Goal: Task Accomplishment & Management: Manage account settings

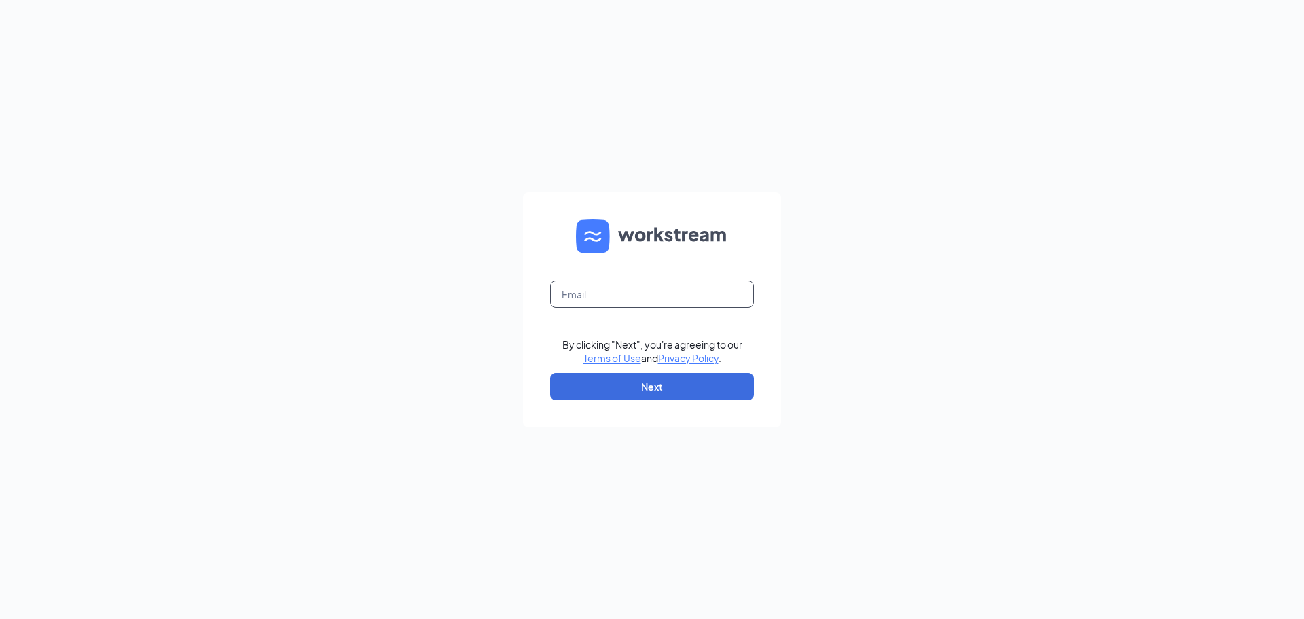
click at [664, 287] on input "text" at bounding box center [652, 293] width 204 height 27
type input "amyh@cfaforestcity.com"
click at [685, 391] on button "Next" at bounding box center [652, 386] width 204 height 27
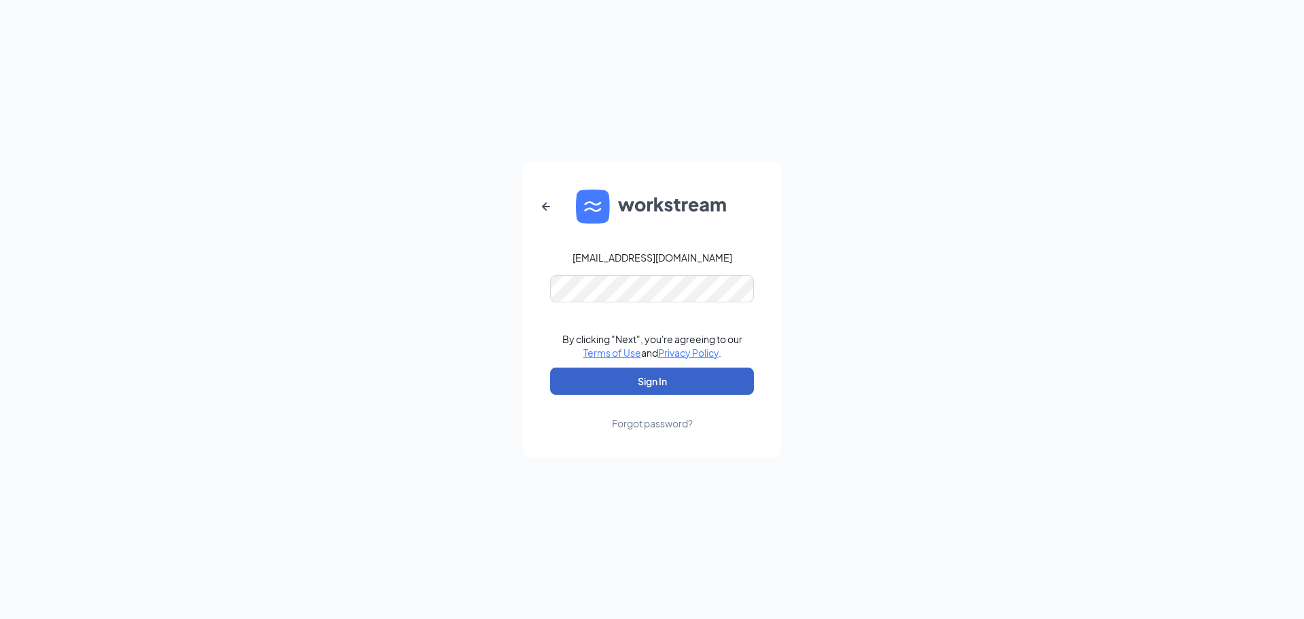
click at [668, 386] on button "Sign In" at bounding box center [652, 380] width 204 height 27
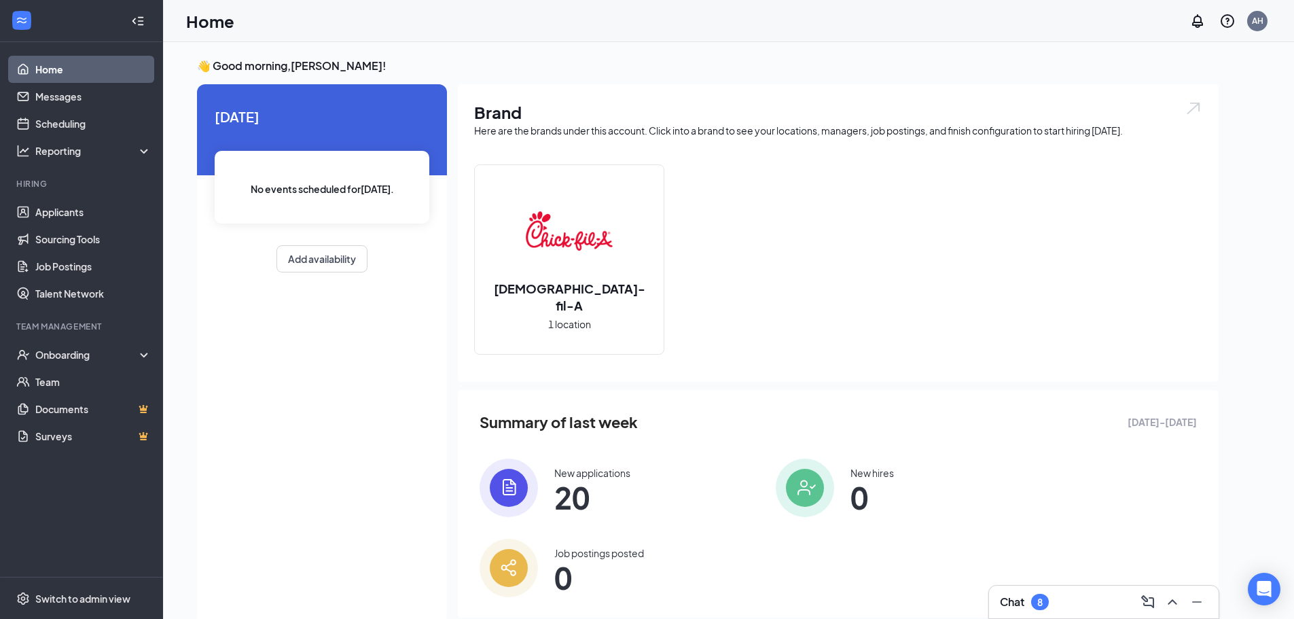
click at [579, 500] on span "20" at bounding box center [592, 497] width 76 height 24
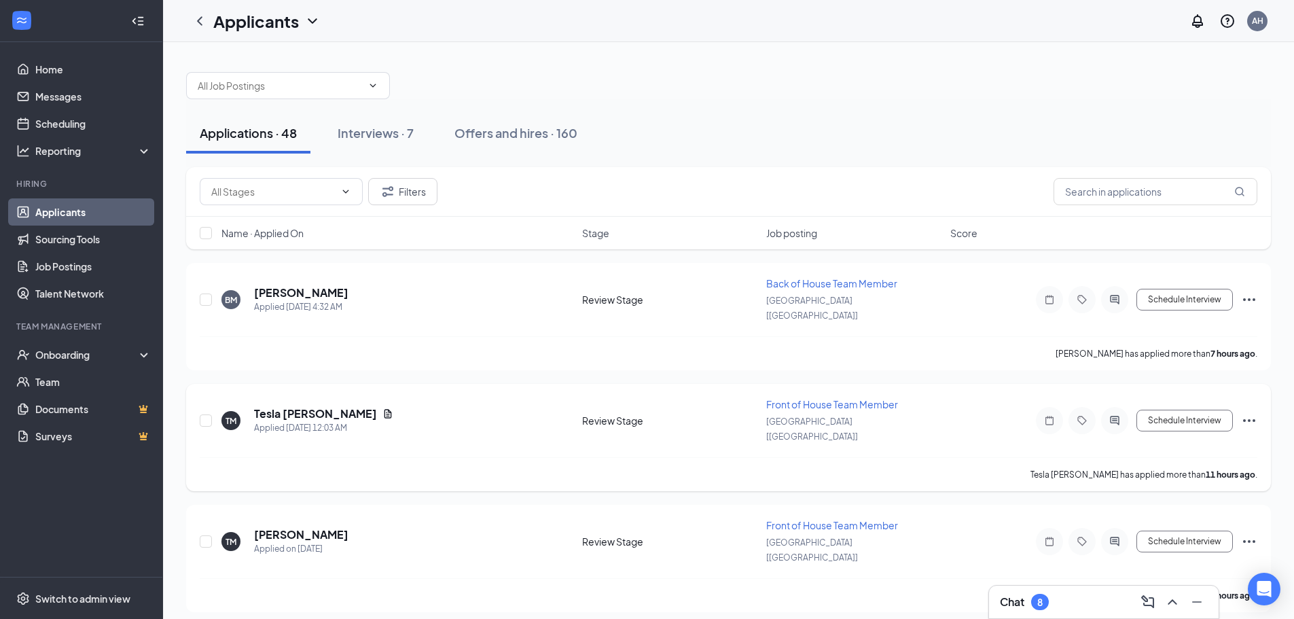
click at [854, 398] on span "Front of House Team Member" at bounding box center [832, 404] width 132 height 12
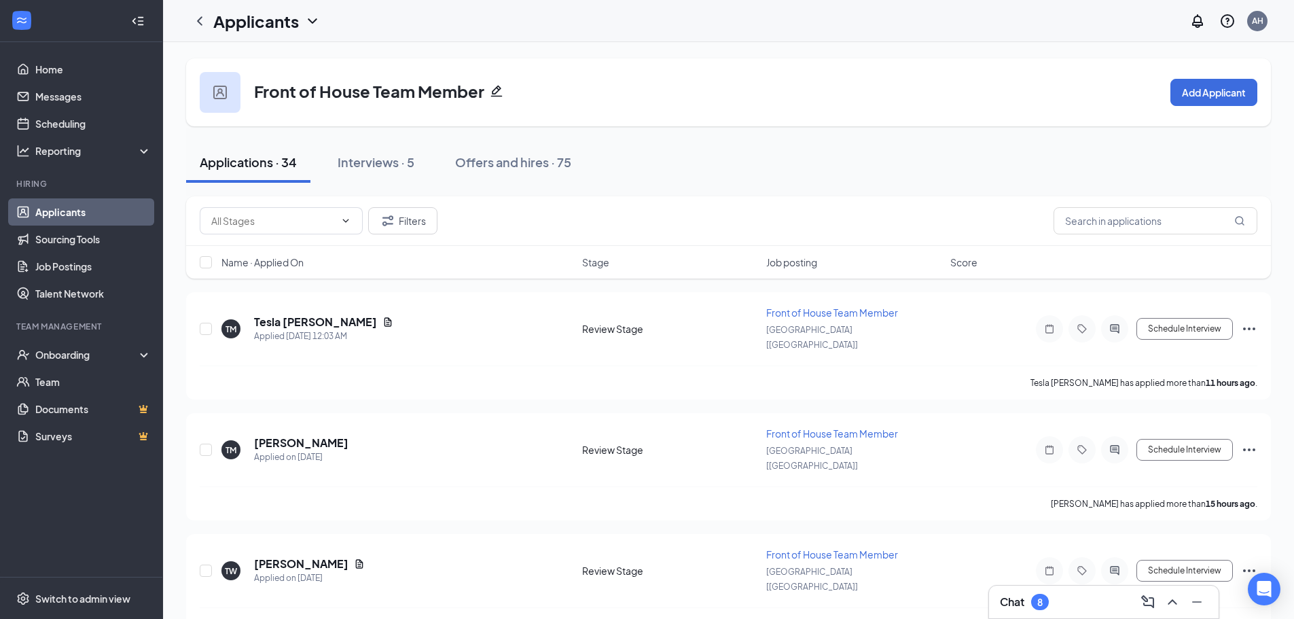
click at [259, 26] on h1 "Applicants" at bounding box center [256, 21] width 86 height 23
click at [198, 18] on icon "ChevronLeft" at bounding box center [199, 21] width 16 height 16
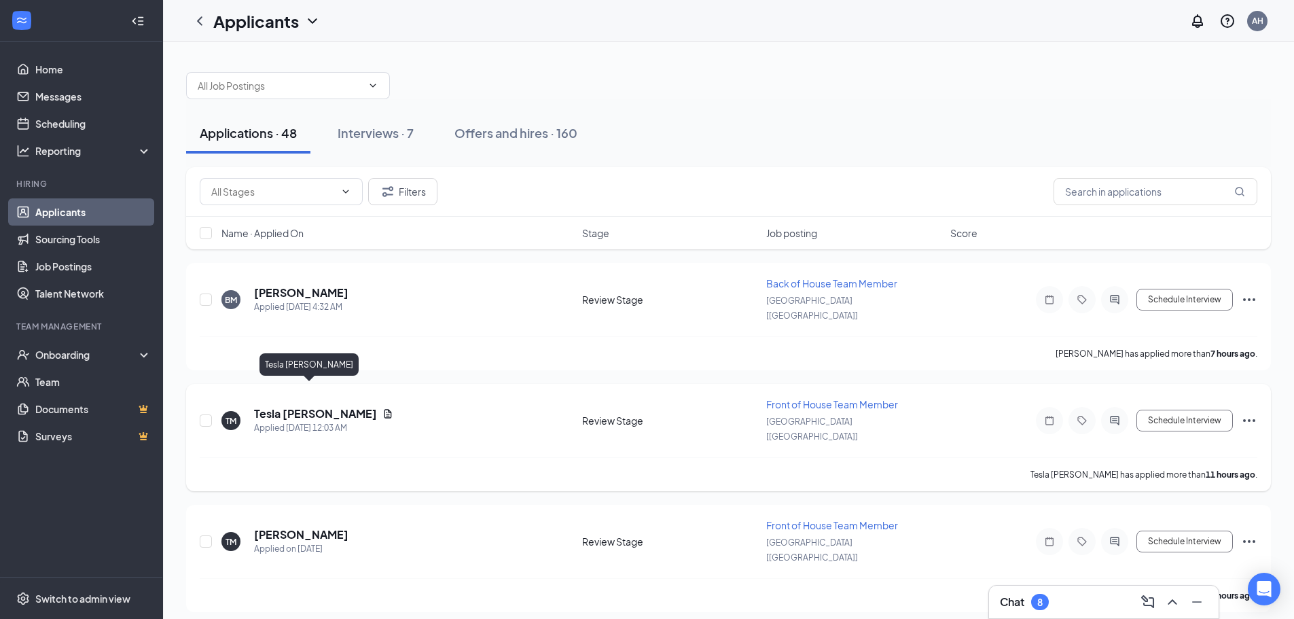
click at [298, 406] on h5 "Tesla [PERSON_NAME]" at bounding box center [315, 413] width 123 height 15
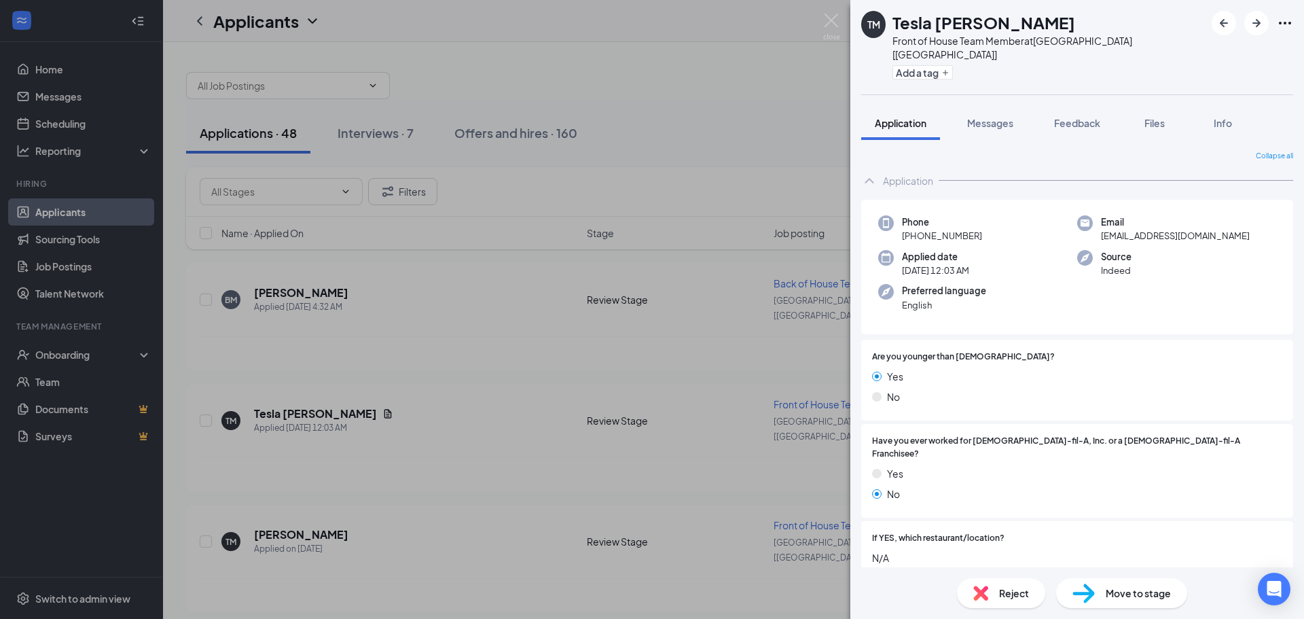
click at [1136, 598] on span "Move to stage" at bounding box center [1137, 592] width 65 height 15
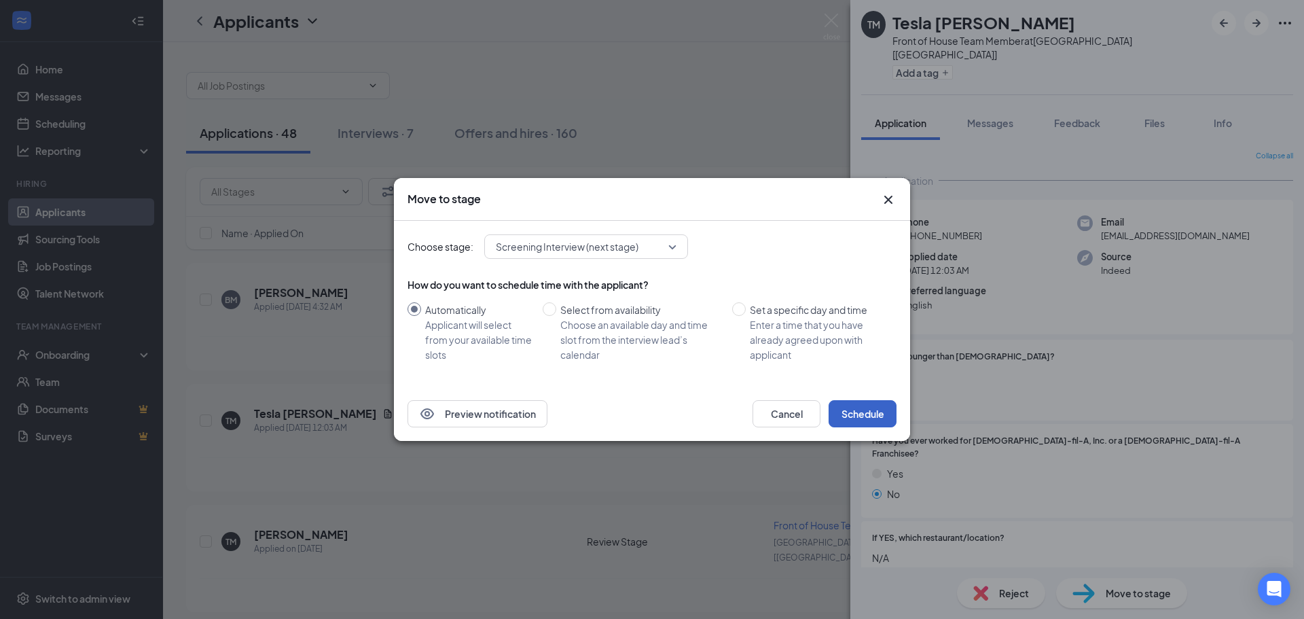
click at [856, 416] on button "Schedule" at bounding box center [862, 413] width 68 height 27
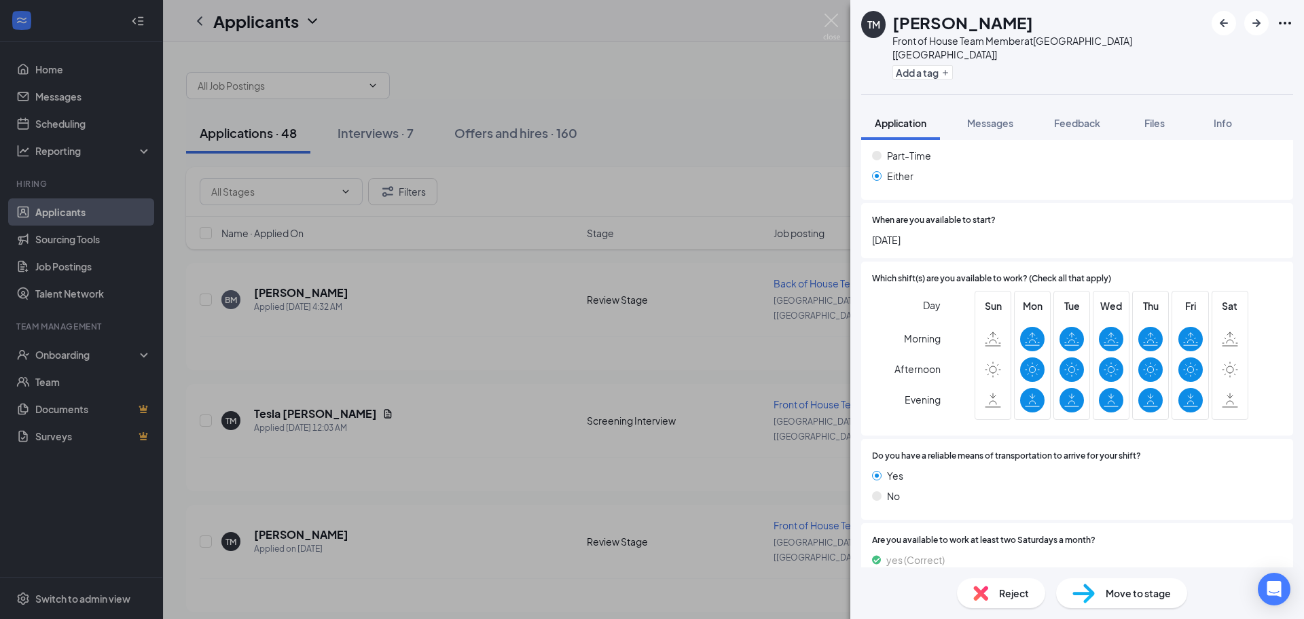
scroll to position [814, 0]
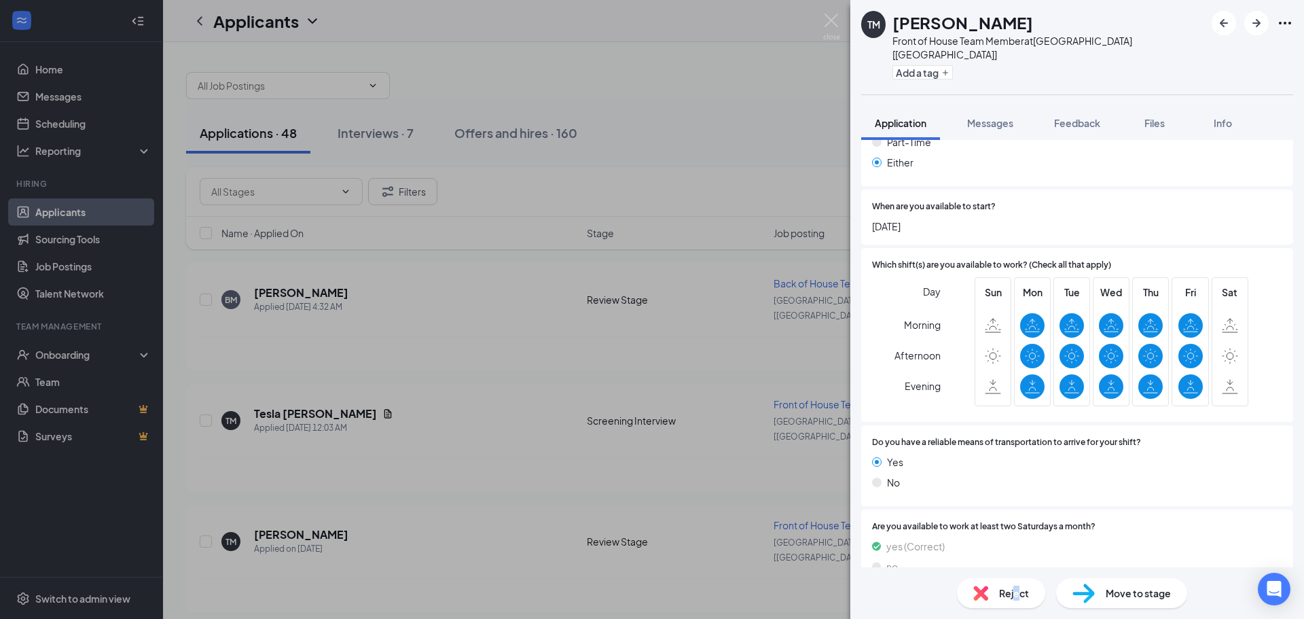
drag, startPoint x: 1021, startPoint y: 602, endPoint x: 1013, endPoint y: 601, distance: 7.5
click at [1013, 601] on div "Reject" at bounding box center [1001, 593] width 88 height 30
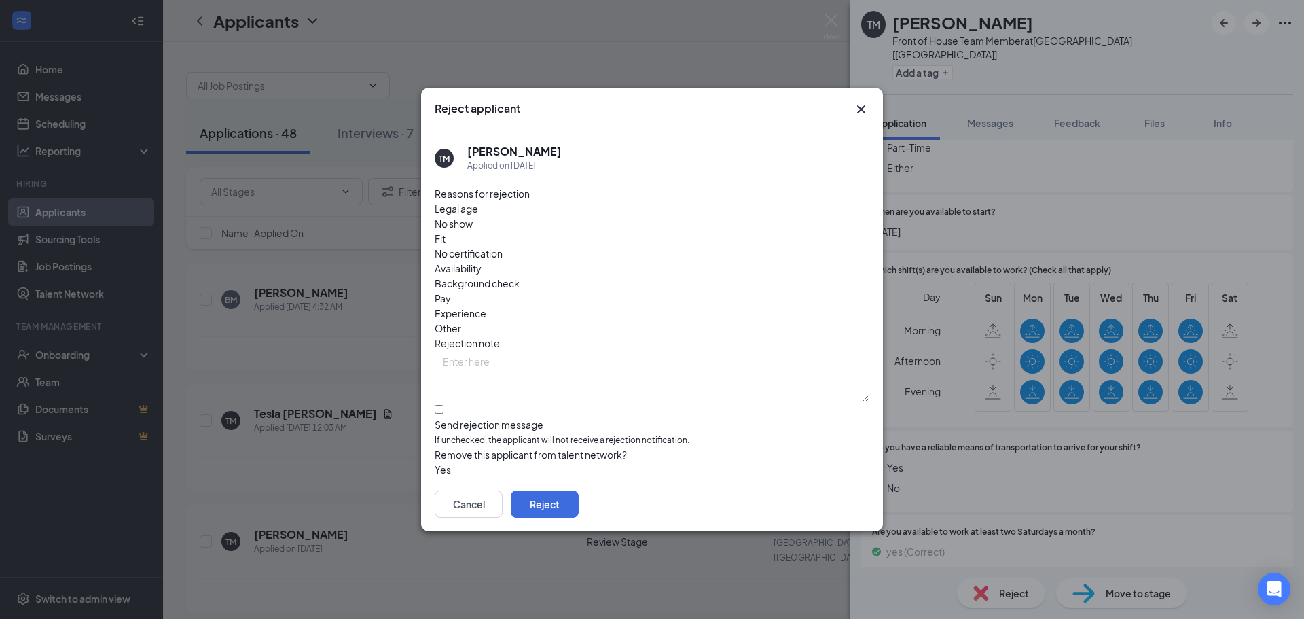
click at [481, 261] on span "Availability" at bounding box center [458, 268] width 47 height 15
click at [441, 405] on input "Send rejection message If unchecked, the applicant will not receive a rejection…" at bounding box center [439, 409] width 9 height 9
checkbox input "true"
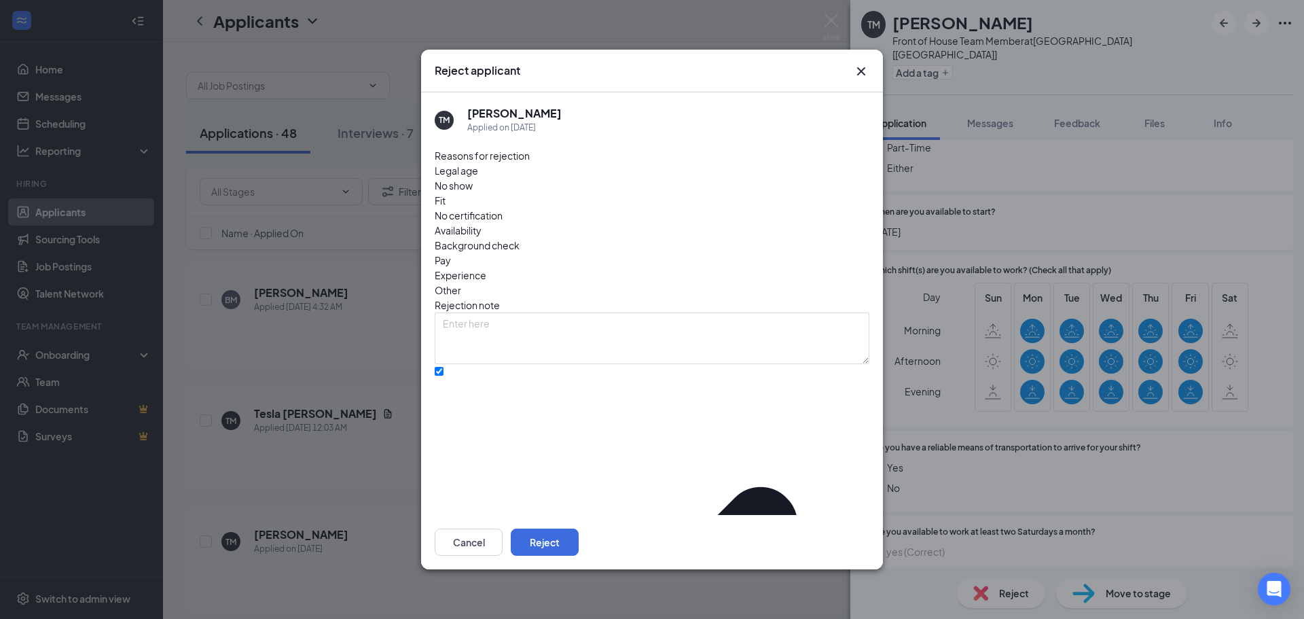
drag, startPoint x: 454, startPoint y: 483, endPoint x: 531, endPoint y: 488, distance: 76.9
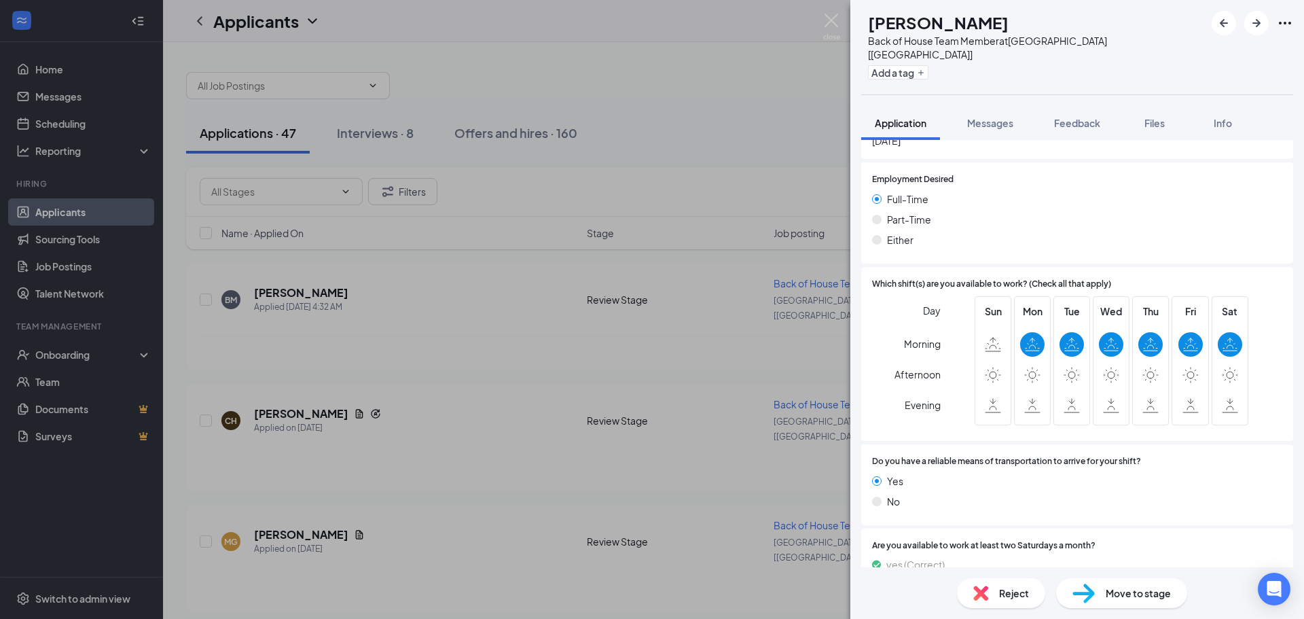
scroll to position [926, 0]
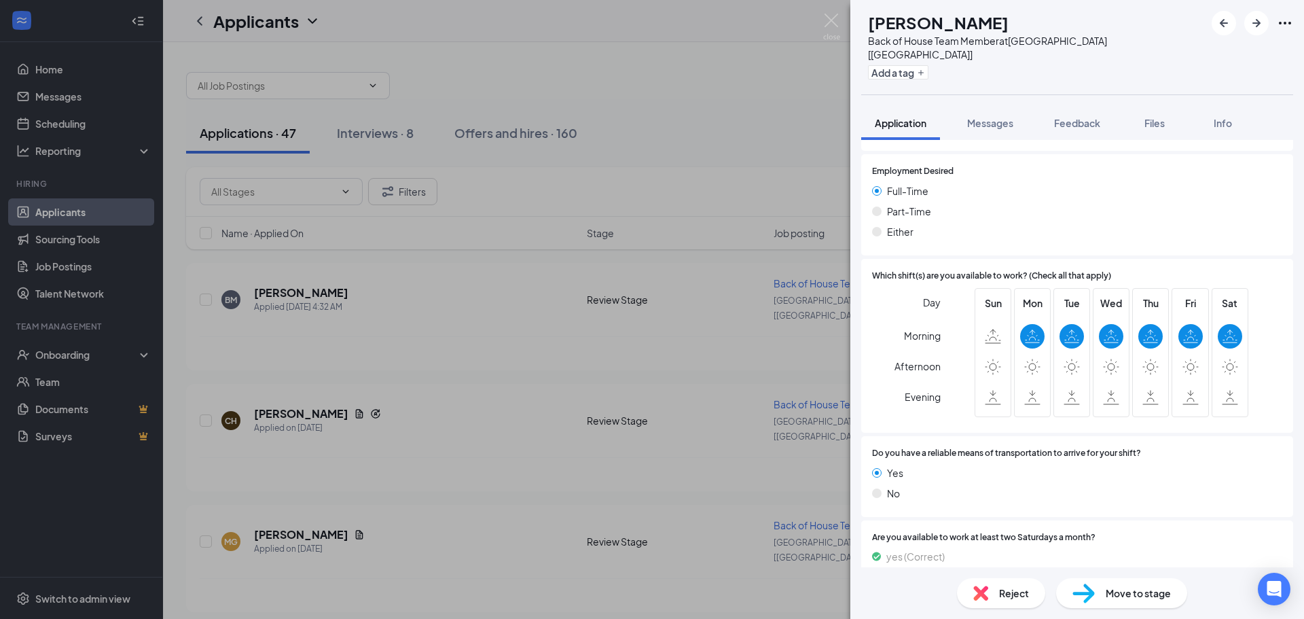
click at [1004, 591] on span "Reject" at bounding box center [1014, 592] width 30 height 15
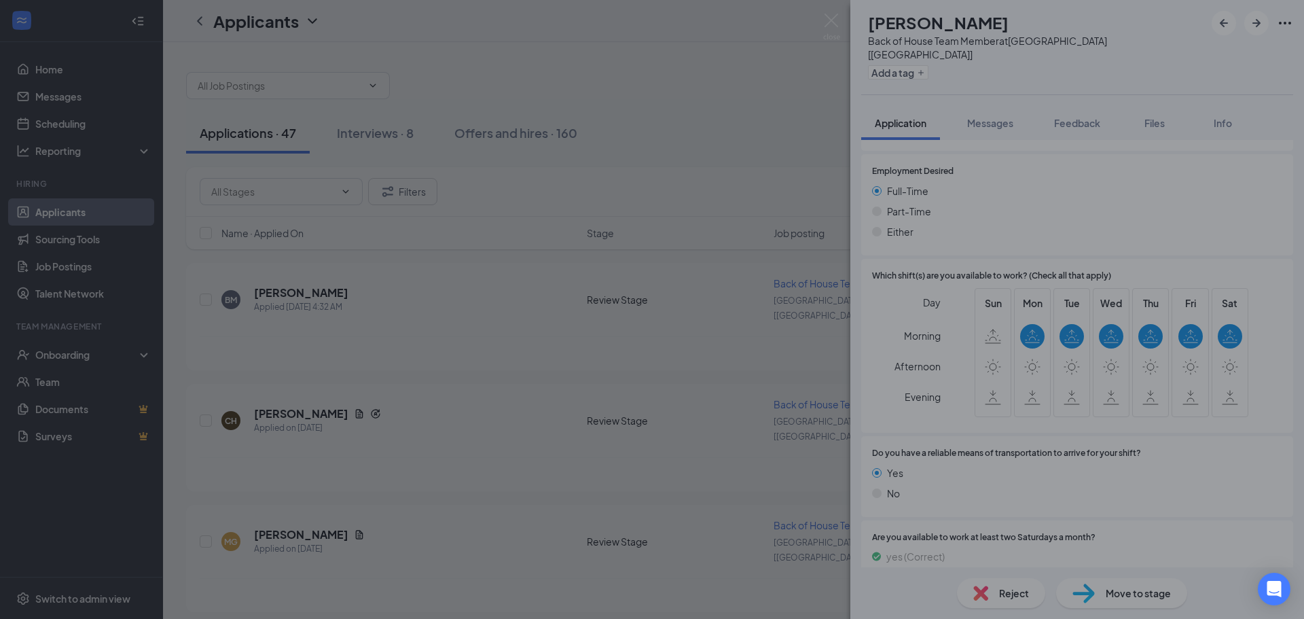
scroll to position [921, 0]
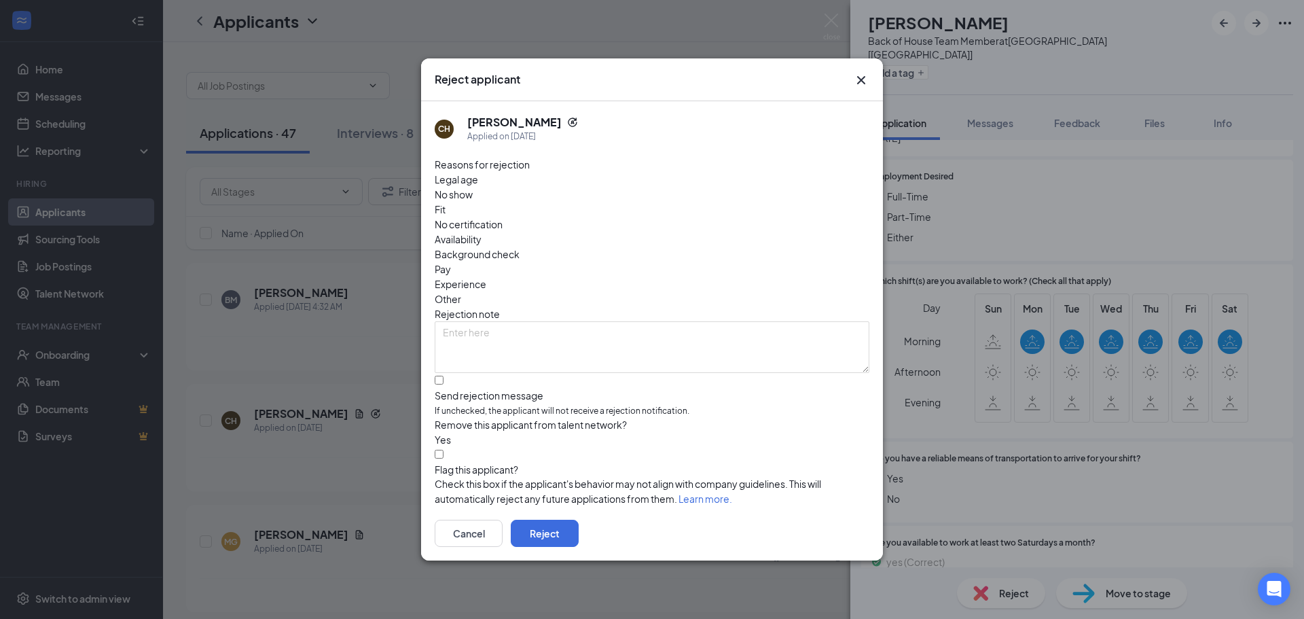
click at [481, 232] on span "Availability" at bounding box center [458, 239] width 47 height 15
click at [443, 376] on input "Send rejection message If unchecked, the applicant will not receive a rejection…" at bounding box center [439, 380] width 9 height 9
checkbox input "true"
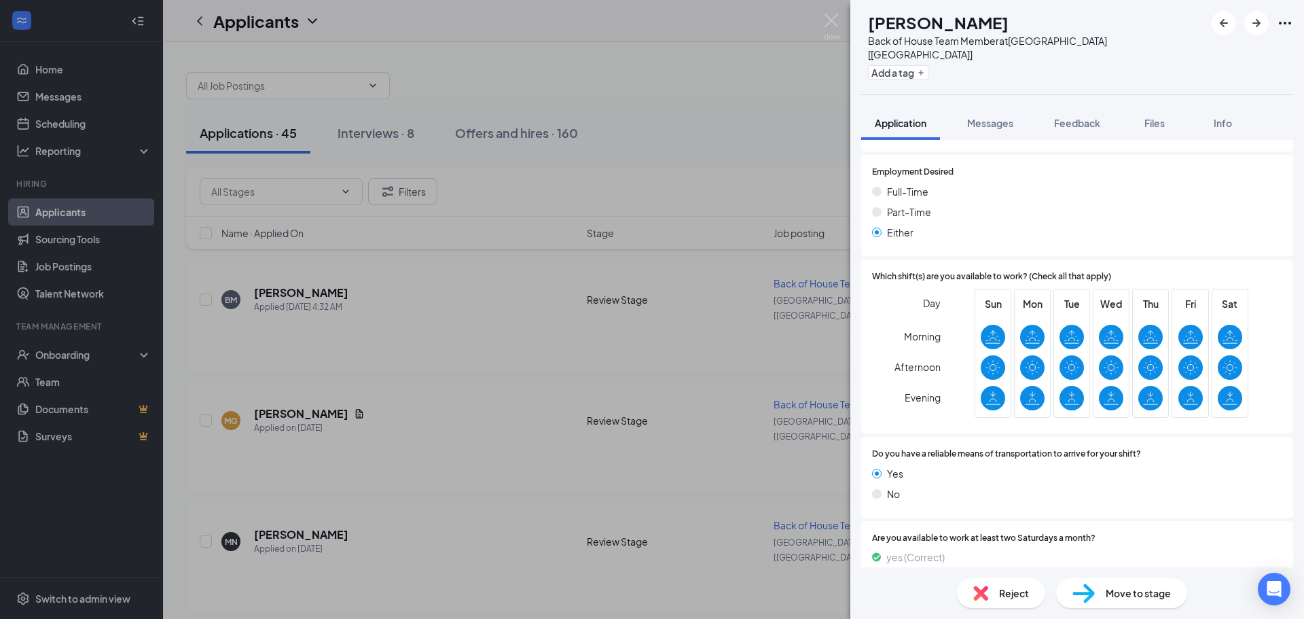
scroll to position [888, 0]
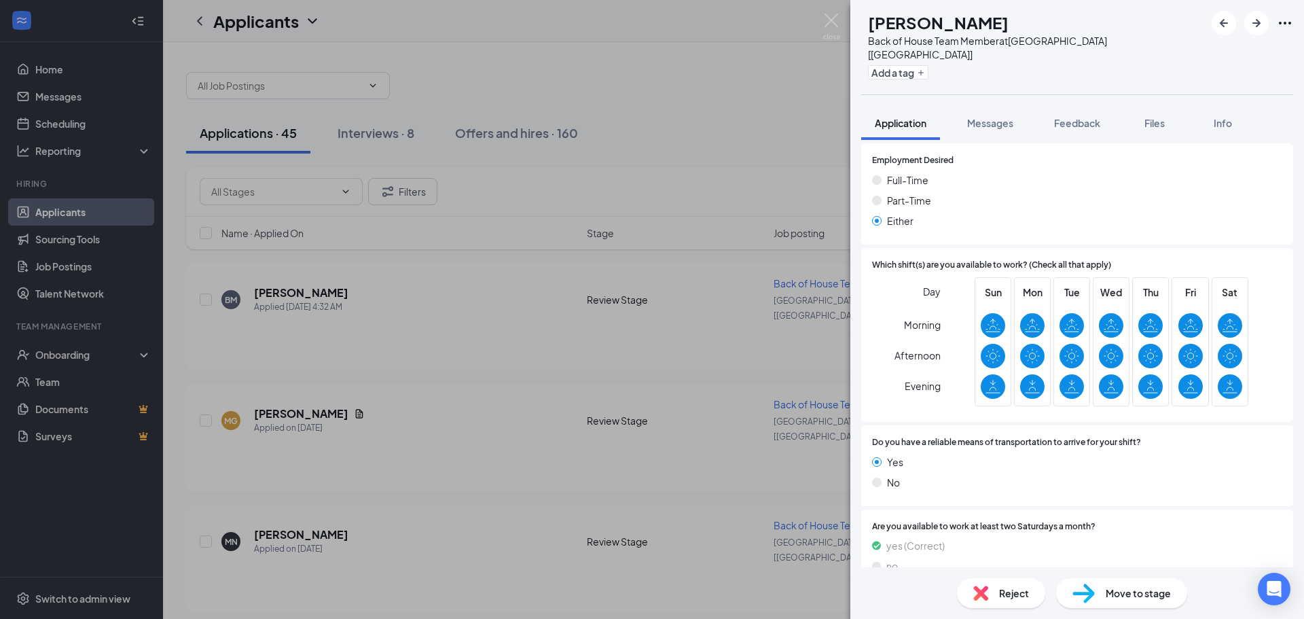
click at [1001, 598] on span "Reject" at bounding box center [1014, 592] width 30 height 15
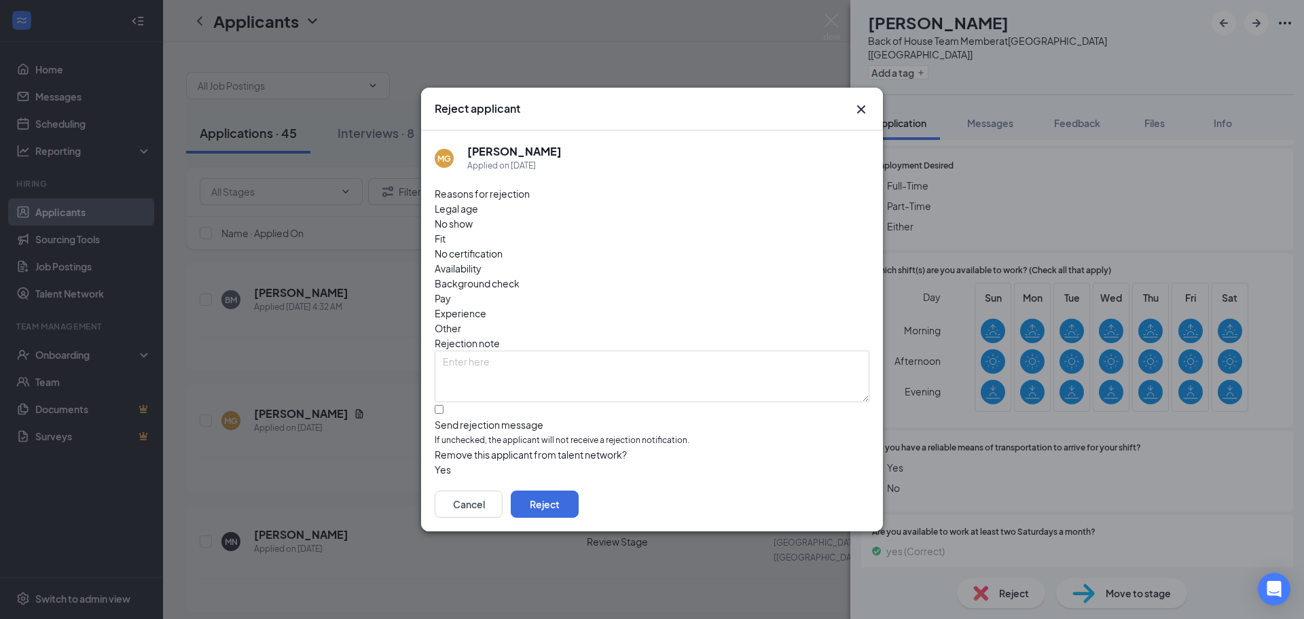
click at [481, 261] on span "Availability" at bounding box center [458, 268] width 47 height 15
click at [439, 405] on input "Send rejection message If unchecked, the applicant will not receive a rejection…" at bounding box center [439, 409] width 9 height 9
checkbox input "true"
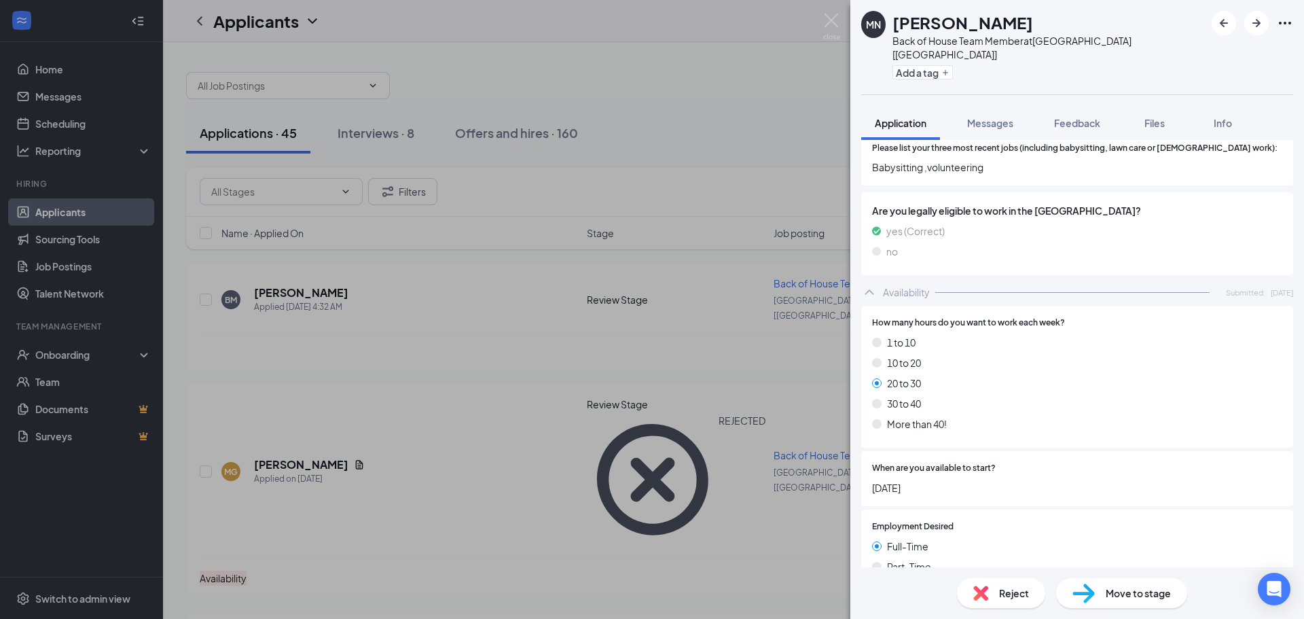
scroll to position [543, 0]
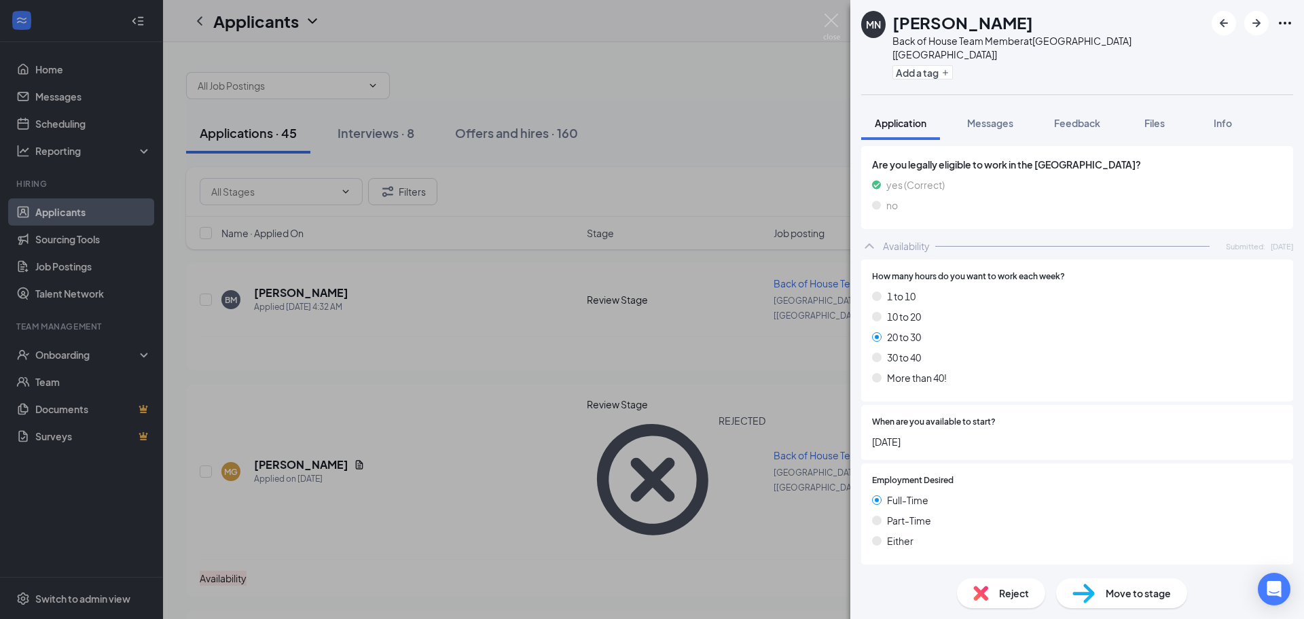
click at [1002, 587] on span "Reject" at bounding box center [1014, 592] width 30 height 15
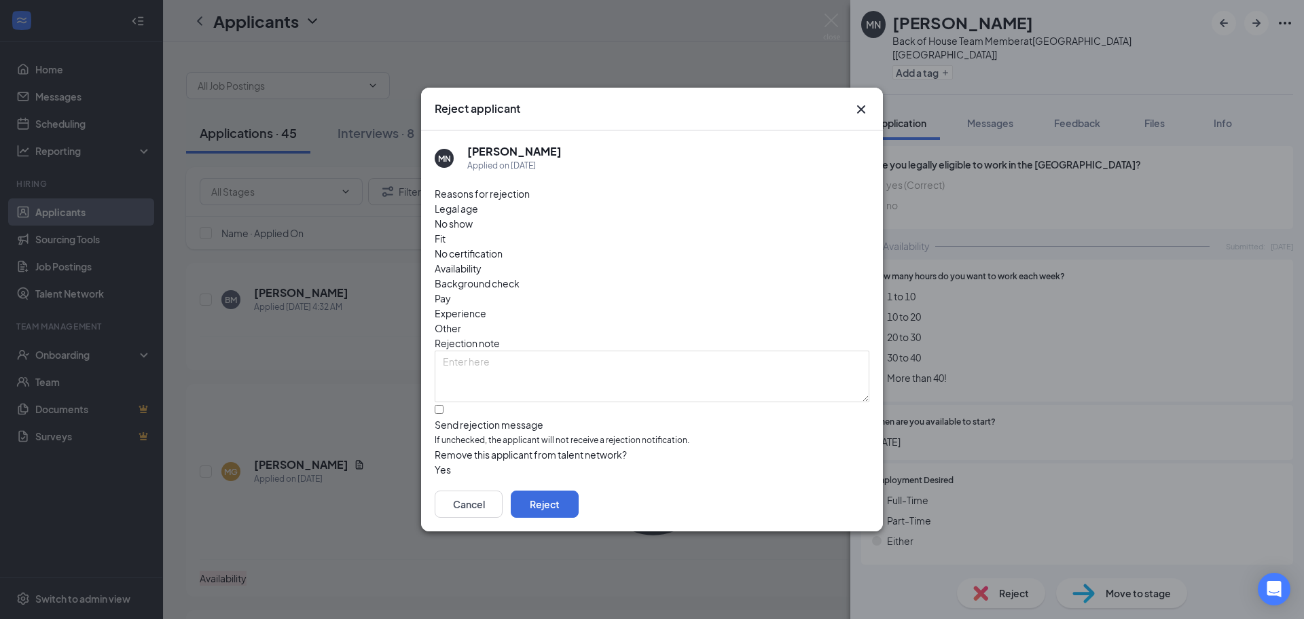
click at [481, 261] on span "Availability" at bounding box center [458, 268] width 47 height 15
click at [441, 405] on input "Send rejection message If unchecked, the applicant will not receive a rejection…" at bounding box center [439, 409] width 9 height 9
checkbox input "true"
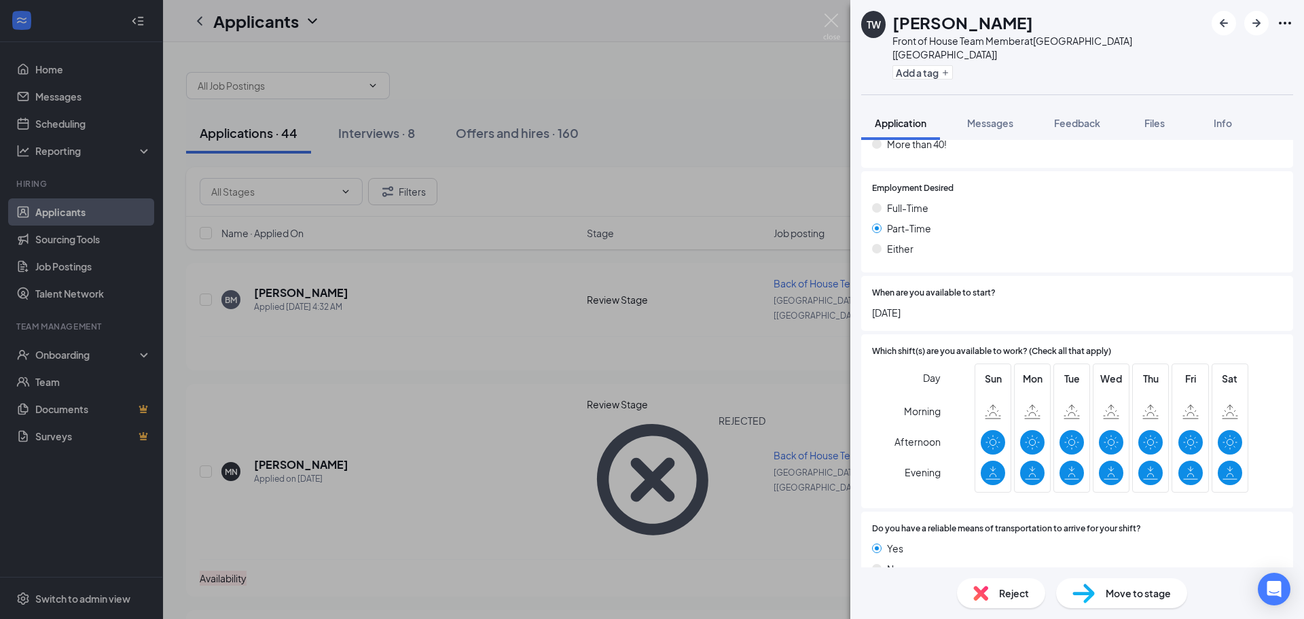
scroll to position [782, 0]
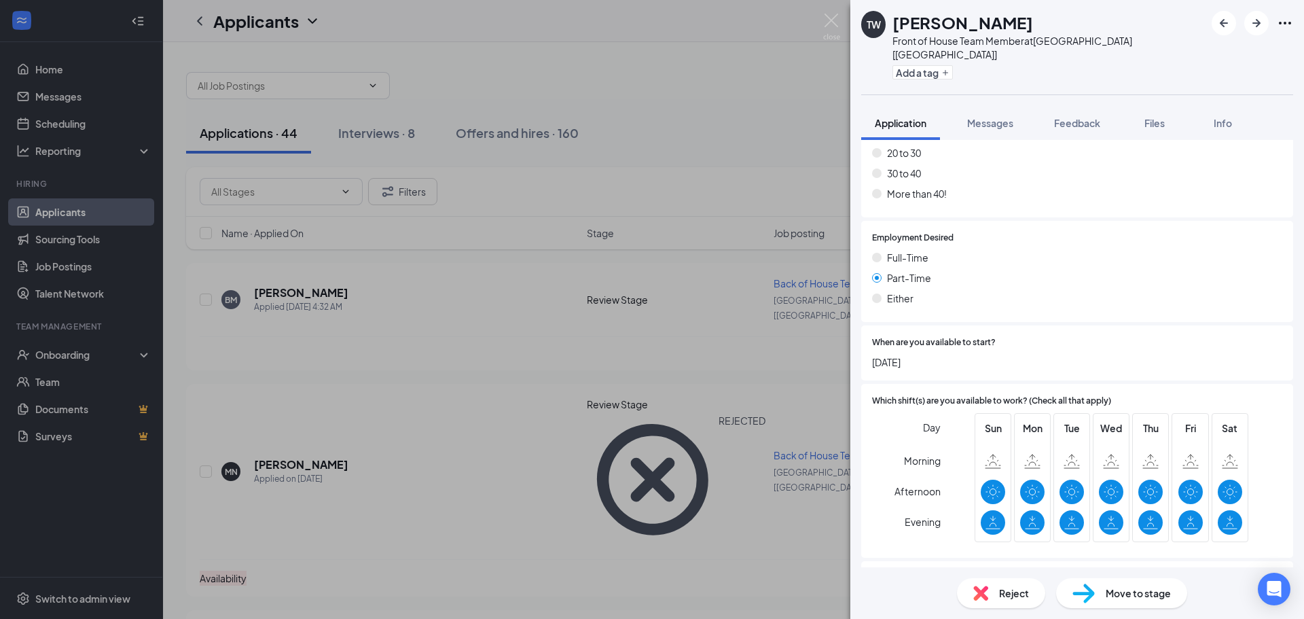
click at [1008, 599] on span "Reject" at bounding box center [1014, 592] width 30 height 15
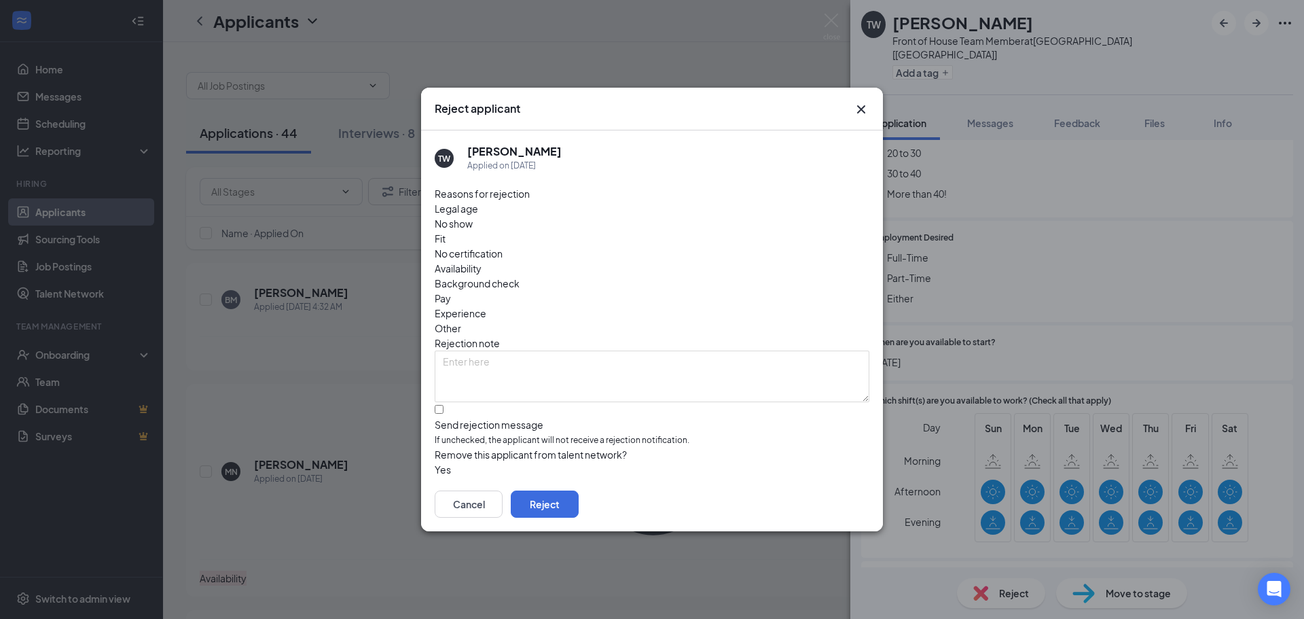
click at [481, 261] on span "Availability" at bounding box center [458, 268] width 47 height 15
click at [441, 405] on input "Send rejection message If unchecked, the applicant will not receive a rejection…" at bounding box center [439, 409] width 9 height 9
checkbox input "true"
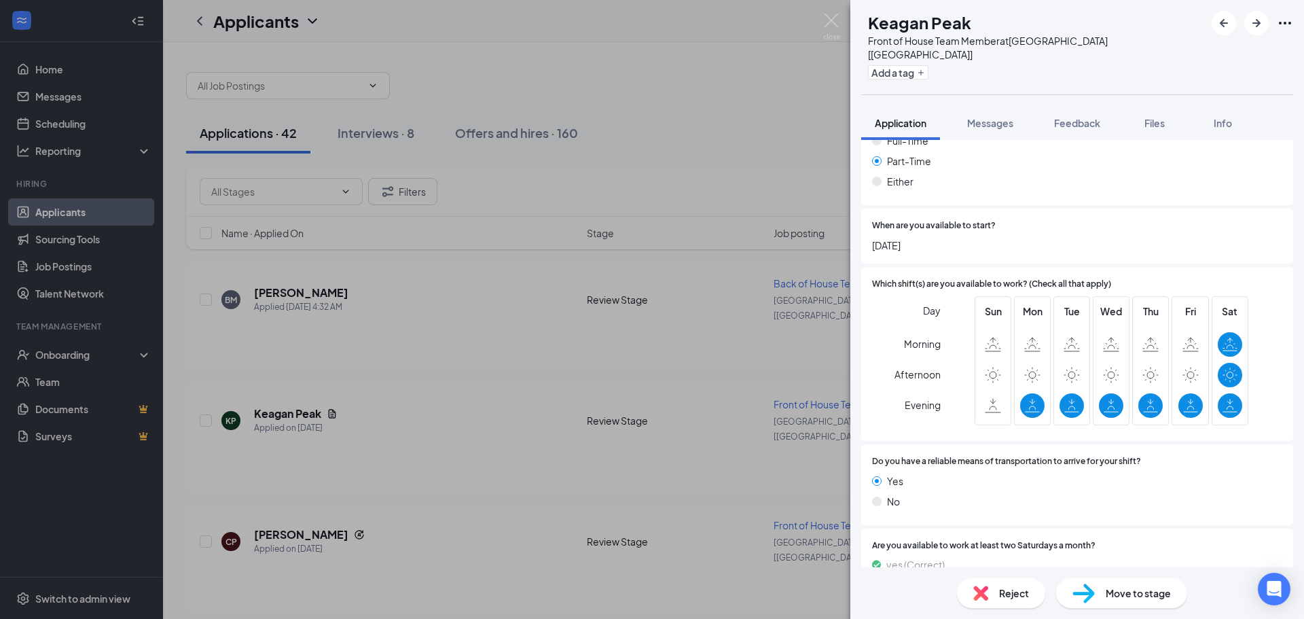
scroll to position [918, 0]
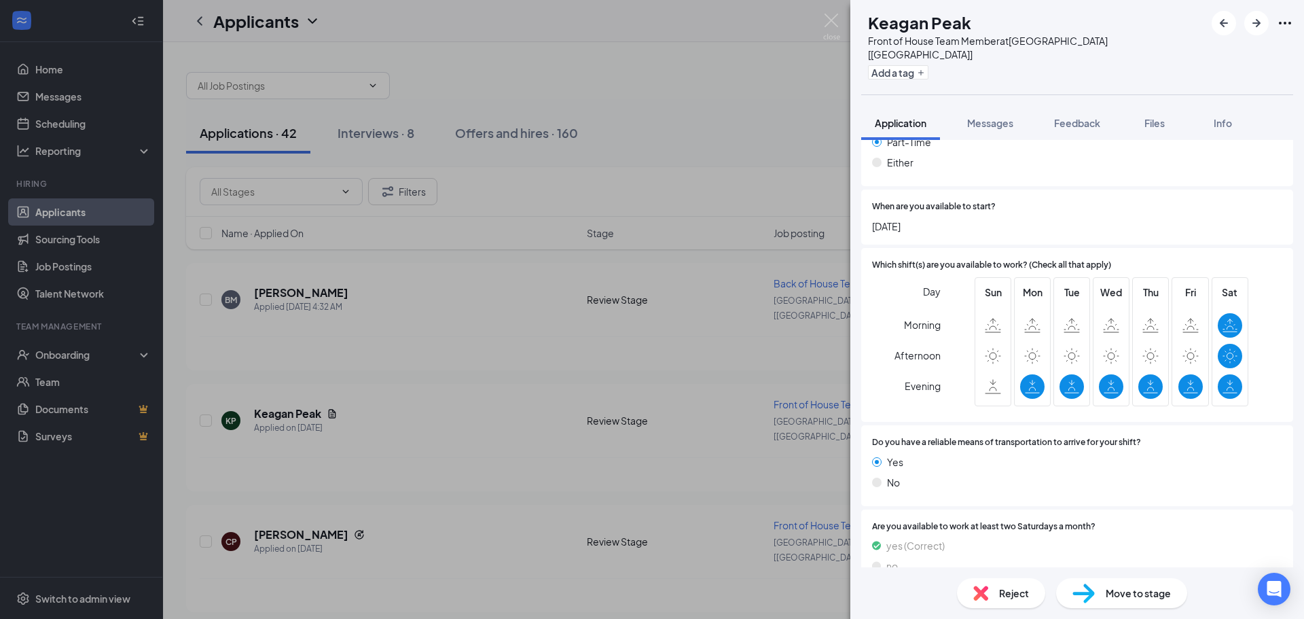
click at [995, 592] on div "Reject" at bounding box center [1001, 593] width 88 height 30
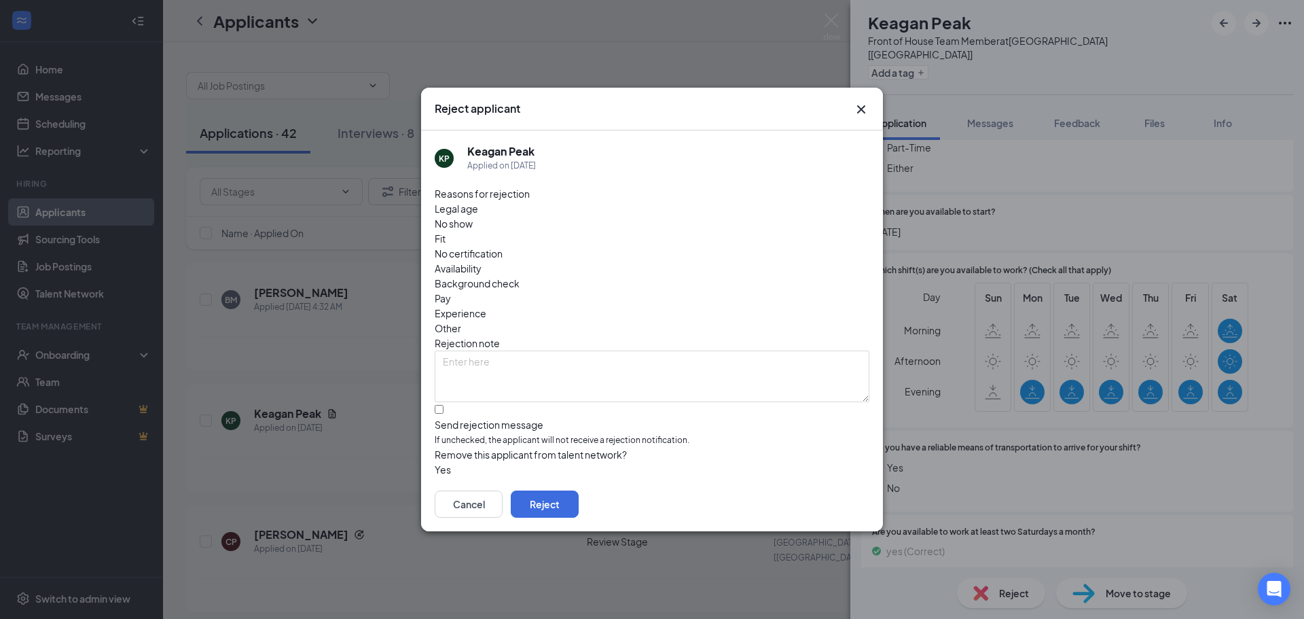
click at [481, 261] on span "Availability" at bounding box center [458, 268] width 47 height 15
click at [439, 405] on input "Send rejection message If unchecked, the applicant will not receive a rejection…" at bounding box center [439, 409] width 9 height 9
checkbox input "true"
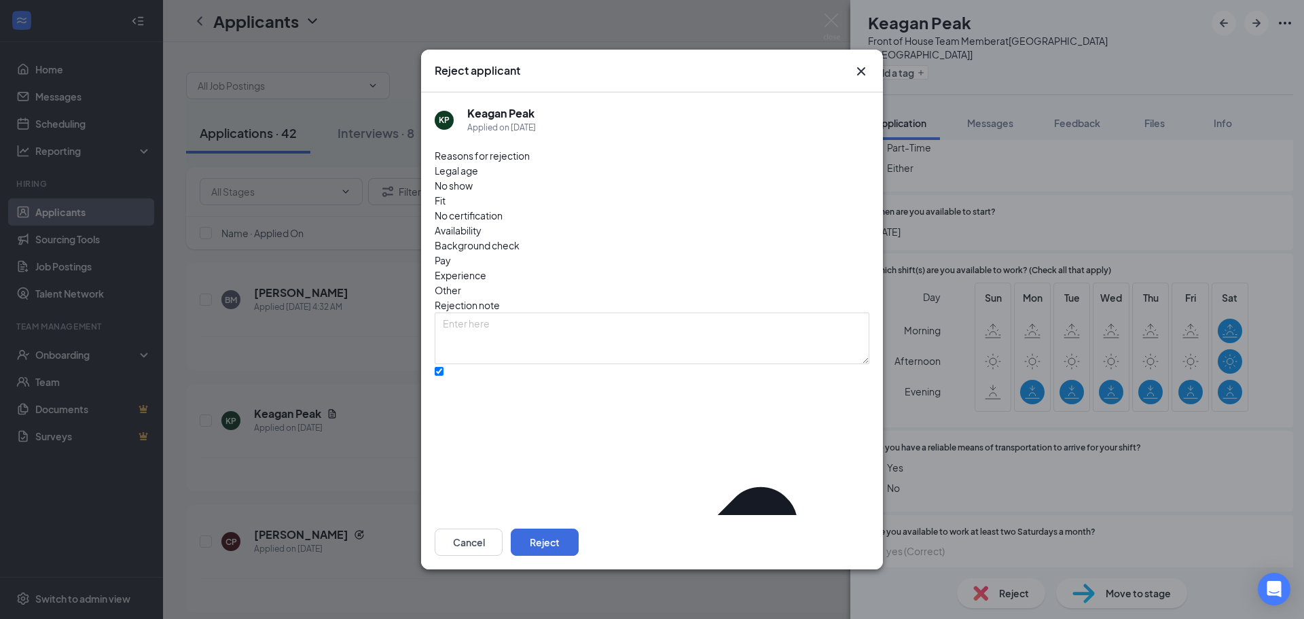
drag, startPoint x: 451, startPoint y: 486, endPoint x: 568, endPoint y: 492, distance: 117.0
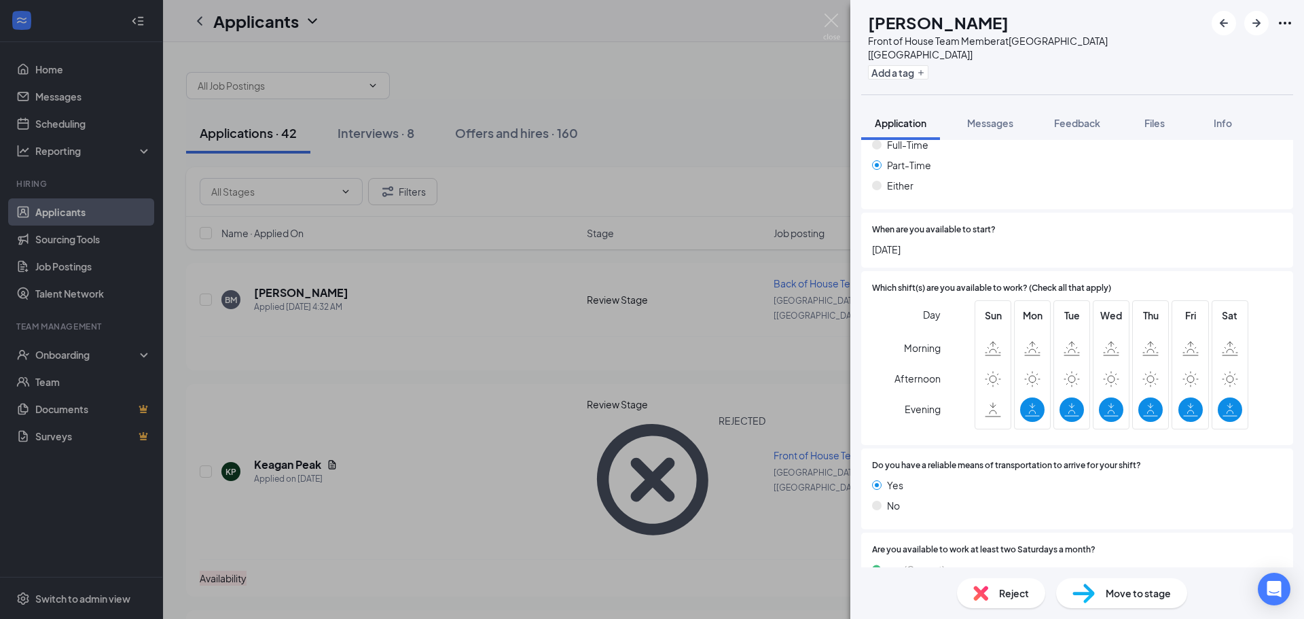
scroll to position [957, 0]
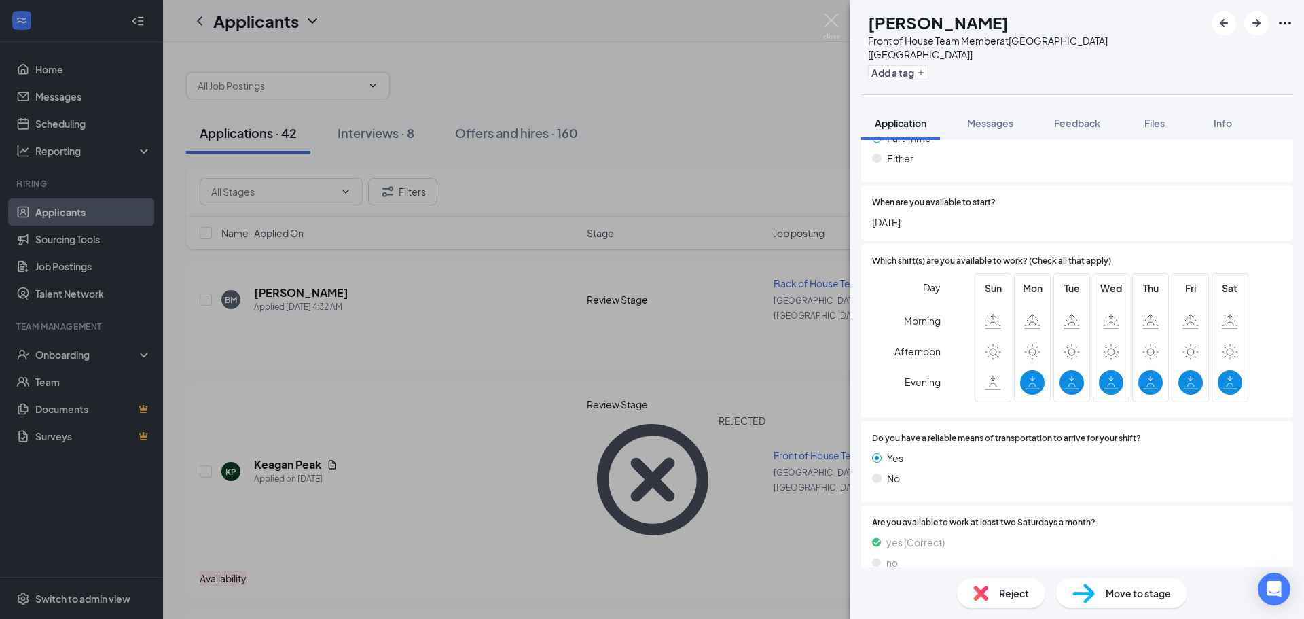
click at [1010, 600] on div "Reject" at bounding box center [1001, 593] width 88 height 30
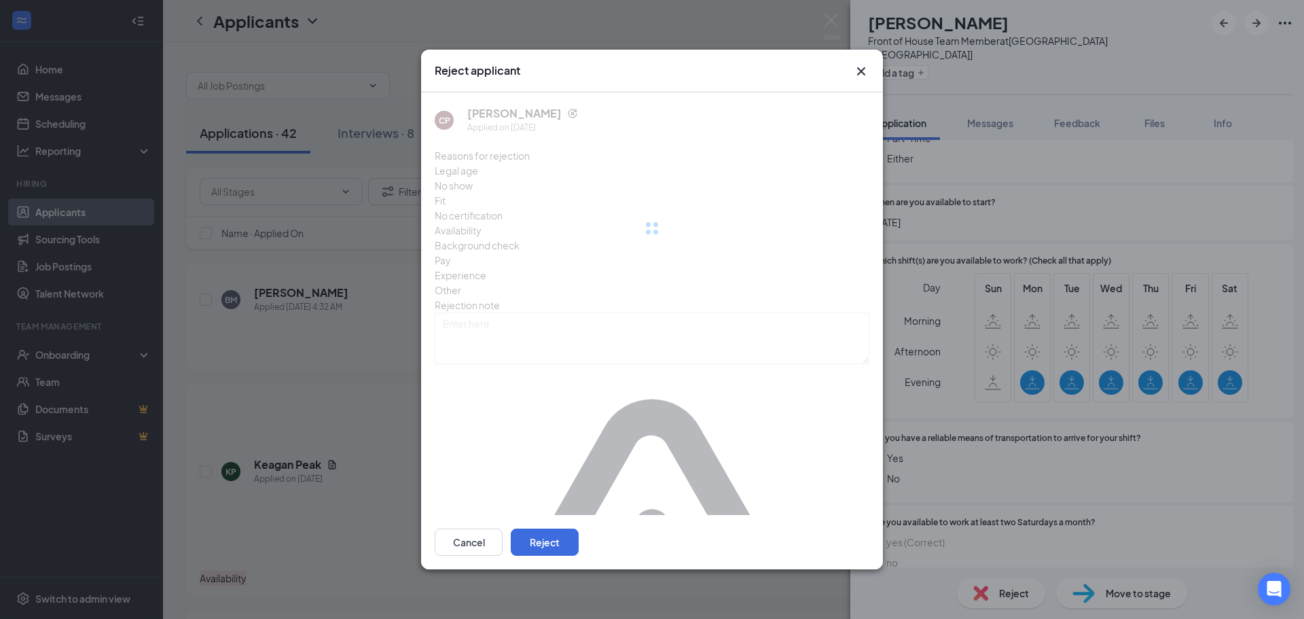
scroll to position [951, 0]
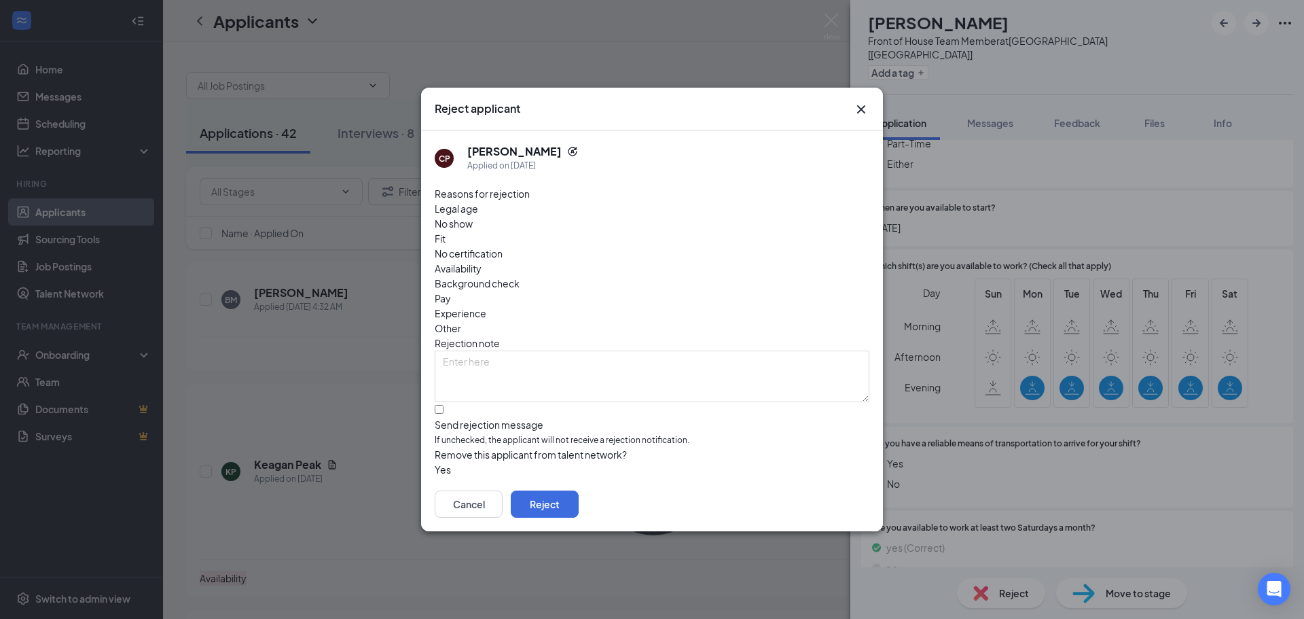
click at [481, 261] on span "Availability" at bounding box center [458, 268] width 47 height 15
click at [438, 405] on input "Send rejection message If unchecked, the applicant will not receive a rejection…" at bounding box center [439, 409] width 9 height 9
checkbox input "true"
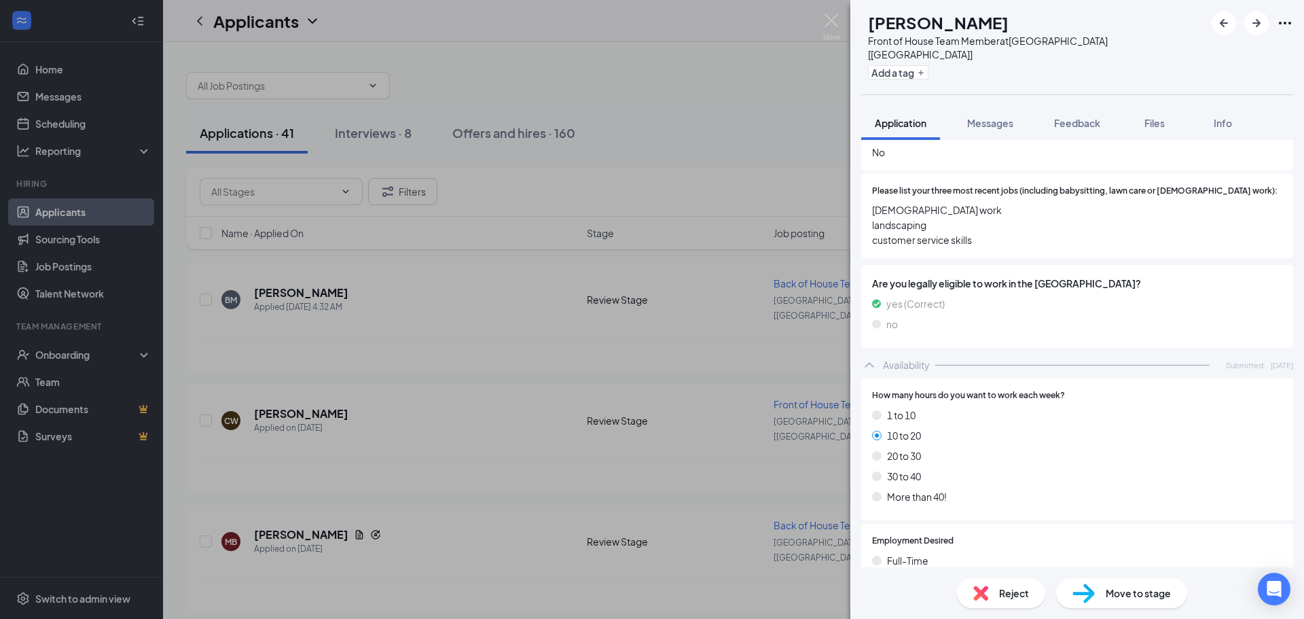
scroll to position [475, 0]
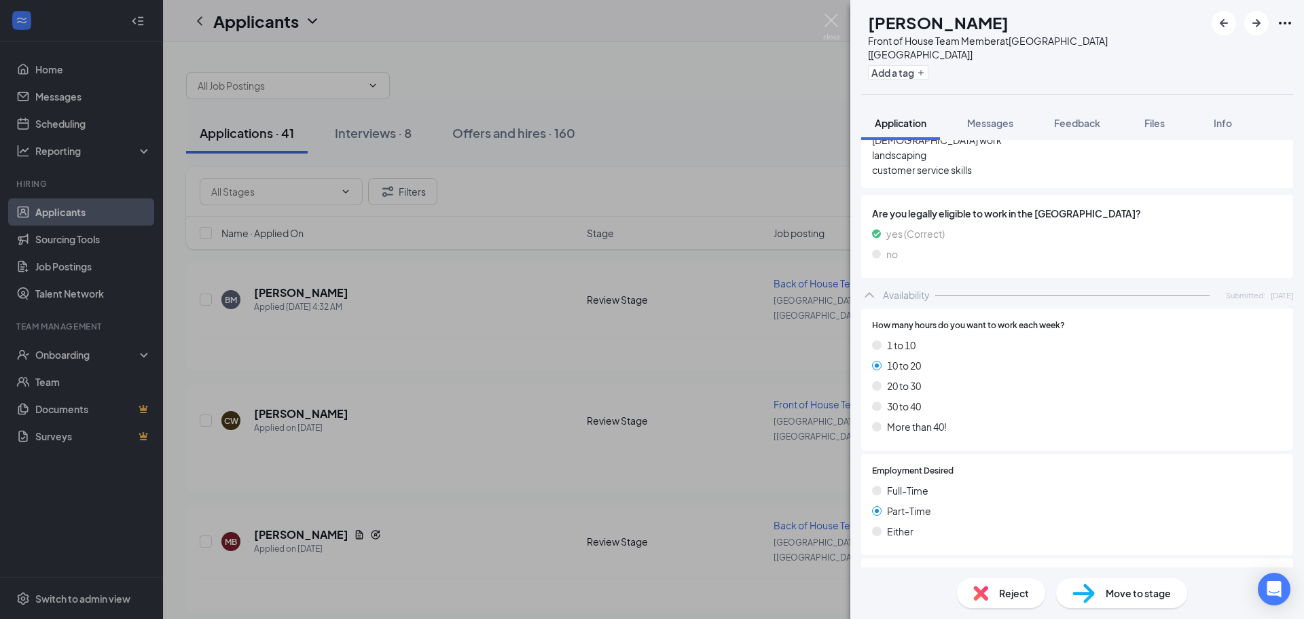
click at [1006, 593] on span "Reject" at bounding box center [1014, 592] width 30 height 15
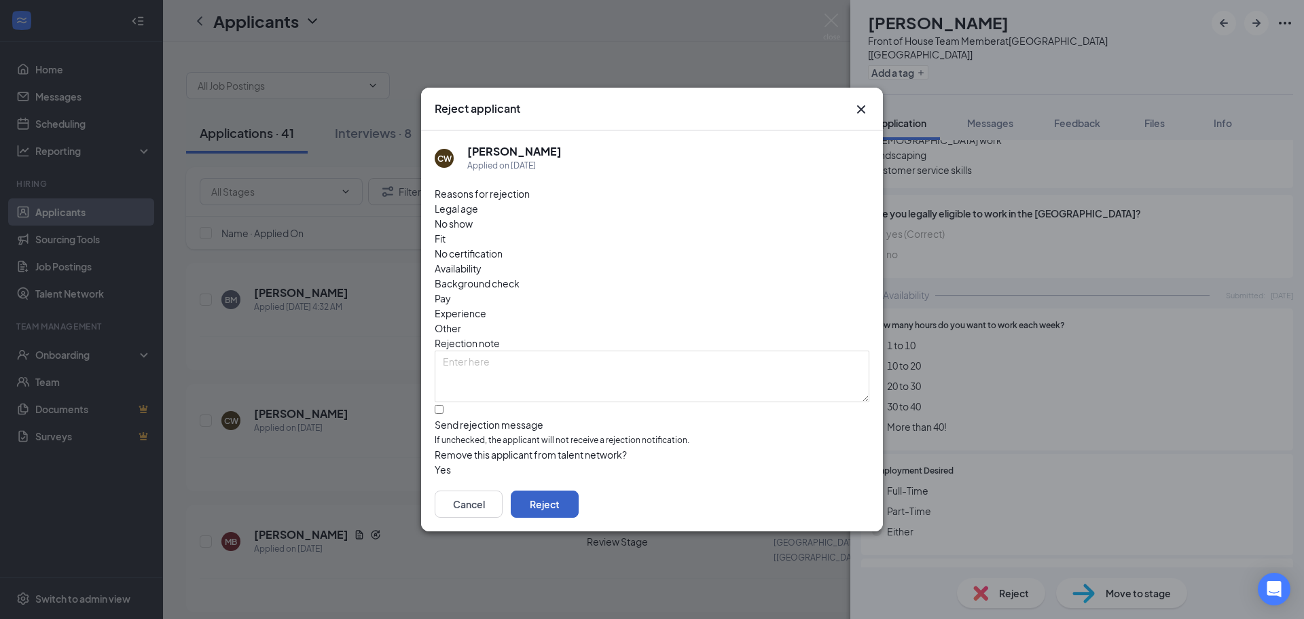
click at [579, 498] on button "Reject" at bounding box center [545, 503] width 68 height 27
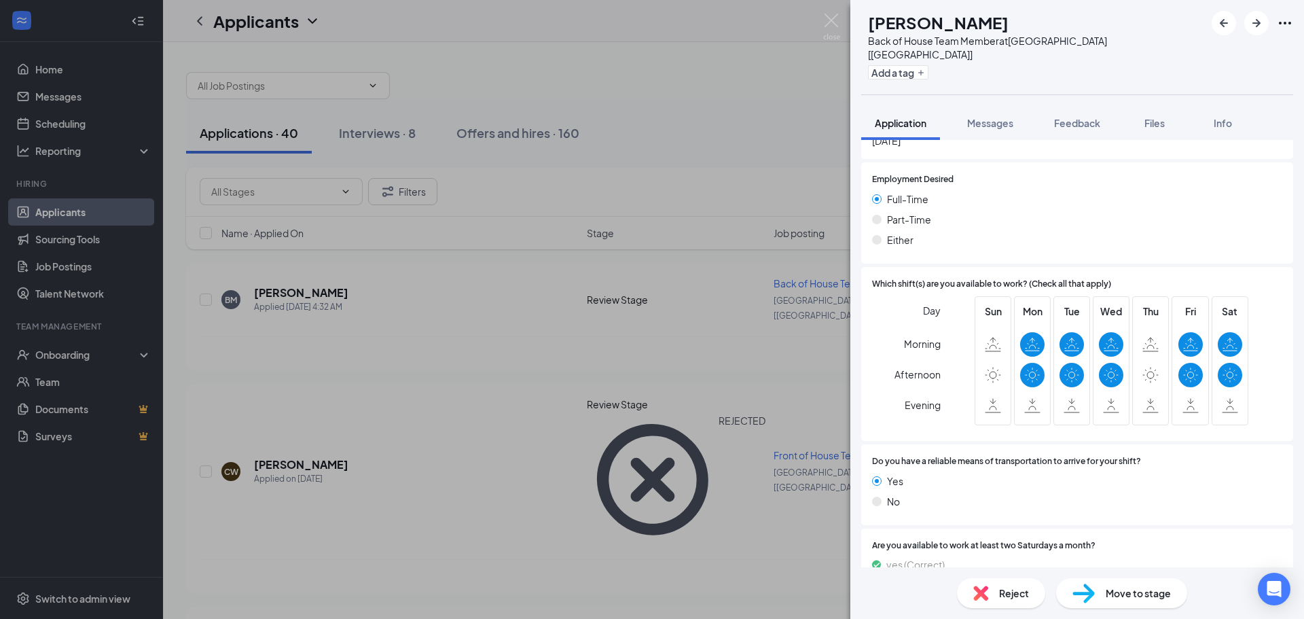
scroll to position [940, 0]
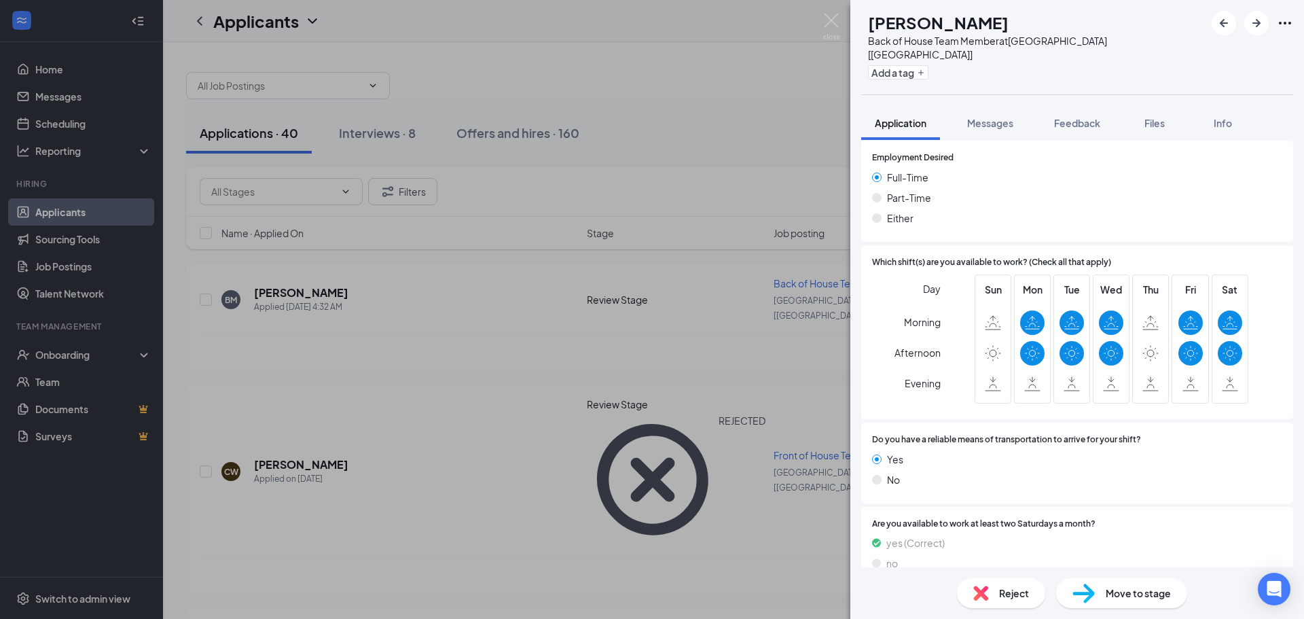
click at [1006, 595] on span "Reject" at bounding box center [1014, 592] width 30 height 15
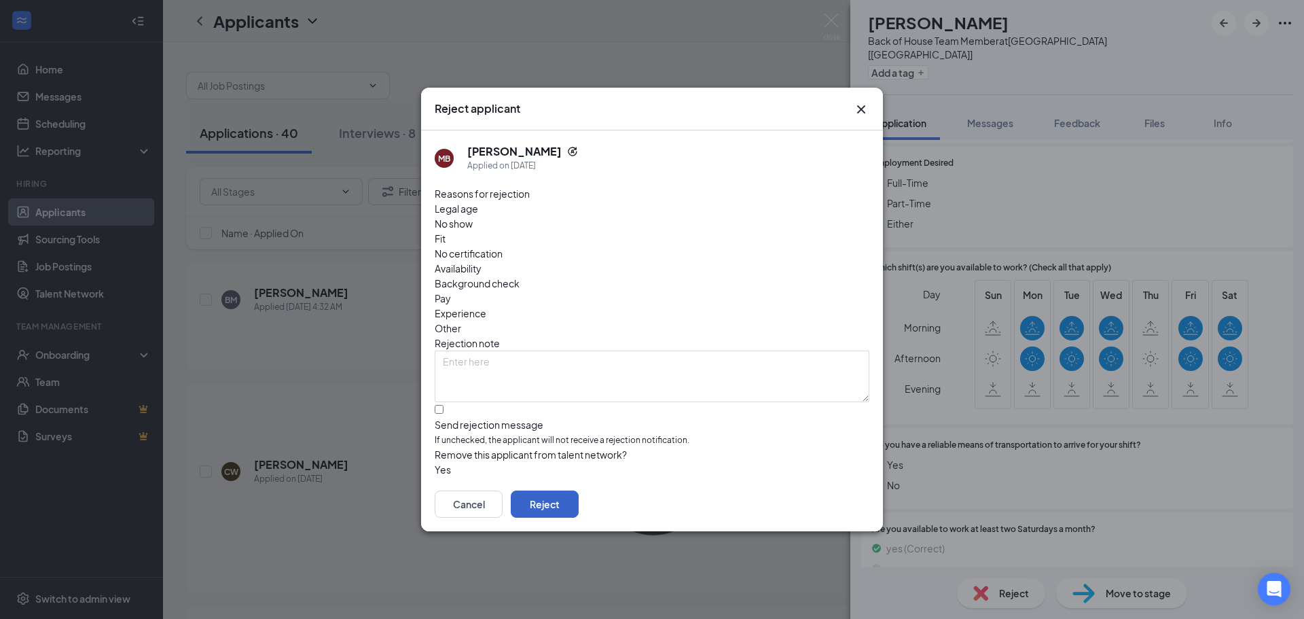
click at [579, 498] on button "Reject" at bounding box center [545, 503] width 68 height 27
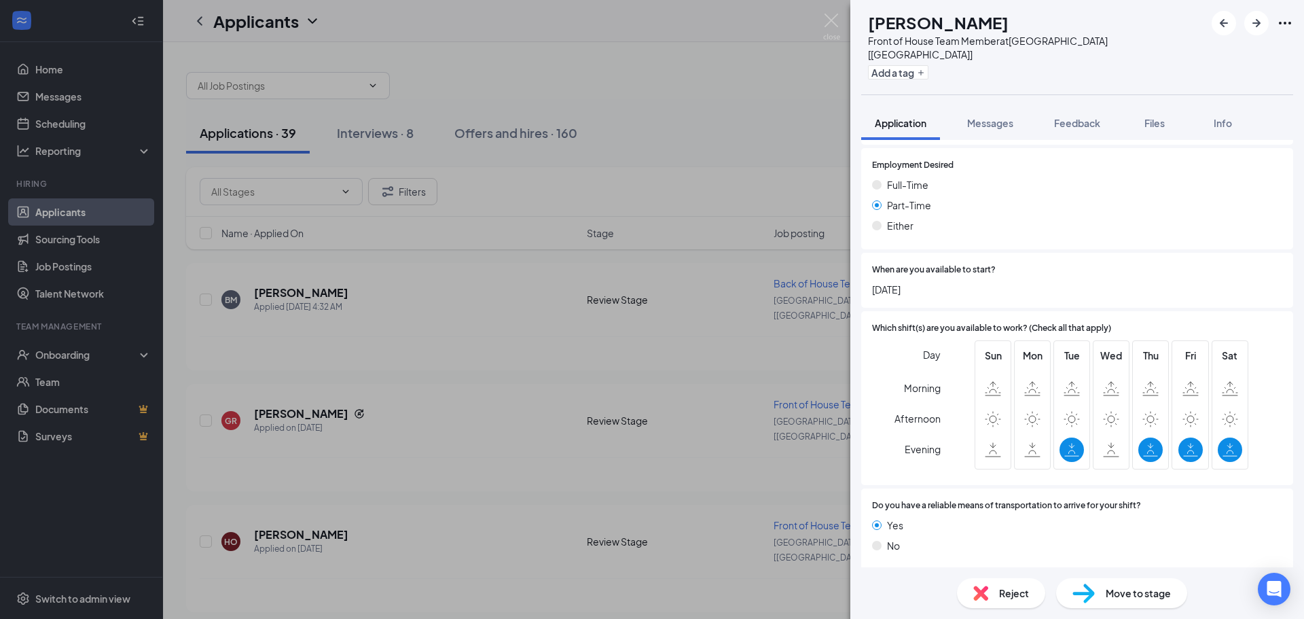
scroll to position [852, 0]
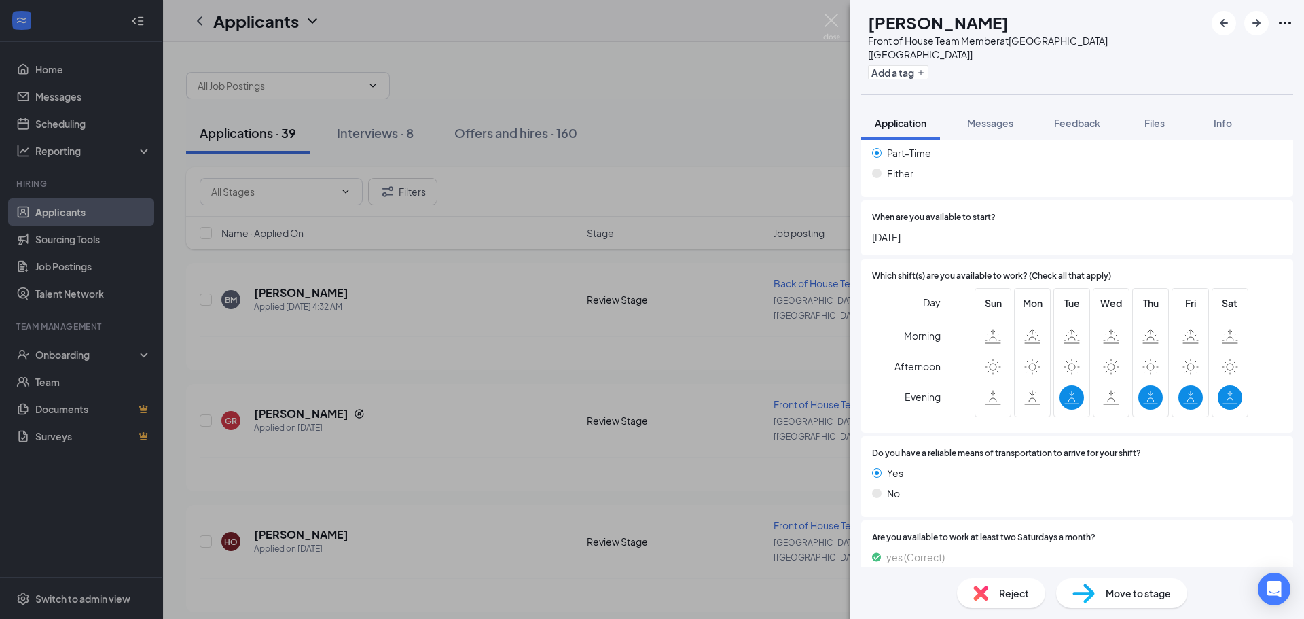
click at [1011, 594] on span "Reject" at bounding box center [1014, 592] width 30 height 15
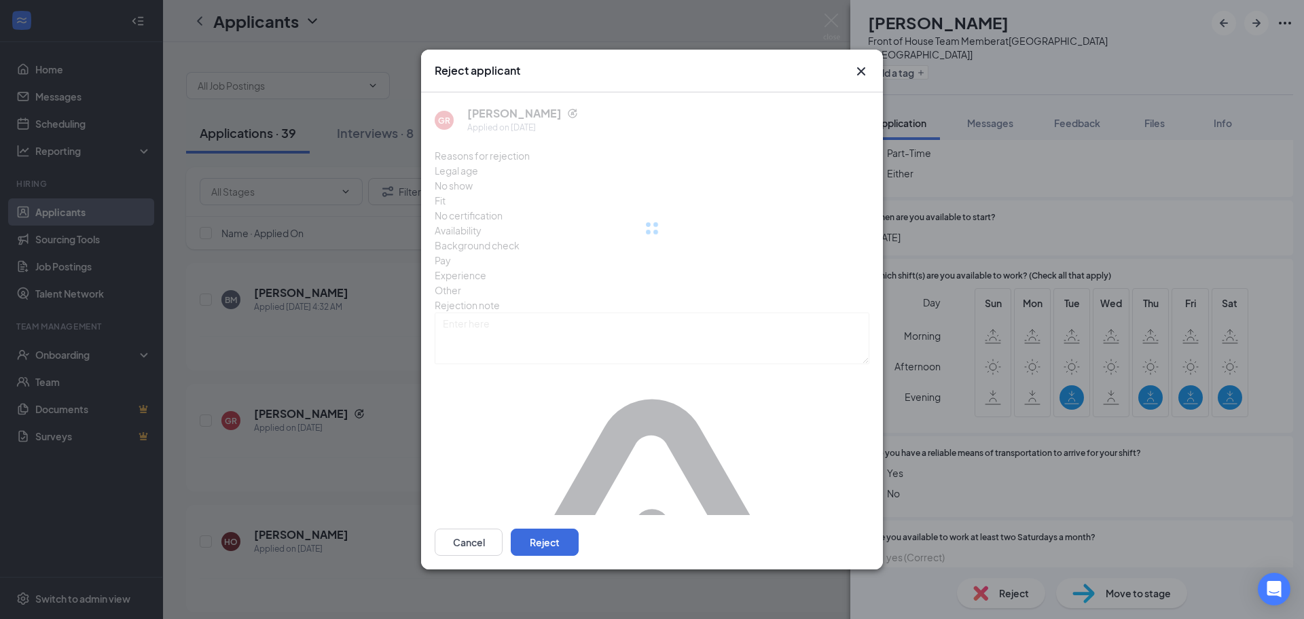
scroll to position [847, 0]
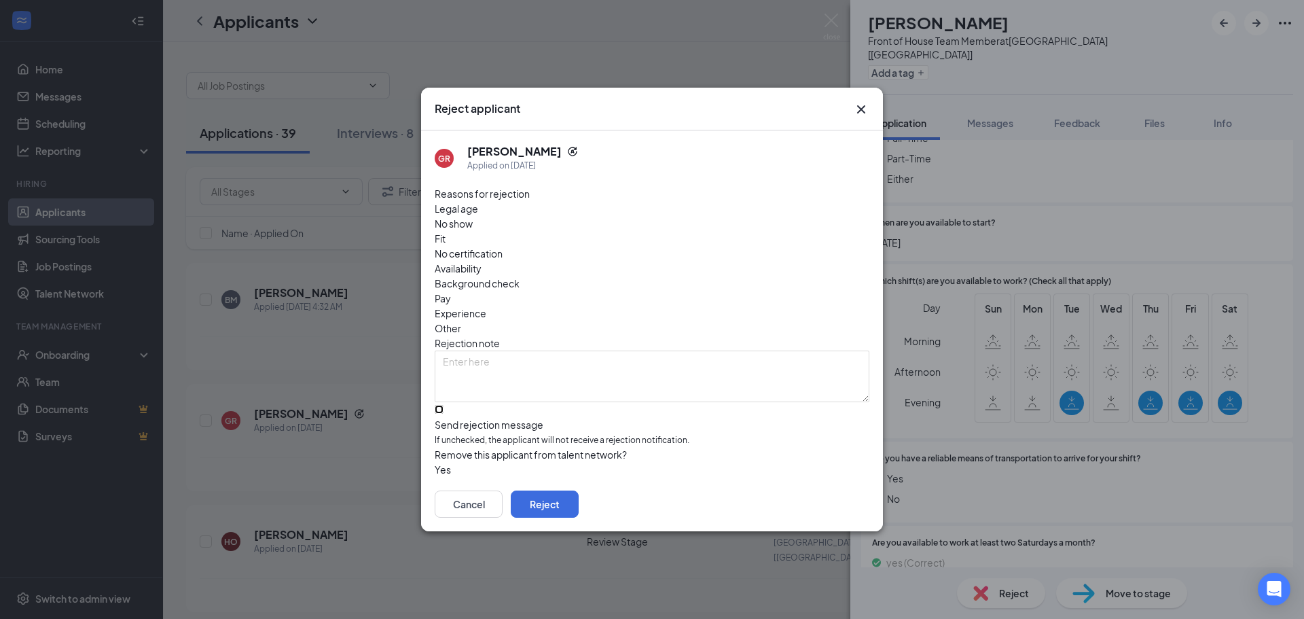
click at [439, 405] on input "Send rejection message If unchecked, the applicant will not receive a rejection…" at bounding box center [439, 409] width 9 height 9
checkbox input "true"
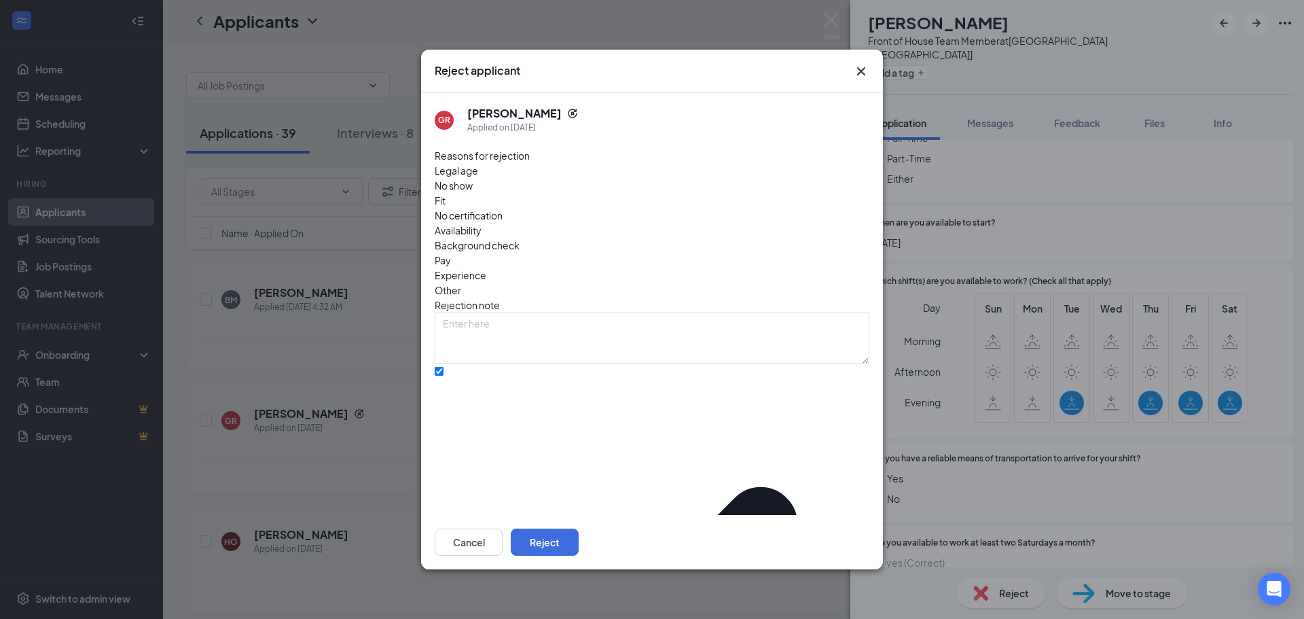
drag, startPoint x: 457, startPoint y: 481, endPoint x: 587, endPoint y: 496, distance: 131.2
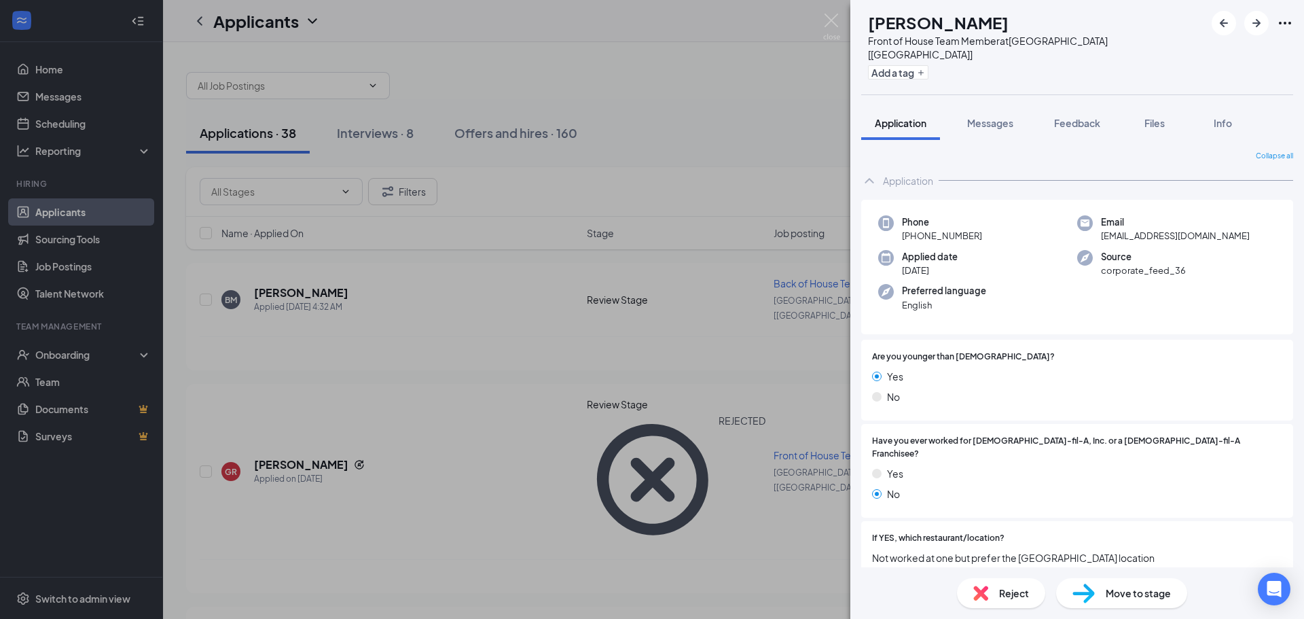
click at [1010, 587] on span "Reject" at bounding box center [1014, 592] width 30 height 15
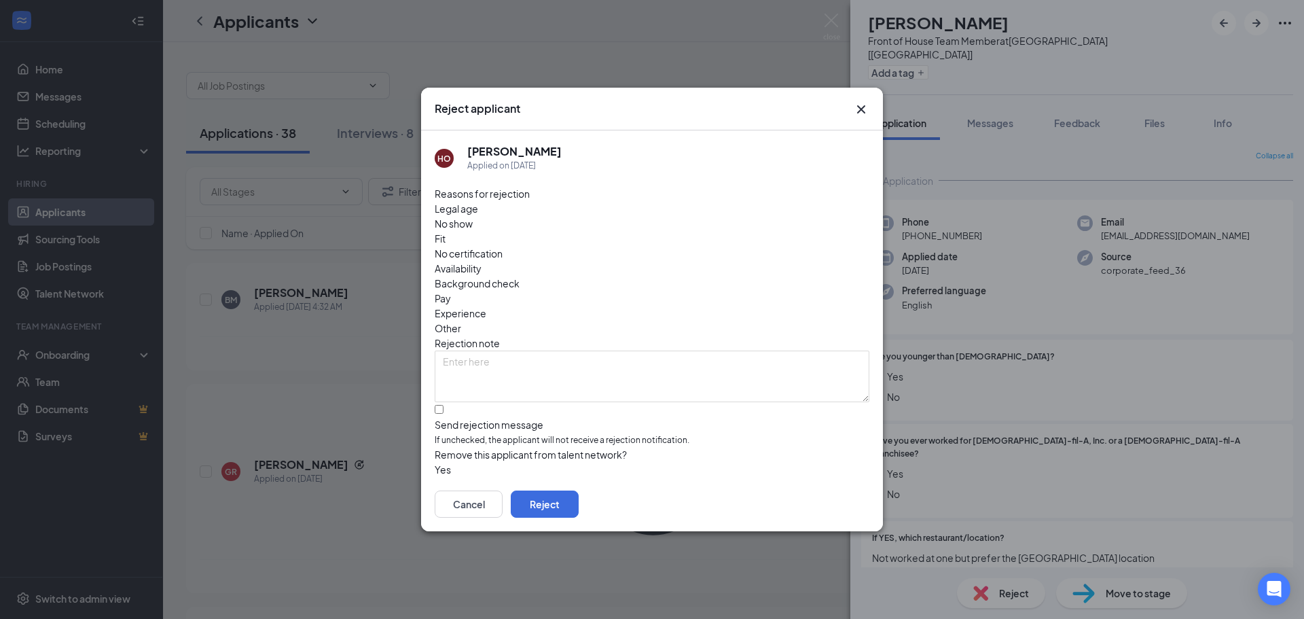
click at [860, 113] on icon "Cross" at bounding box center [861, 109] width 8 height 8
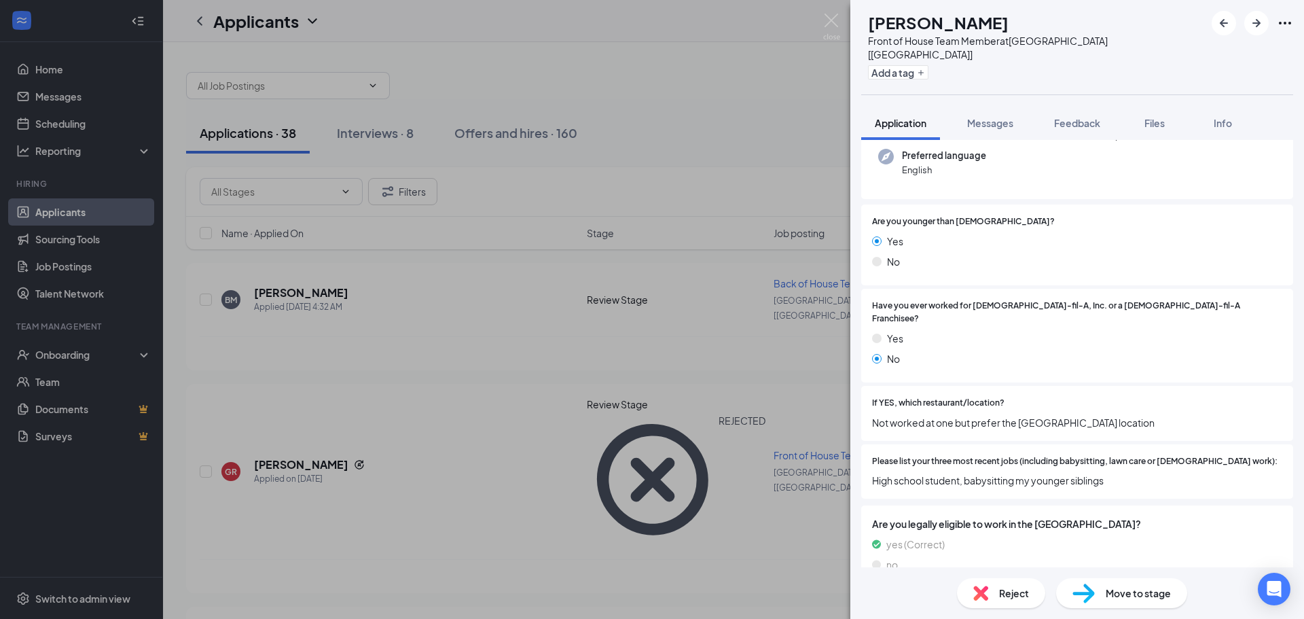
scroll to position [136, 0]
click at [1014, 598] on span "Reject" at bounding box center [1014, 592] width 30 height 15
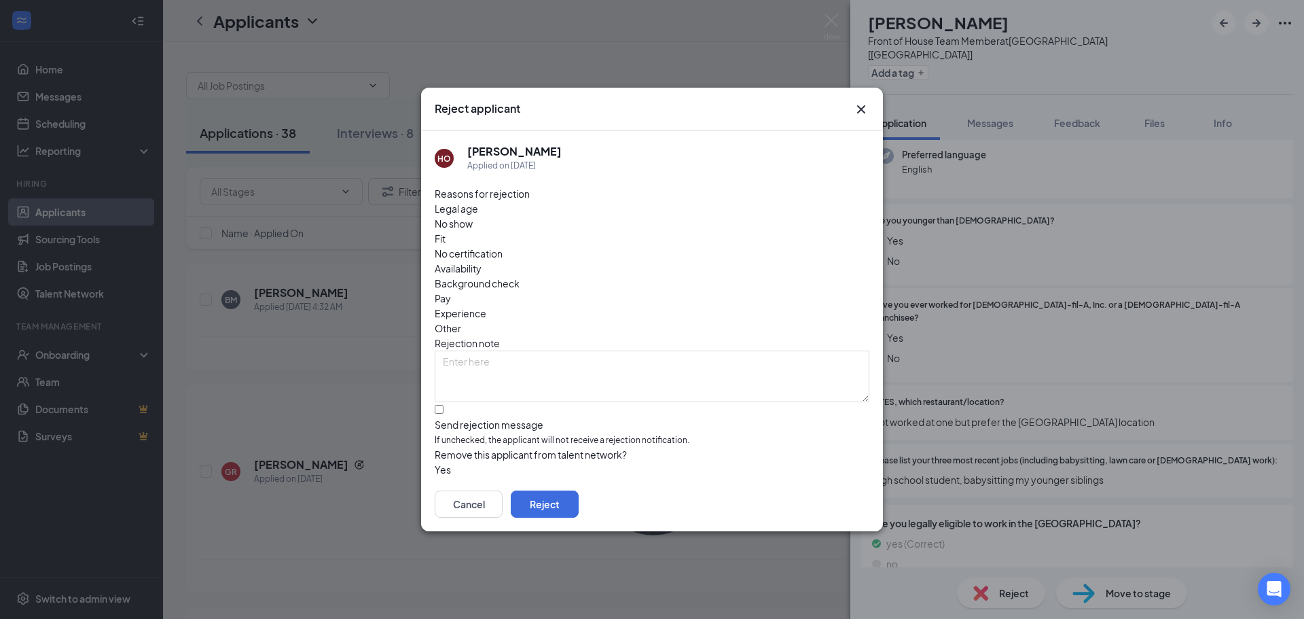
click at [481, 261] on span "Availability" at bounding box center [458, 268] width 47 height 15
click at [443, 405] on input "Send rejection message If unchecked, the applicant will not receive a rejection…" at bounding box center [439, 409] width 9 height 9
checkbox input "true"
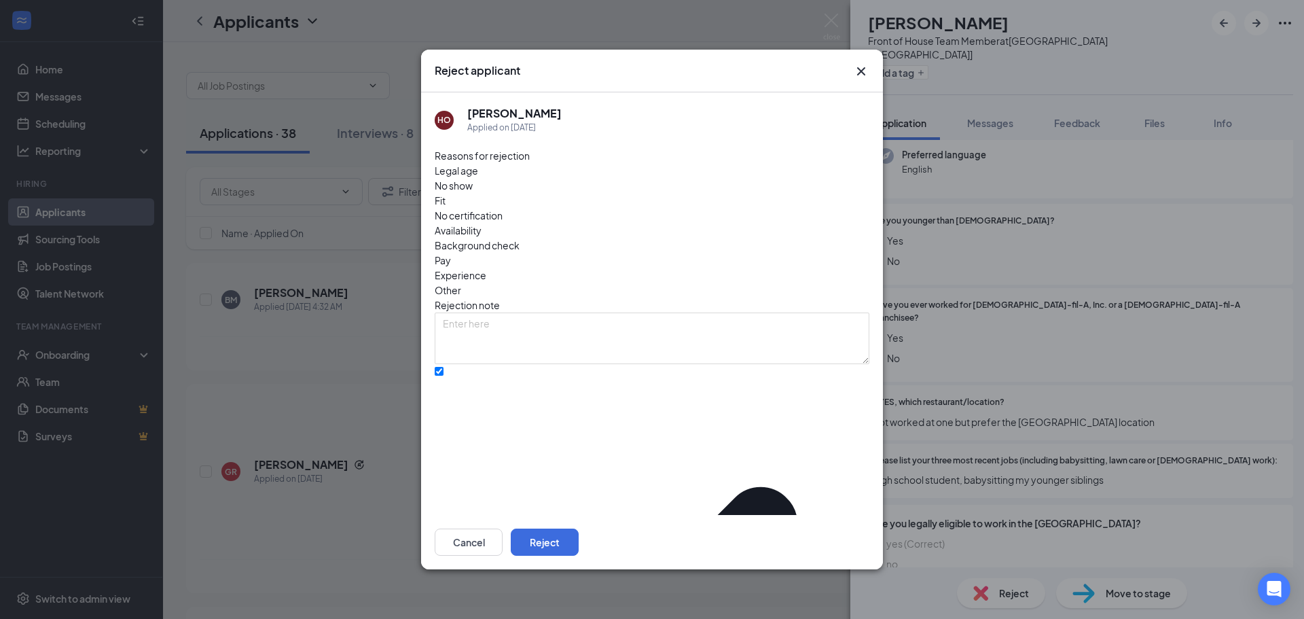
drag, startPoint x: 452, startPoint y: 484, endPoint x: 560, endPoint y: 496, distance: 108.0
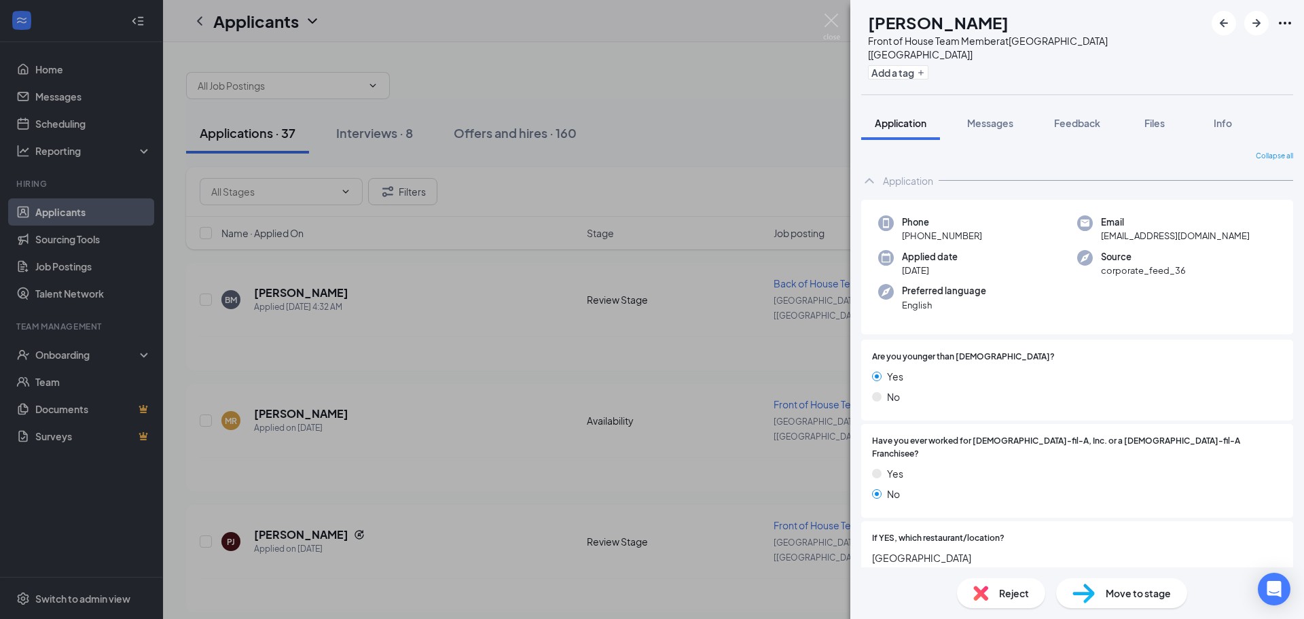
click at [1010, 602] on div "Reject" at bounding box center [1001, 593] width 88 height 30
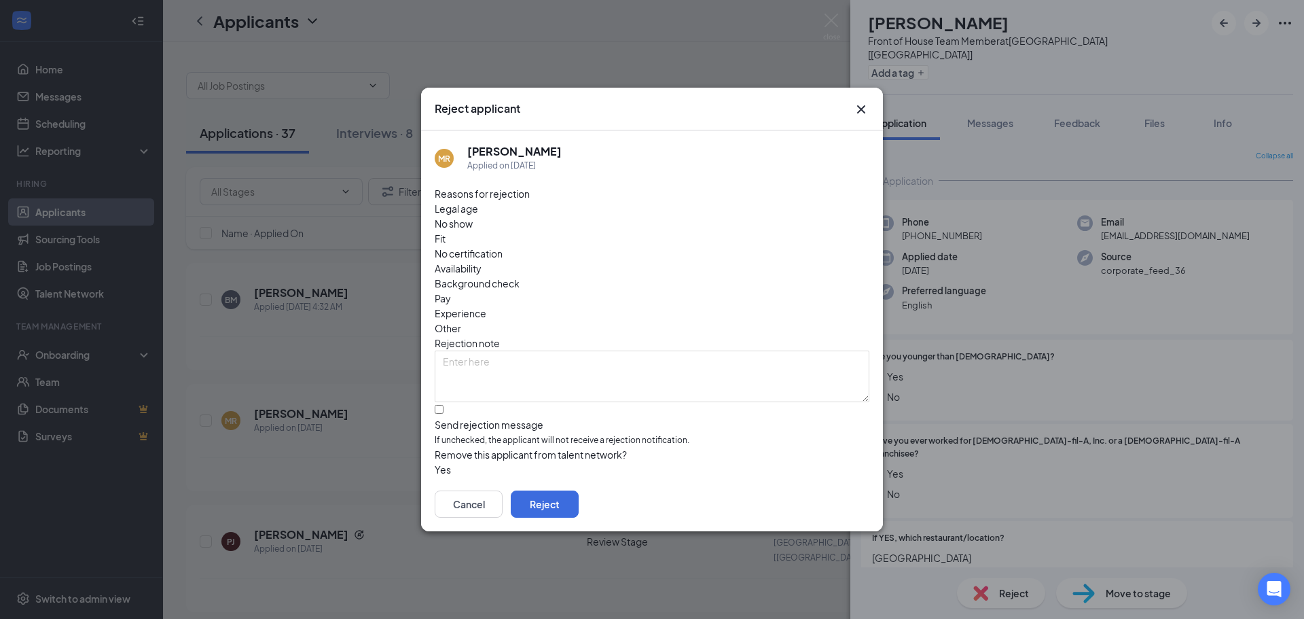
click at [481, 261] on span "Availability" at bounding box center [458, 268] width 47 height 15
click at [433, 378] on div "[PERSON_NAME] Applied on [DATE] Reasons for rejection Legal age No show Fit No …" at bounding box center [652, 303] width 462 height 346
click at [437, 405] on input "Send rejection message If unchecked, the applicant will not receive a rejection…" at bounding box center [439, 409] width 9 height 9
checkbox input "true"
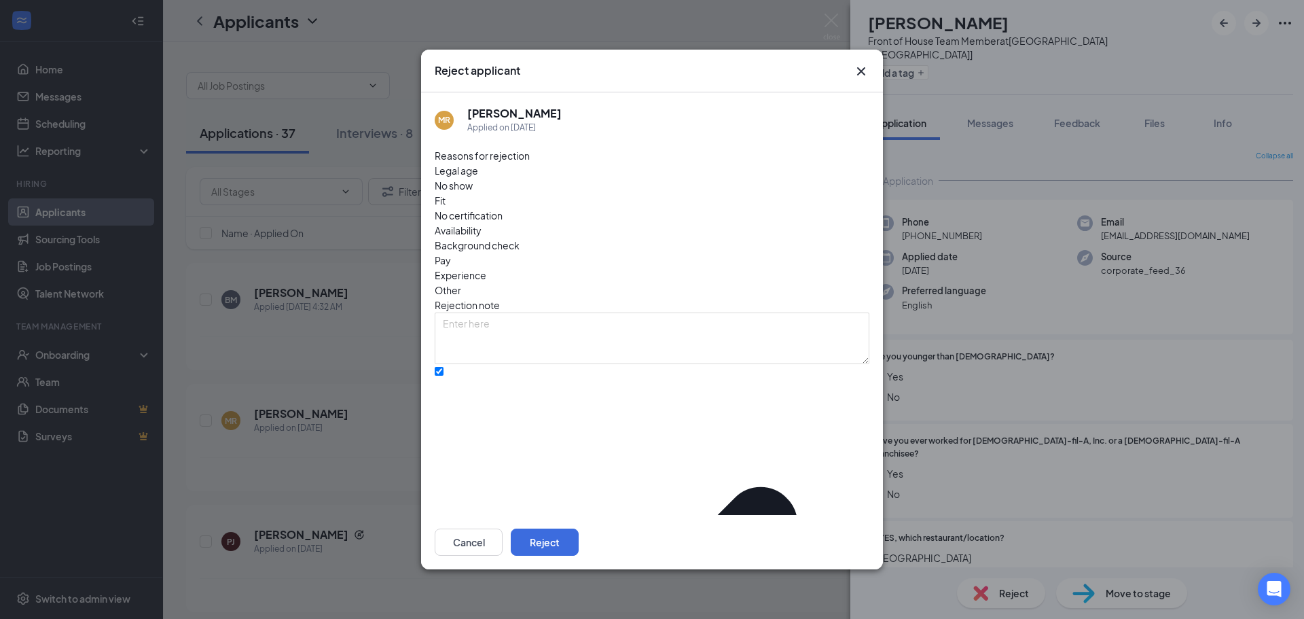
drag, startPoint x: 451, startPoint y: 484, endPoint x: 545, endPoint y: 492, distance: 94.1
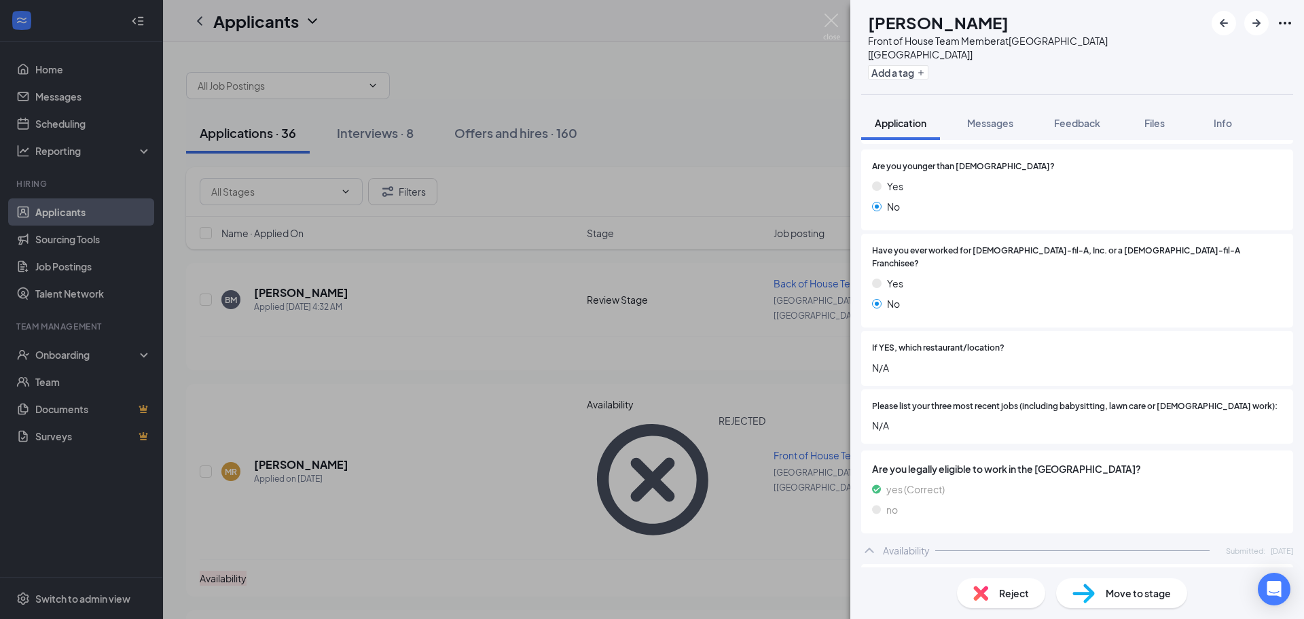
scroll to position [272, 0]
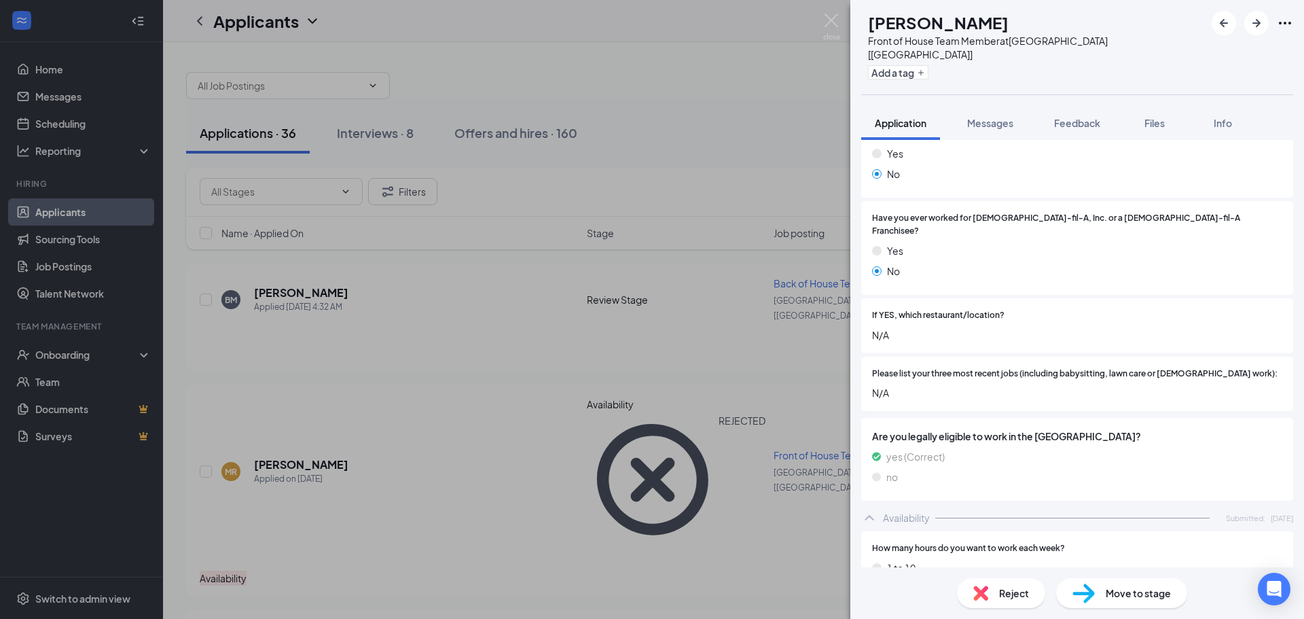
click at [1000, 590] on span "Reject" at bounding box center [1014, 592] width 30 height 15
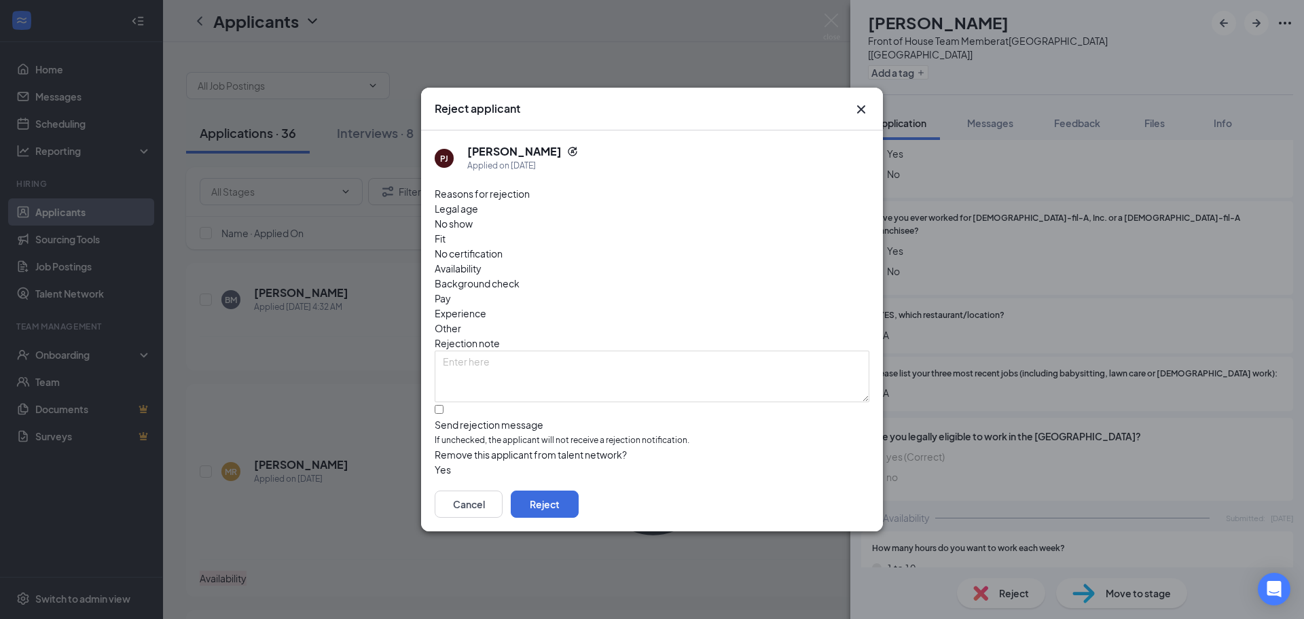
click at [481, 261] on span "Availability" at bounding box center [458, 268] width 47 height 15
click at [441, 405] on input "Send rejection message If unchecked, the applicant will not receive a rejection…" at bounding box center [439, 409] width 9 height 9
checkbox input "true"
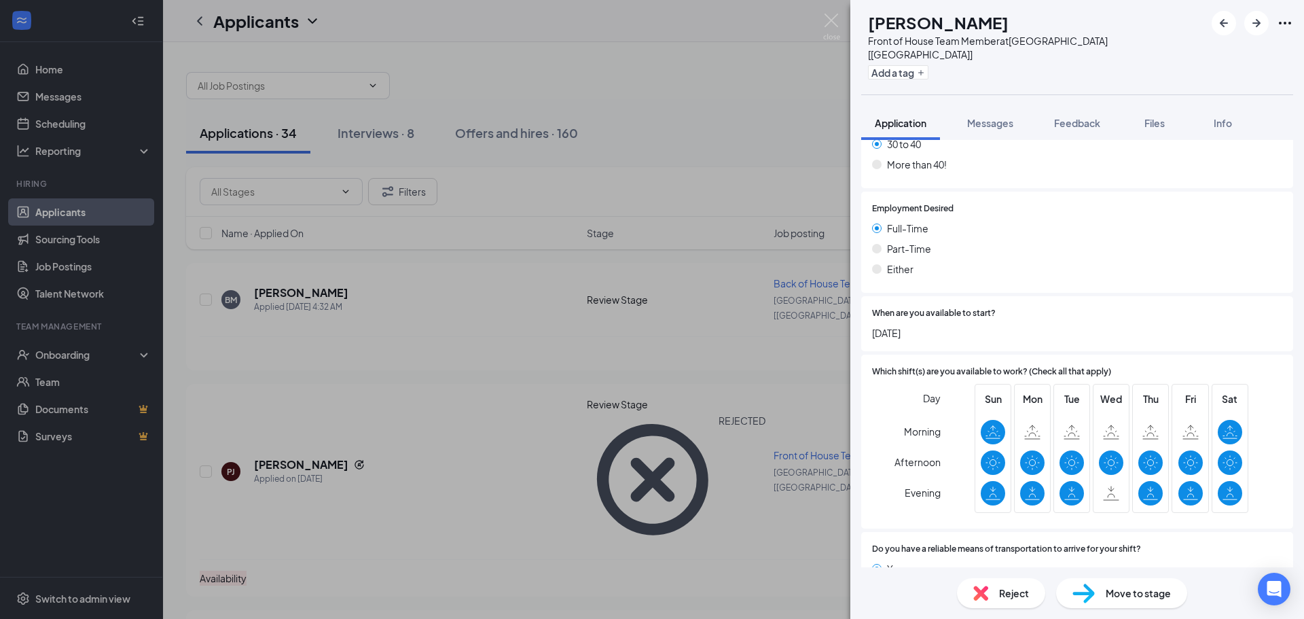
scroll to position [829, 0]
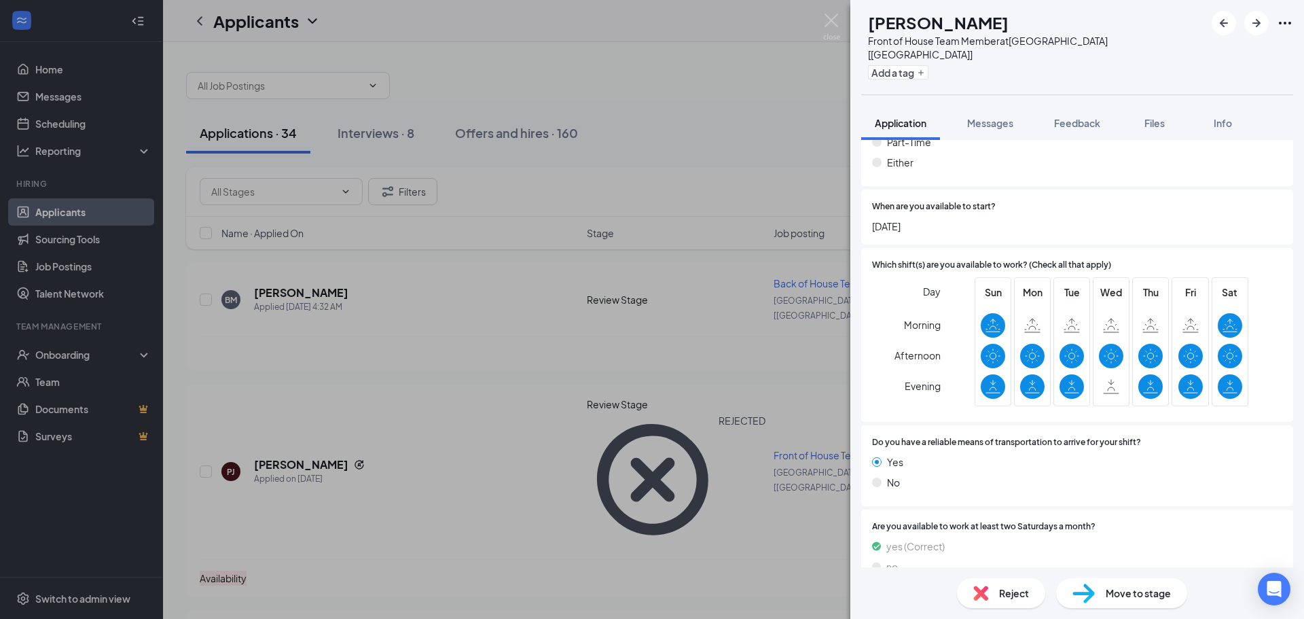
click at [995, 595] on div "Reject" at bounding box center [1001, 593] width 88 height 30
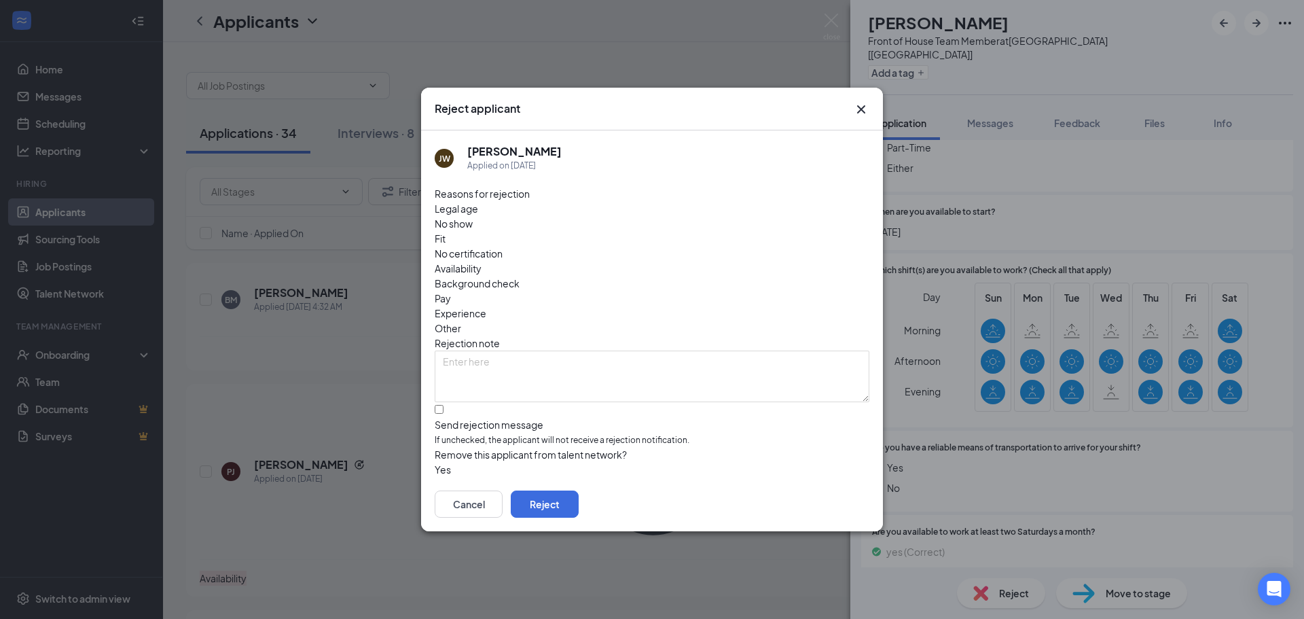
click at [481, 261] on span "Availability" at bounding box center [458, 268] width 47 height 15
click at [443, 405] on input "Send rejection message If unchecked, the applicant will not receive a rejection…" at bounding box center [439, 409] width 9 height 9
checkbox input "true"
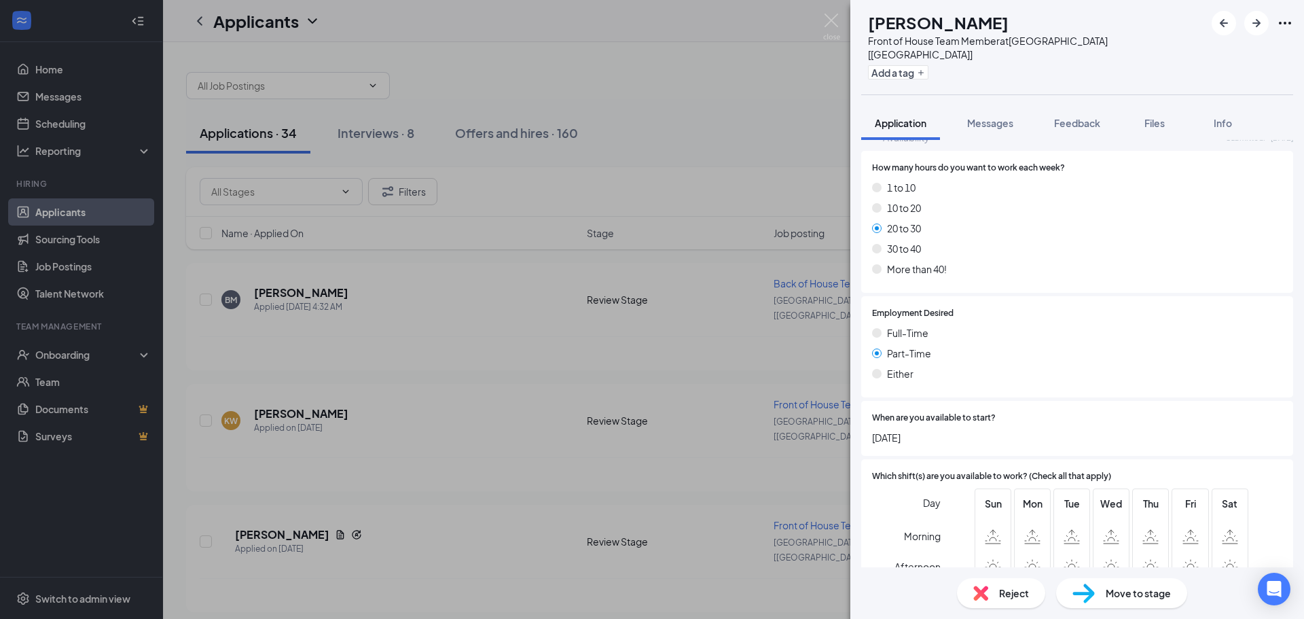
scroll to position [814, 0]
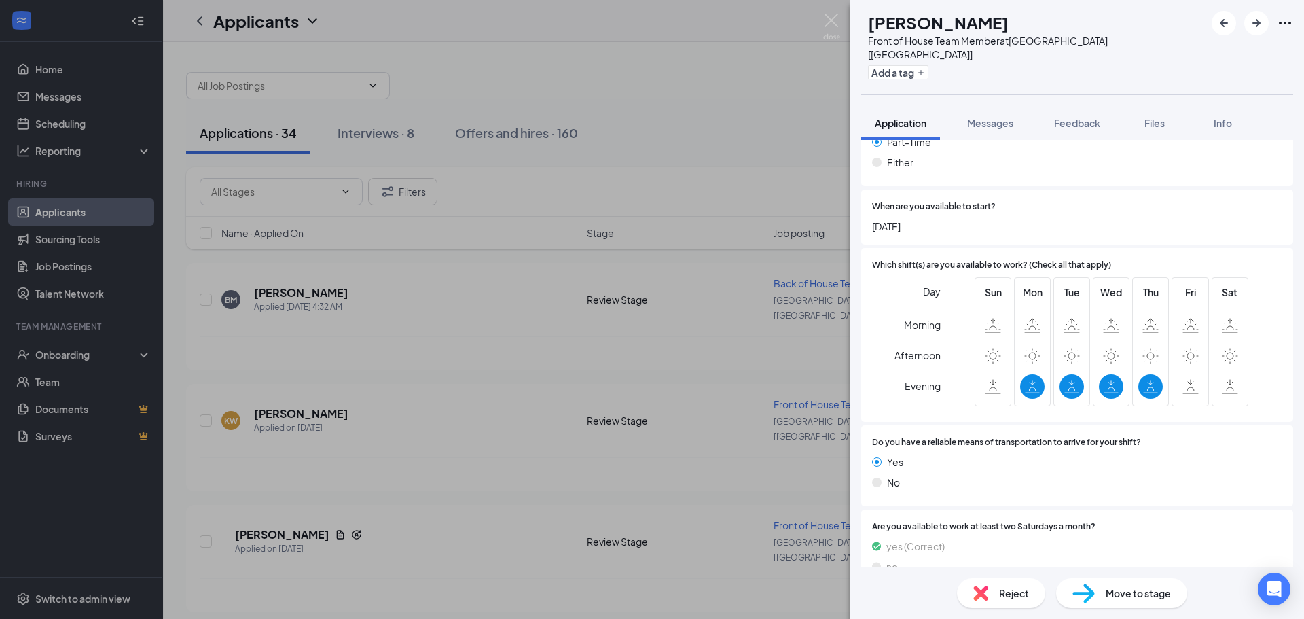
click at [991, 591] on div "Reject" at bounding box center [1001, 593] width 88 height 30
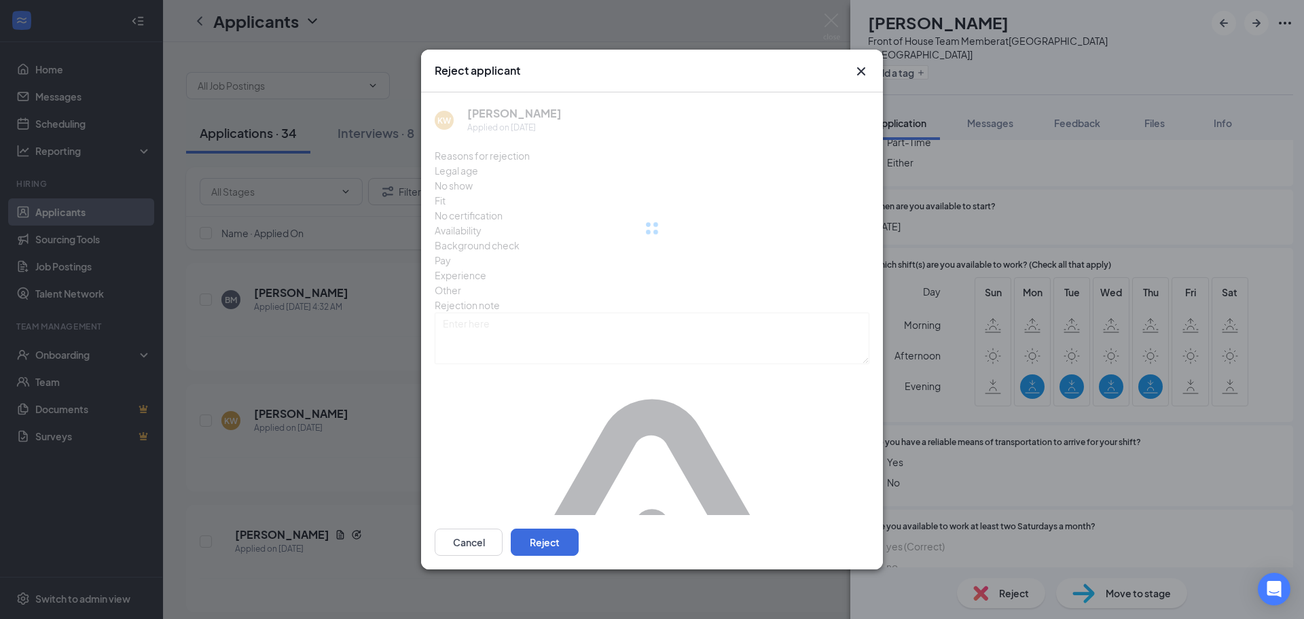
scroll to position [809, 0]
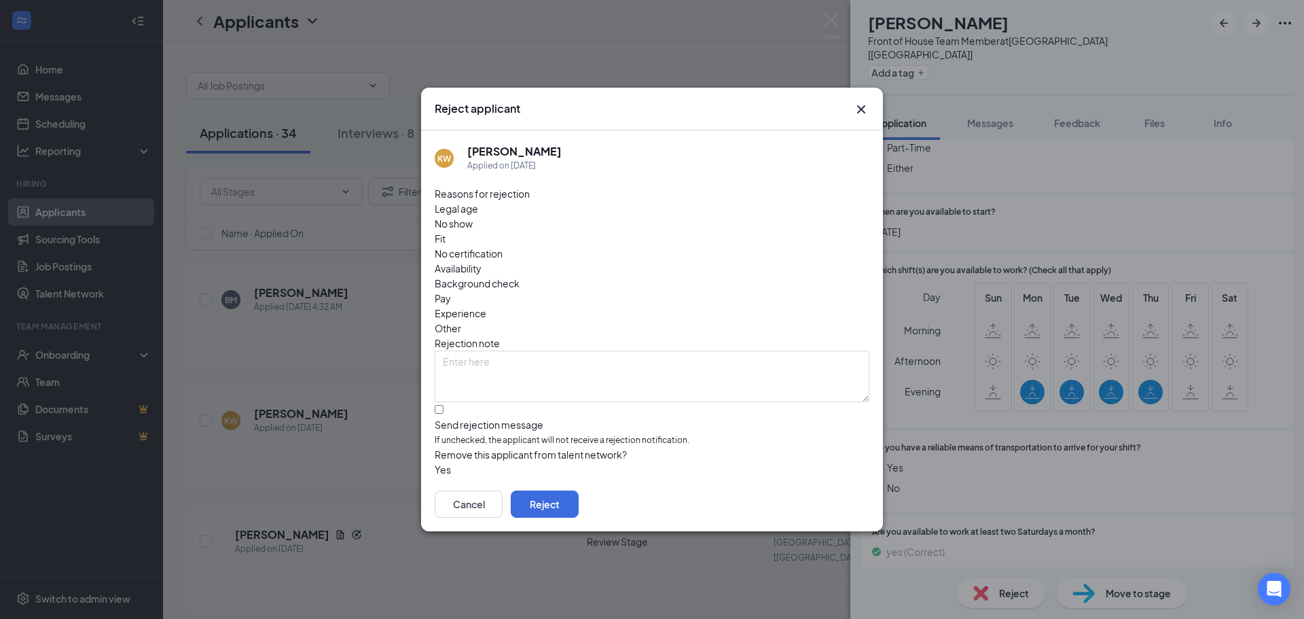
click at [481, 261] on span "Availability" at bounding box center [458, 268] width 47 height 15
click at [438, 405] on input "Send rejection message If unchecked, the applicant will not receive a rejection…" at bounding box center [439, 409] width 9 height 9
checkbox input "true"
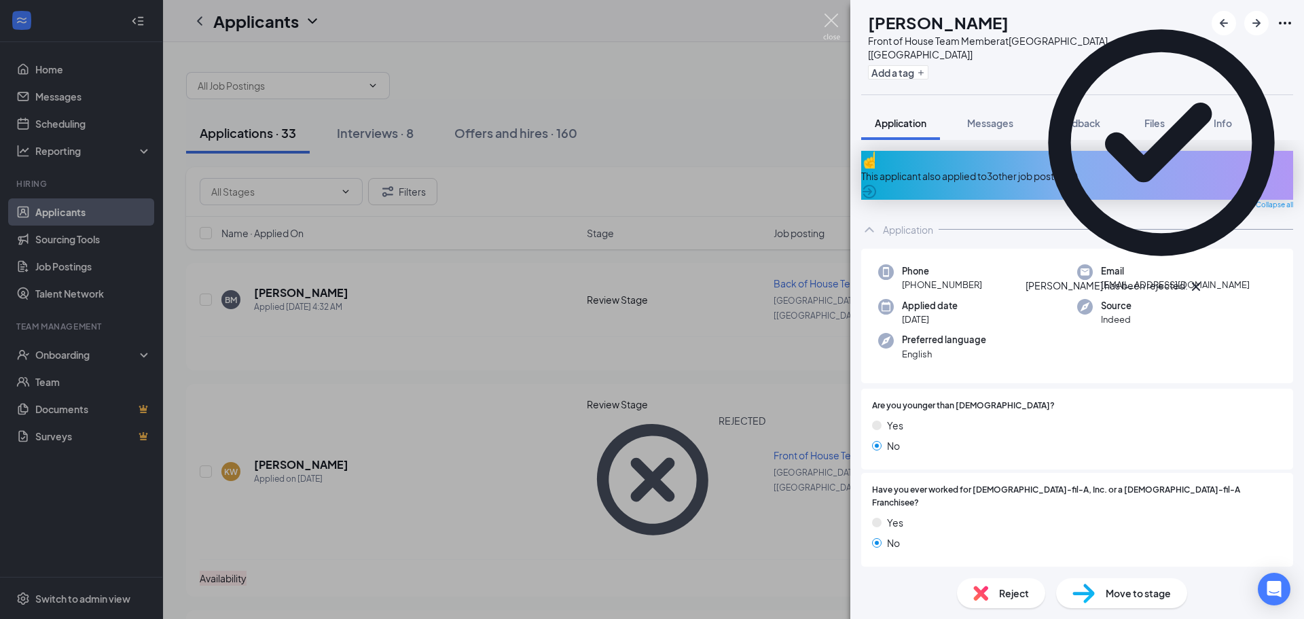
click at [830, 20] on img at bounding box center [831, 27] width 17 height 26
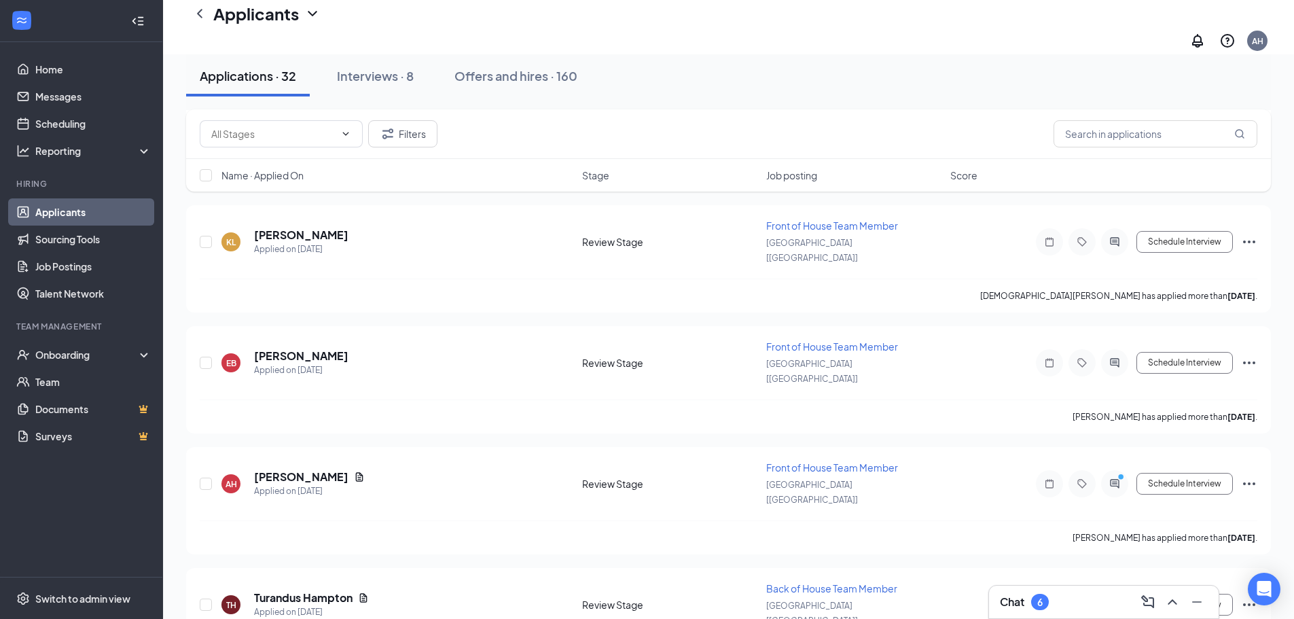
scroll to position [3037, 0]
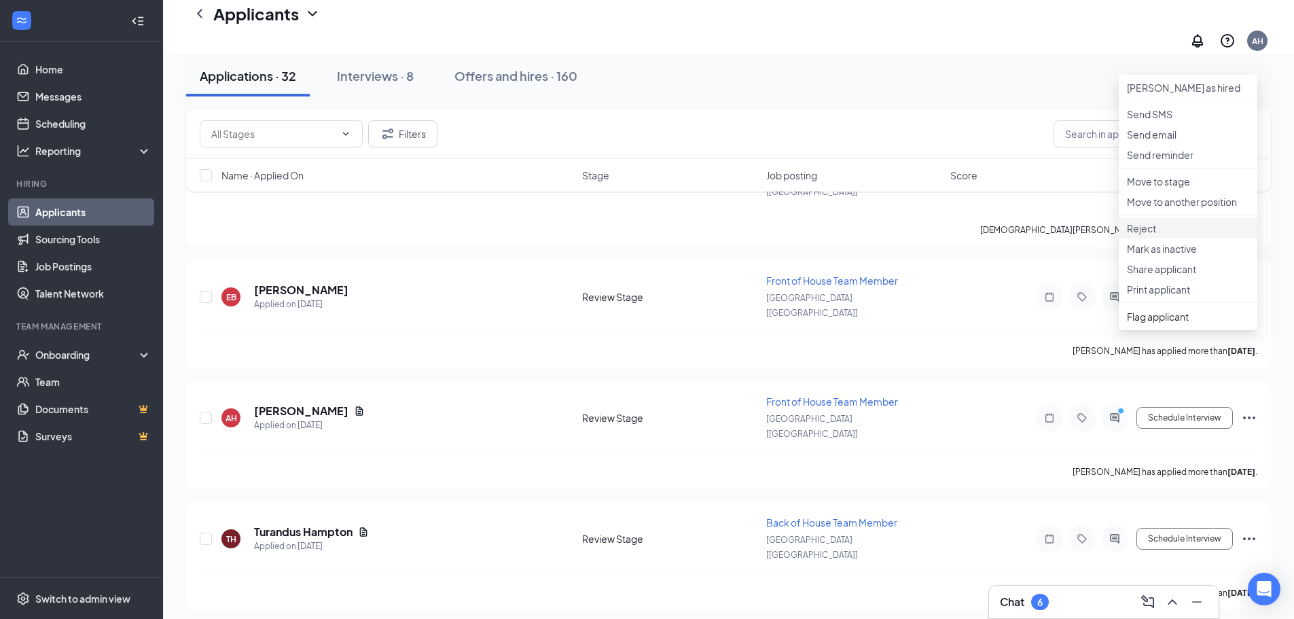
click at [1146, 235] on p "Reject" at bounding box center [1188, 228] width 122 height 14
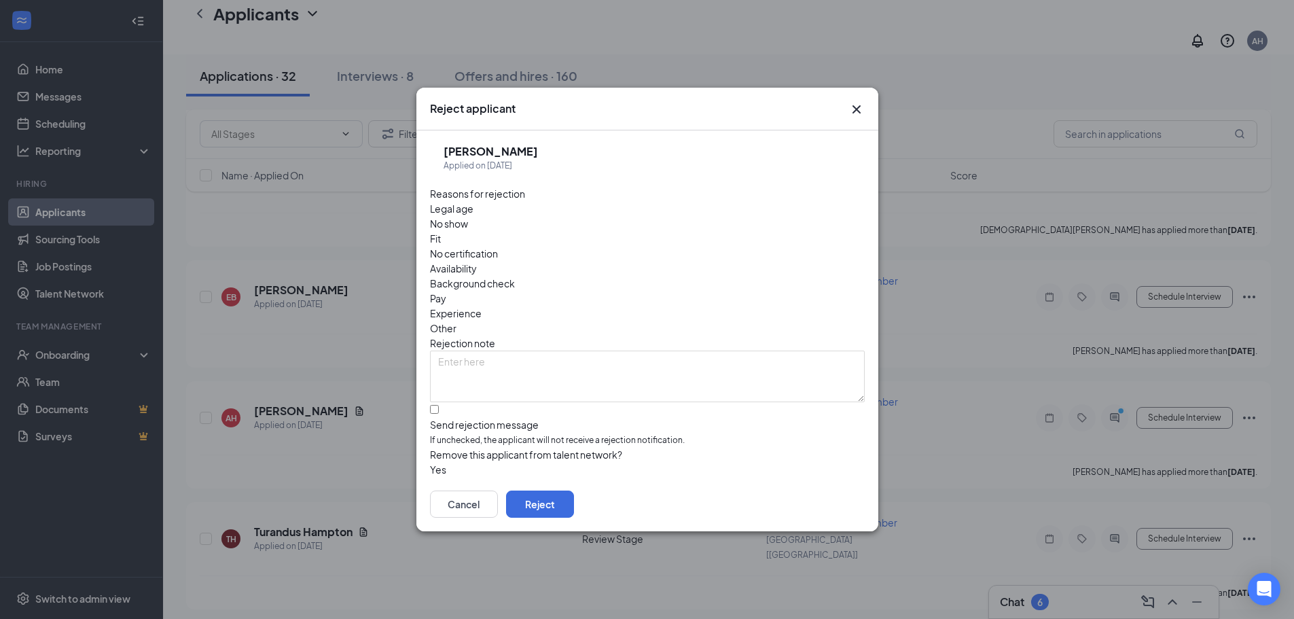
click at [430, 462] on button "button" at bounding box center [430, 469] width 0 height 15
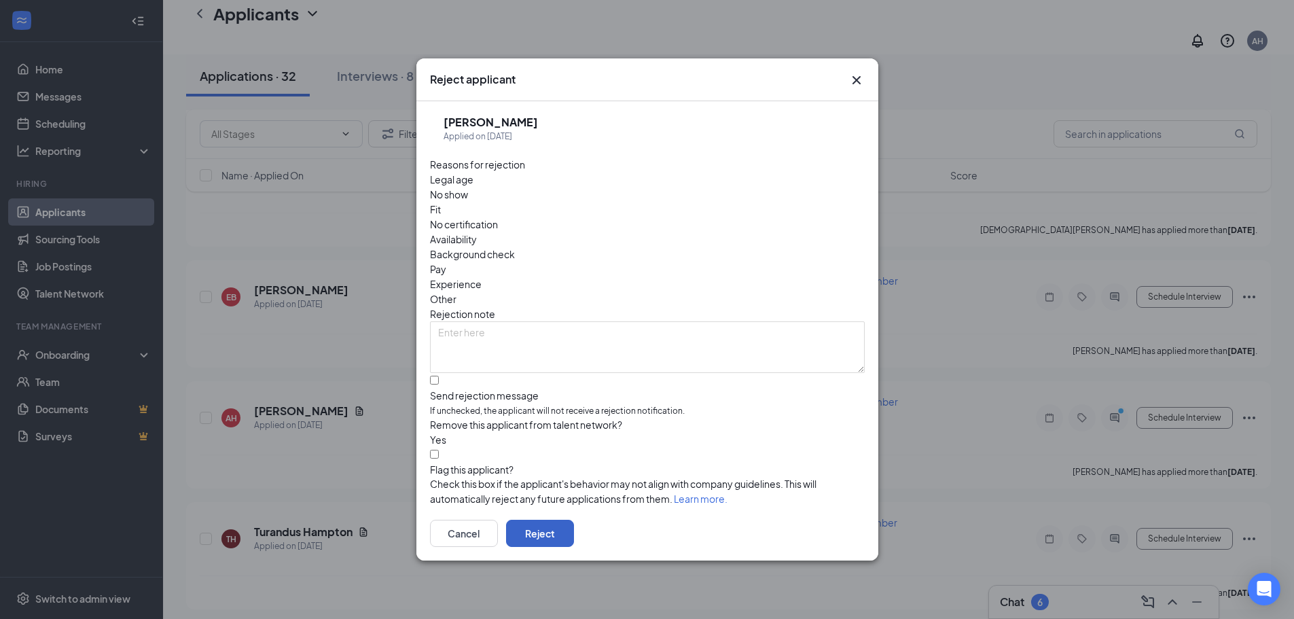
click at [574, 520] on button "Reject" at bounding box center [540, 532] width 68 height 27
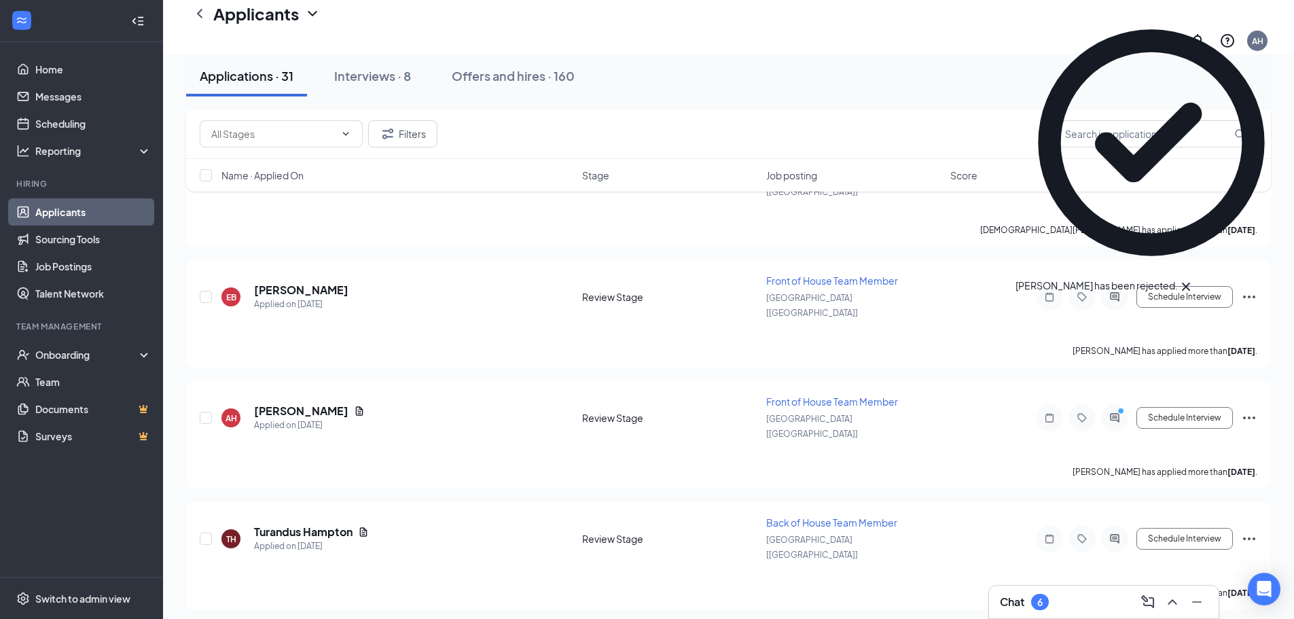
scroll to position [2931, 0]
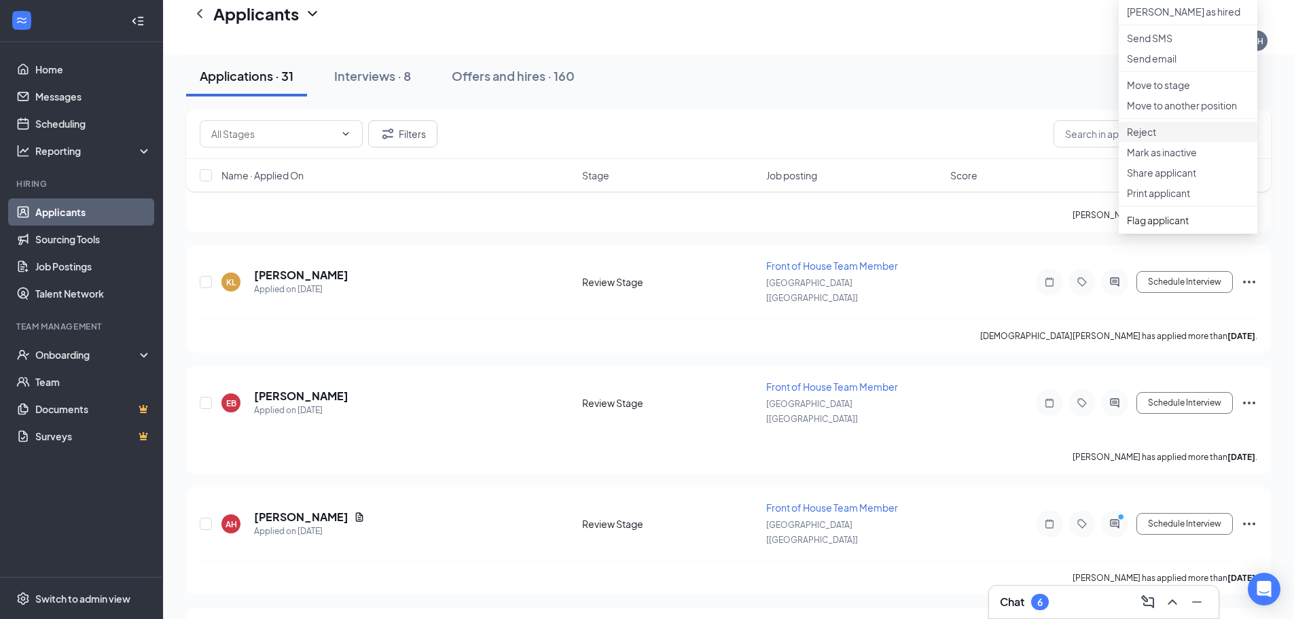
click at [1138, 139] on p "Reject" at bounding box center [1188, 132] width 122 height 14
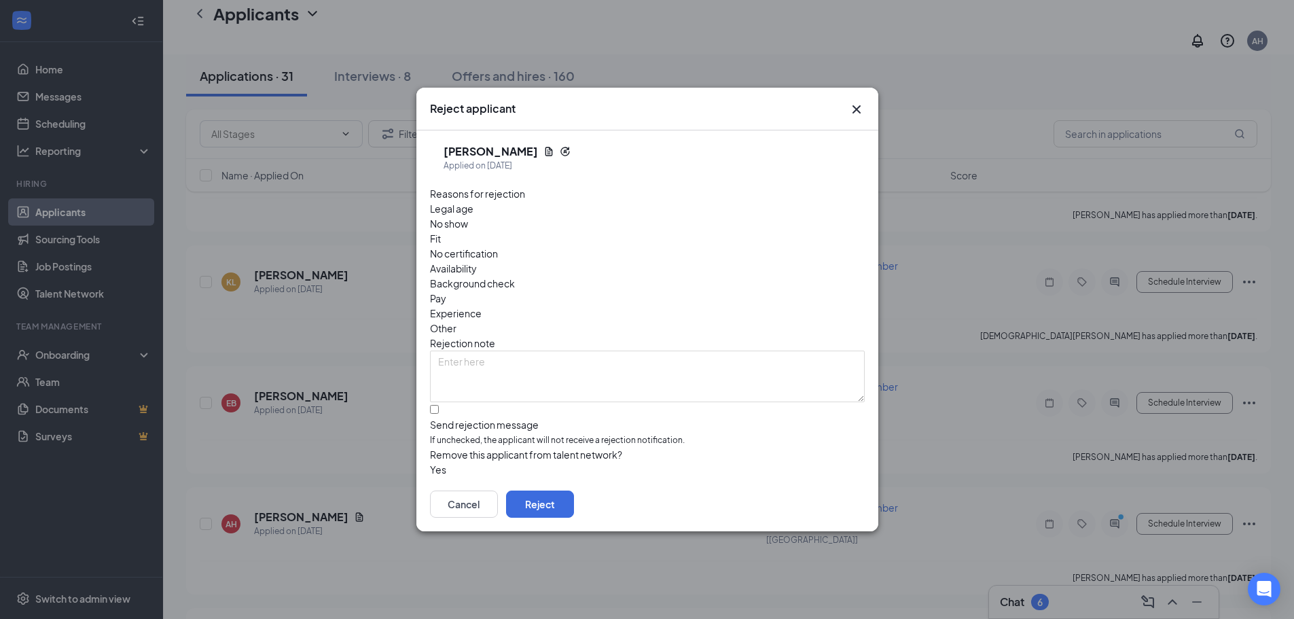
click at [477, 261] on span "Availability" at bounding box center [453, 268] width 47 height 15
click at [439, 405] on input "Send rejection message If unchecked, the applicant will not receive a rejection…" at bounding box center [434, 409] width 9 height 9
checkbox input "true"
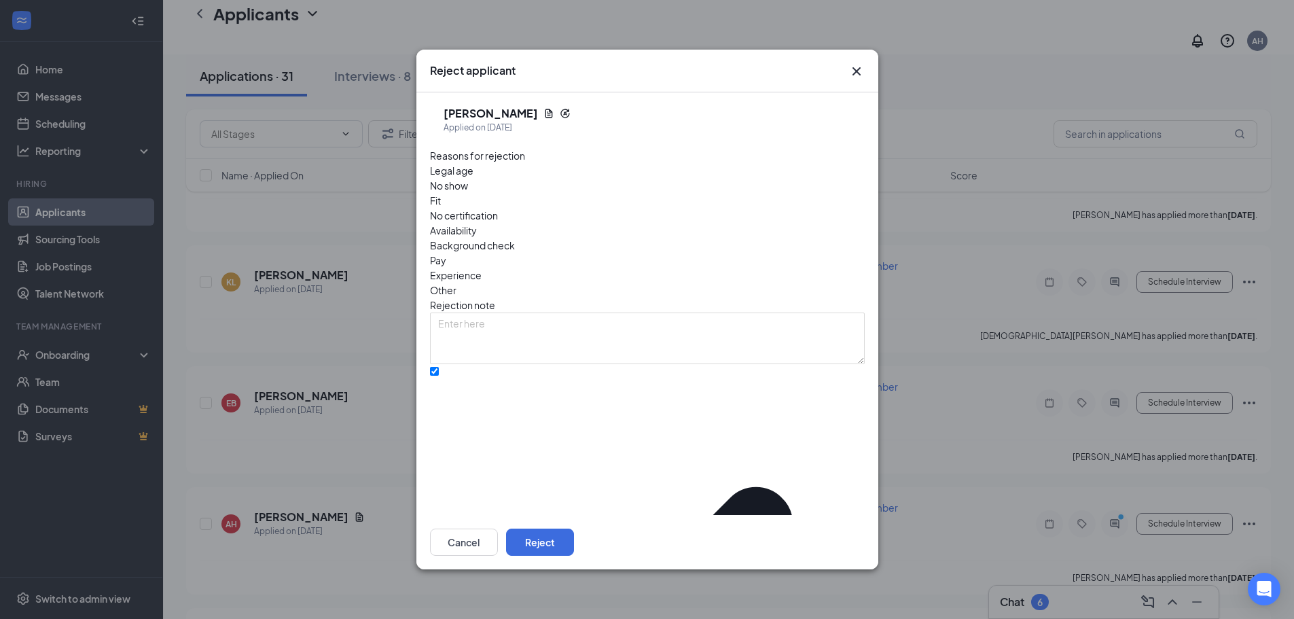
drag, startPoint x: 452, startPoint y: 486, endPoint x: 469, endPoint y: 488, distance: 16.4
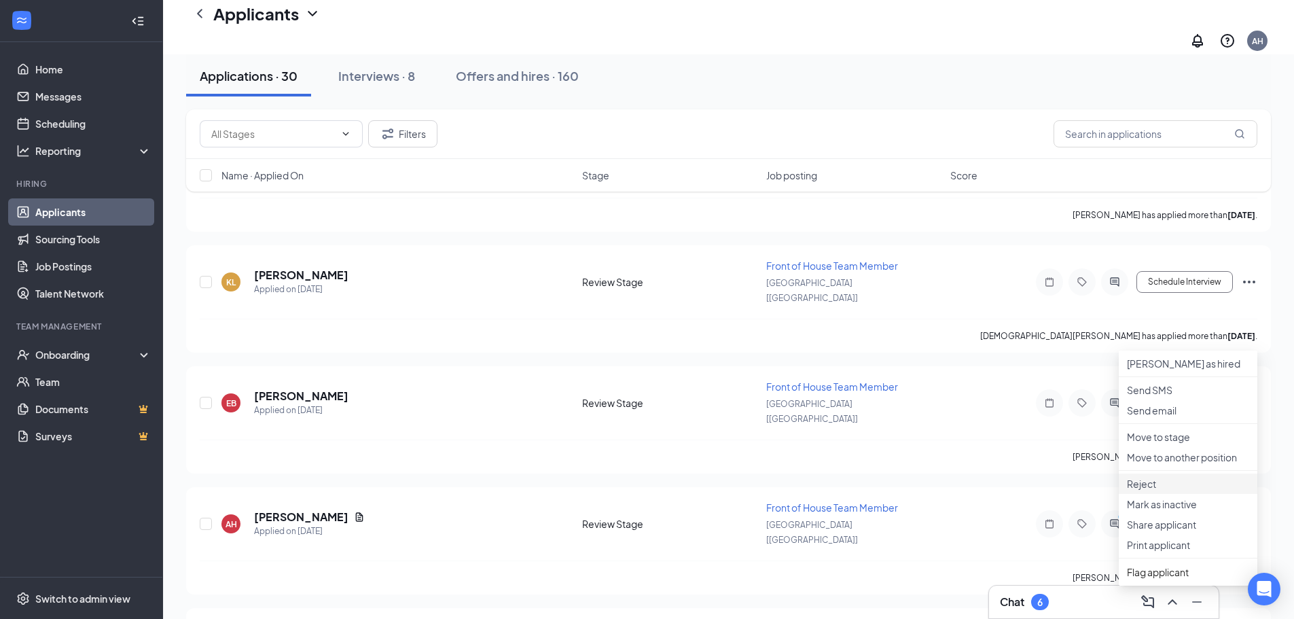
click at [1145, 490] on p "Reject" at bounding box center [1188, 484] width 122 height 14
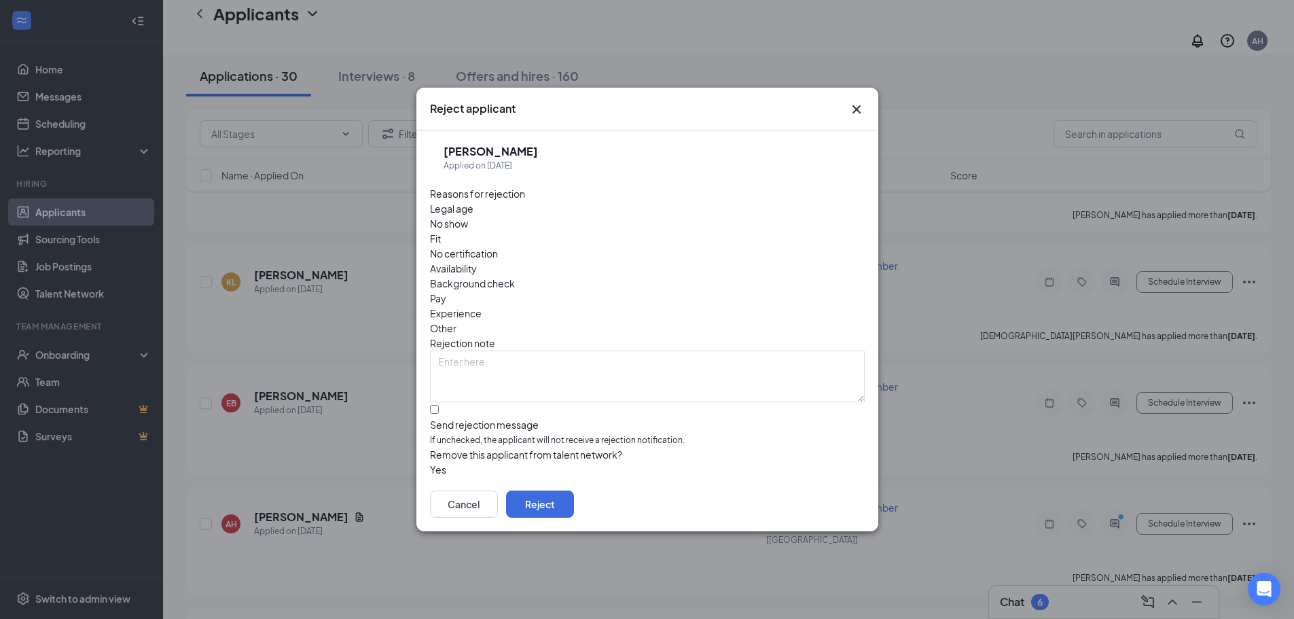
click at [477, 261] on span "Availability" at bounding box center [453, 268] width 47 height 15
click at [438, 405] on input "Send rejection message If unchecked, the applicant will not receive a rejection…" at bounding box center [434, 409] width 9 height 9
checkbox input "true"
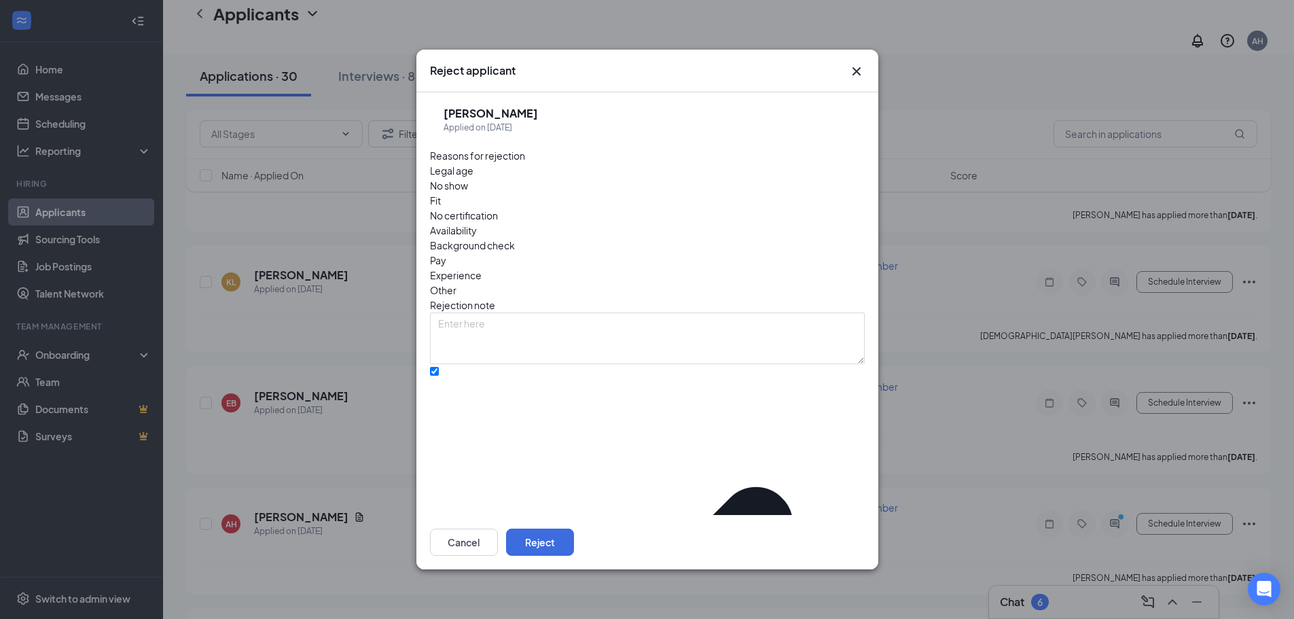
drag, startPoint x: 448, startPoint y: 483, endPoint x: 464, endPoint y: 486, distance: 15.9
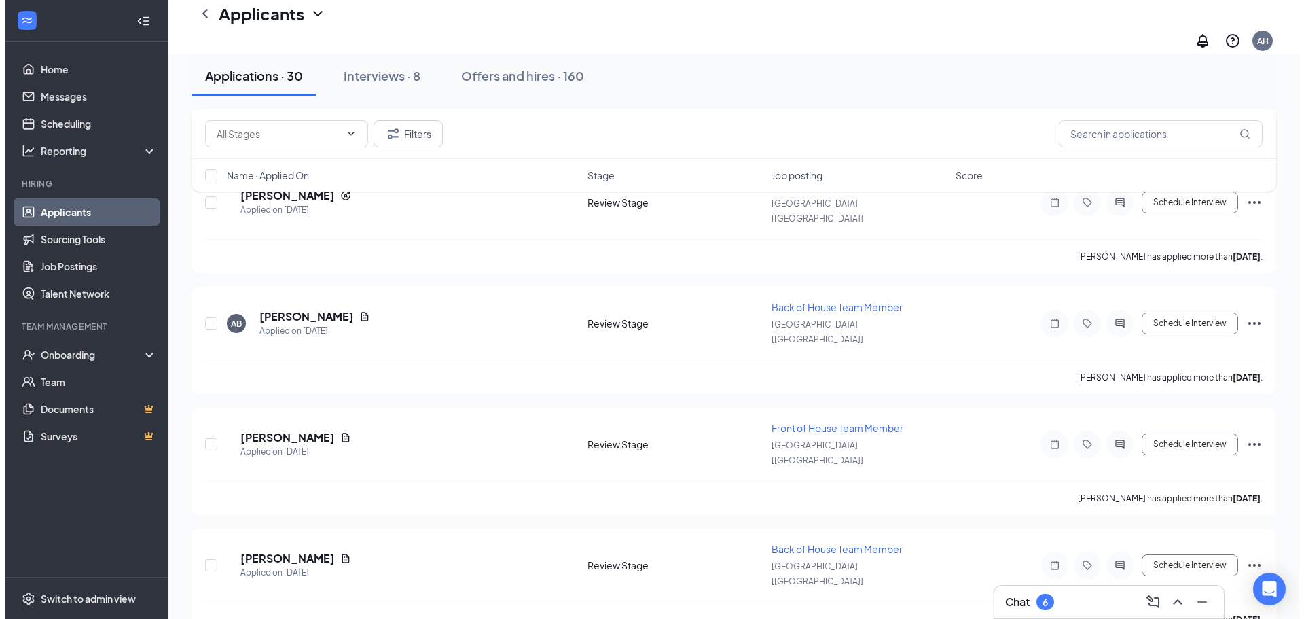
scroll to position [5791, 0]
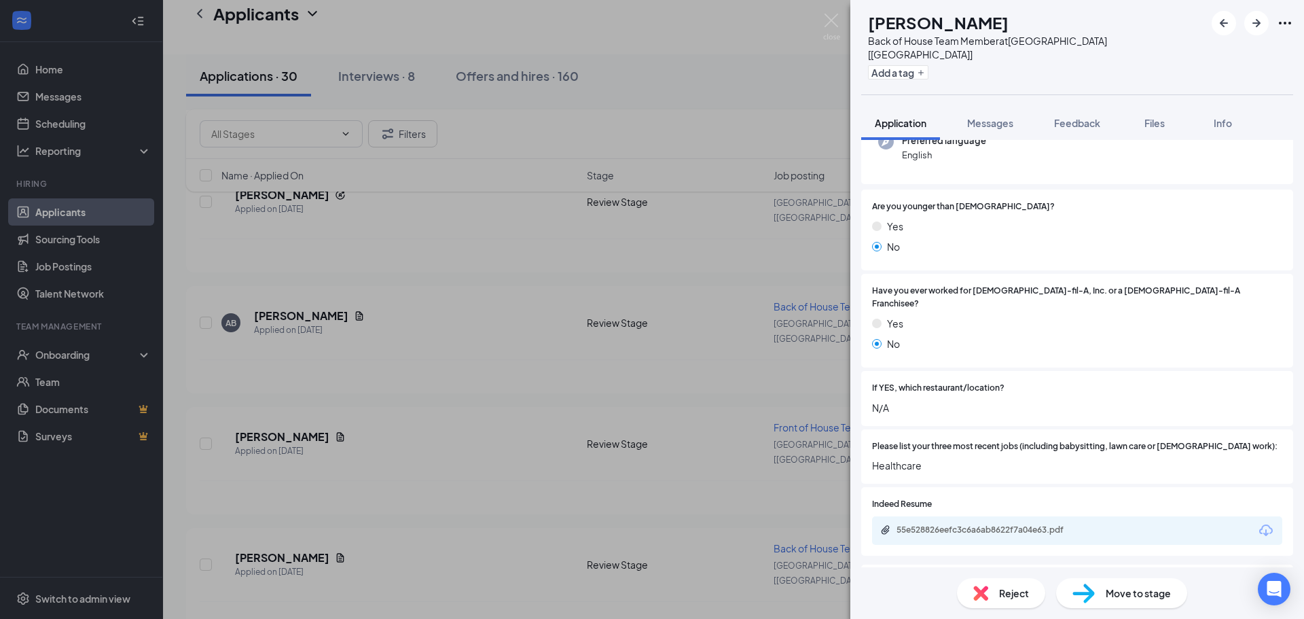
scroll to position [234, 0]
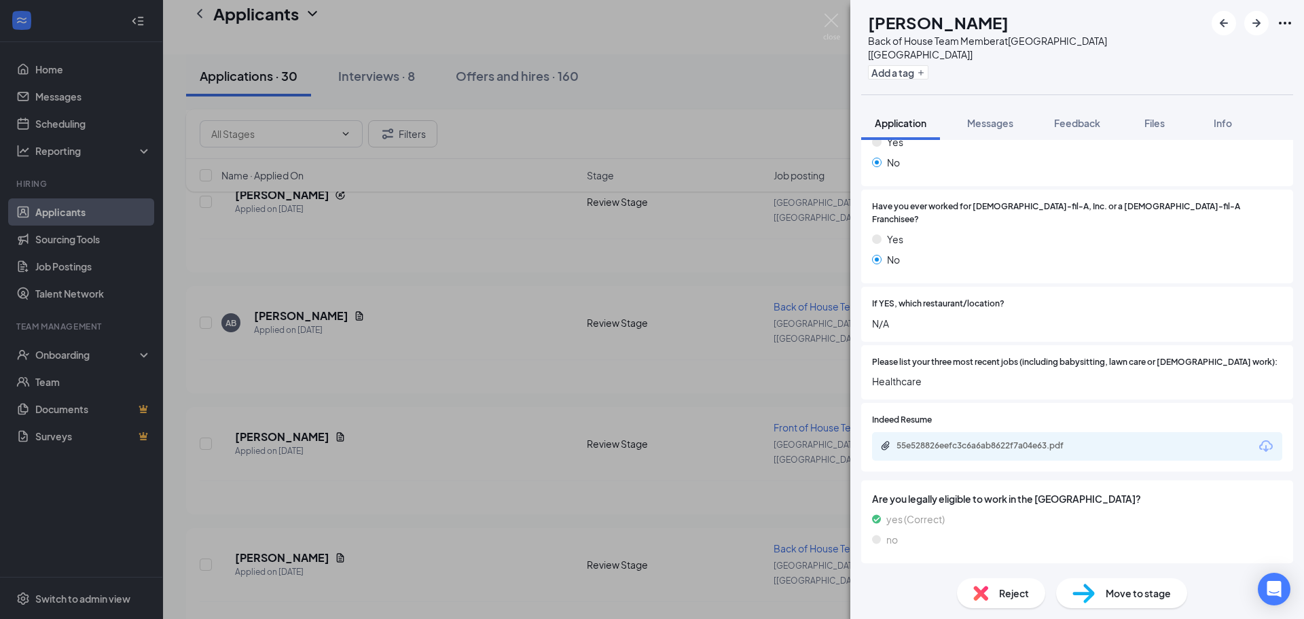
click at [1000, 592] on span "Reject" at bounding box center [1014, 592] width 30 height 15
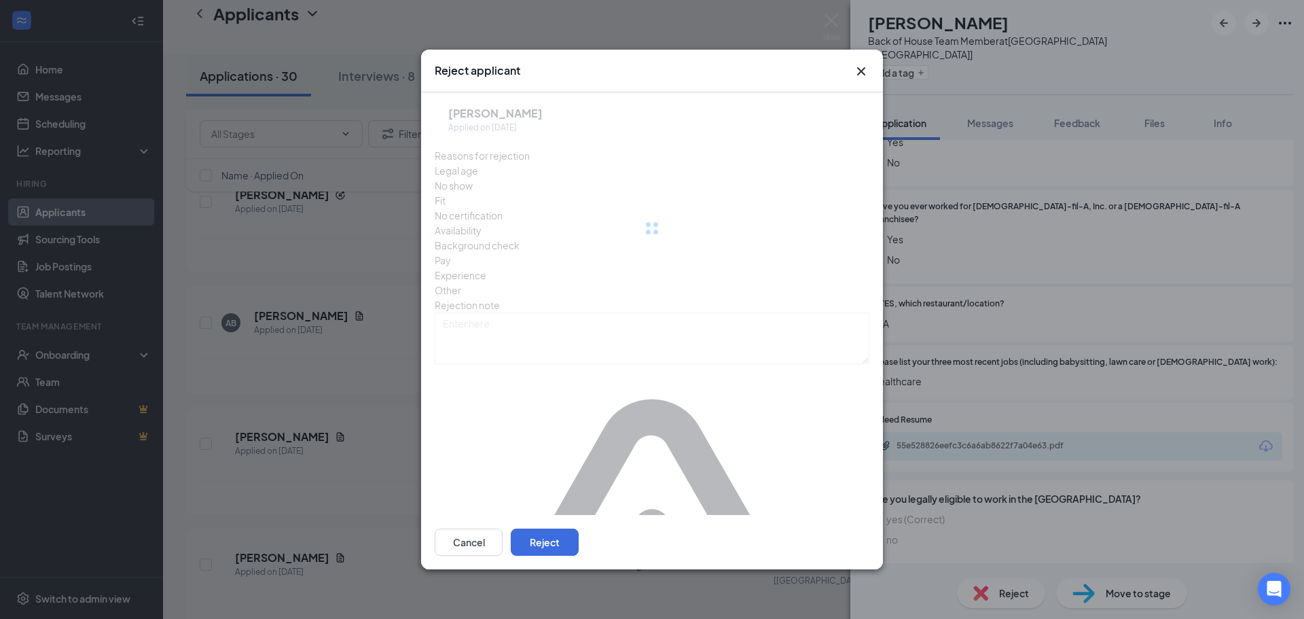
scroll to position [230, 0]
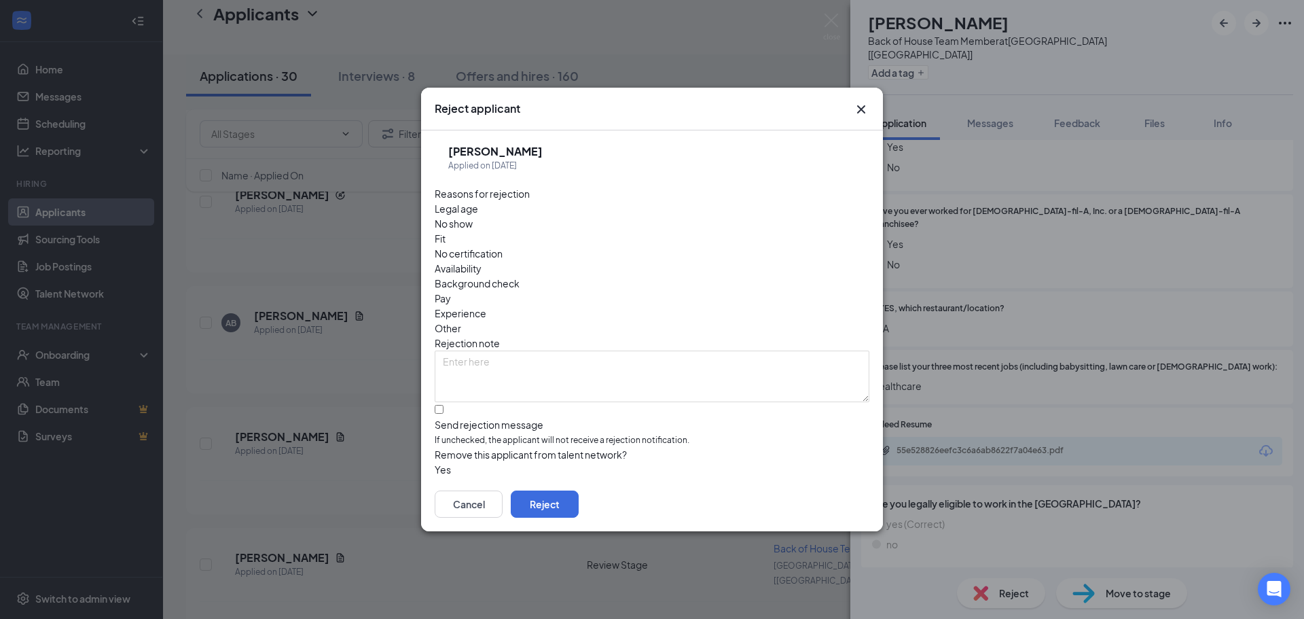
click at [758, 261] on div "Availability" at bounding box center [652, 268] width 435 height 15
click at [443, 405] on input "Send rejection message If unchecked, the applicant will not receive a rejection…" at bounding box center [439, 409] width 9 height 9
checkbox input "true"
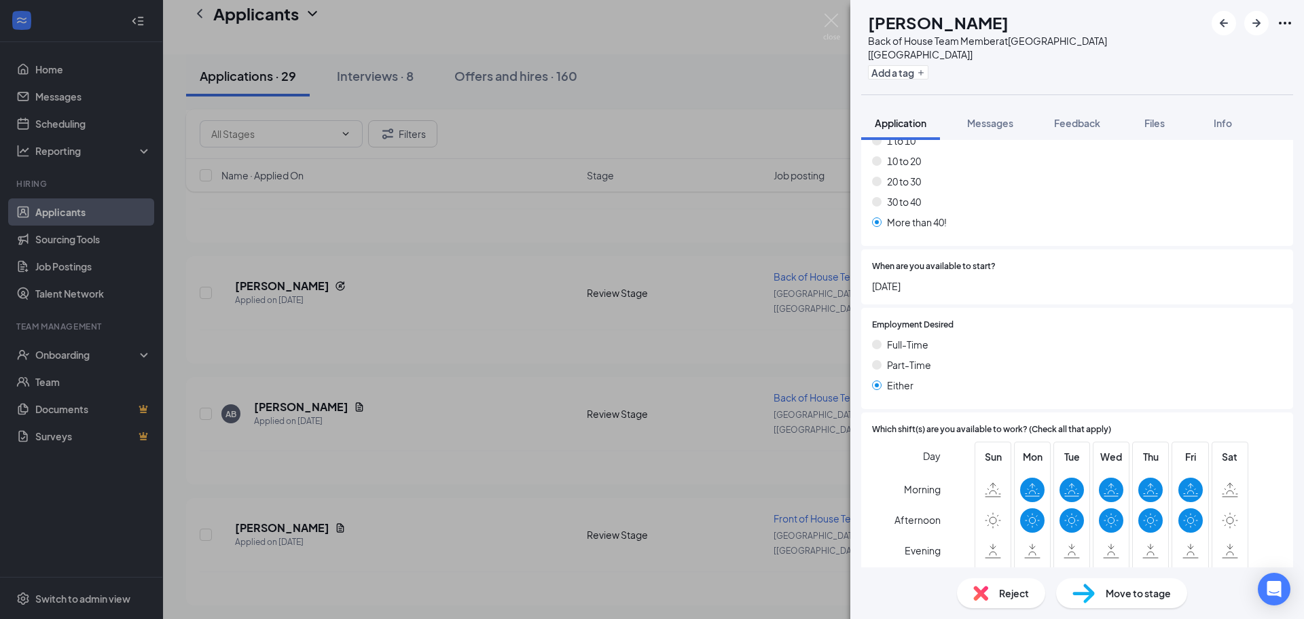
scroll to position [814, 0]
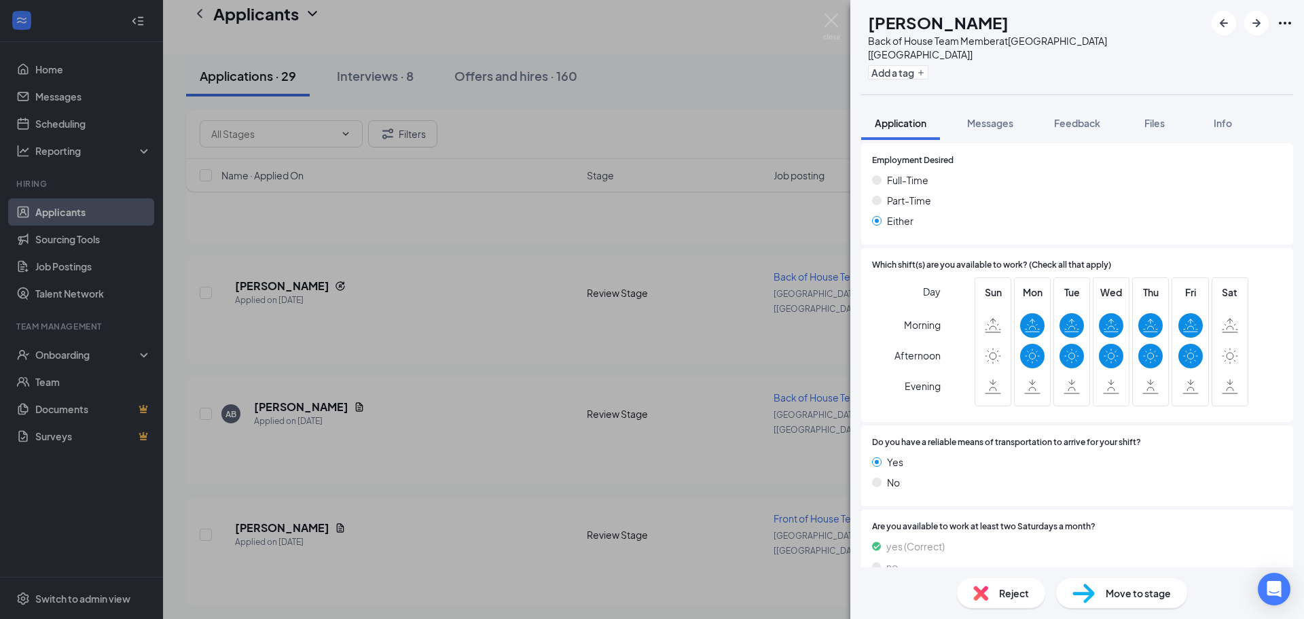
click at [1015, 589] on span "Reject" at bounding box center [1014, 592] width 30 height 15
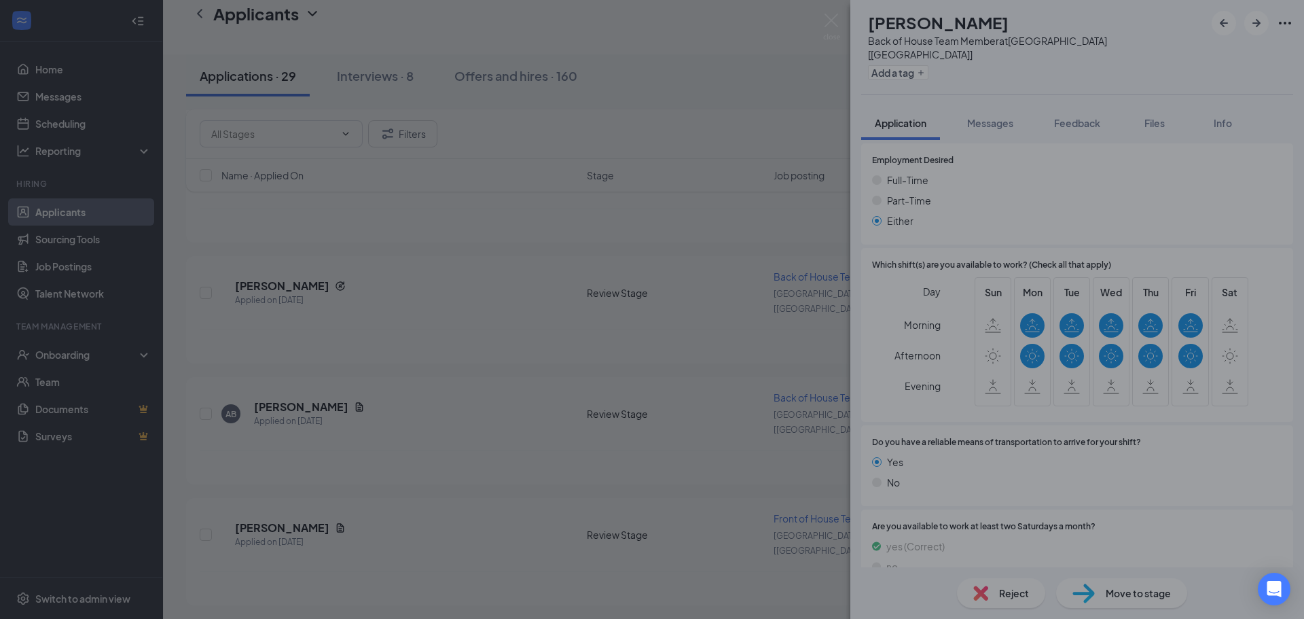
scroll to position [809, 0]
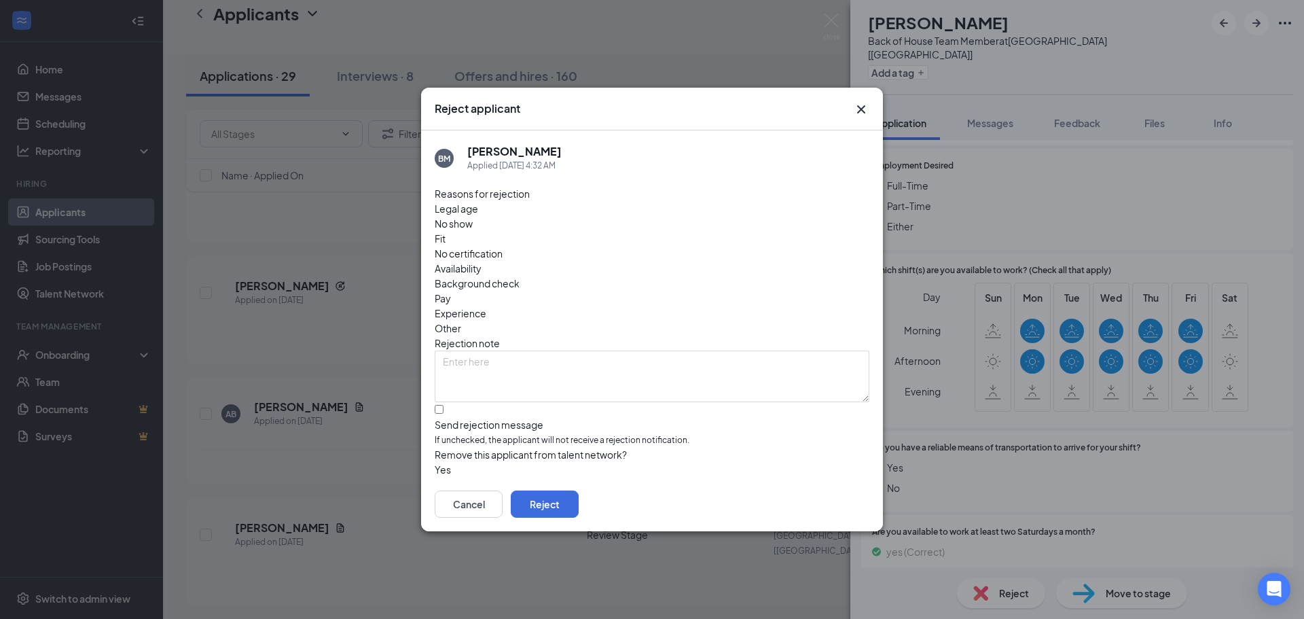
click at [481, 261] on span "Availability" at bounding box center [458, 268] width 47 height 15
click at [430, 372] on div "BM [PERSON_NAME] Applied [DATE] 4:32 AM Reasons for rejection Legal age No show…" at bounding box center [652, 303] width 462 height 346
click at [436, 405] on input "Send rejection message If unchecked, the applicant will not receive a rejection…" at bounding box center [439, 409] width 9 height 9
checkbox input "true"
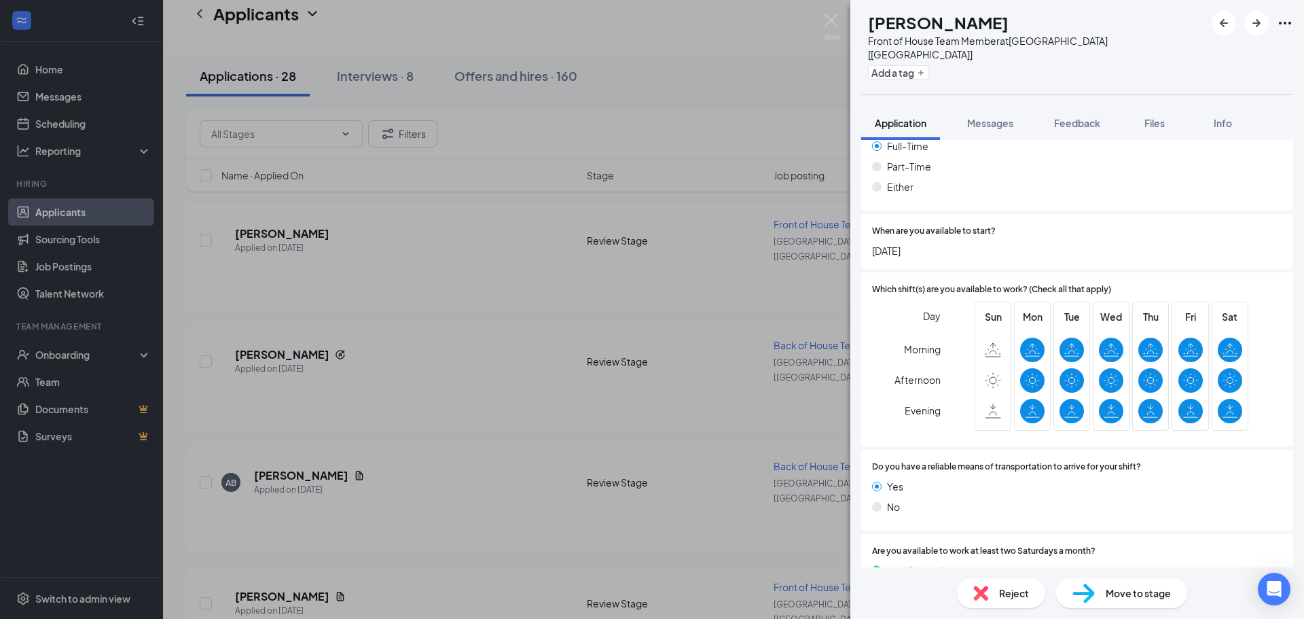
scroll to position [926, 0]
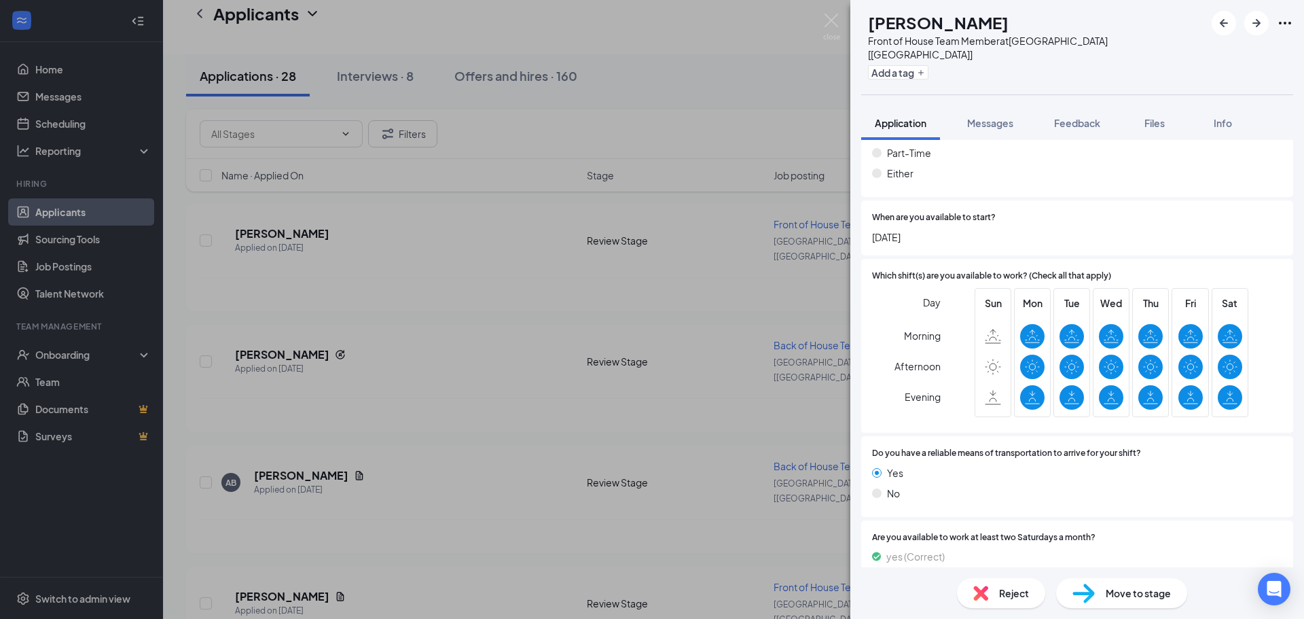
click at [1008, 596] on span "Reject" at bounding box center [1014, 592] width 30 height 15
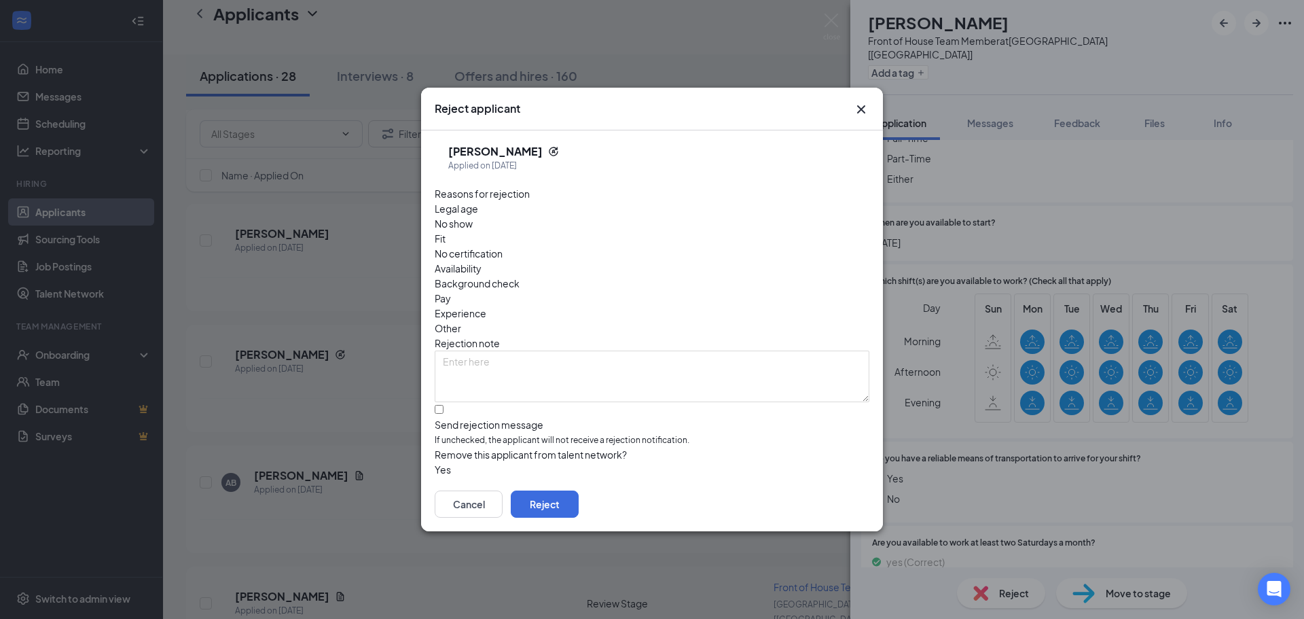
click at [481, 261] on span "Availability" at bounding box center [458, 268] width 47 height 15
click at [443, 405] on input "Send rejection message If unchecked, the applicant will not receive a rejection…" at bounding box center [439, 409] width 9 height 9
checkbox input "true"
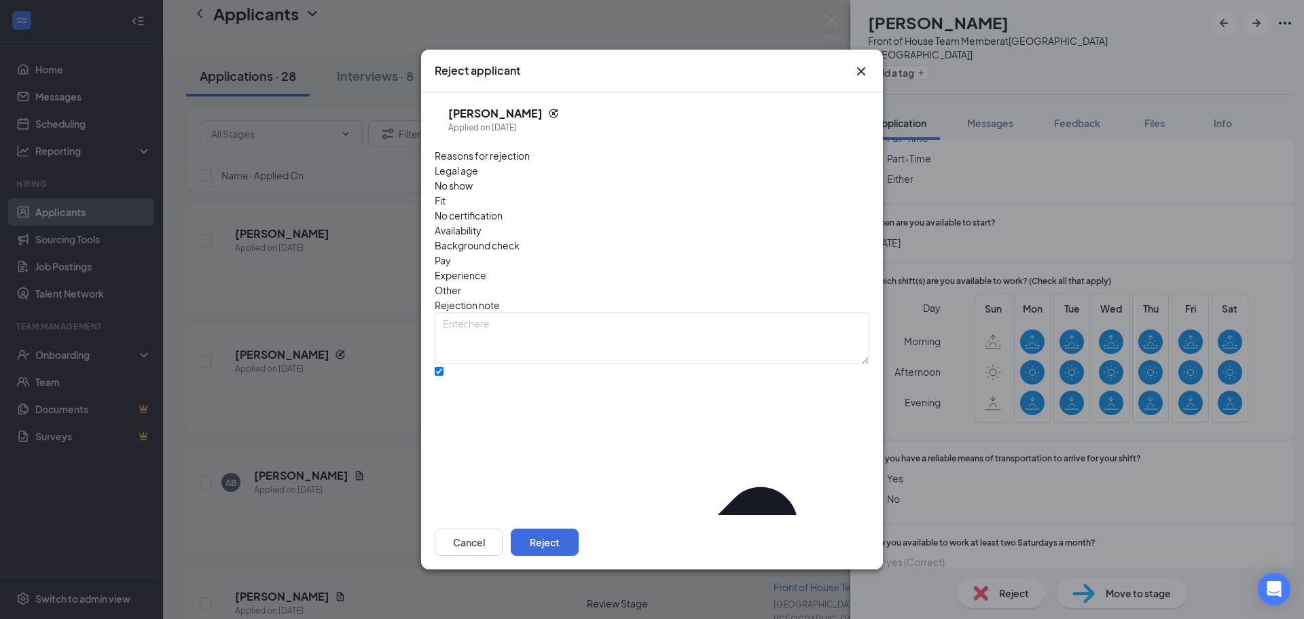
drag, startPoint x: 457, startPoint y: 482, endPoint x: 567, endPoint y: 502, distance: 111.9
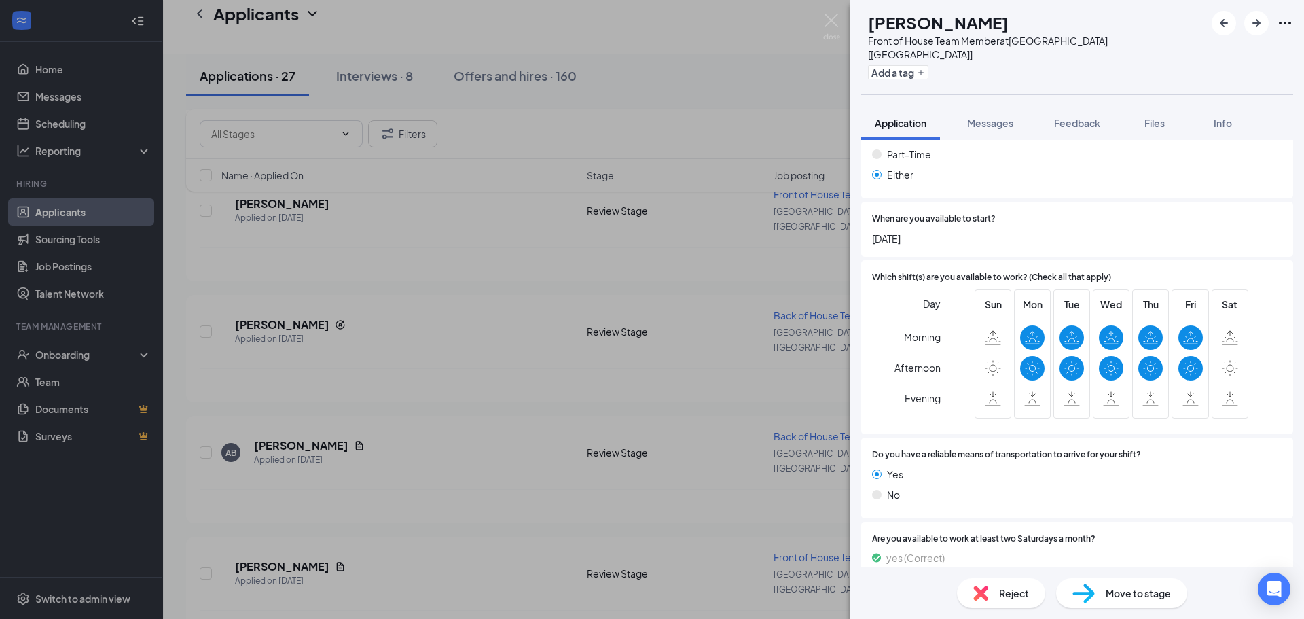
scroll to position [888, 0]
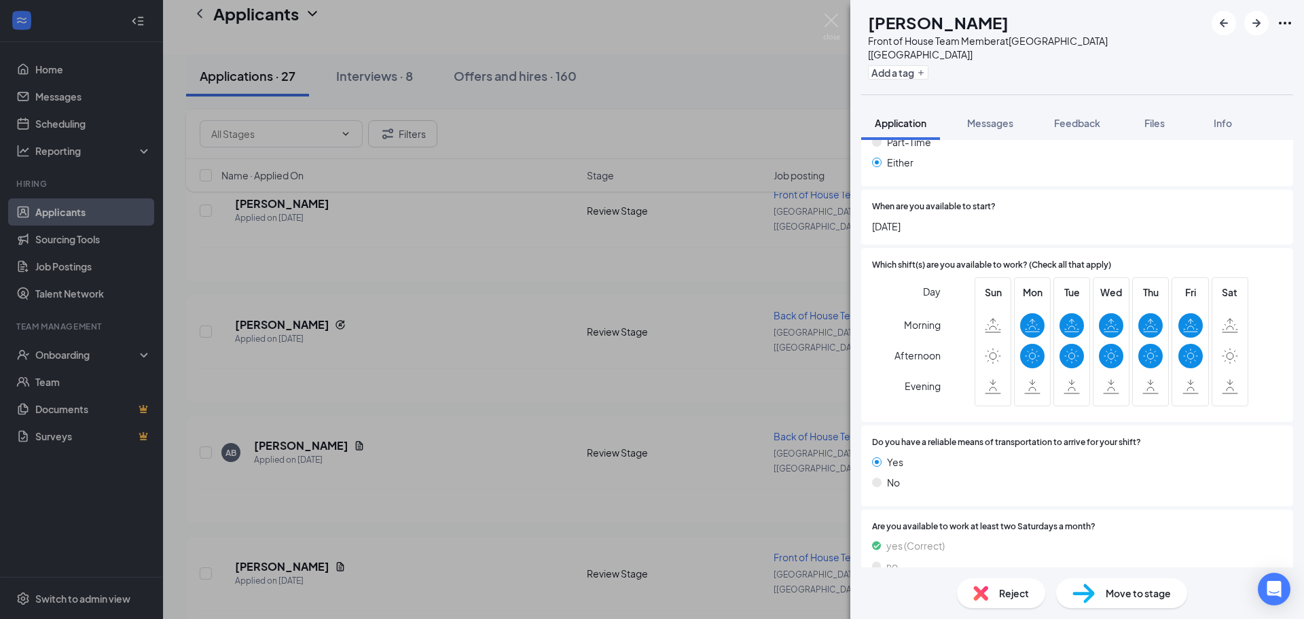
click at [991, 592] on div "Reject" at bounding box center [1001, 593] width 88 height 30
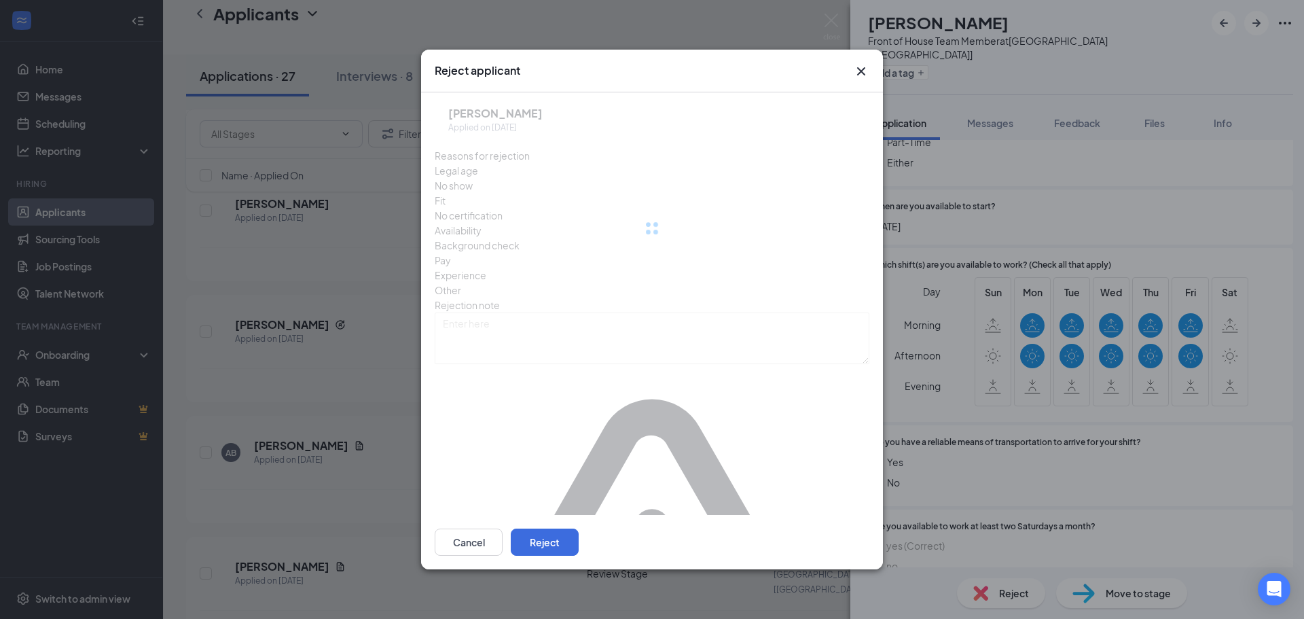
scroll to position [883, 0]
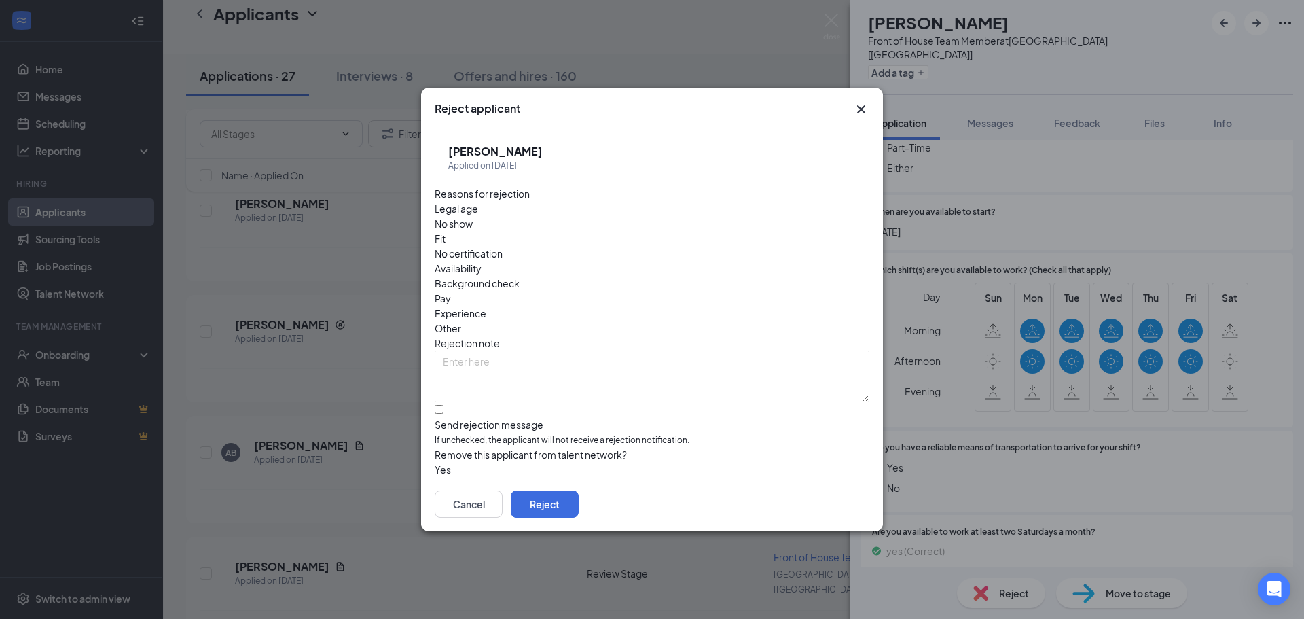
click at [481, 261] on span "Availability" at bounding box center [458, 268] width 47 height 15
click at [439, 405] on input "Send rejection message If unchecked, the applicant will not receive a rejection…" at bounding box center [439, 409] width 9 height 9
checkbox input "true"
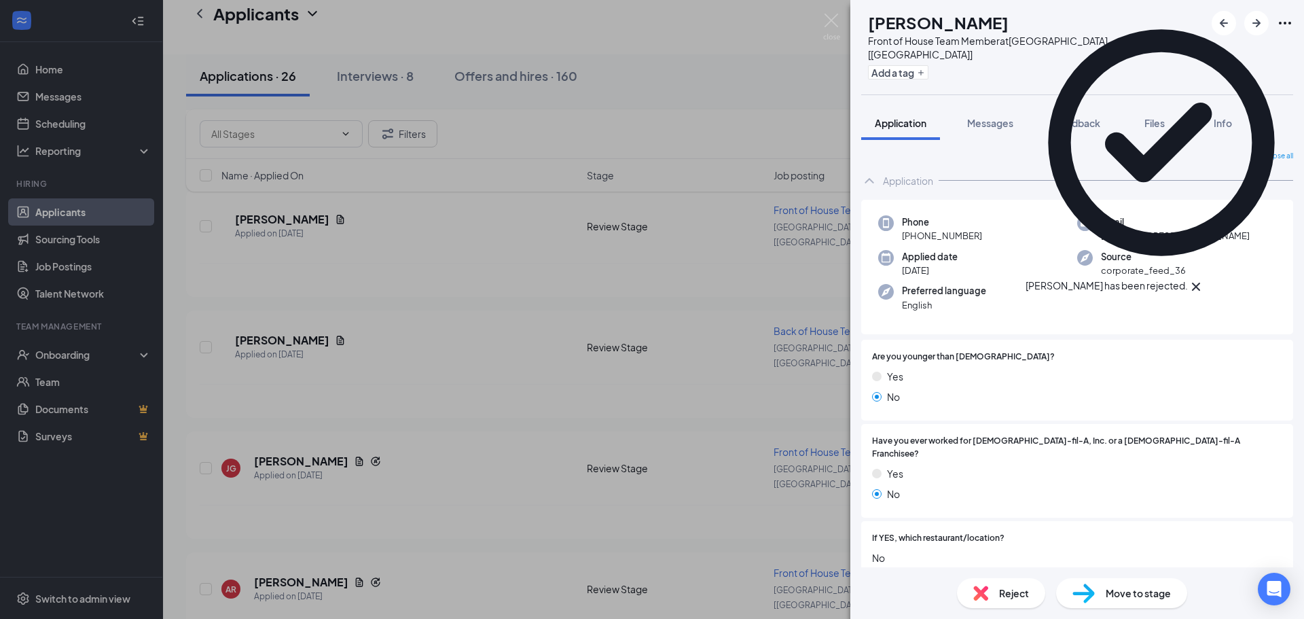
scroll to position [4943, 0]
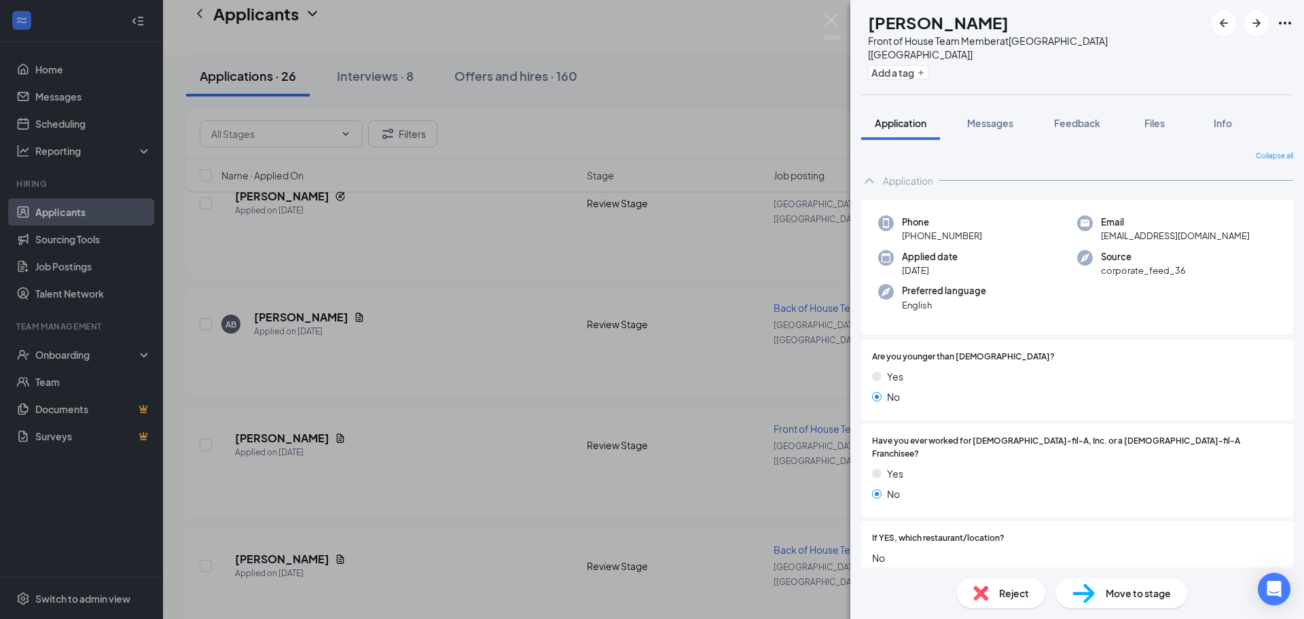
click at [1003, 596] on span "Reject" at bounding box center [1014, 592] width 30 height 15
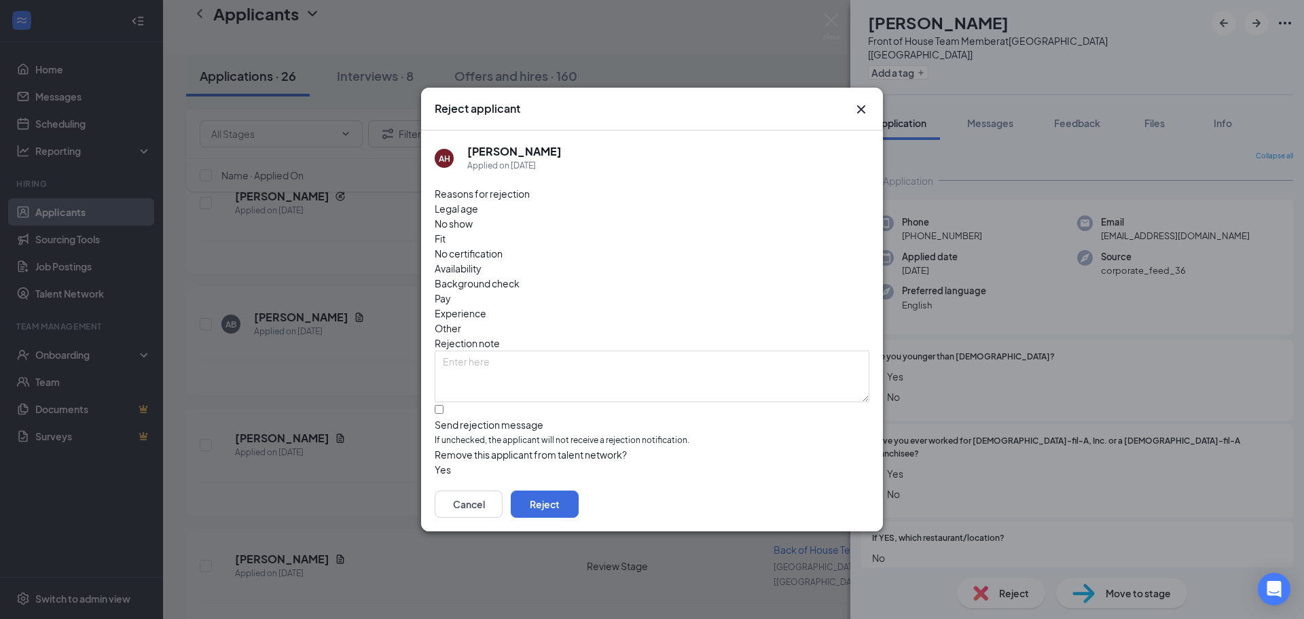
click at [435, 462] on button "button" at bounding box center [435, 469] width 0 height 15
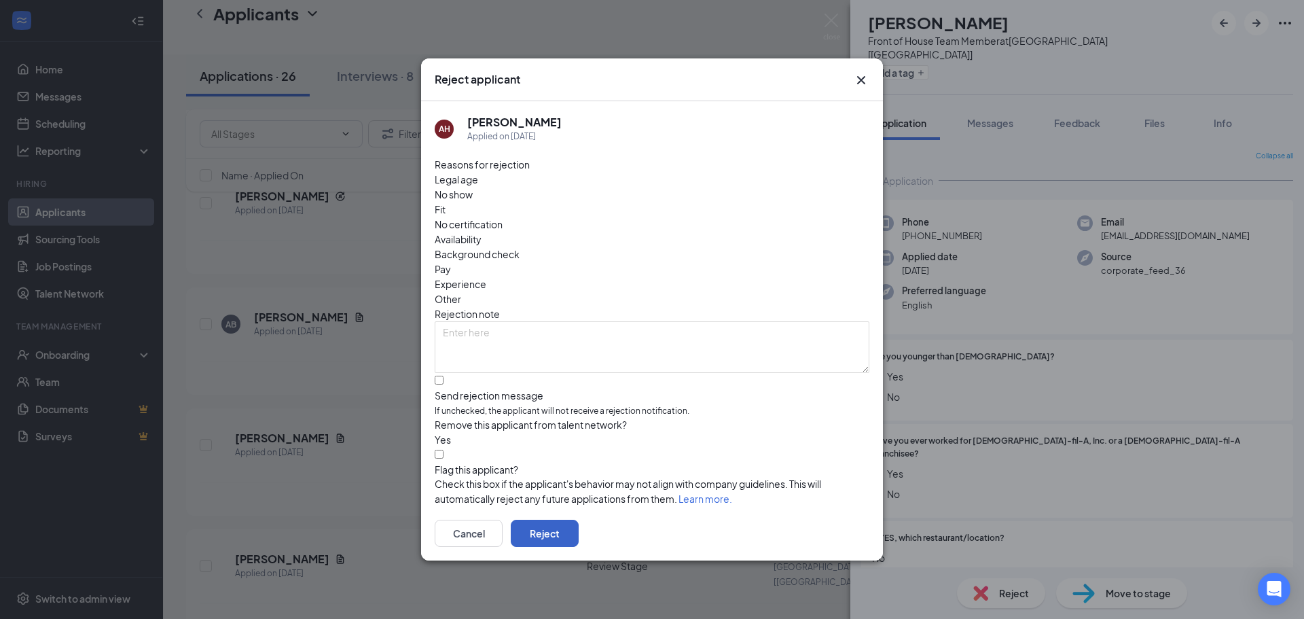
click at [579, 521] on button "Reject" at bounding box center [545, 532] width 68 height 27
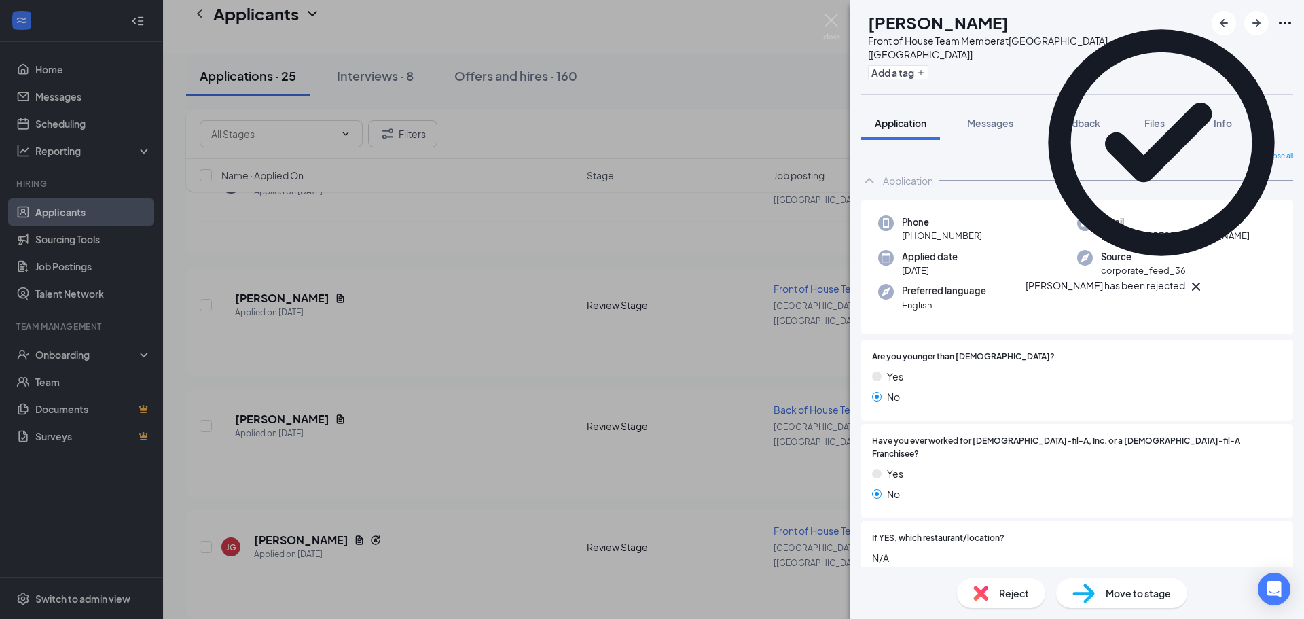
scroll to position [4732, 0]
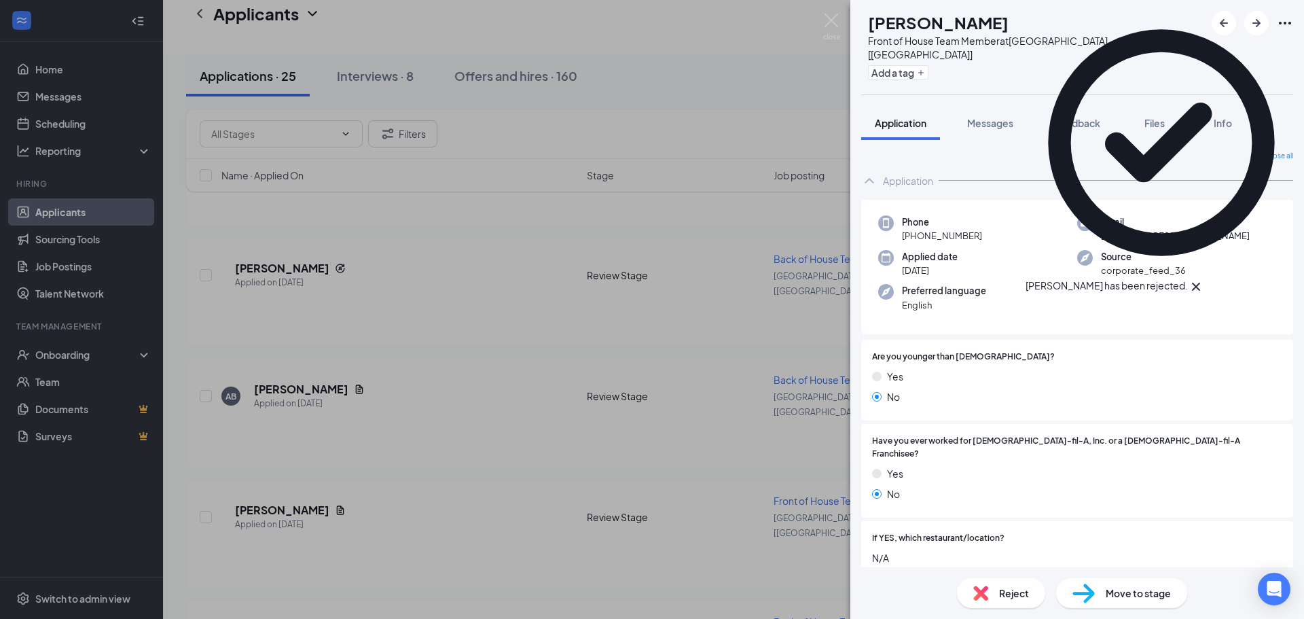
click at [1005, 591] on span "Reject" at bounding box center [1014, 592] width 30 height 15
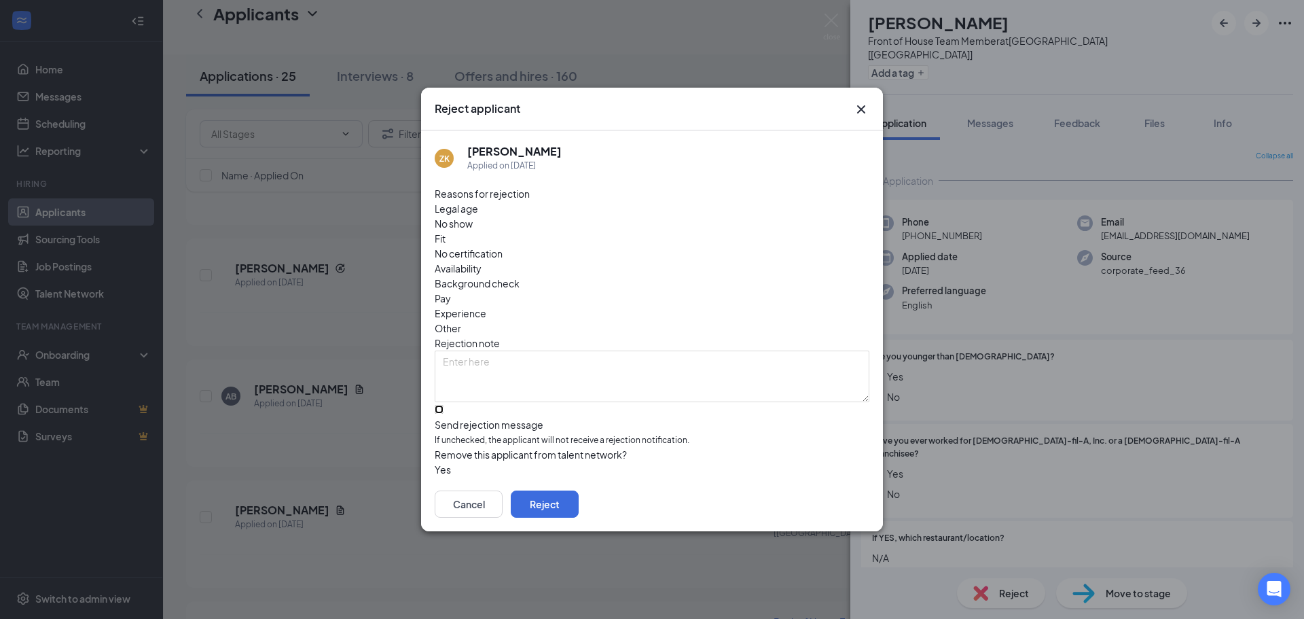
click at [437, 405] on input "Send rejection message If unchecked, the applicant will not receive a rejection…" at bounding box center [439, 409] width 9 height 9
checkbox input "true"
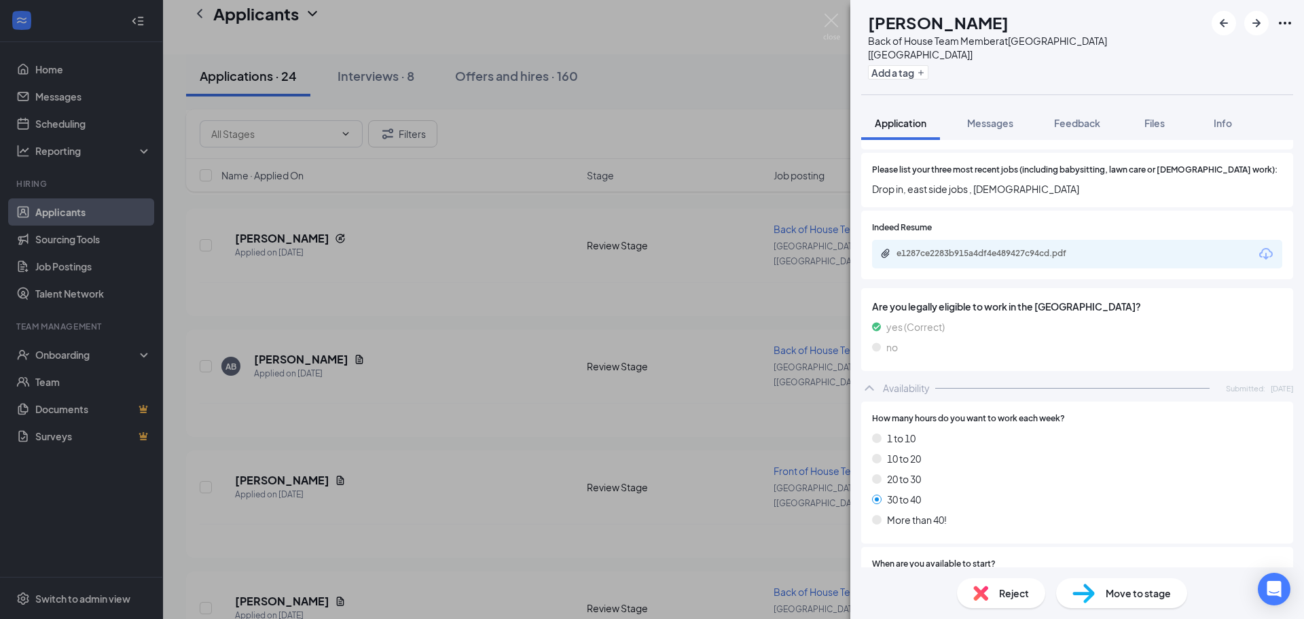
scroll to position [451, 0]
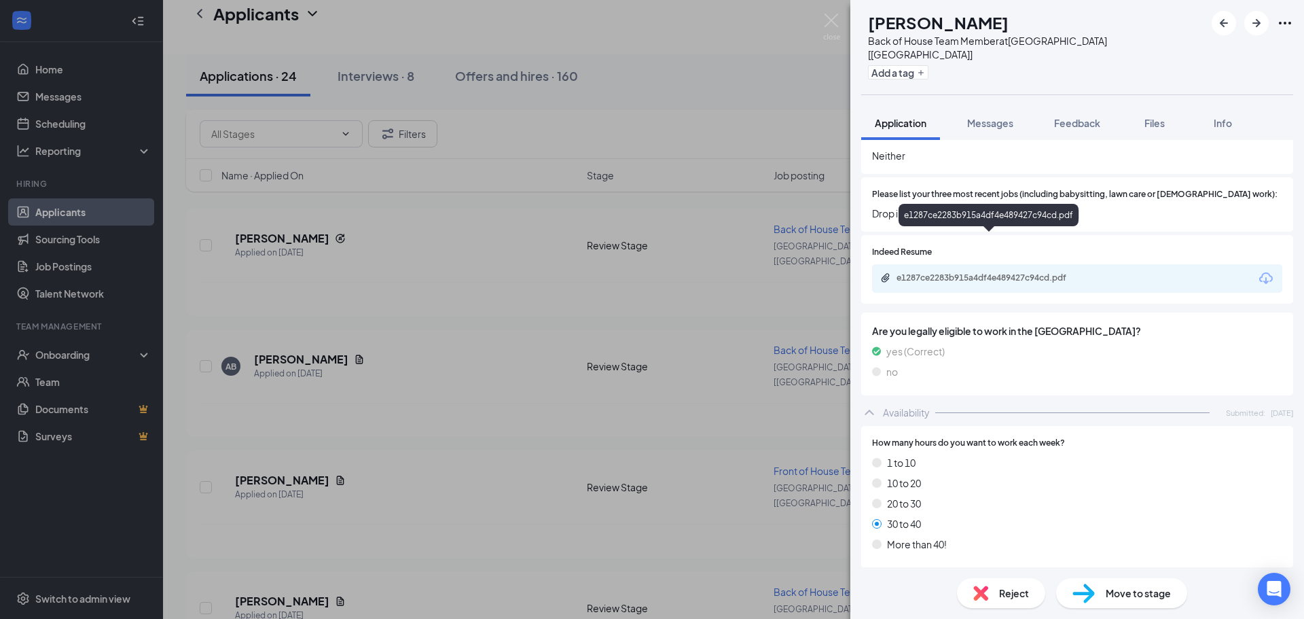
click at [1001, 272] on div "e1287ce2283b915a4df4e489427c94cd.pdf" at bounding box center [991, 277] width 190 height 11
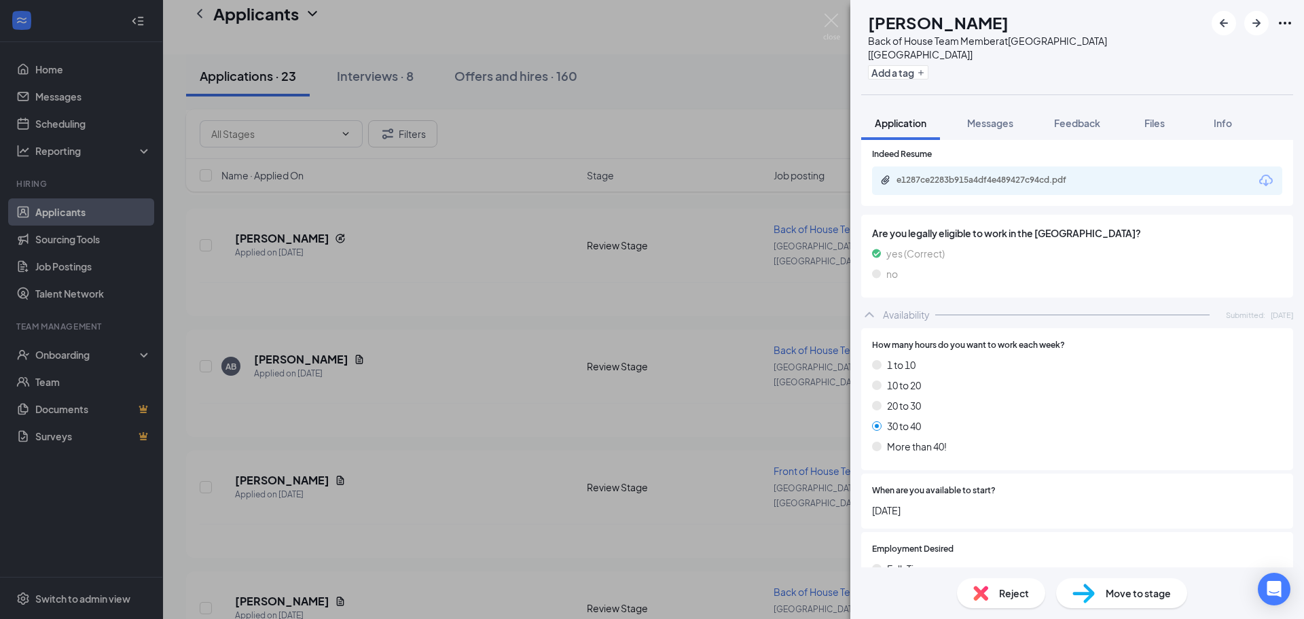
scroll to position [926, 0]
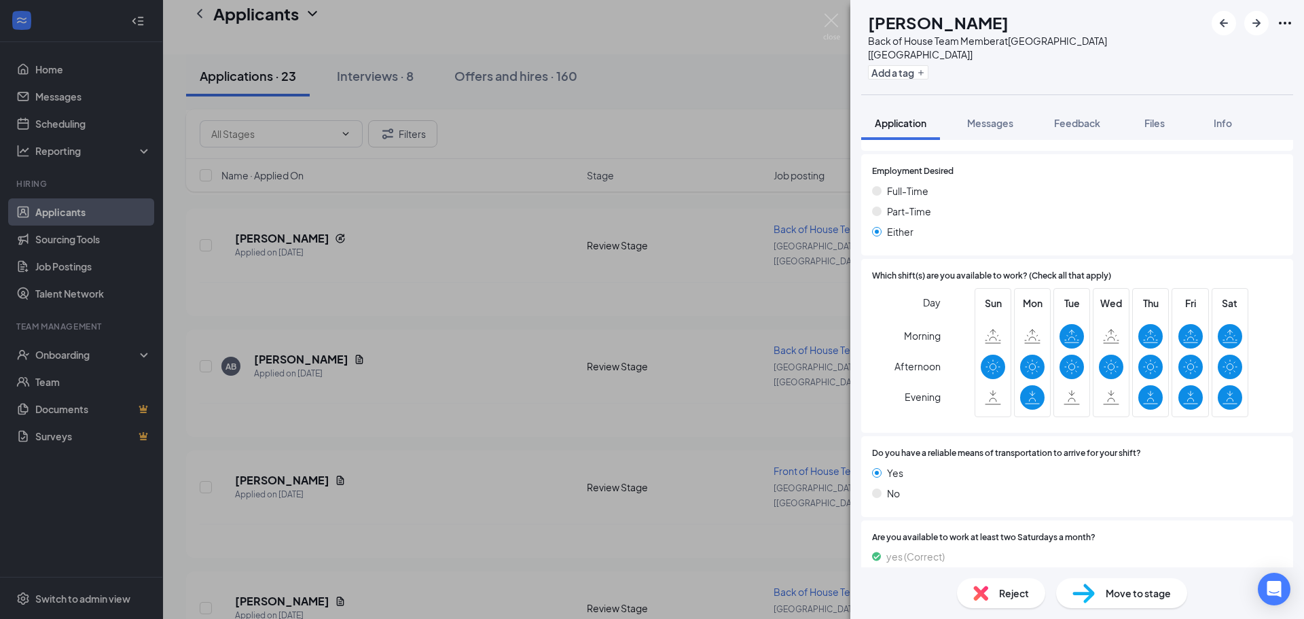
click at [1127, 598] on span "Move to stage" at bounding box center [1137, 592] width 65 height 15
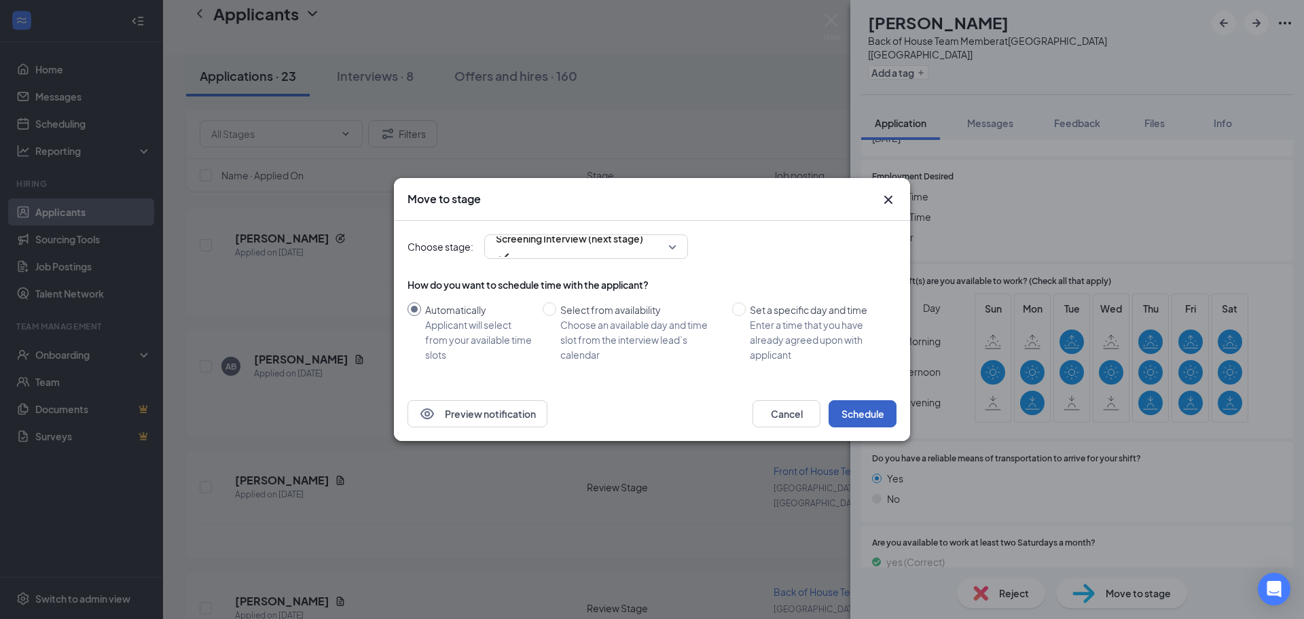
click at [845, 407] on button "Schedule" at bounding box center [862, 413] width 68 height 27
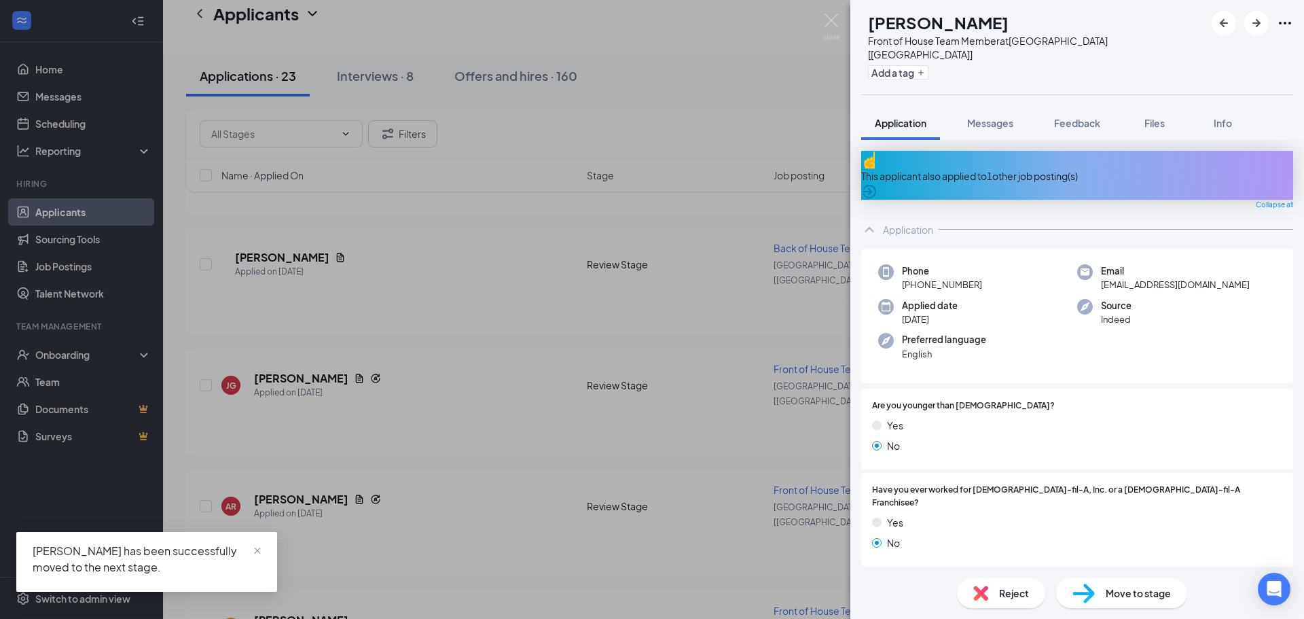
scroll to position [4308, 0]
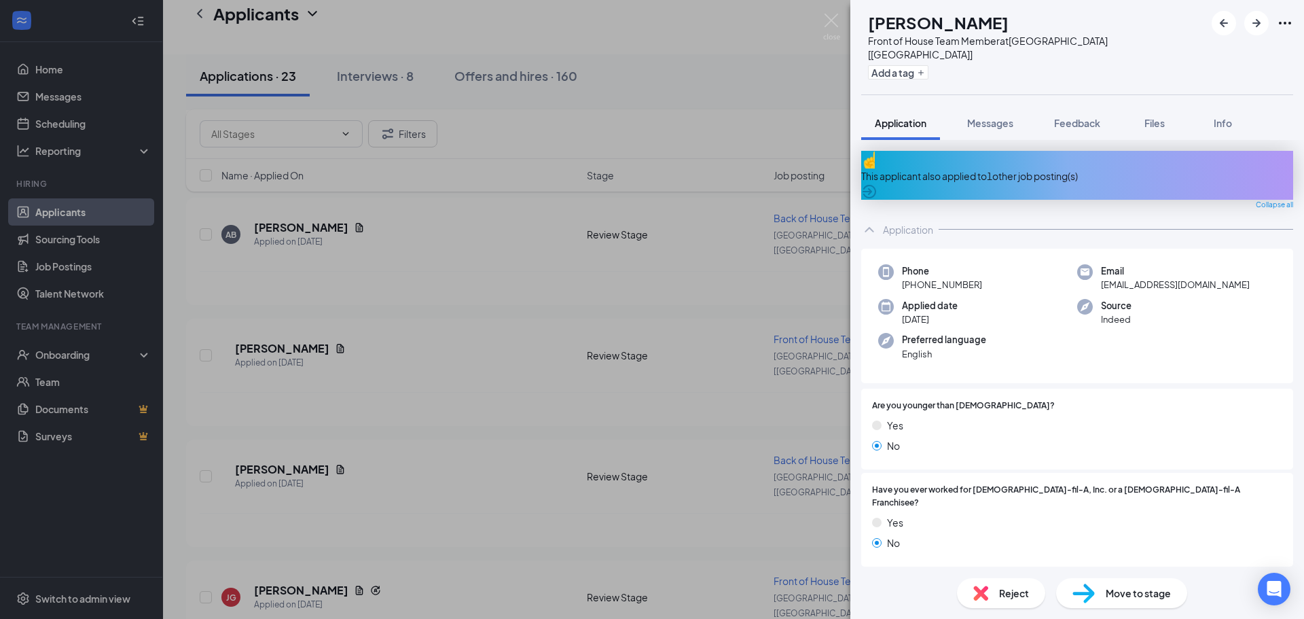
click at [994, 589] on div "Reject" at bounding box center [1001, 593] width 88 height 30
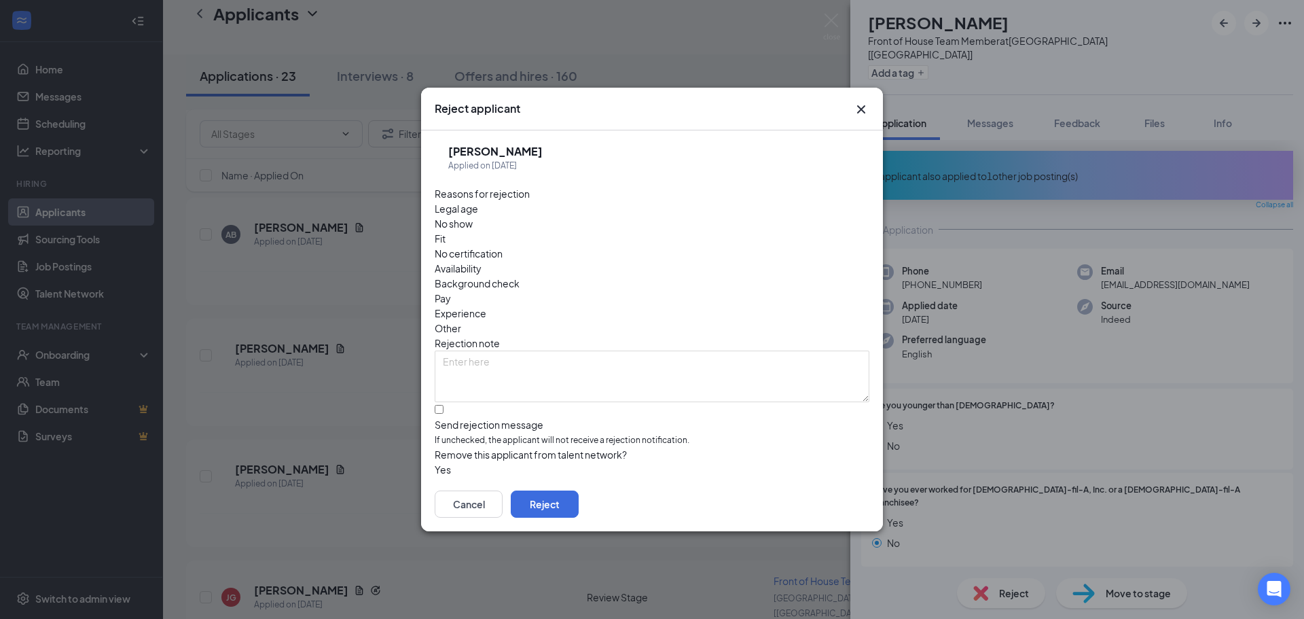
click at [435, 462] on button "button" at bounding box center [435, 469] width 0 height 15
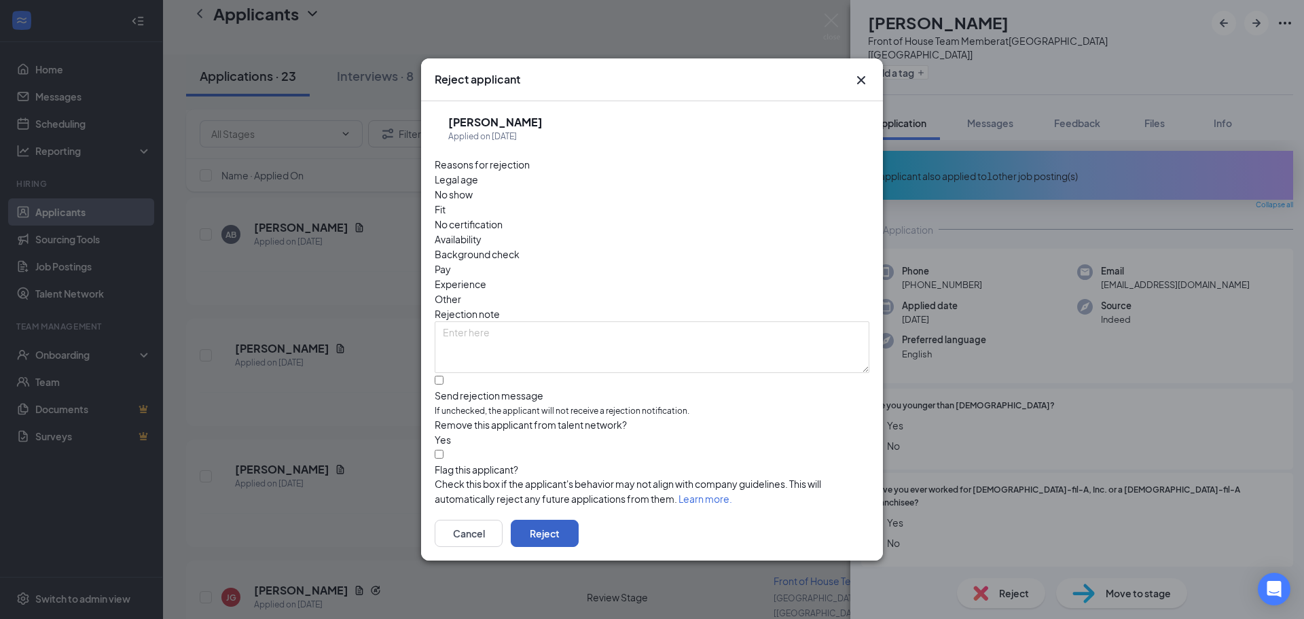
click at [579, 523] on button "Reject" at bounding box center [545, 532] width 68 height 27
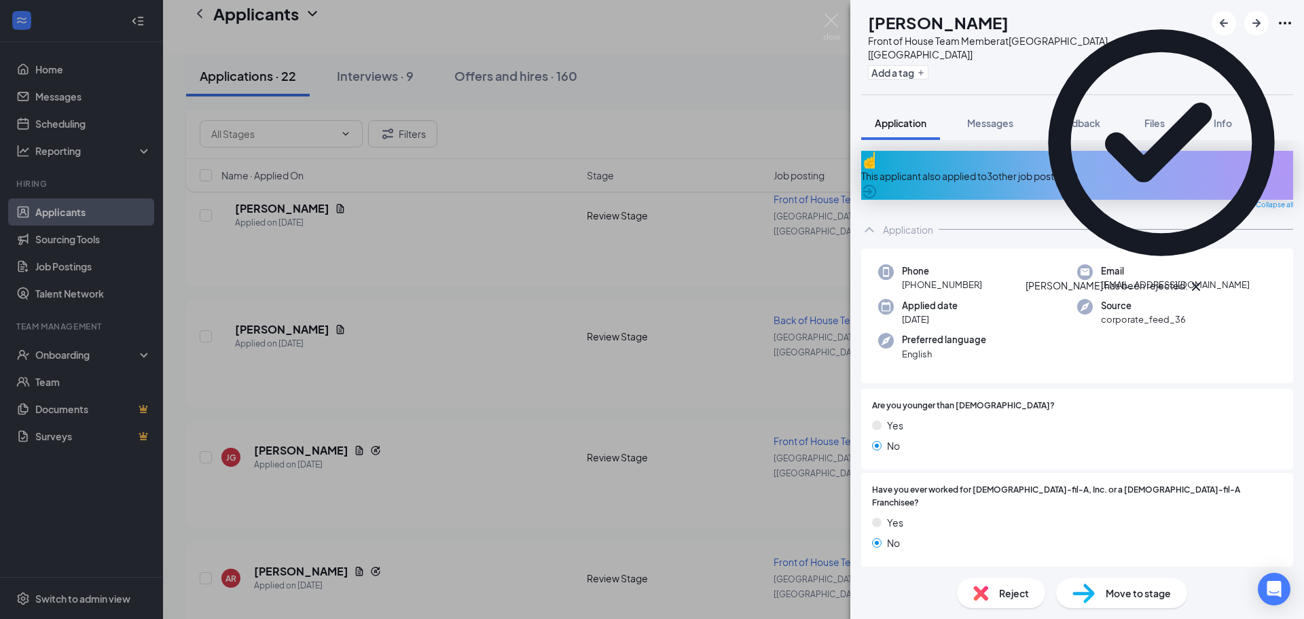
scroll to position [4096, 0]
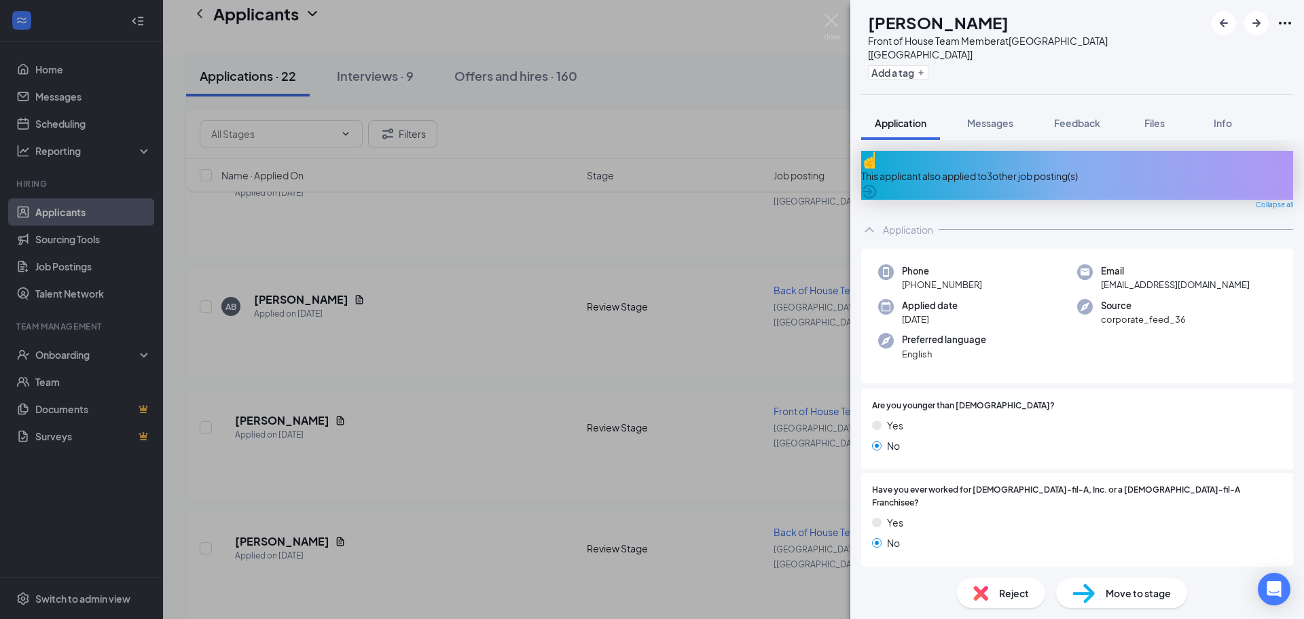
click at [1017, 595] on span "Reject" at bounding box center [1014, 592] width 30 height 15
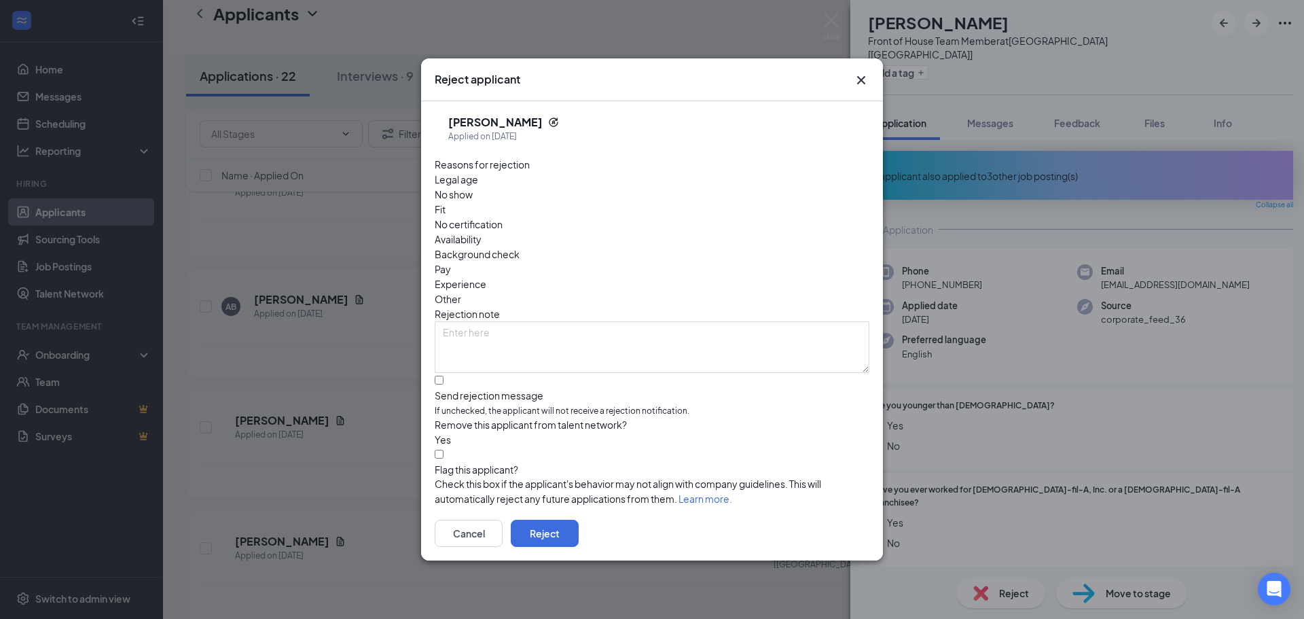
click at [481, 232] on span "Availability" at bounding box center [458, 239] width 47 height 15
click at [433, 345] on div "CC [PERSON_NAME] Applied on [DATE] Reasons for rejection Legal age No show Fit …" at bounding box center [652, 303] width 462 height 405
click at [443, 376] on input "Send rejection message If unchecked, the applicant will not receive a rejection…" at bounding box center [439, 380] width 9 height 9
checkbox input "true"
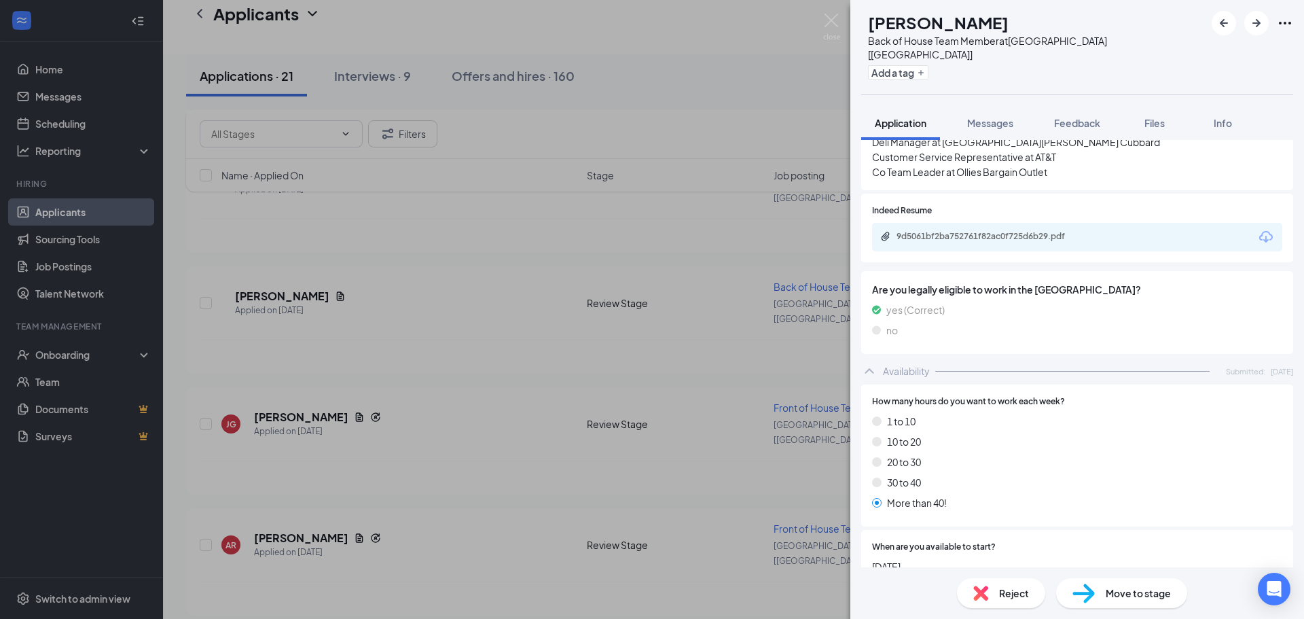
scroll to position [475, 0]
click at [993, 593] on div "Reject" at bounding box center [1001, 593] width 88 height 30
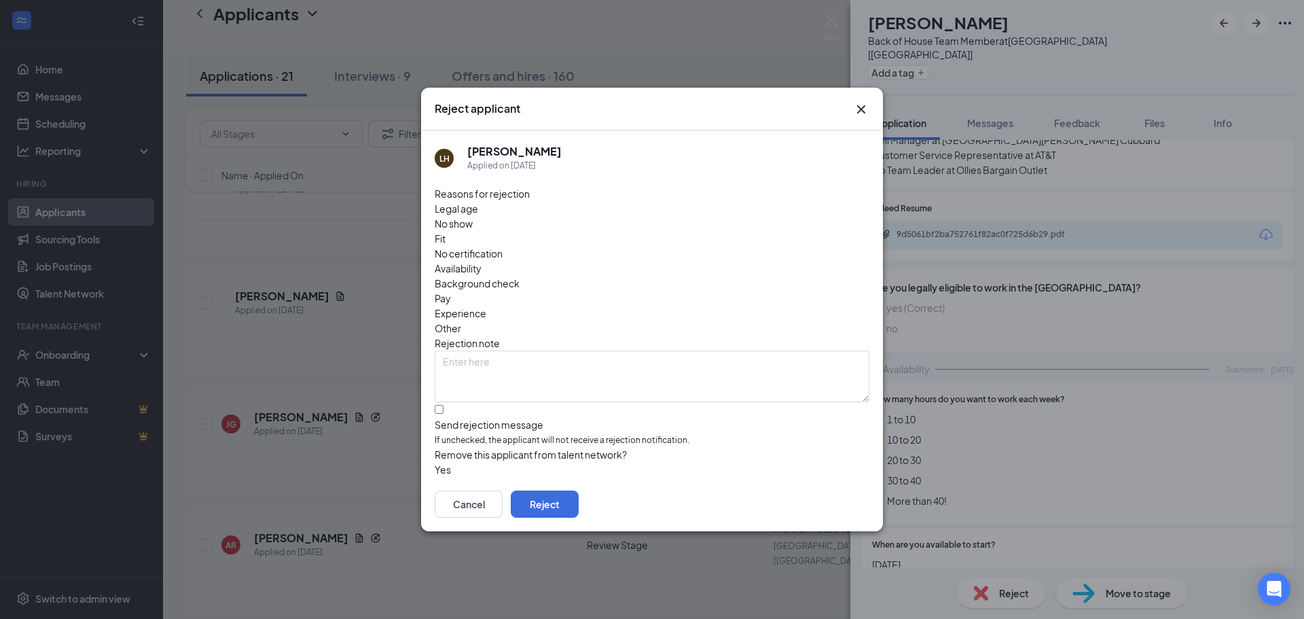
click at [481, 261] on span "Availability" at bounding box center [458, 268] width 47 height 15
click at [443, 405] on input "Send rejection message If unchecked, the applicant will not receive a rejection…" at bounding box center [439, 409] width 9 height 9
checkbox input "true"
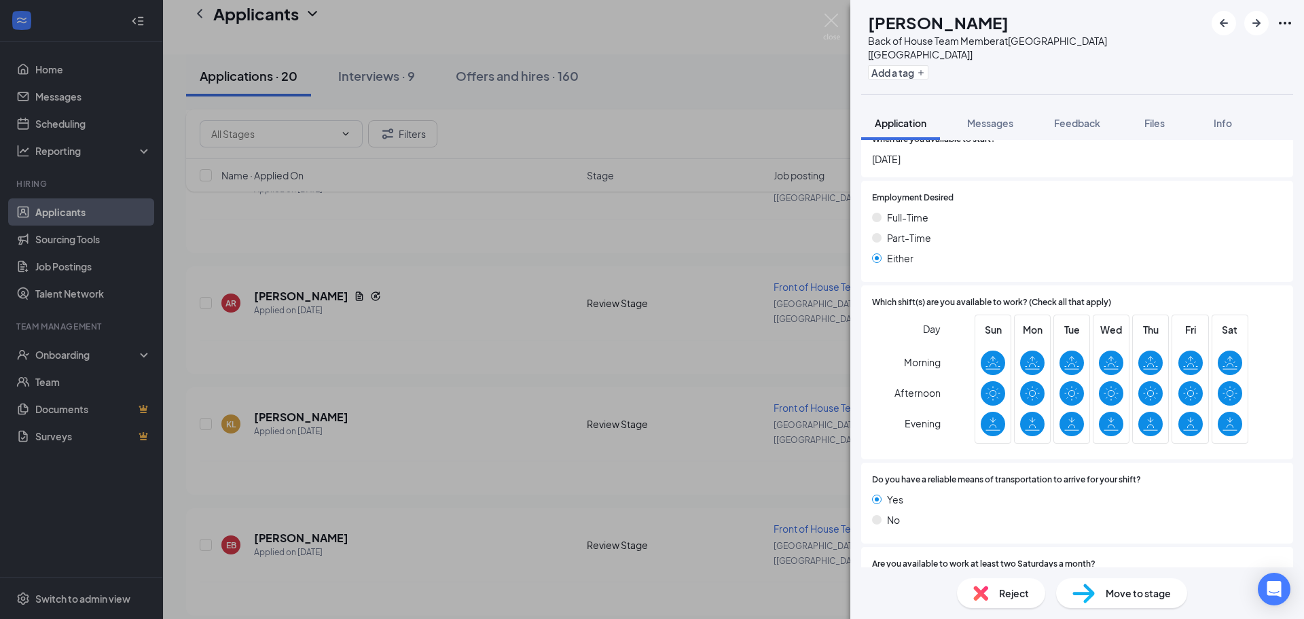
scroll to position [918, 0]
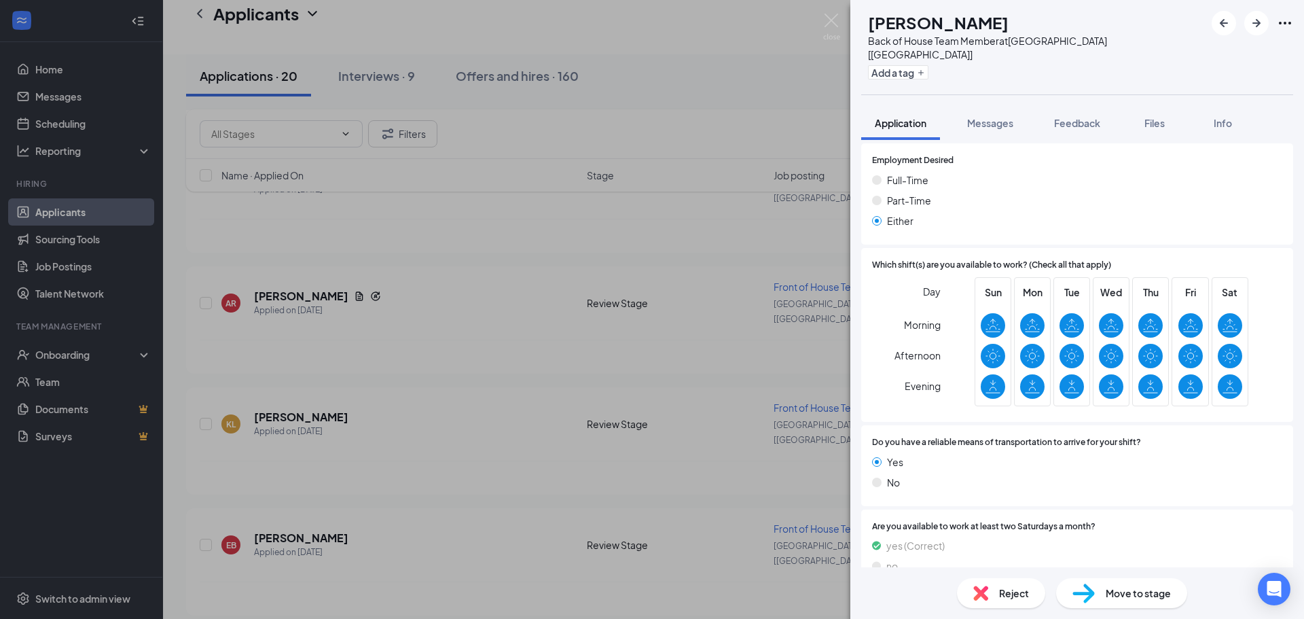
click at [1124, 599] on span "Move to stage" at bounding box center [1137, 592] width 65 height 15
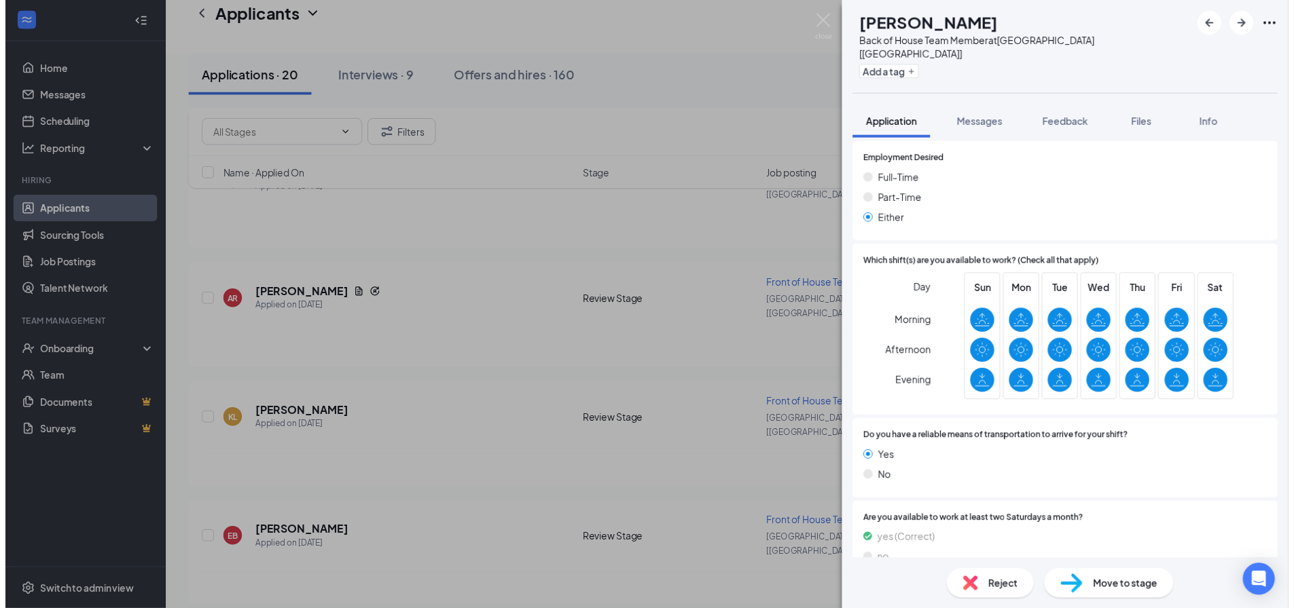
scroll to position [913, 0]
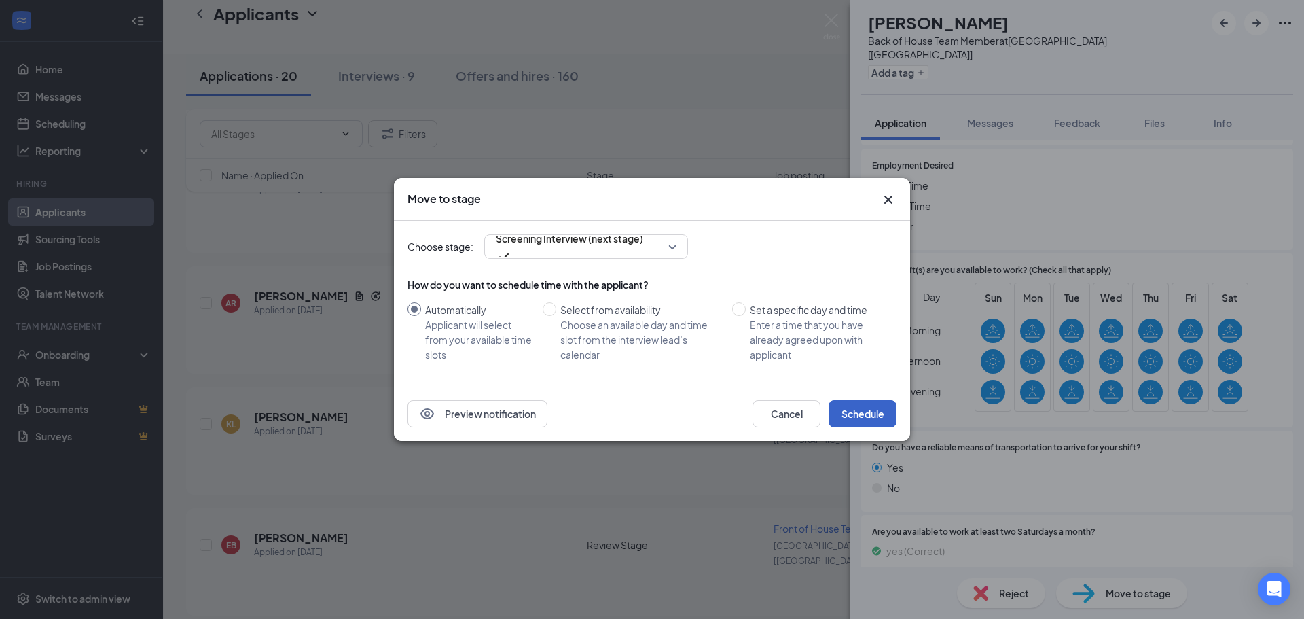
click at [857, 426] on button "Schedule" at bounding box center [862, 413] width 68 height 27
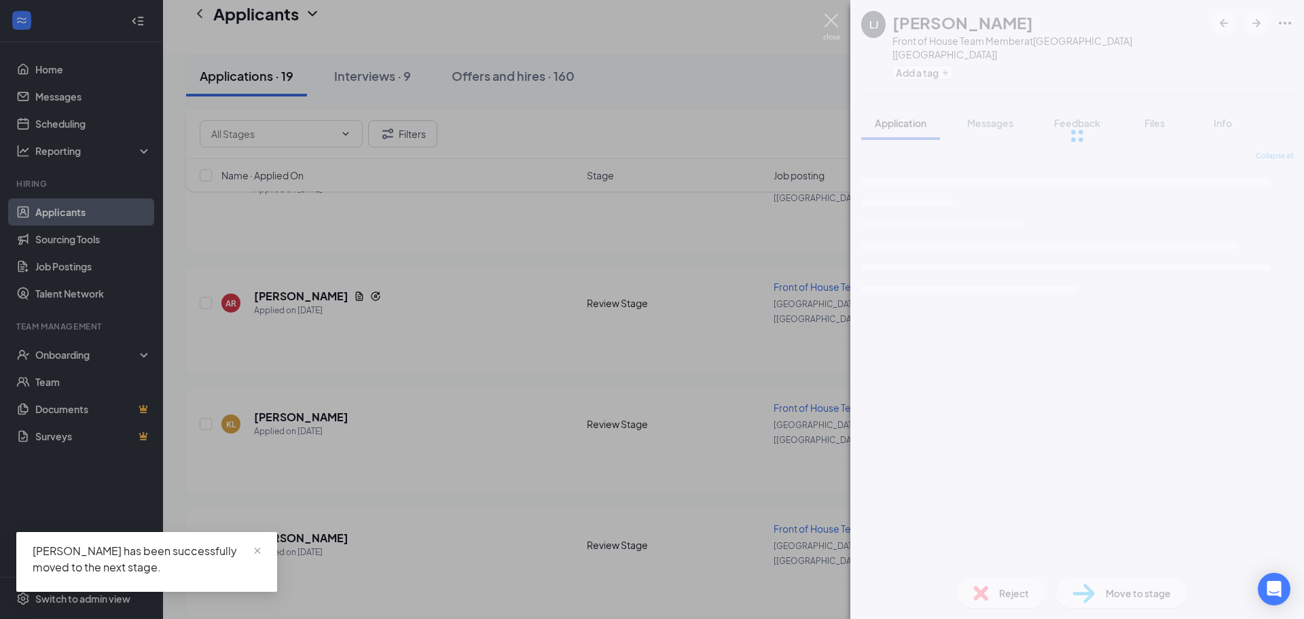
click at [826, 19] on img at bounding box center [831, 27] width 17 height 26
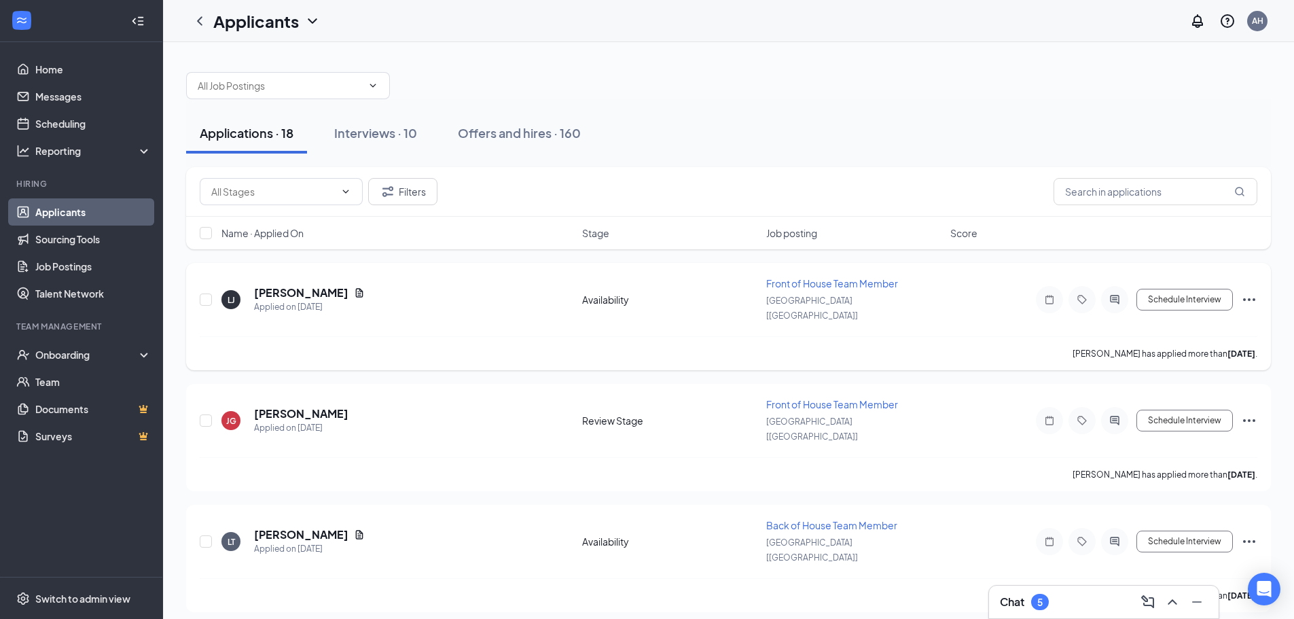
click at [1253, 298] on icon "Ellipses" at bounding box center [1249, 299] width 12 height 3
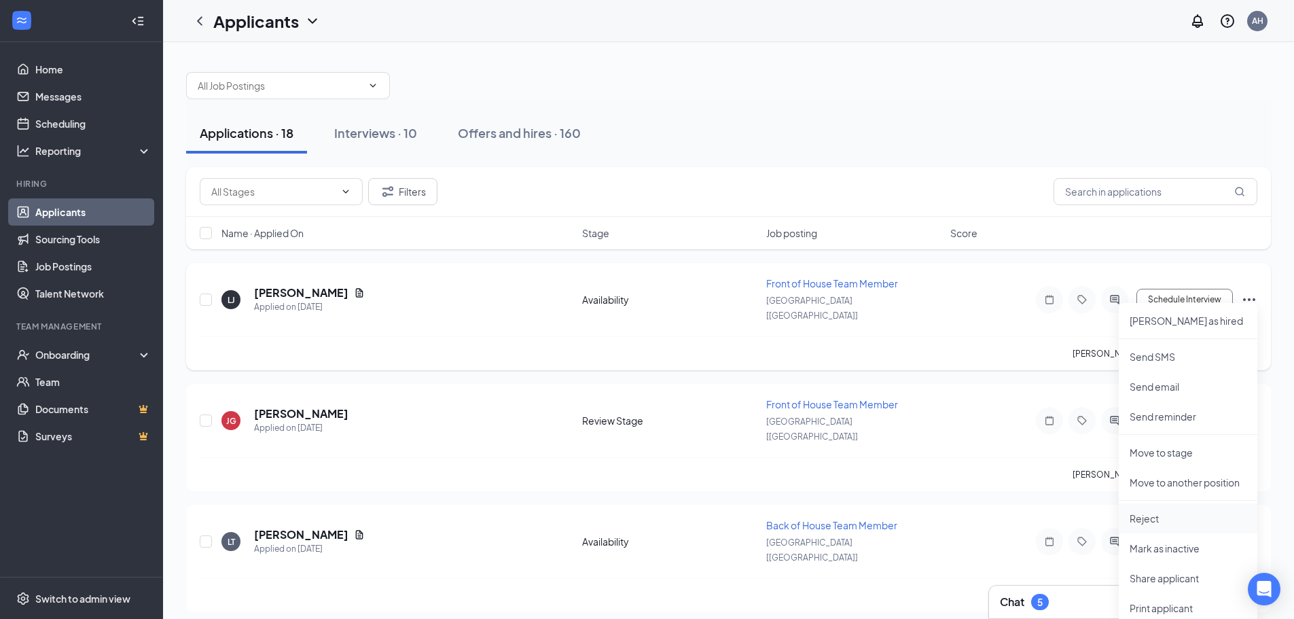
click at [1159, 521] on p "Reject" at bounding box center [1187, 518] width 117 height 14
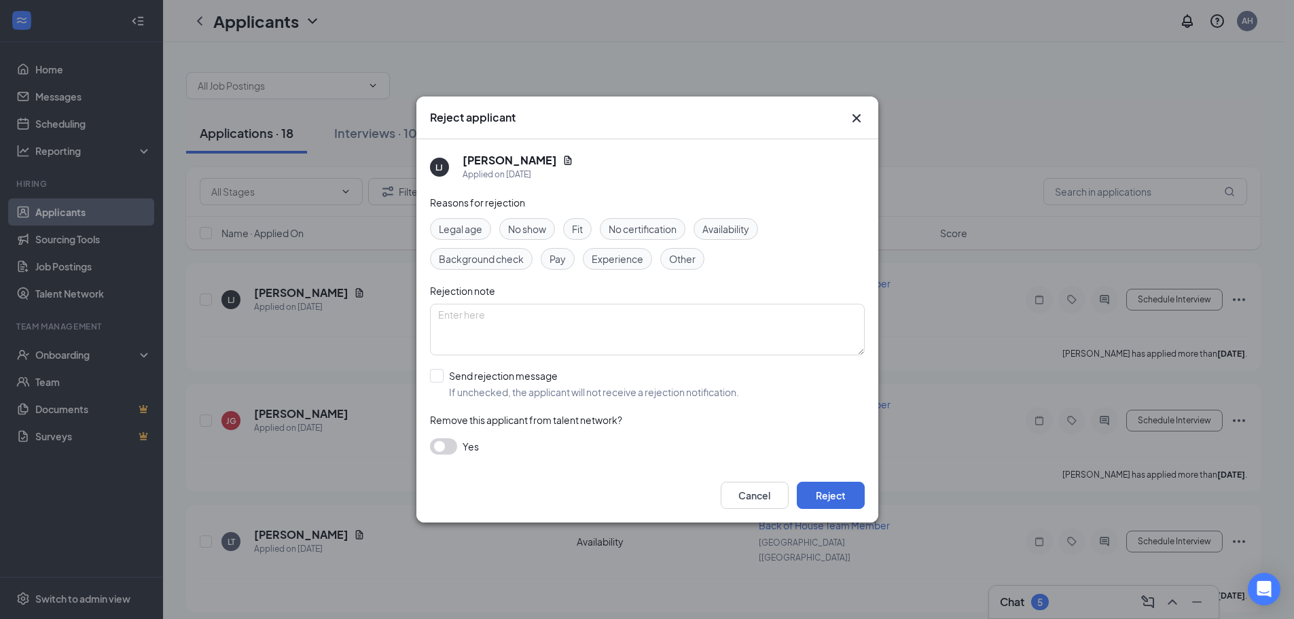
click at [452, 447] on button "button" at bounding box center [443, 446] width 27 height 16
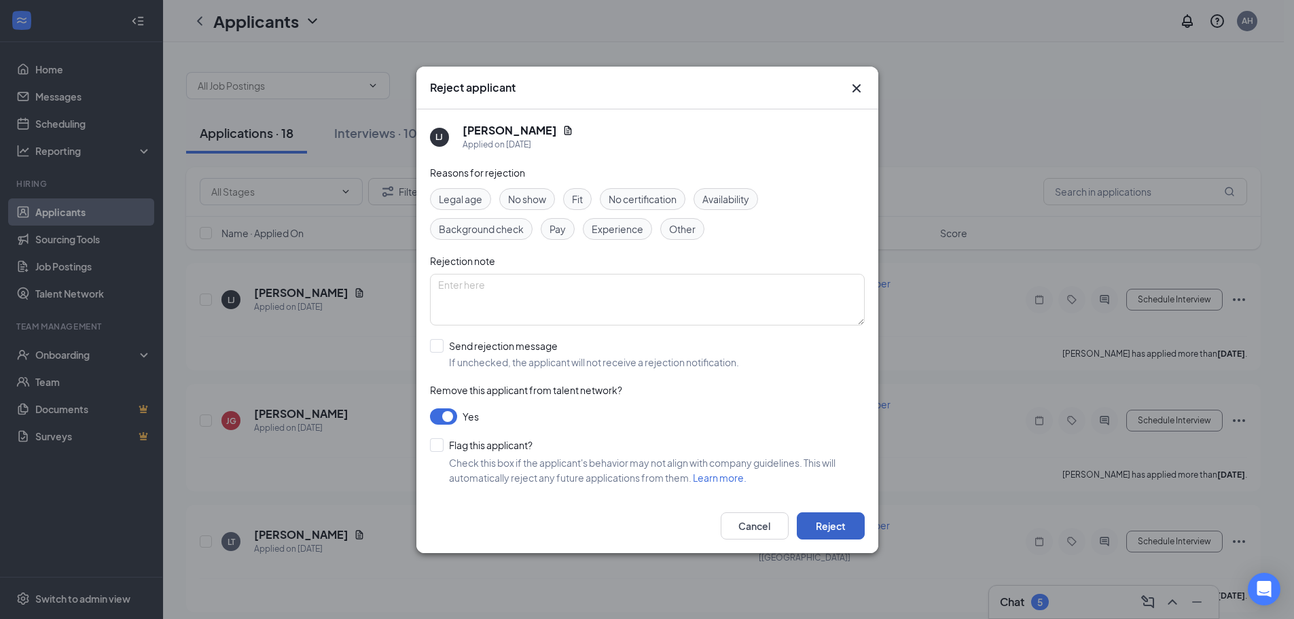
click at [840, 525] on button "Reject" at bounding box center [831, 525] width 68 height 27
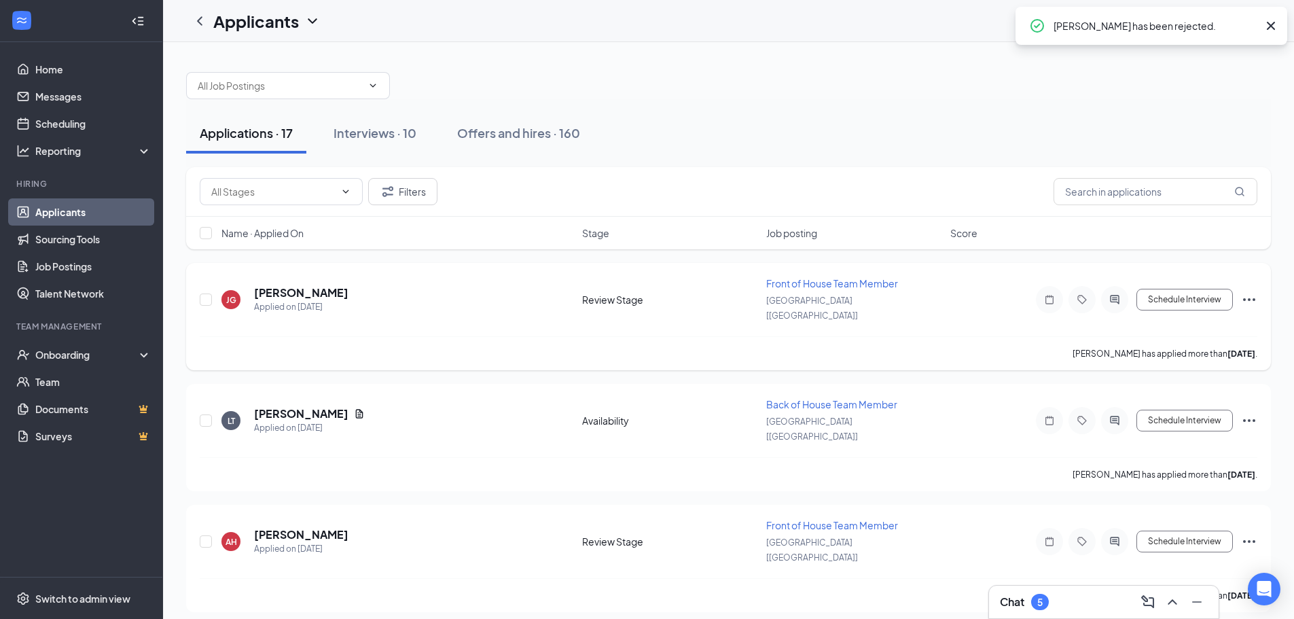
click at [1249, 291] on icon "Ellipses" at bounding box center [1249, 299] width 16 height 16
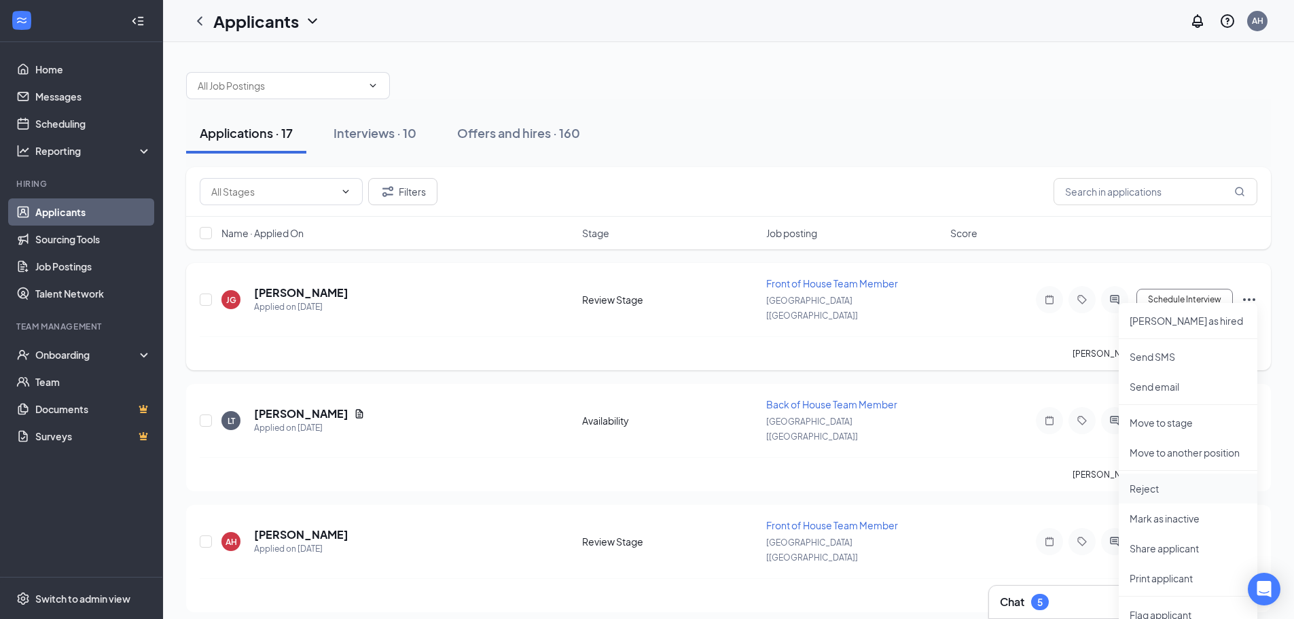
click at [1133, 494] on p "Reject" at bounding box center [1187, 488] width 117 height 14
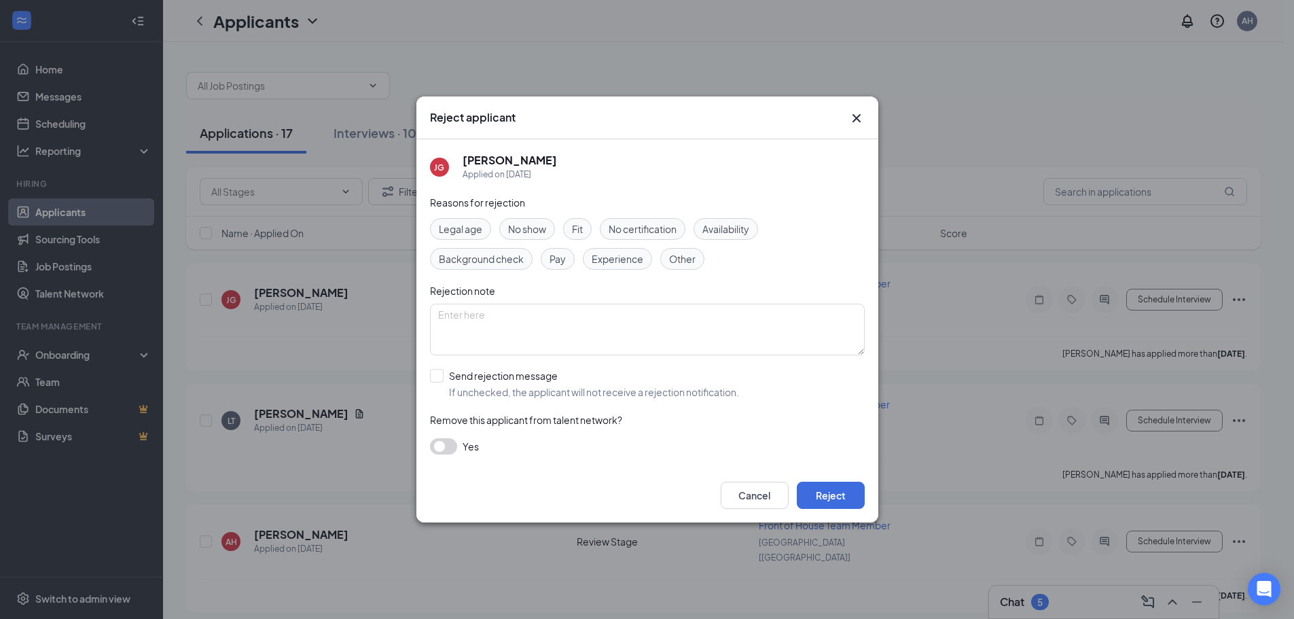
click at [452, 446] on button "button" at bounding box center [443, 446] width 27 height 16
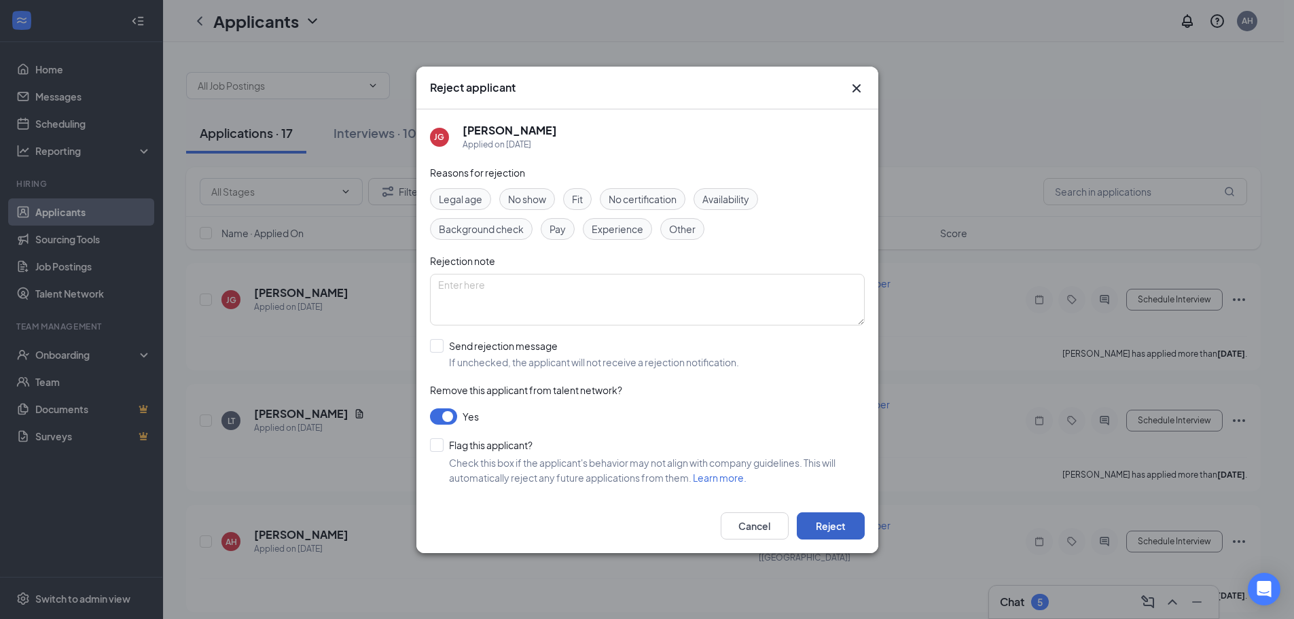
click at [829, 520] on button "Reject" at bounding box center [831, 525] width 68 height 27
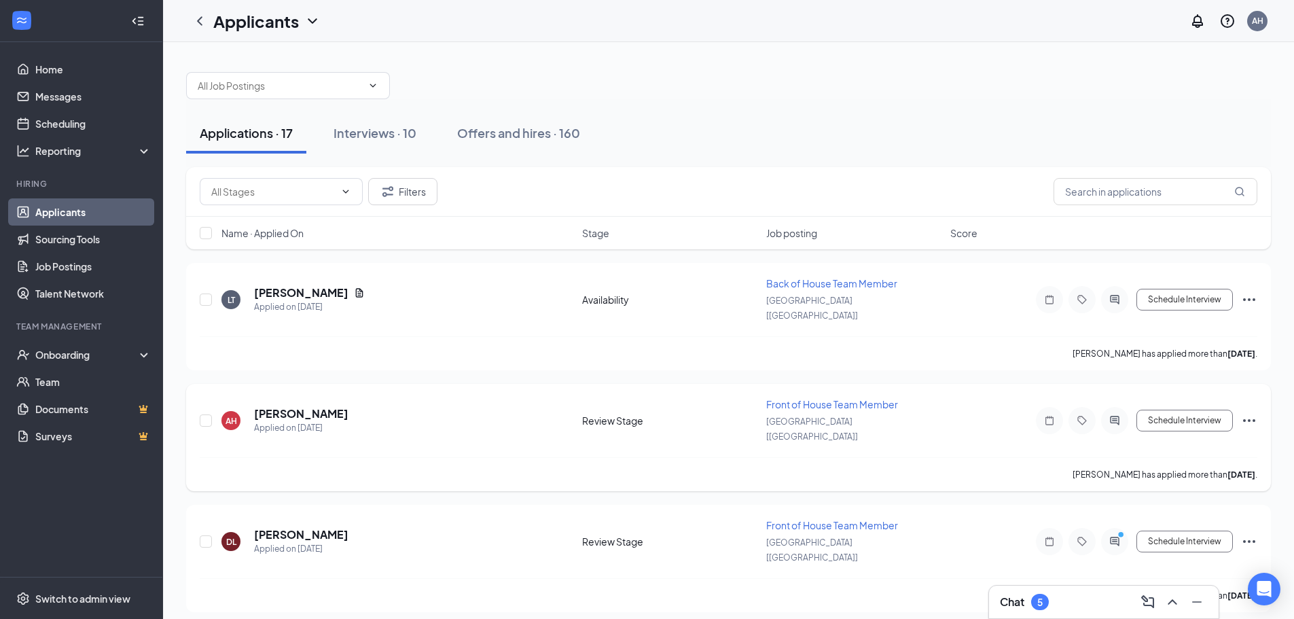
click at [1247, 412] on icon "Ellipses" at bounding box center [1249, 420] width 16 height 16
click at [1136, 598] on p "Reject" at bounding box center [1187, 594] width 117 height 14
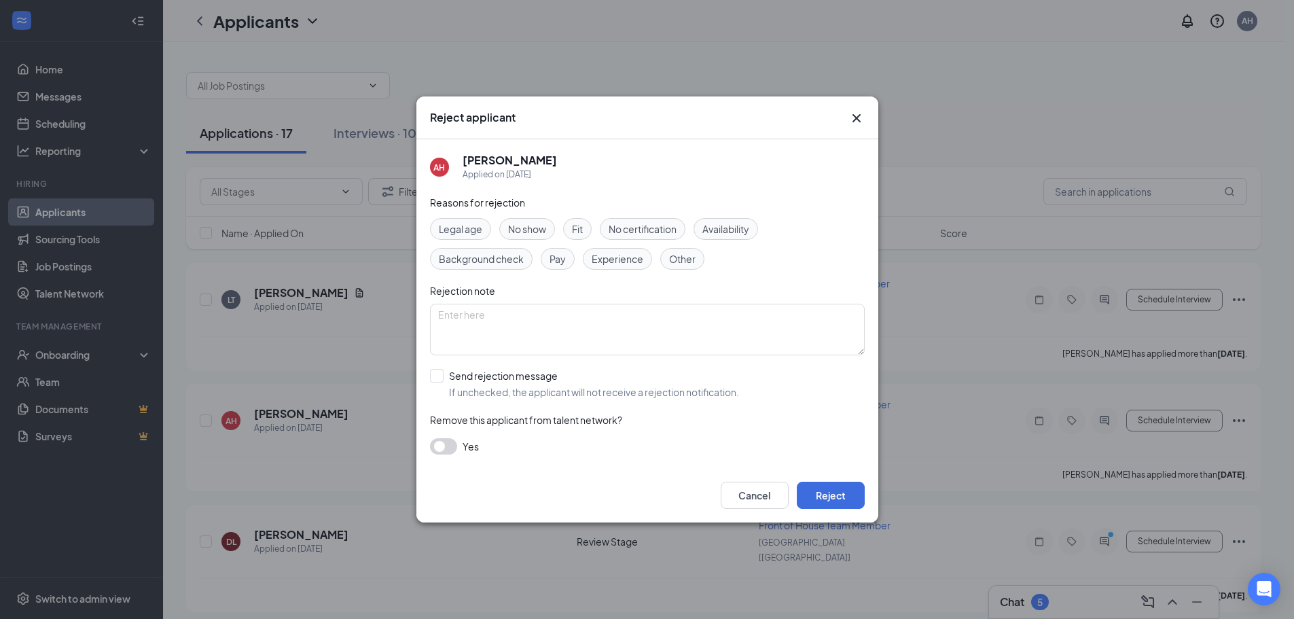
click at [447, 447] on button "button" at bounding box center [443, 446] width 27 height 16
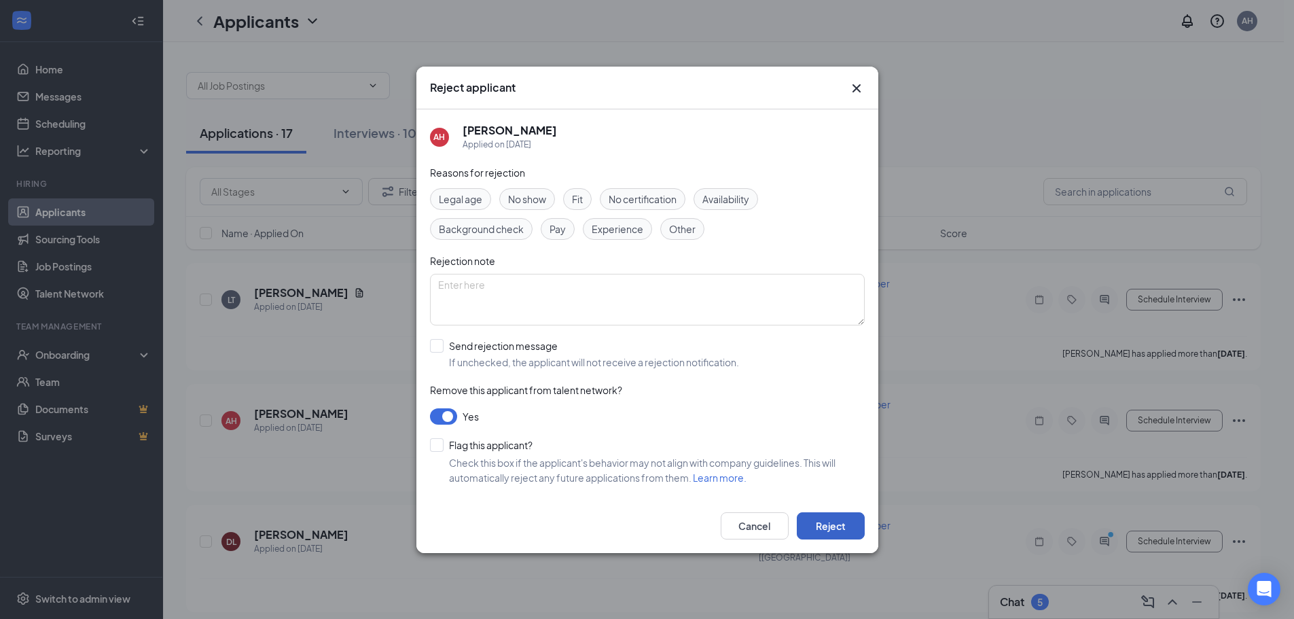
click at [831, 525] on button "Reject" at bounding box center [831, 525] width 68 height 27
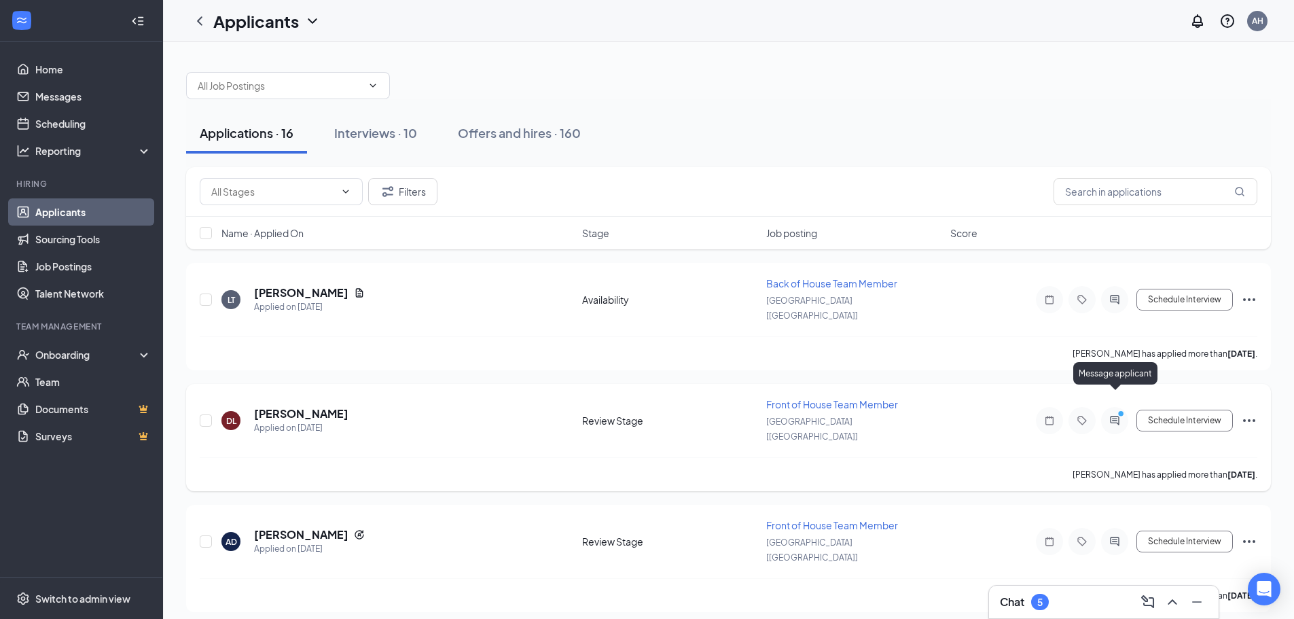
click at [1119, 415] on icon "ActiveChat" at bounding box center [1114, 420] width 16 height 11
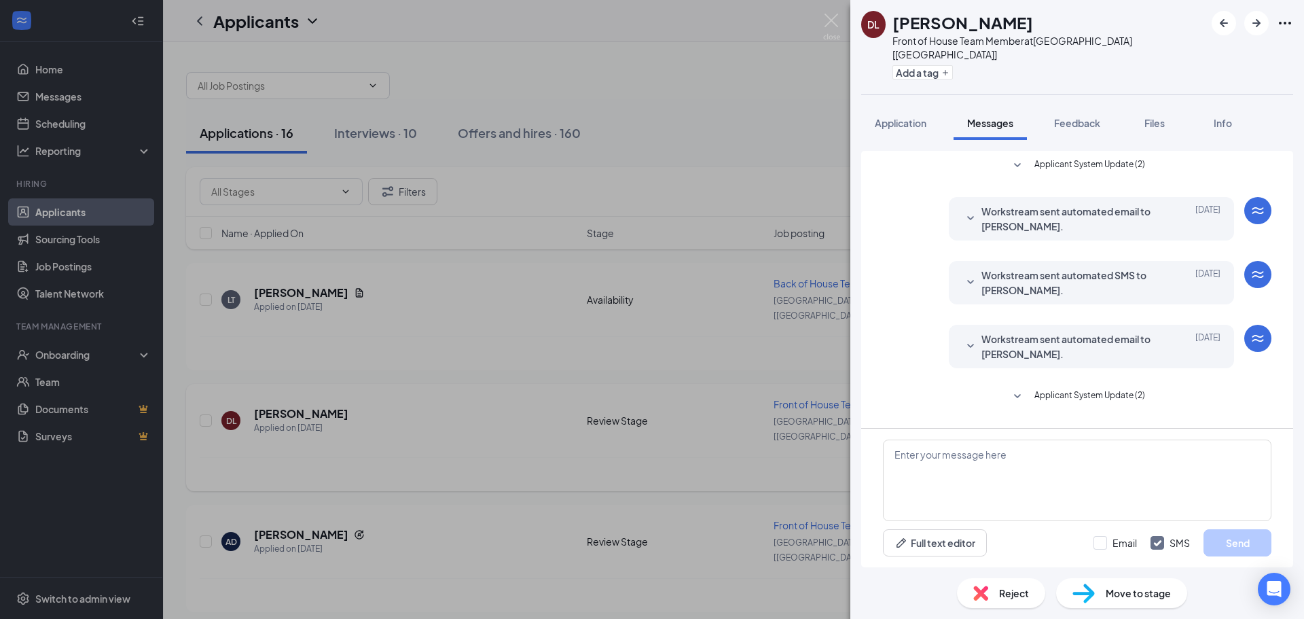
scroll to position [196, 0]
click at [830, 21] on img at bounding box center [831, 27] width 17 height 26
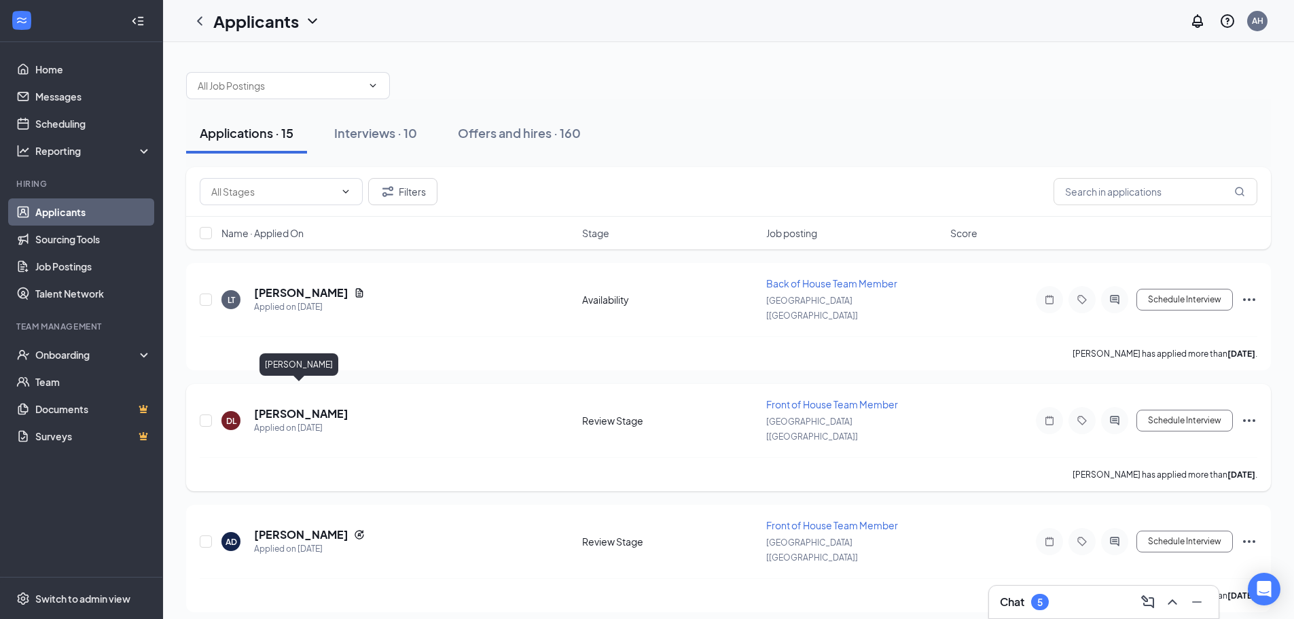
click at [299, 406] on h5 "[PERSON_NAME]" at bounding box center [301, 413] width 94 height 15
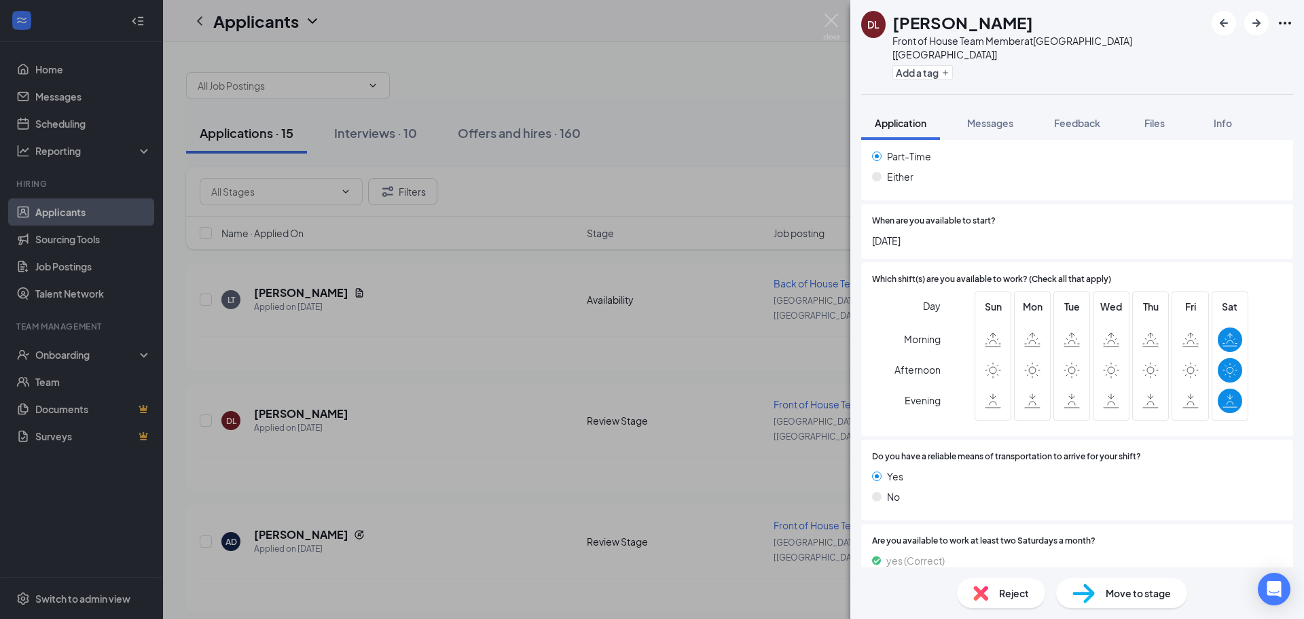
scroll to position [829, 0]
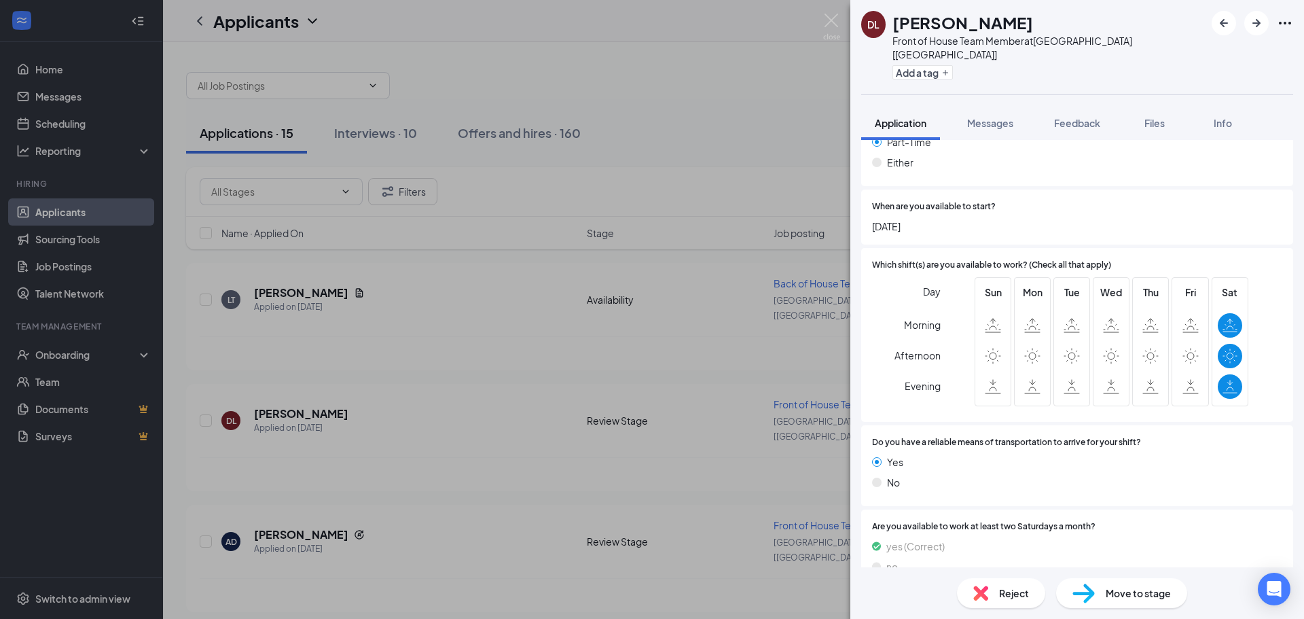
click at [999, 594] on span "Reject" at bounding box center [1014, 592] width 30 height 15
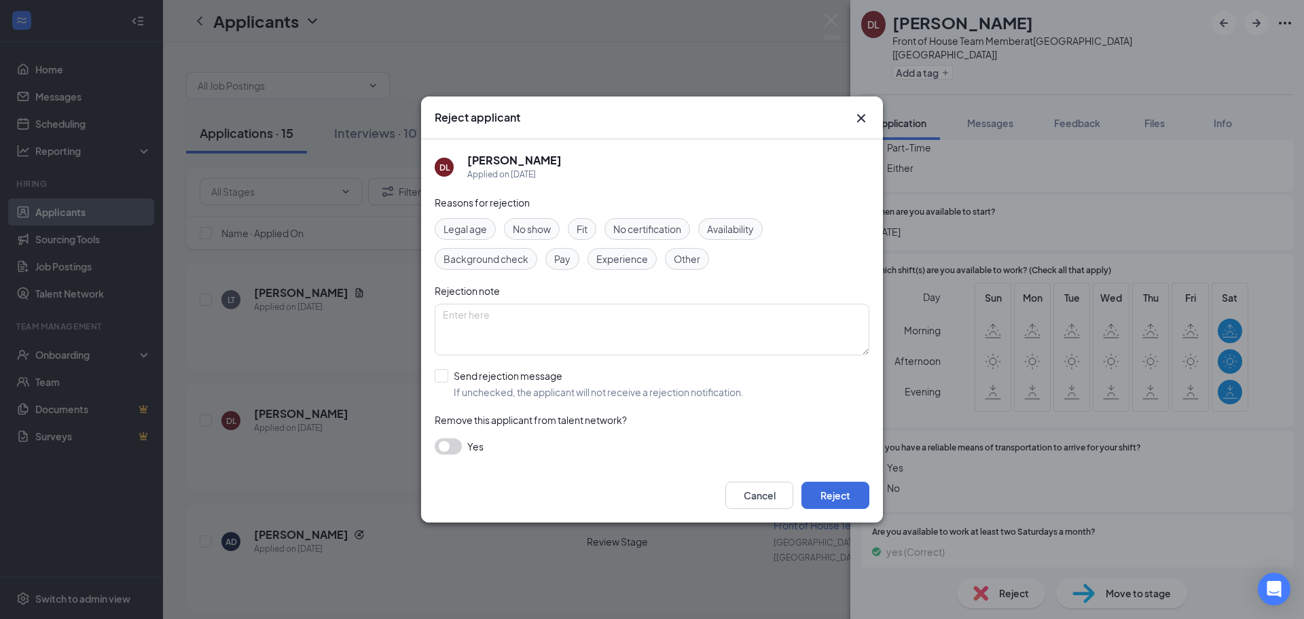
click at [457, 445] on button "button" at bounding box center [448, 446] width 27 height 16
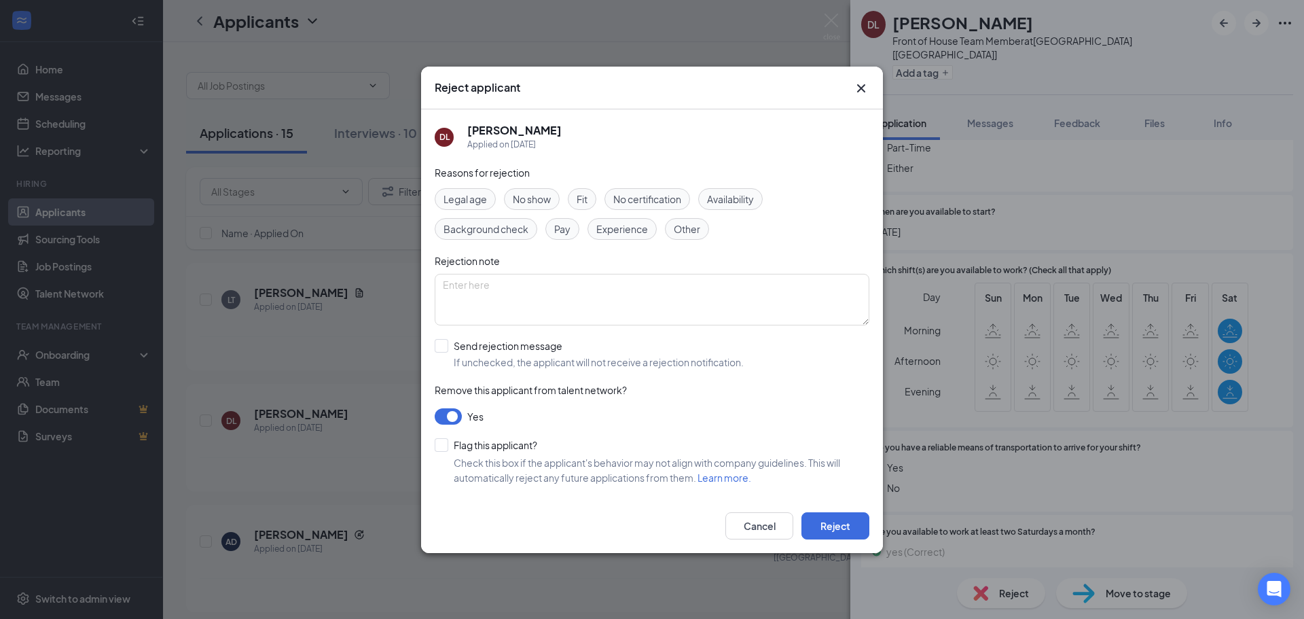
drag, startPoint x: 447, startPoint y: 346, endPoint x: 526, endPoint y: 353, distance: 79.1
click at [450, 345] on input "Send rejection message If unchecked, the applicant will not receive a rejection…" at bounding box center [589, 354] width 309 height 30
checkbox input "true"
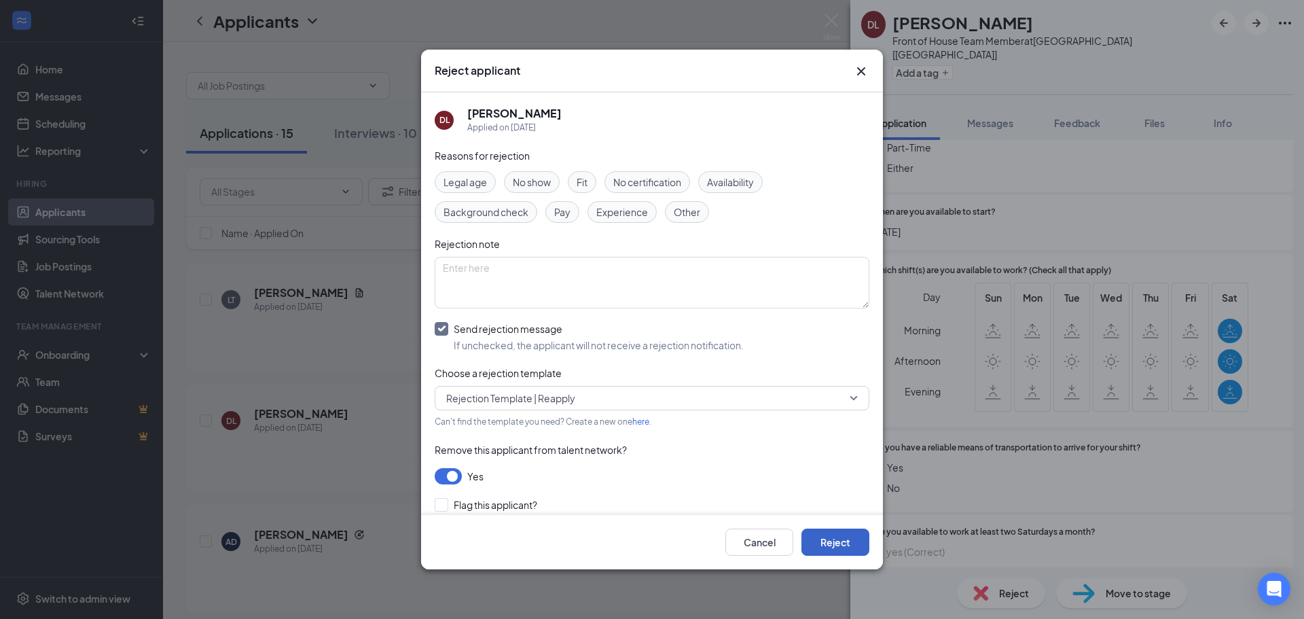
click at [849, 545] on button "Reject" at bounding box center [835, 541] width 68 height 27
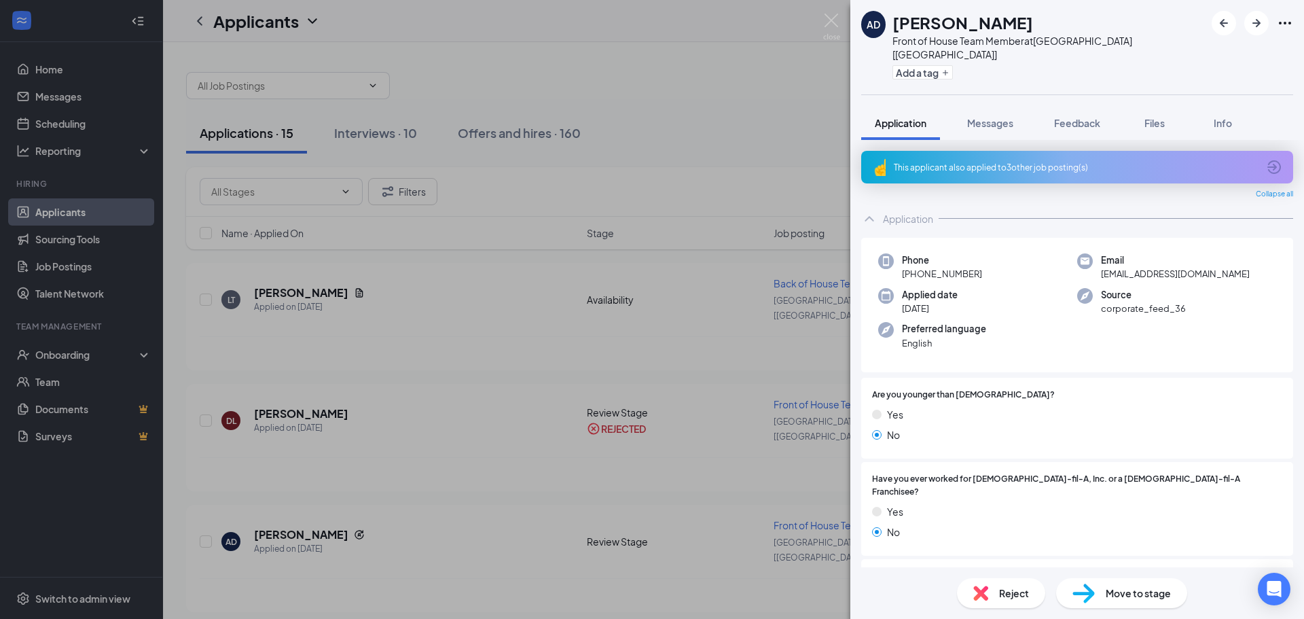
click at [1010, 600] on span "Reject" at bounding box center [1014, 592] width 30 height 15
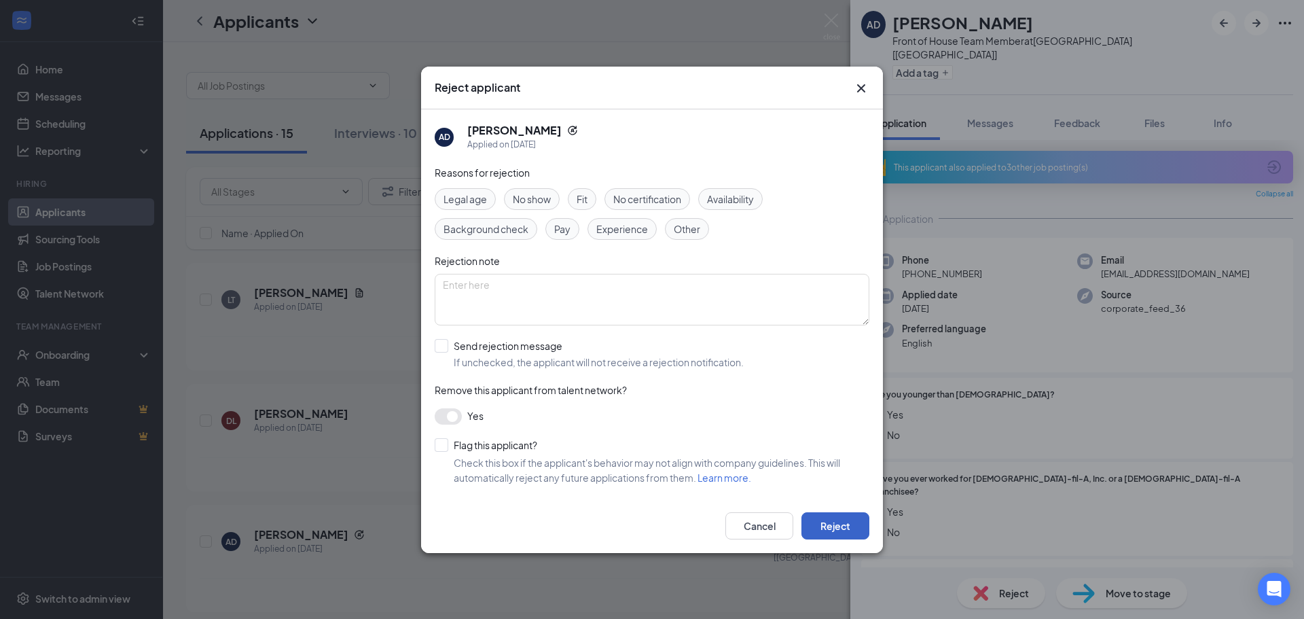
click at [853, 525] on button "Reject" at bounding box center [835, 525] width 68 height 27
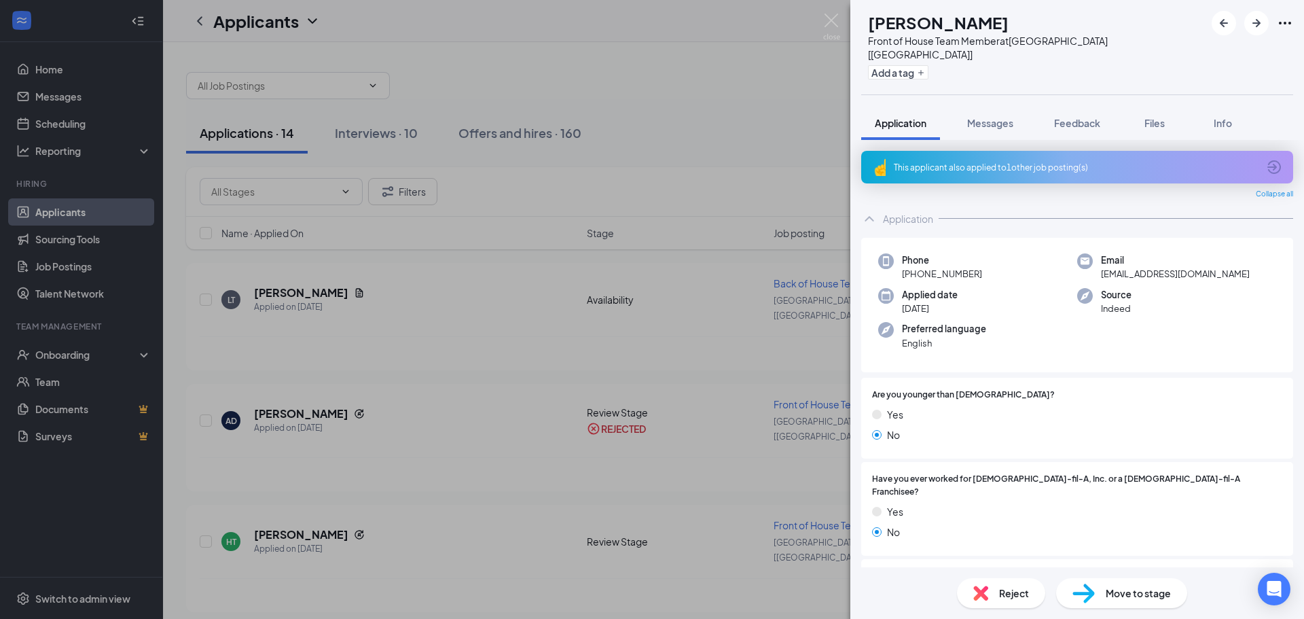
click at [1017, 600] on div "Reject" at bounding box center [1001, 593] width 88 height 30
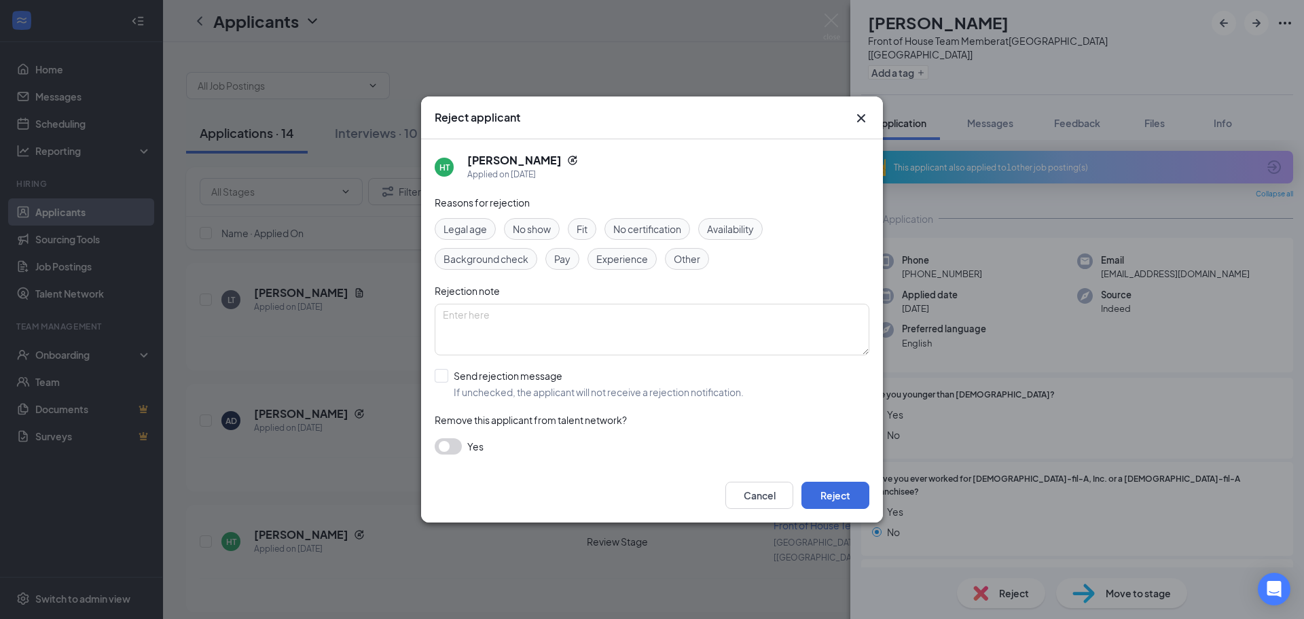
click at [457, 452] on button "button" at bounding box center [448, 446] width 27 height 16
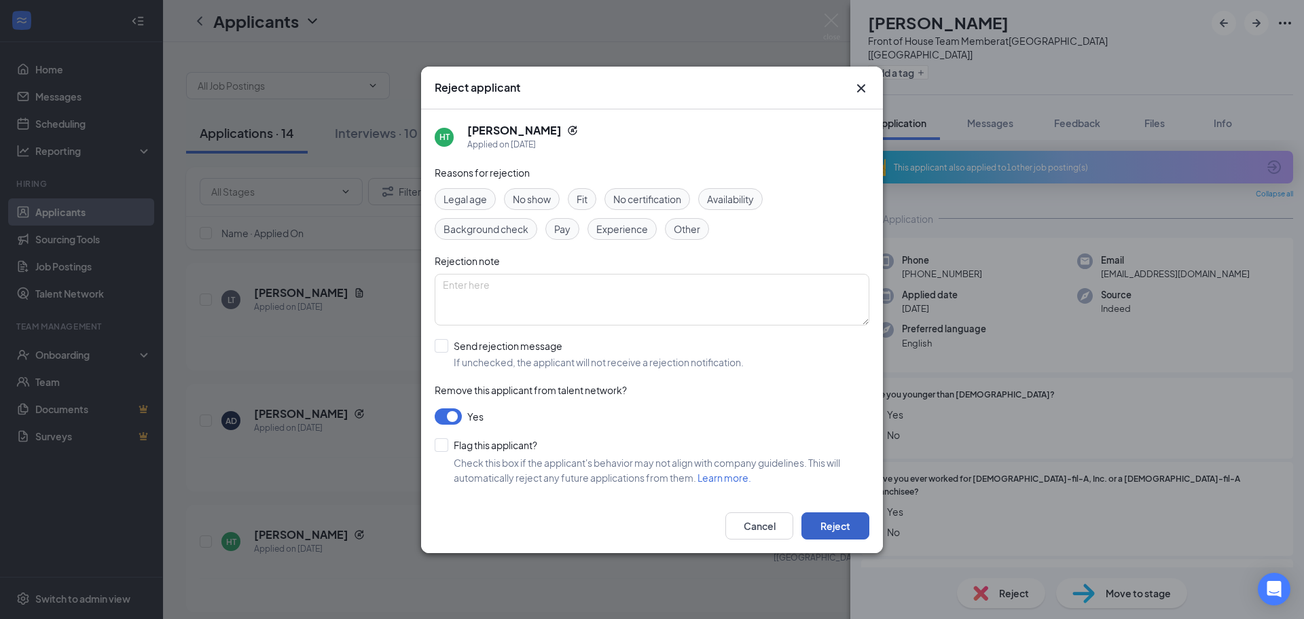
click at [841, 520] on button "Reject" at bounding box center [835, 525] width 68 height 27
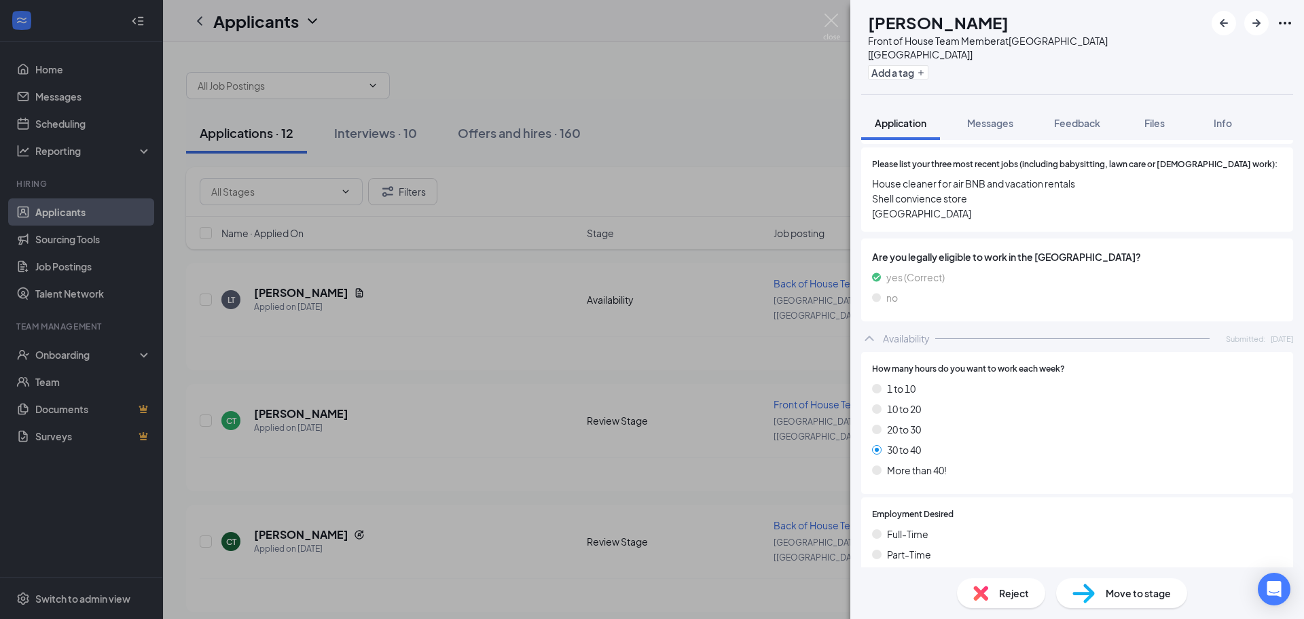
scroll to position [475, 0]
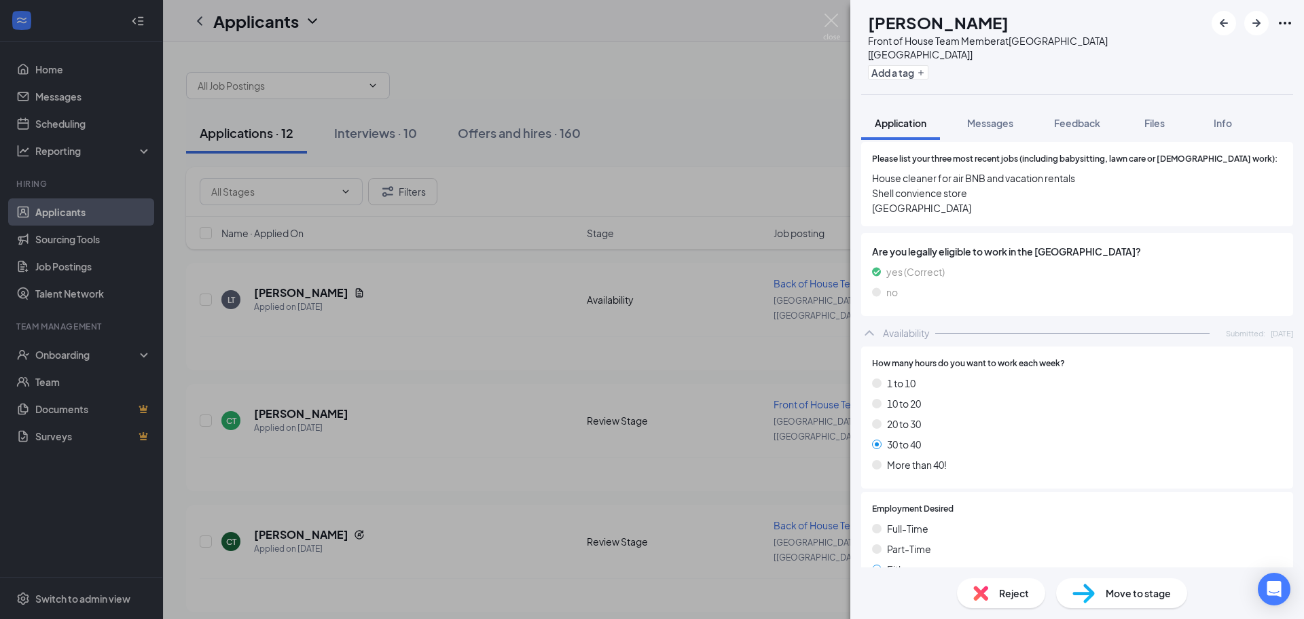
click at [1011, 593] on span "Reject" at bounding box center [1014, 592] width 30 height 15
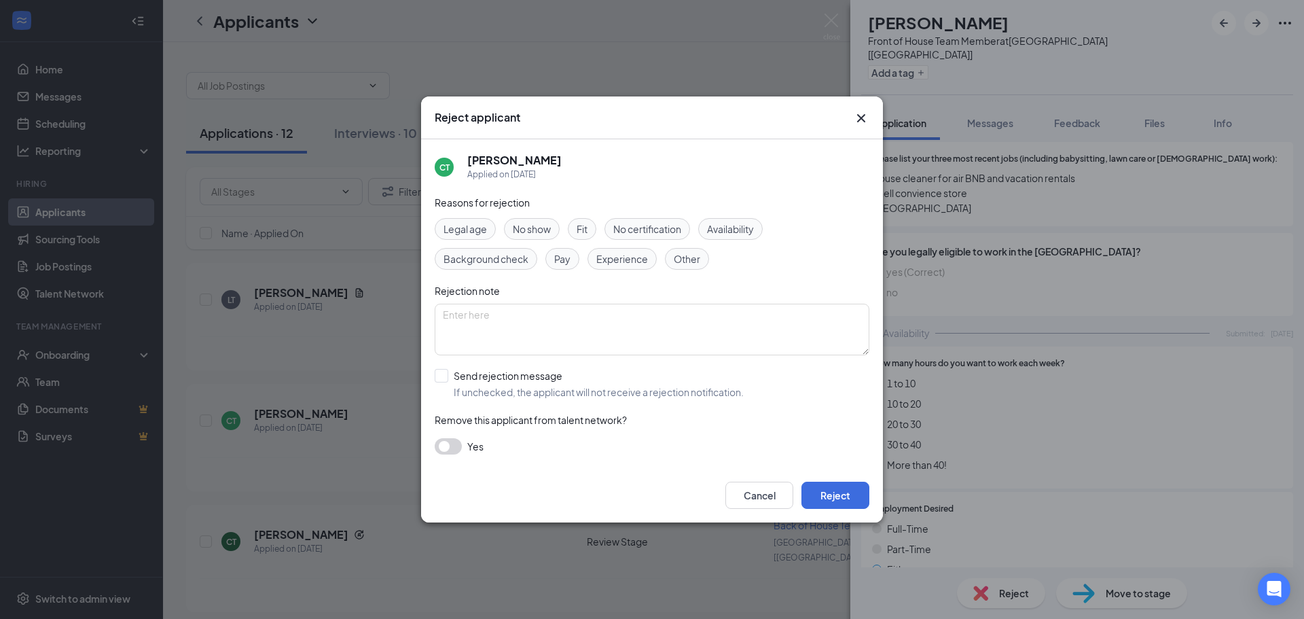
click at [453, 446] on button "button" at bounding box center [448, 446] width 27 height 16
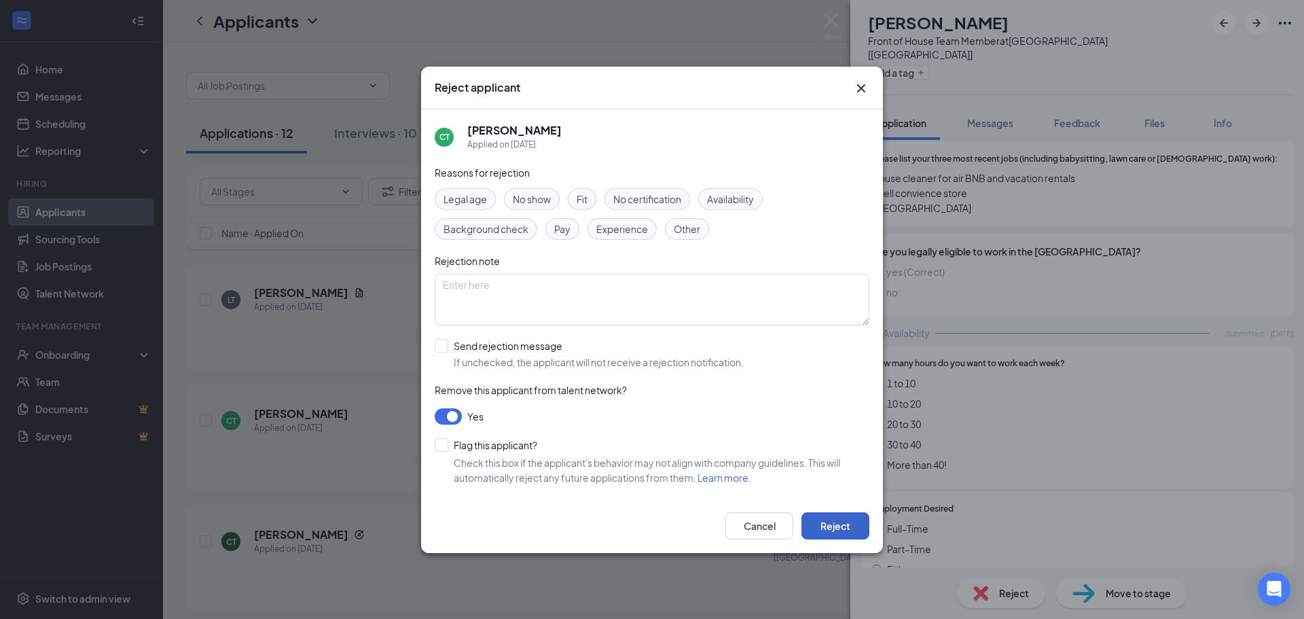
click at [829, 528] on button "Reject" at bounding box center [835, 525] width 68 height 27
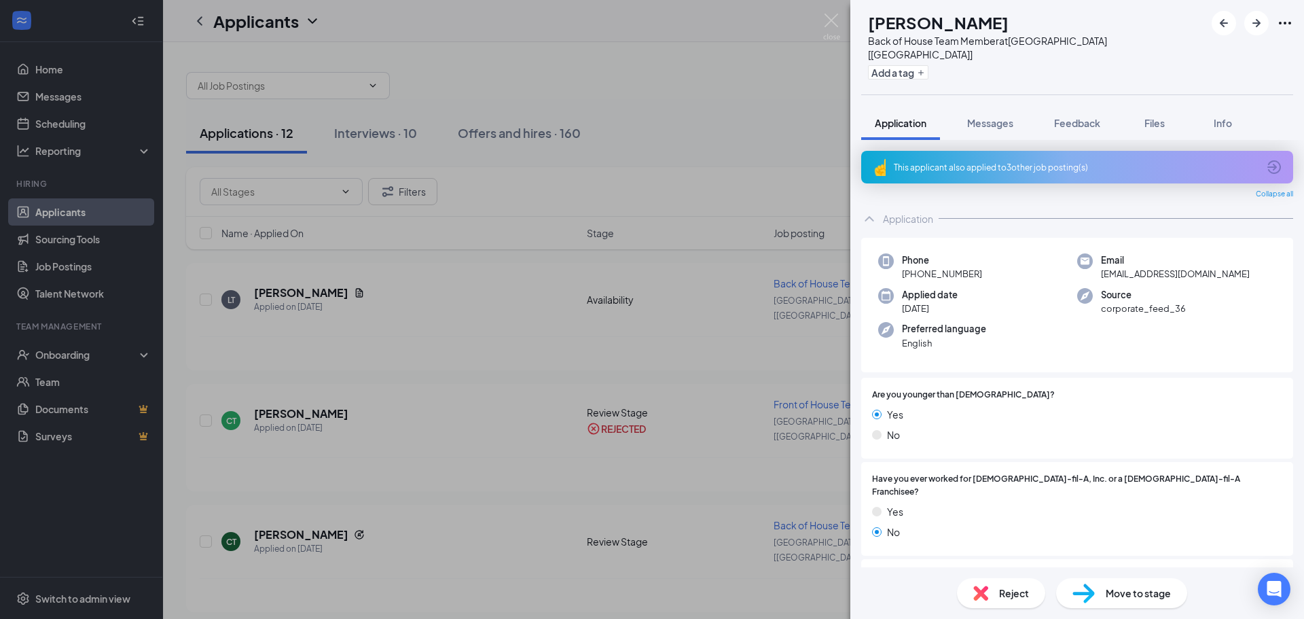
click at [999, 597] on span "Reject" at bounding box center [1014, 592] width 30 height 15
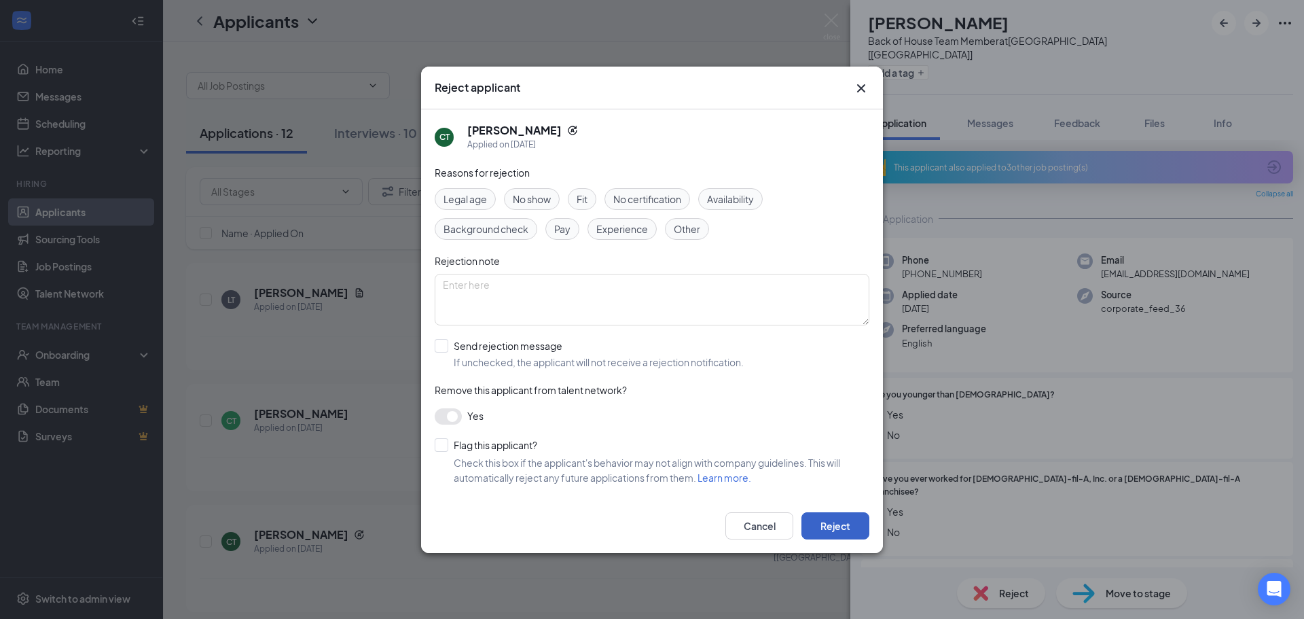
click at [831, 528] on button "Reject" at bounding box center [835, 525] width 68 height 27
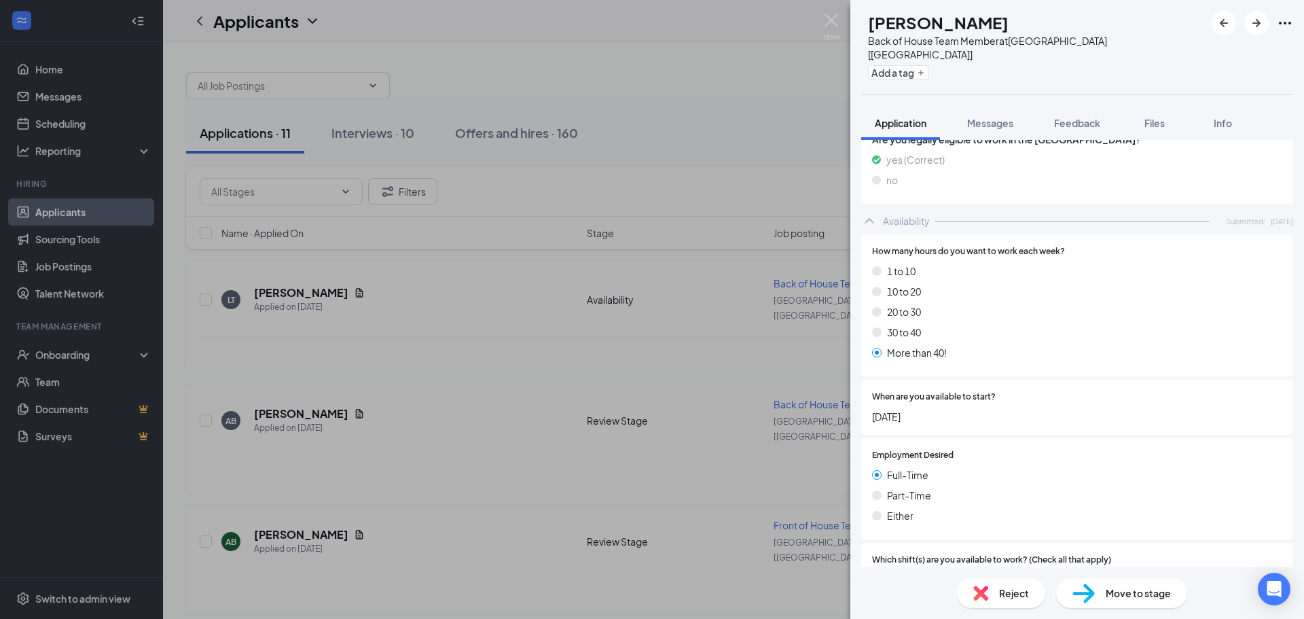
scroll to position [926, 0]
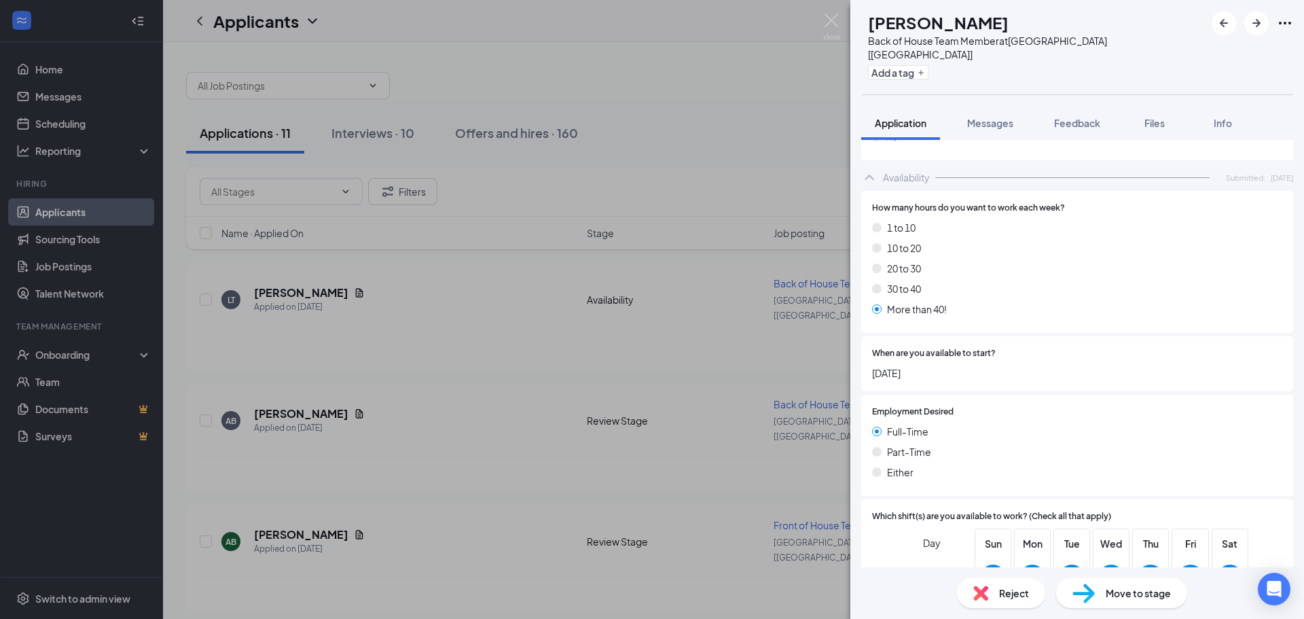
click at [987, 596] on img at bounding box center [980, 592] width 15 height 15
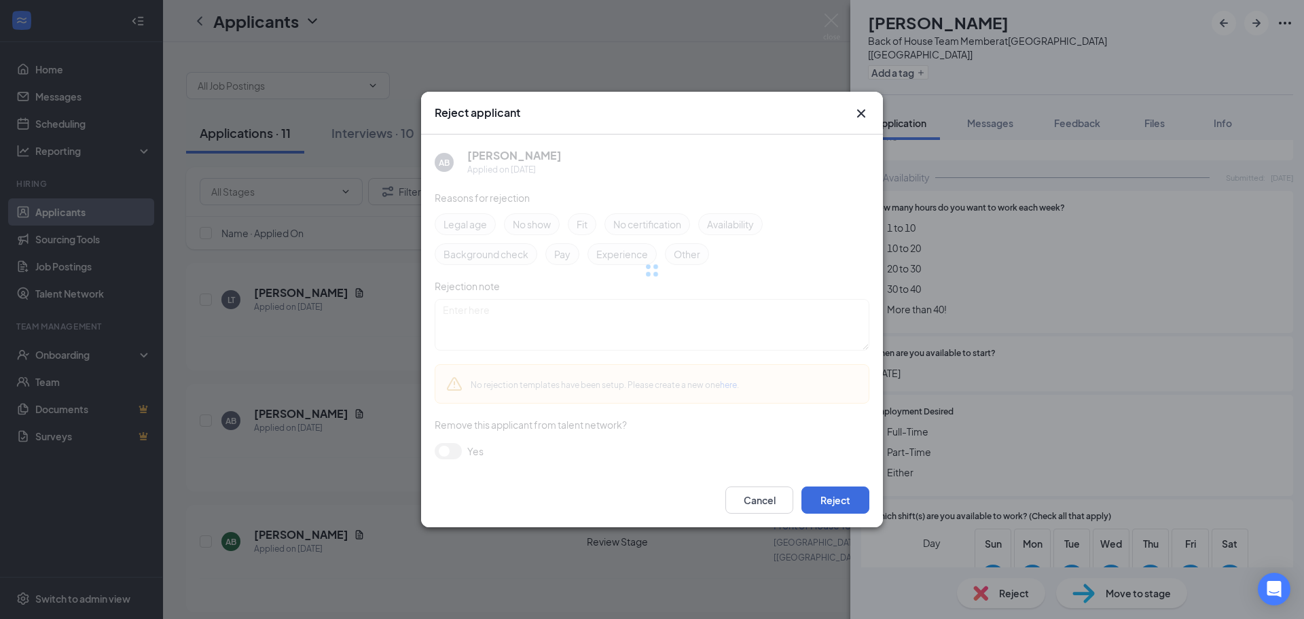
scroll to position [921, 0]
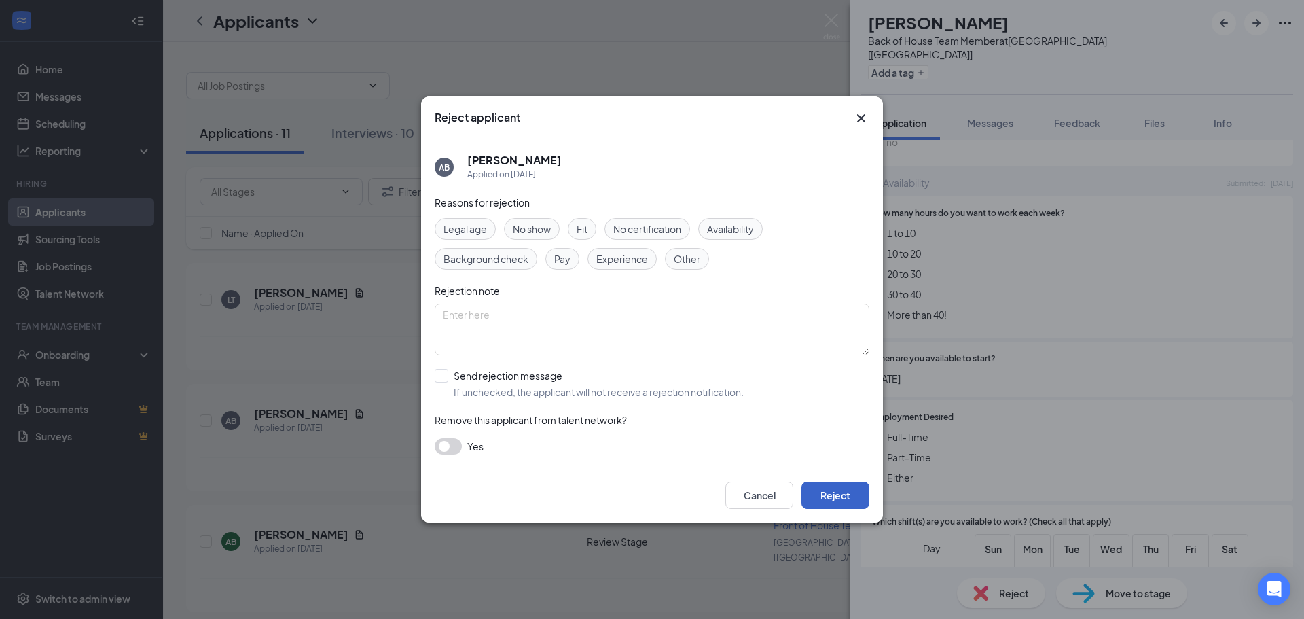
click at [837, 502] on button "Reject" at bounding box center [835, 494] width 68 height 27
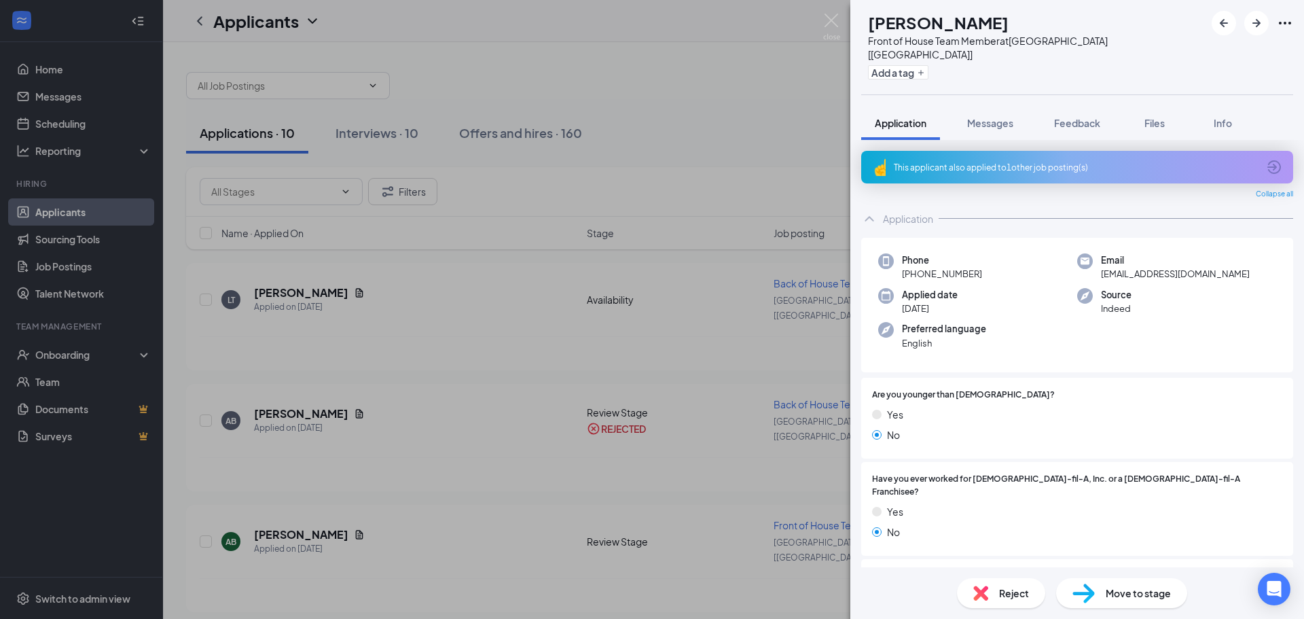
click at [1003, 588] on span "Reject" at bounding box center [1014, 592] width 30 height 15
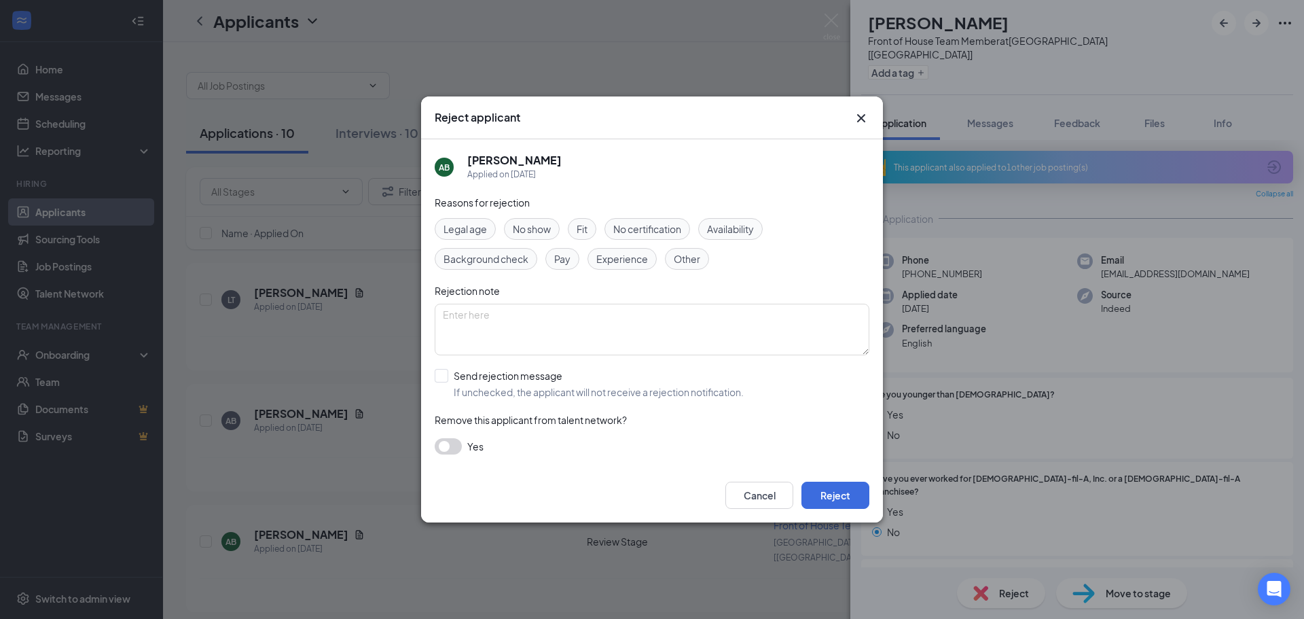
click at [447, 445] on button "button" at bounding box center [448, 446] width 27 height 16
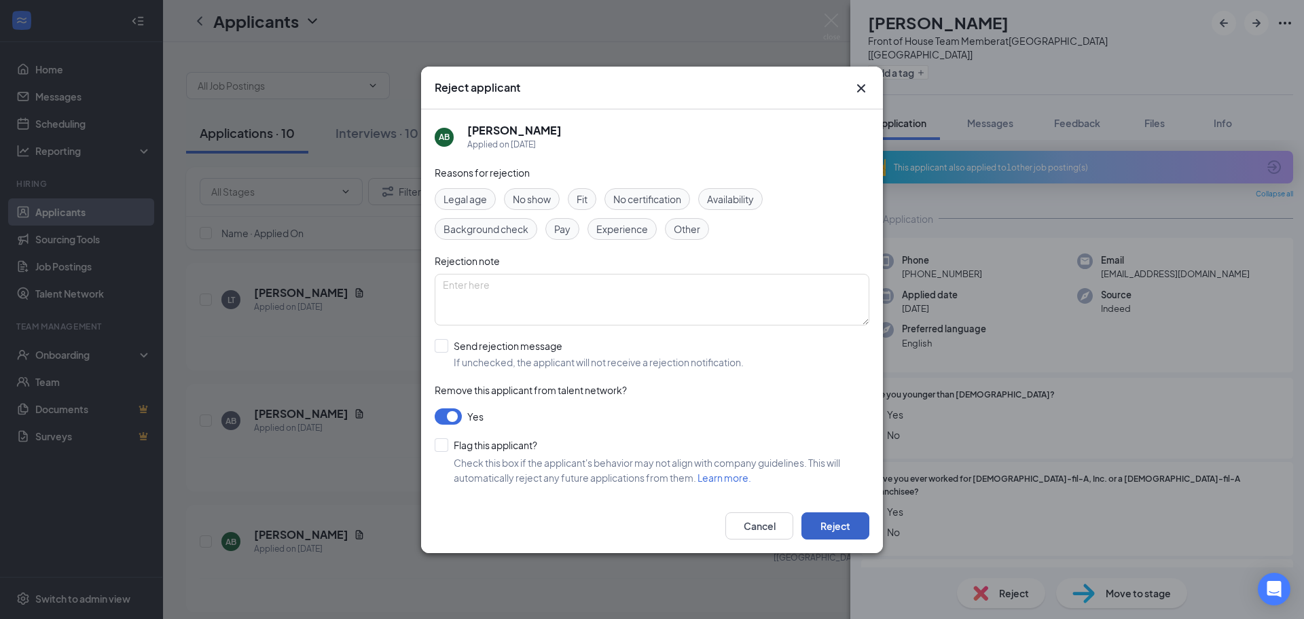
click at [841, 529] on button "Reject" at bounding box center [835, 525] width 68 height 27
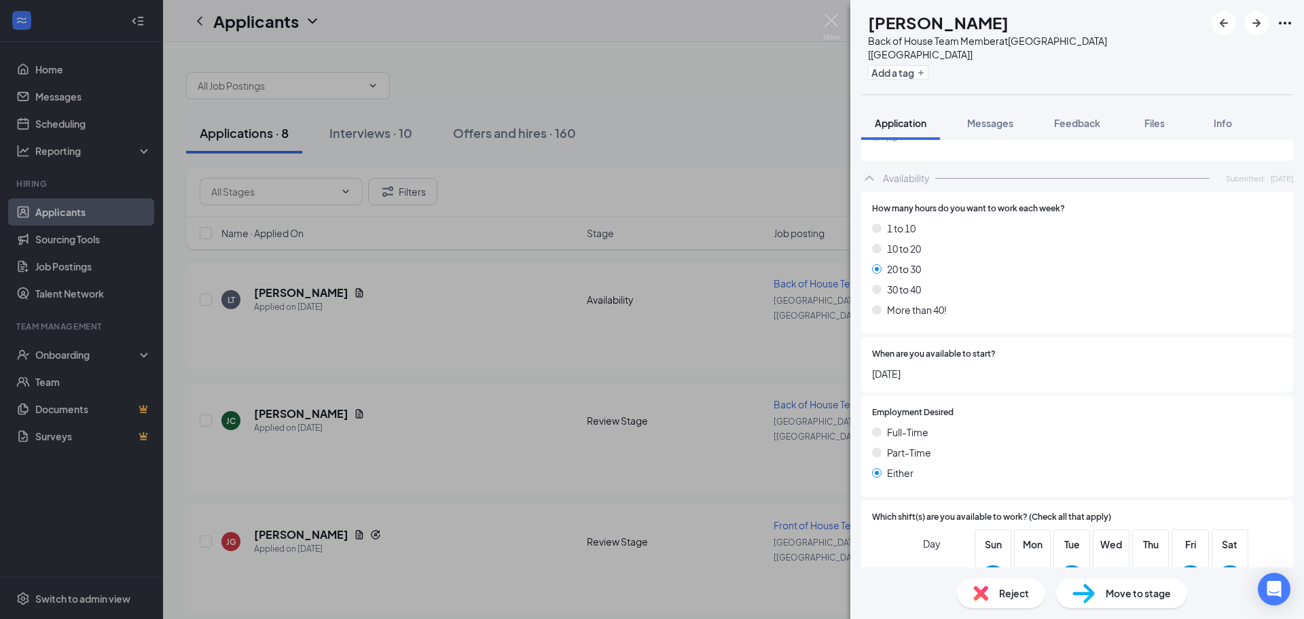
scroll to position [888, 0]
click at [1002, 600] on div "Reject" at bounding box center [1001, 593] width 88 height 30
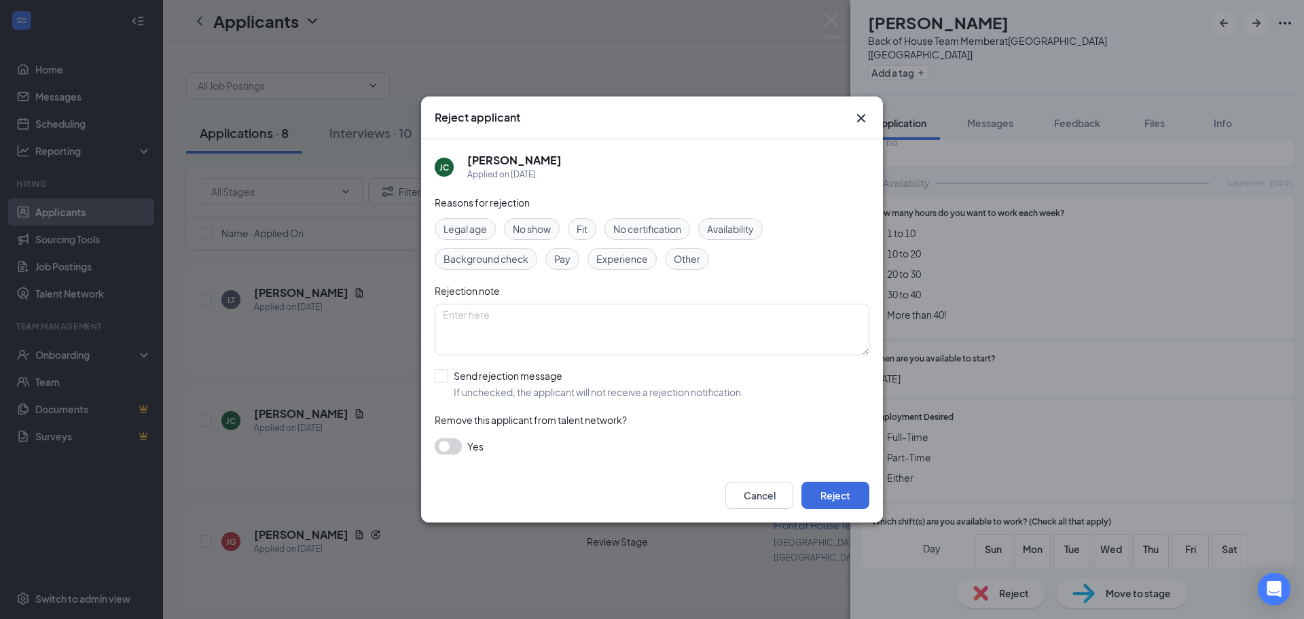
click at [458, 445] on button "button" at bounding box center [448, 446] width 27 height 16
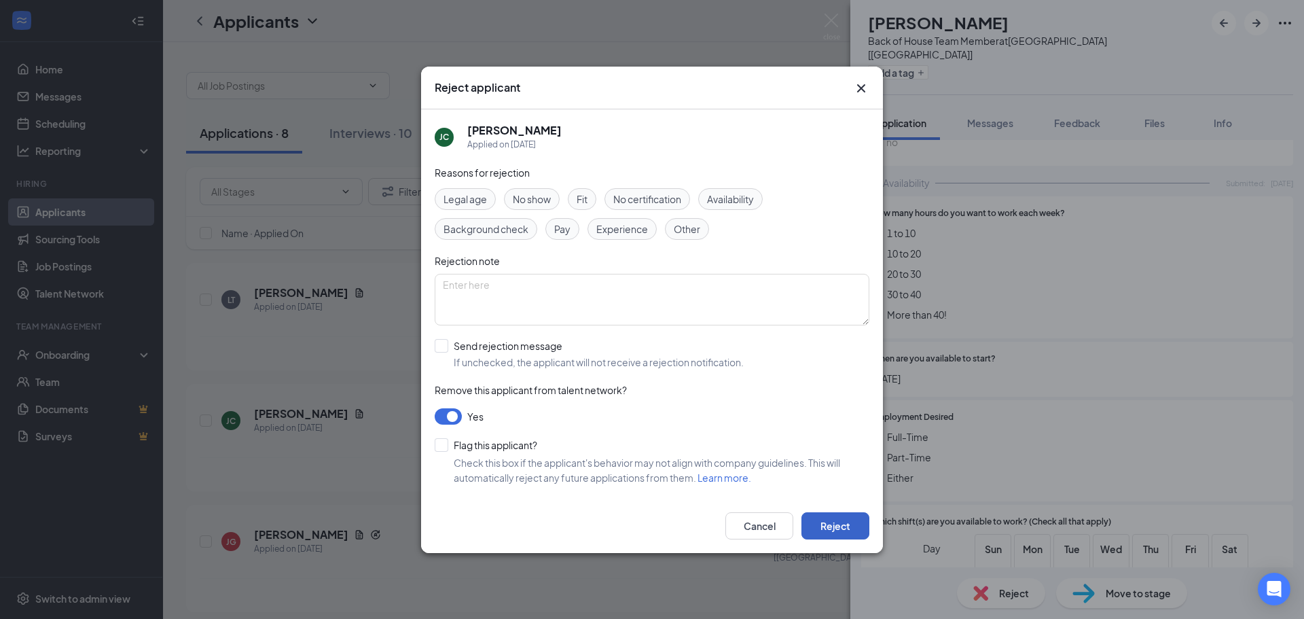
click at [842, 530] on button "Reject" at bounding box center [835, 525] width 68 height 27
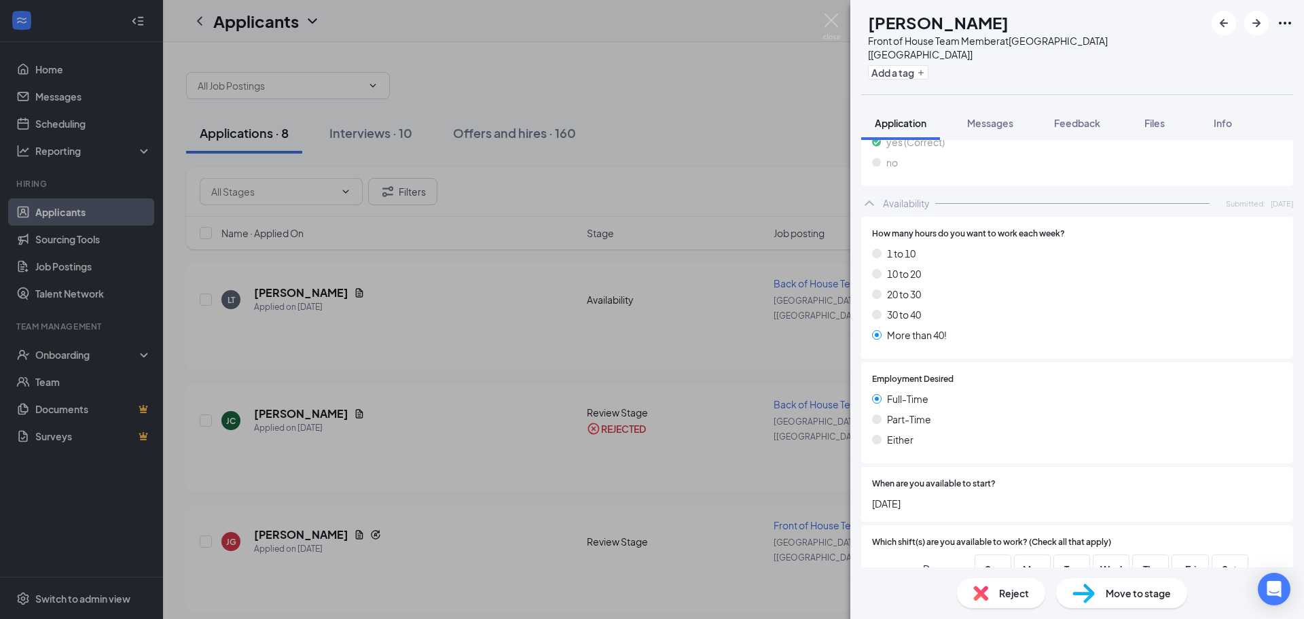
scroll to position [926, 0]
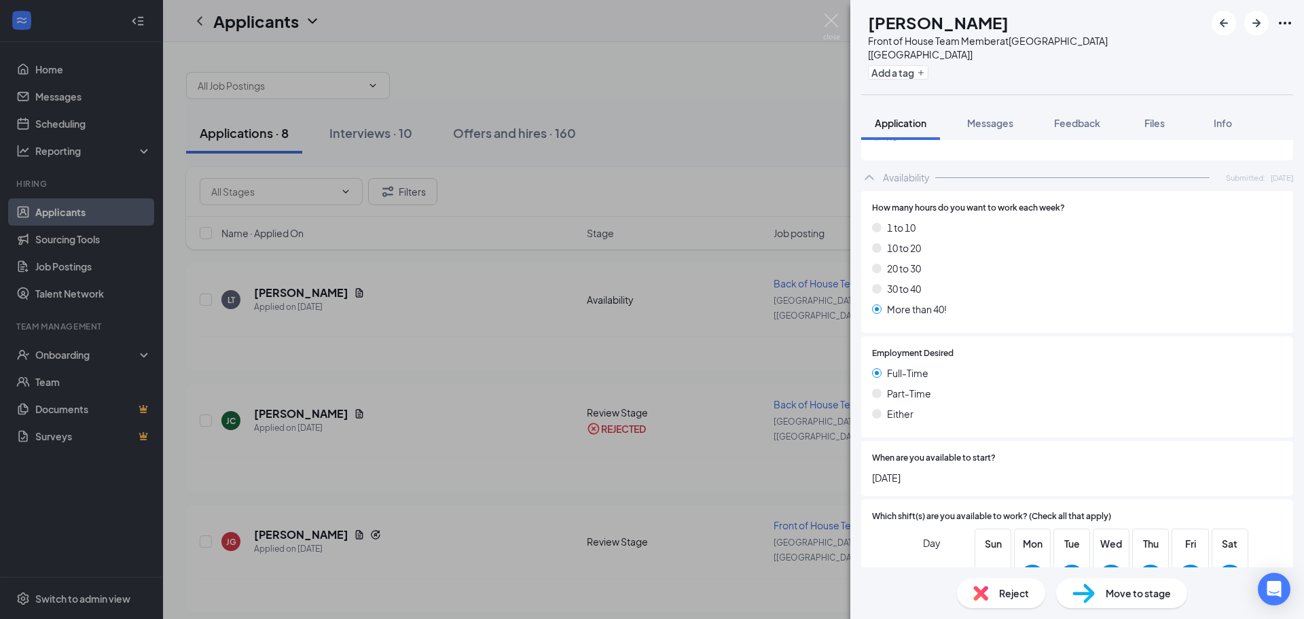
click at [1006, 596] on span "Reject" at bounding box center [1014, 592] width 30 height 15
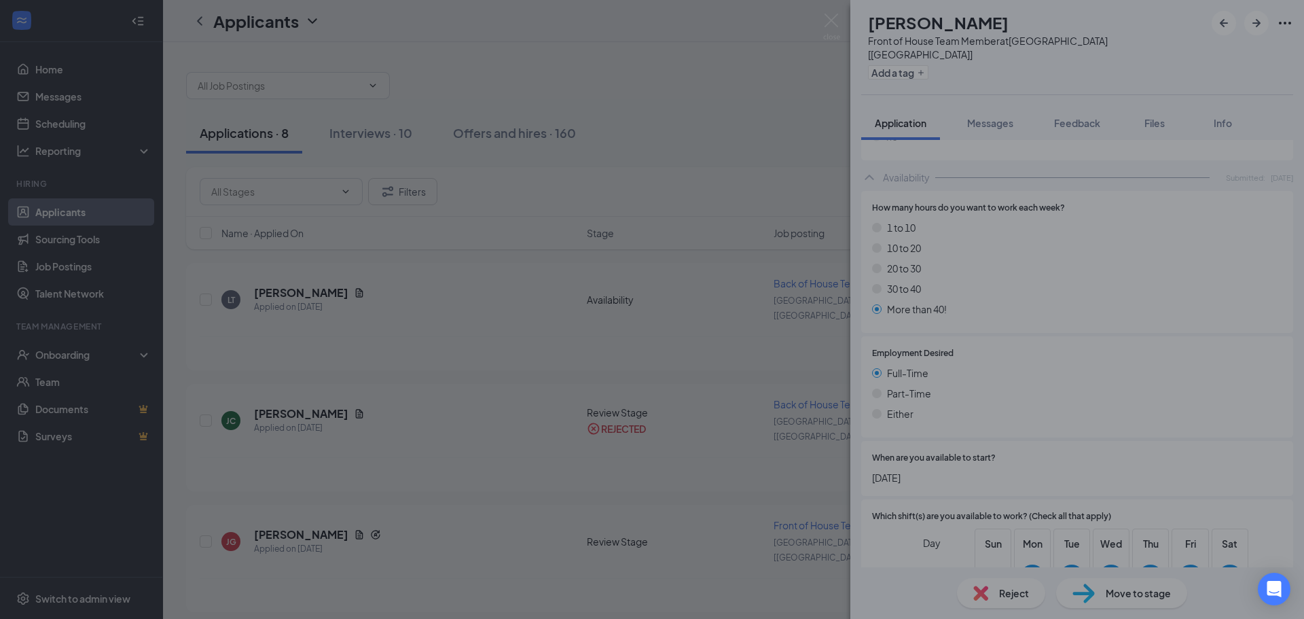
scroll to position [921, 0]
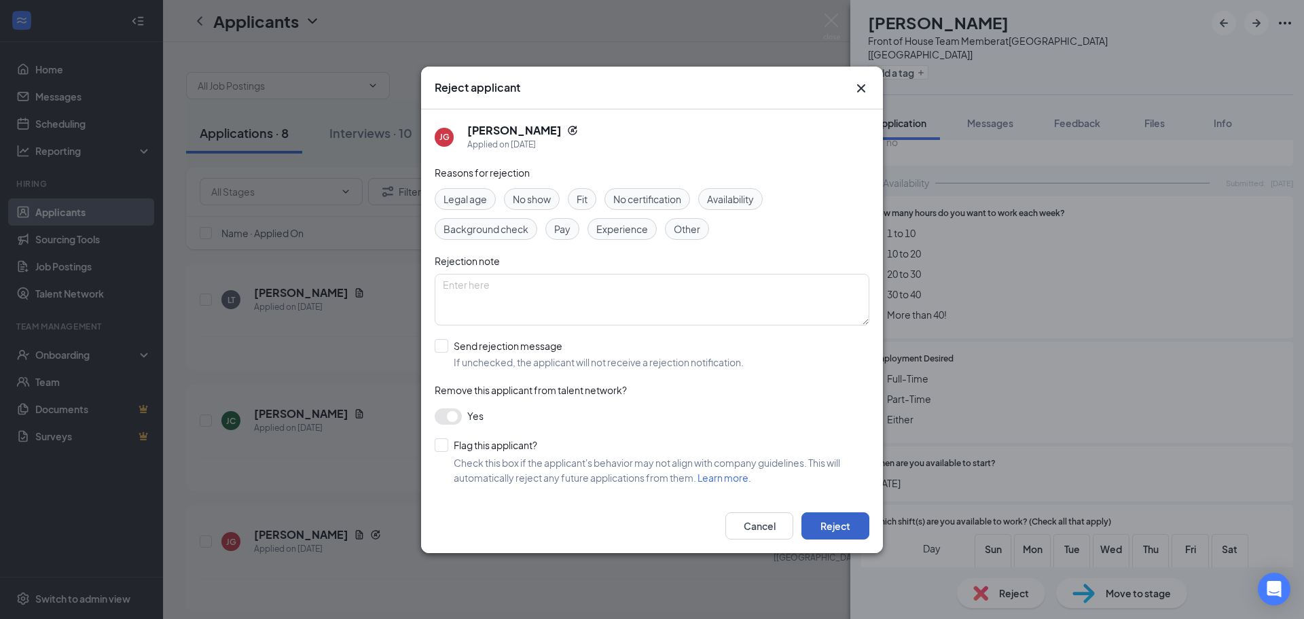
click at [842, 519] on button "Reject" at bounding box center [835, 525] width 68 height 27
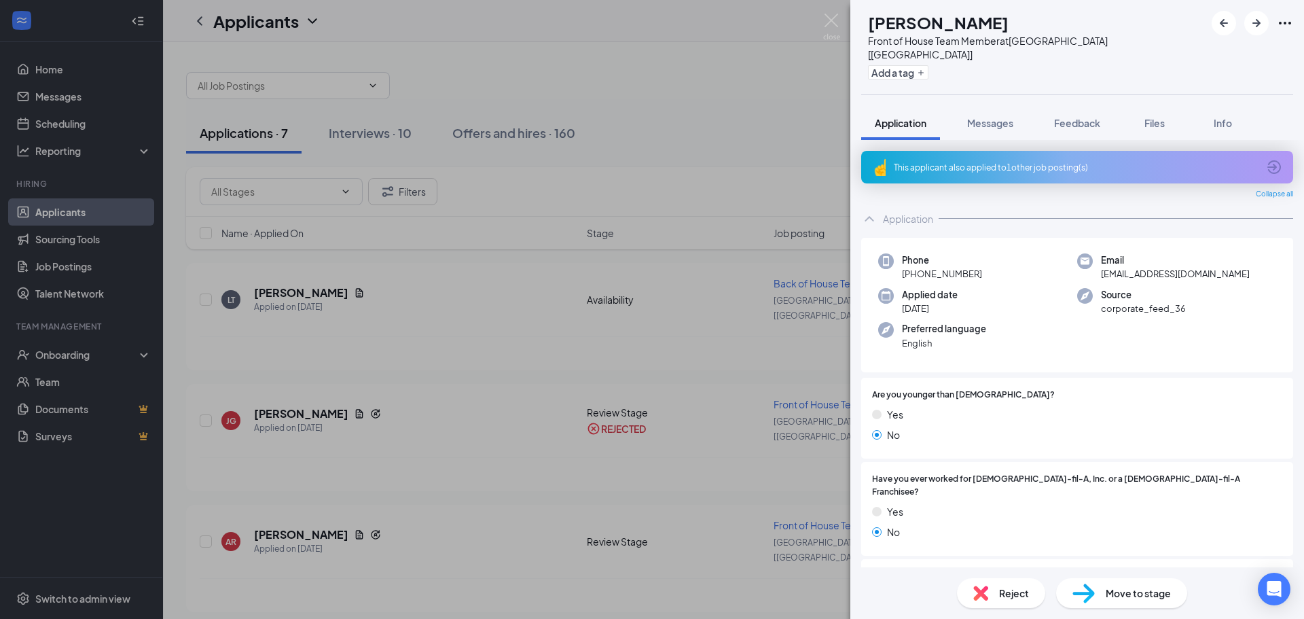
click at [985, 602] on div "Reject" at bounding box center [1001, 593] width 88 height 30
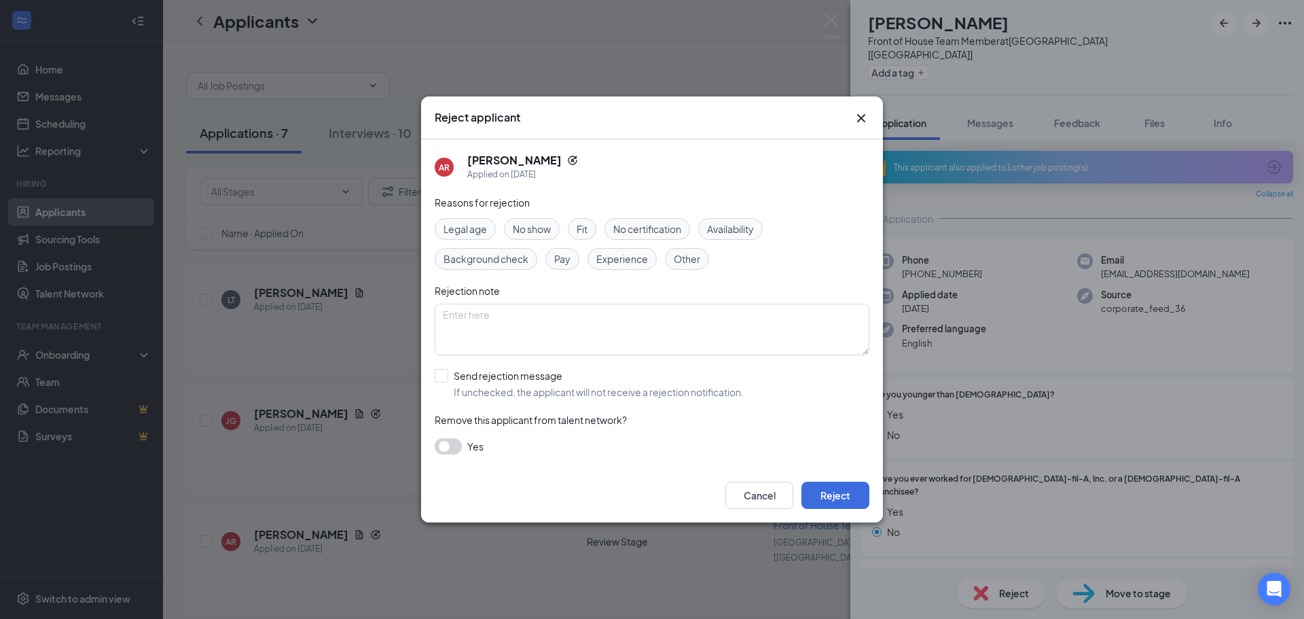
click at [449, 447] on button "button" at bounding box center [448, 446] width 27 height 16
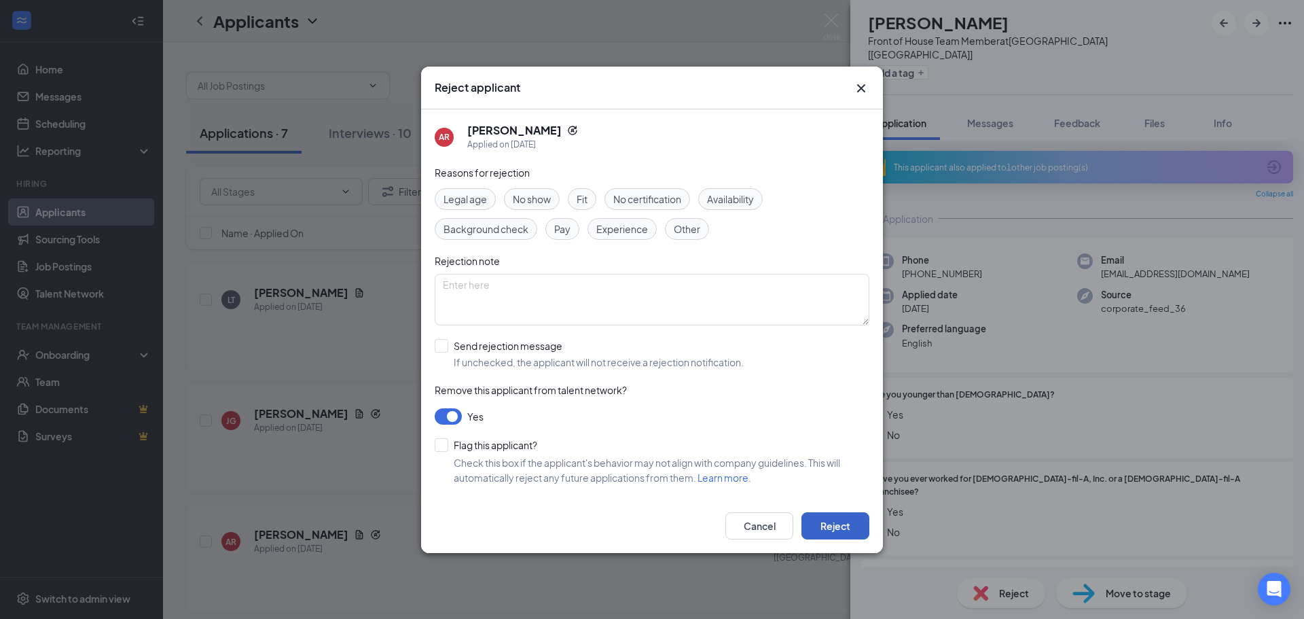
click at [828, 515] on button "Reject" at bounding box center [835, 525] width 68 height 27
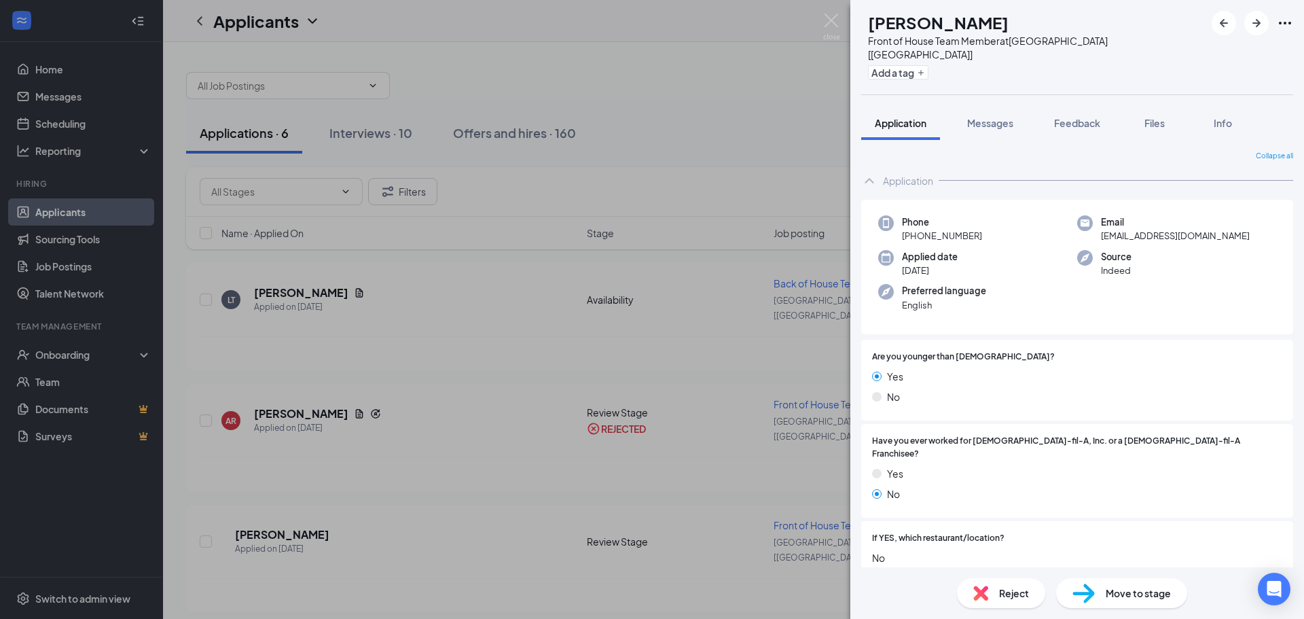
click at [1017, 589] on span "Reject" at bounding box center [1014, 592] width 30 height 15
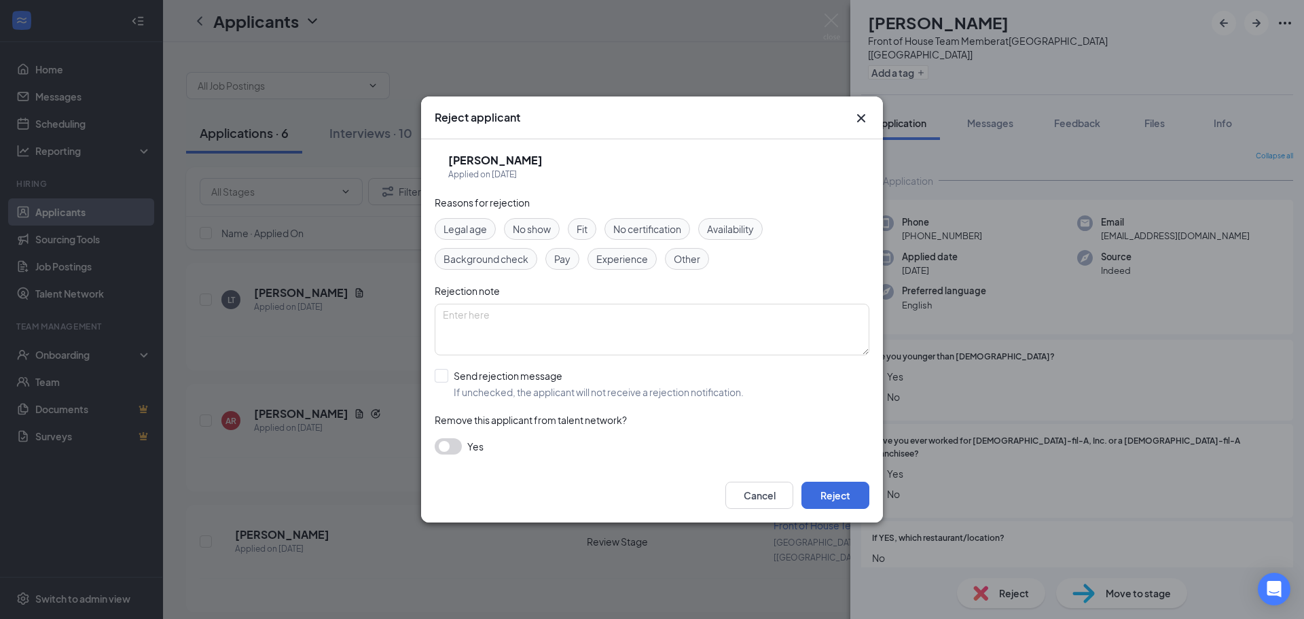
click at [456, 447] on button "button" at bounding box center [448, 446] width 27 height 16
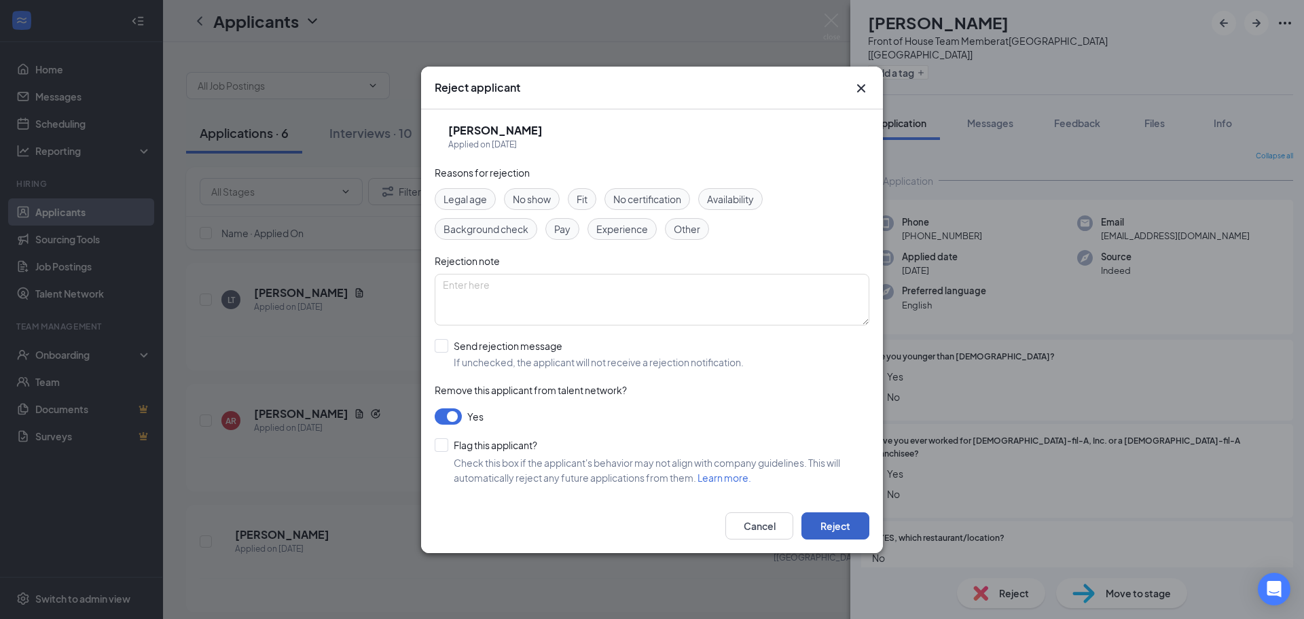
click at [828, 536] on button "Reject" at bounding box center [835, 525] width 68 height 27
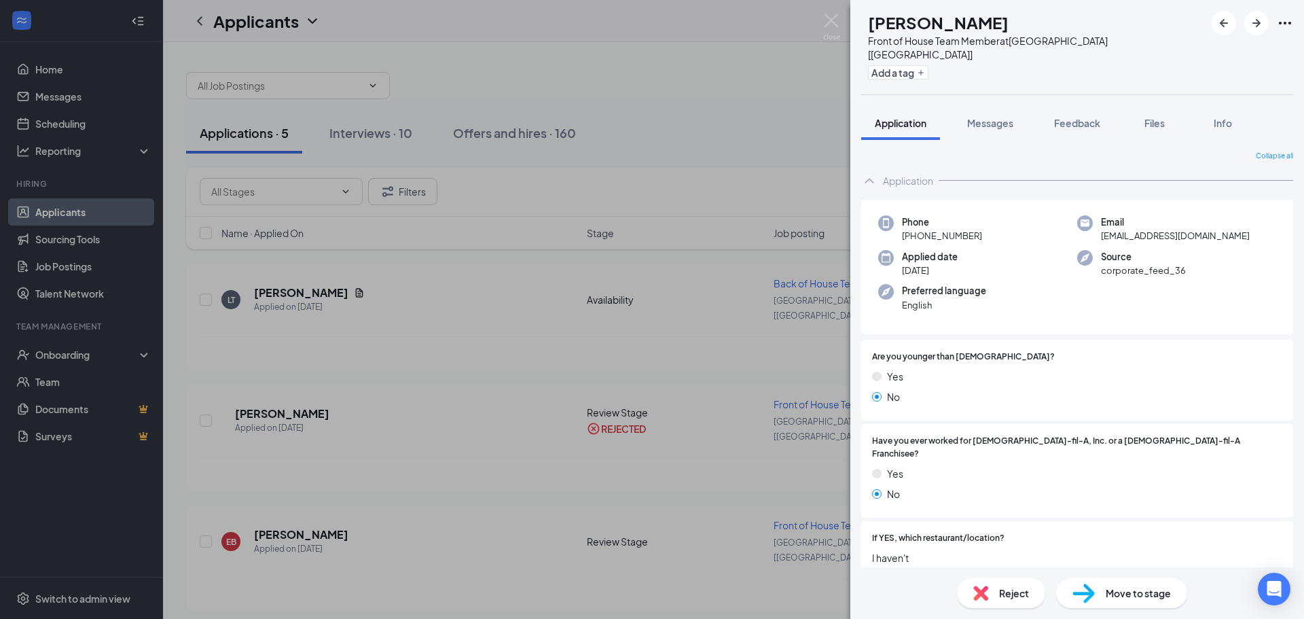
click at [992, 596] on div "Reject" at bounding box center [1001, 593] width 88 height 30
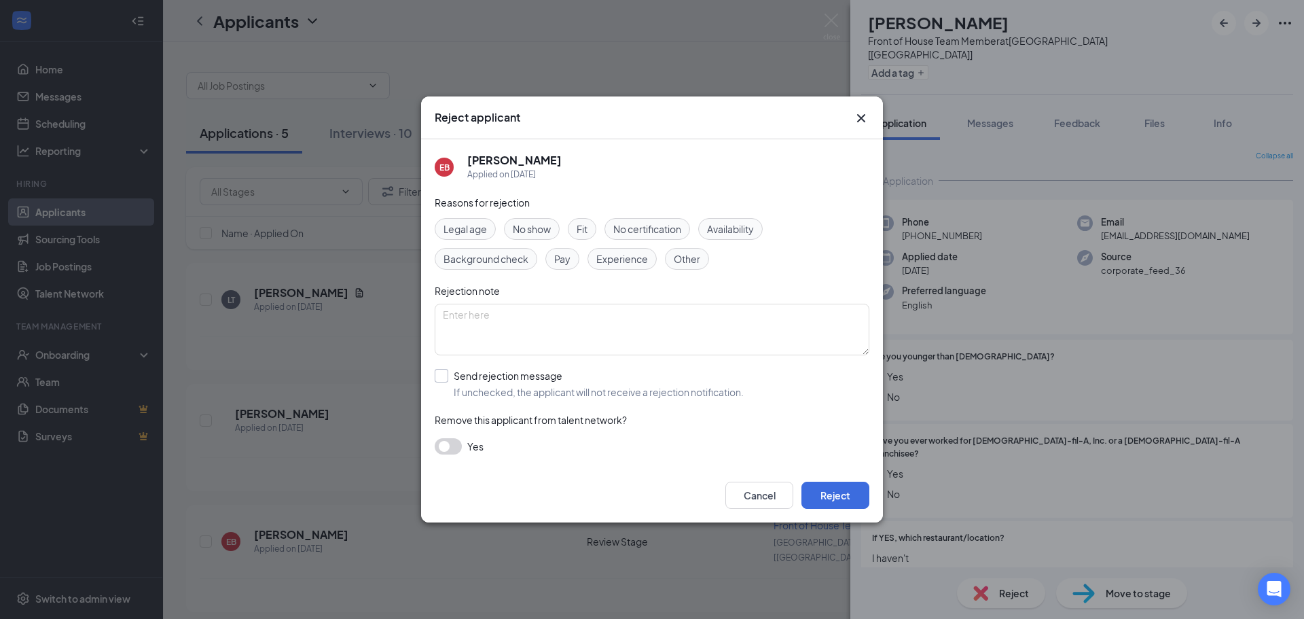
click at [445, 376] on input "Send rejection message If unchecked, the applicant will not receive a rejection…" at bounding box center [589, 384] width 309 height 30
checkbox input "true"
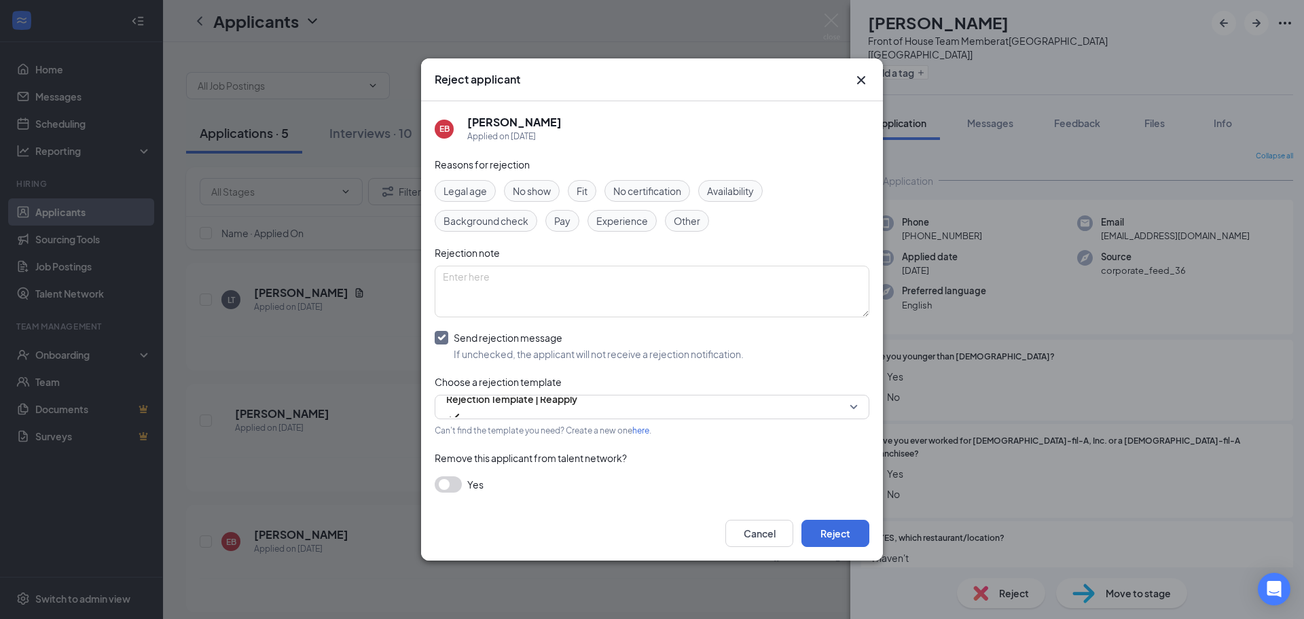
click at [456, 477] on button "button" at bounding box center [448, 484] width 27 height 16
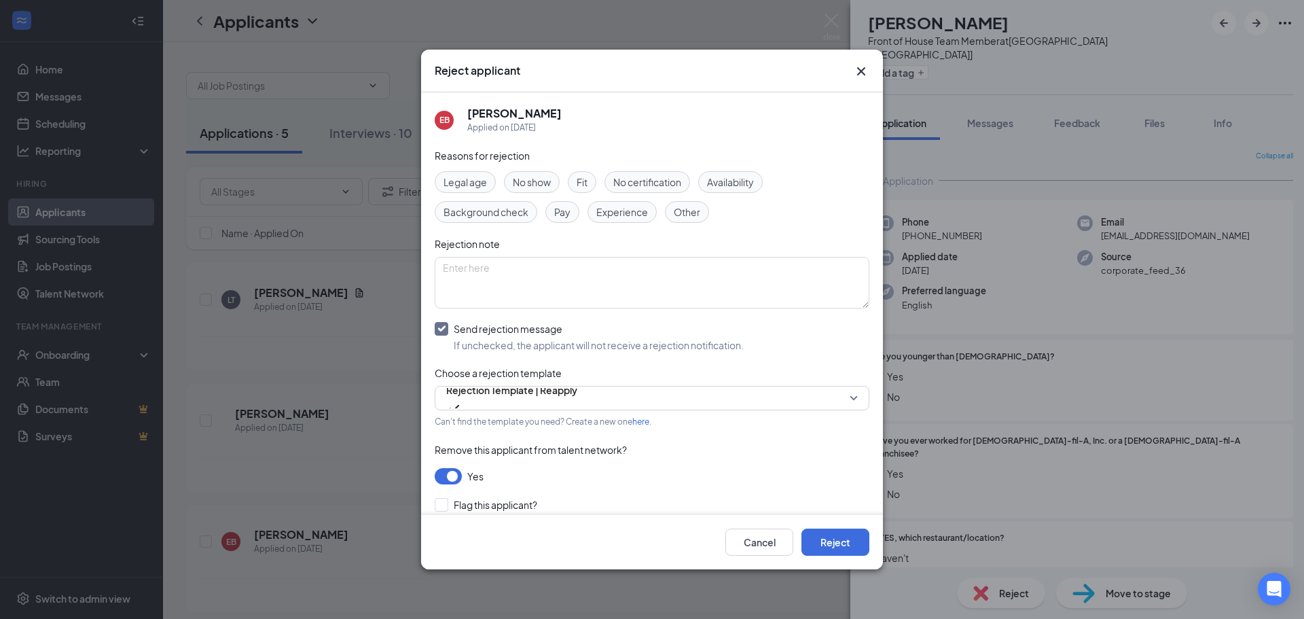
click at [867, 557] on div "Cancel Reject" at bounding box center [652, 542] width 462 height 54
click at [832, 538] on button "Reject" at bounding box center [835, 541] width 68 height 27
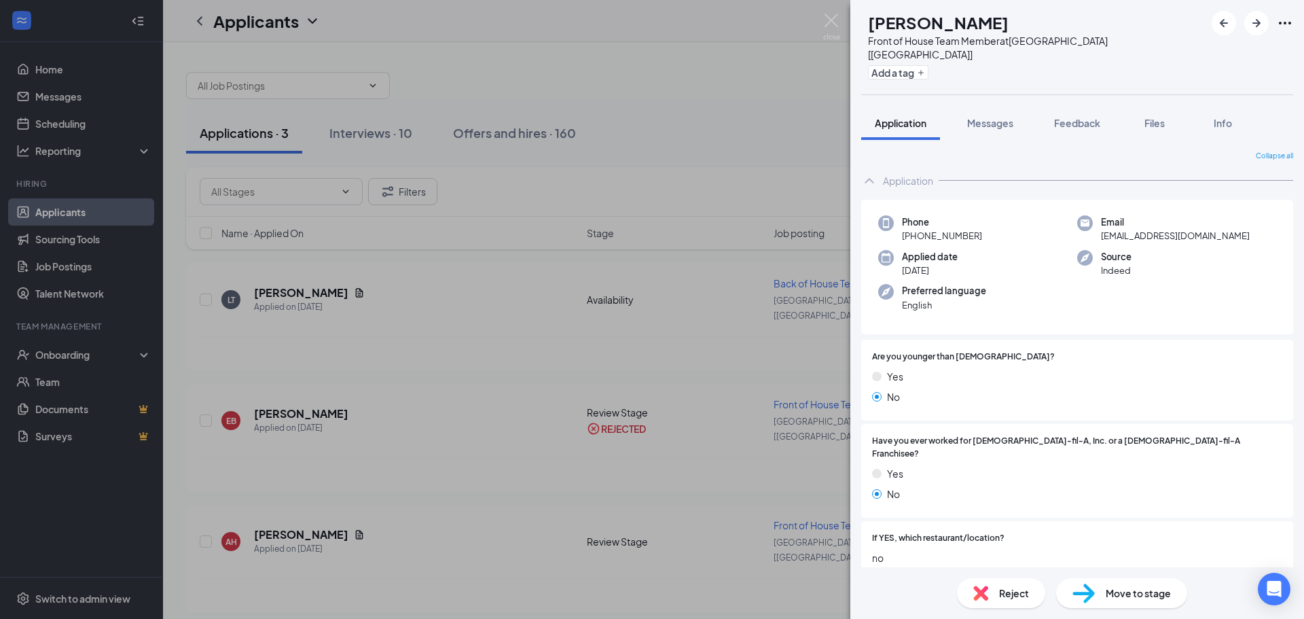
click at [991, 593] on div "Reject" at bounding box center [1001, 593] width 88 height 30
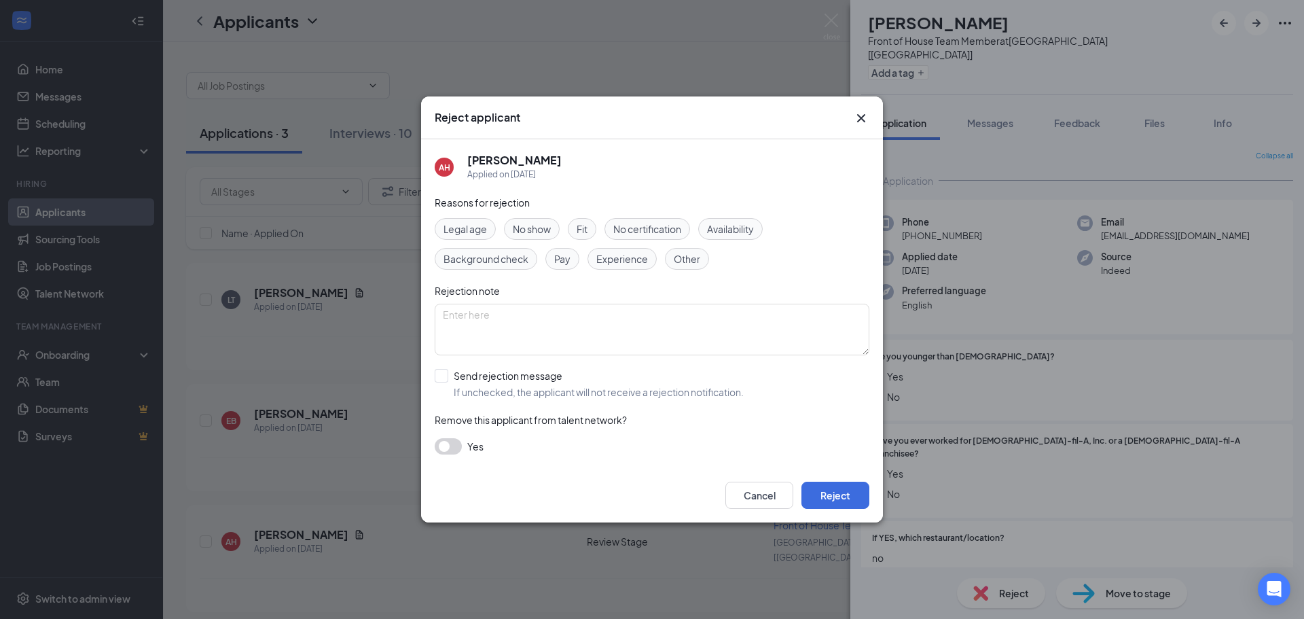
click at [462, 448] on div "Yes" at bounding box center [652, 446] width 435 height 16
click at [458, 445] on button "button" at bounding box center [448, 446] width 27 height 16
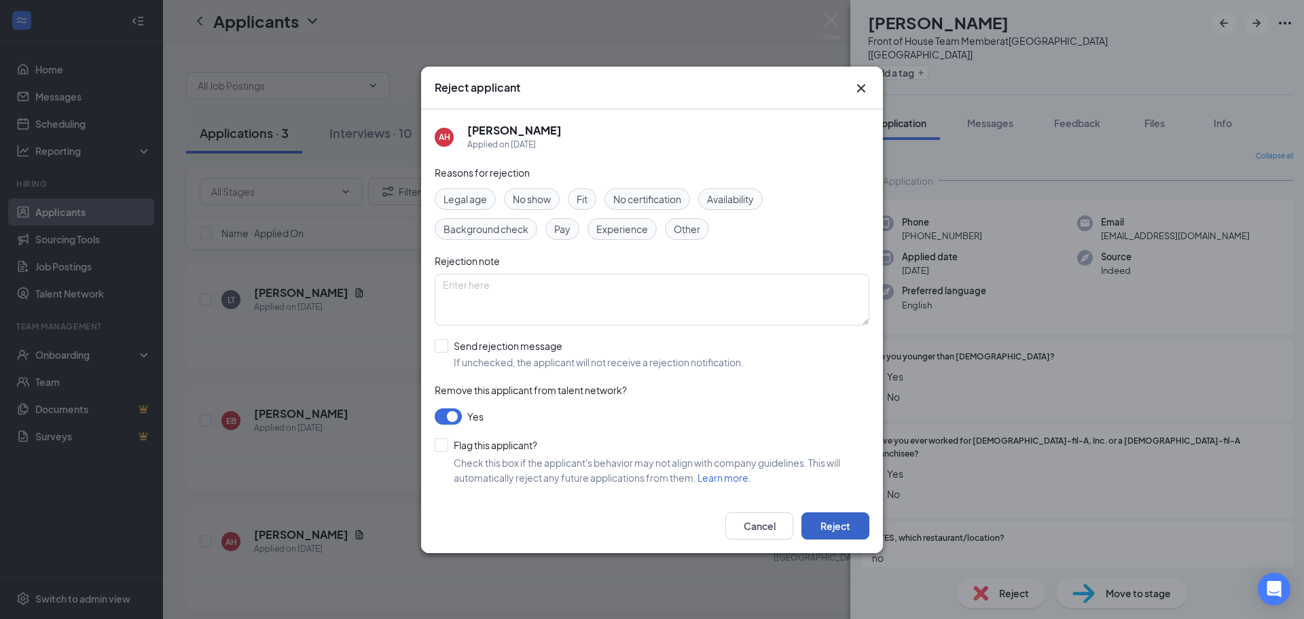
click at [840, 523] on button "Reject" at bounding box center [835, 525] width 68 height 27
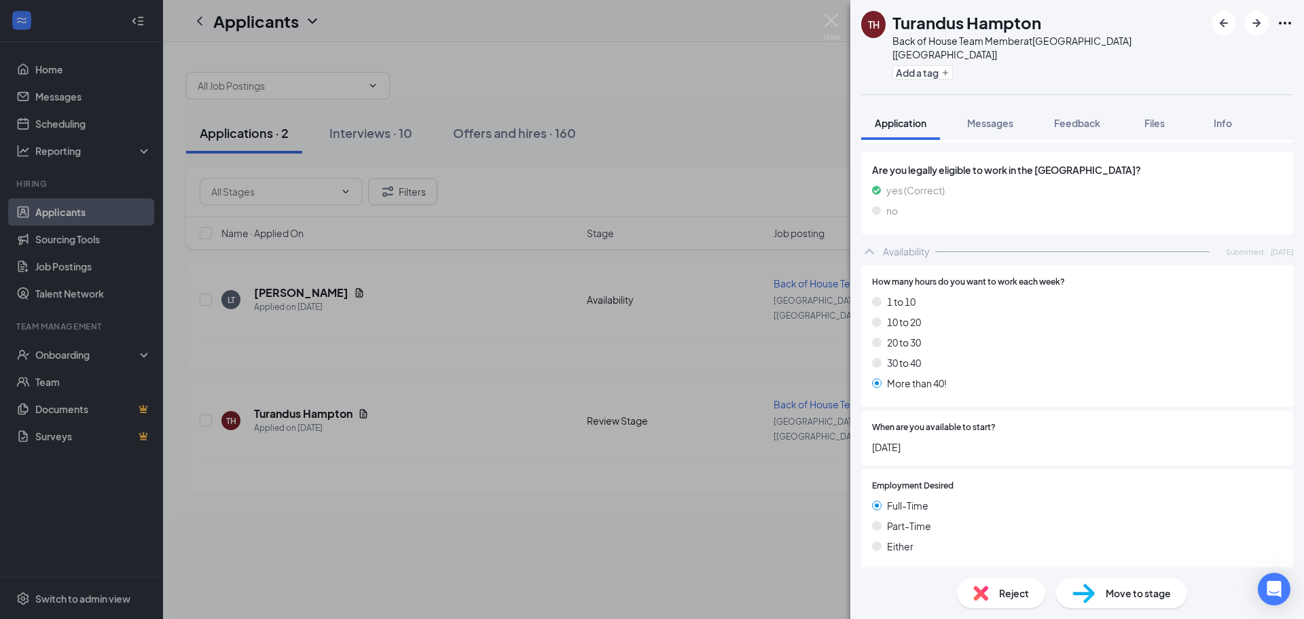
scroll to position [888, 0]
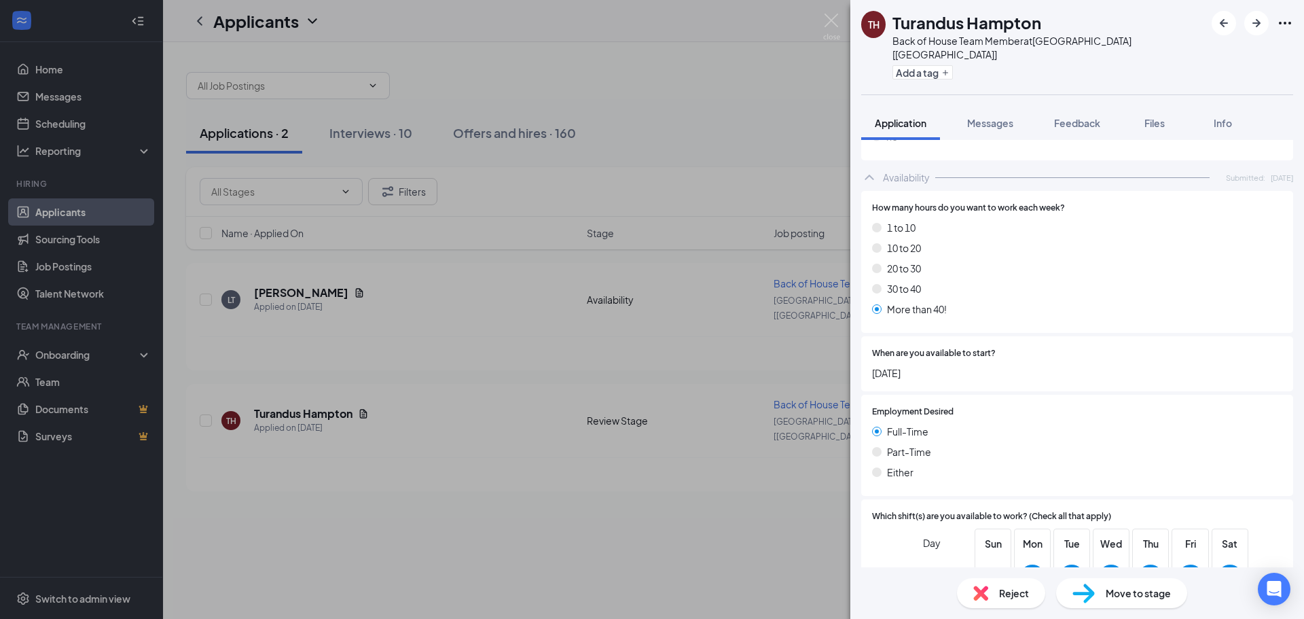
click at [1018, 600] on span "Reject" at bounding box center [1014, 592] width 30 height 15
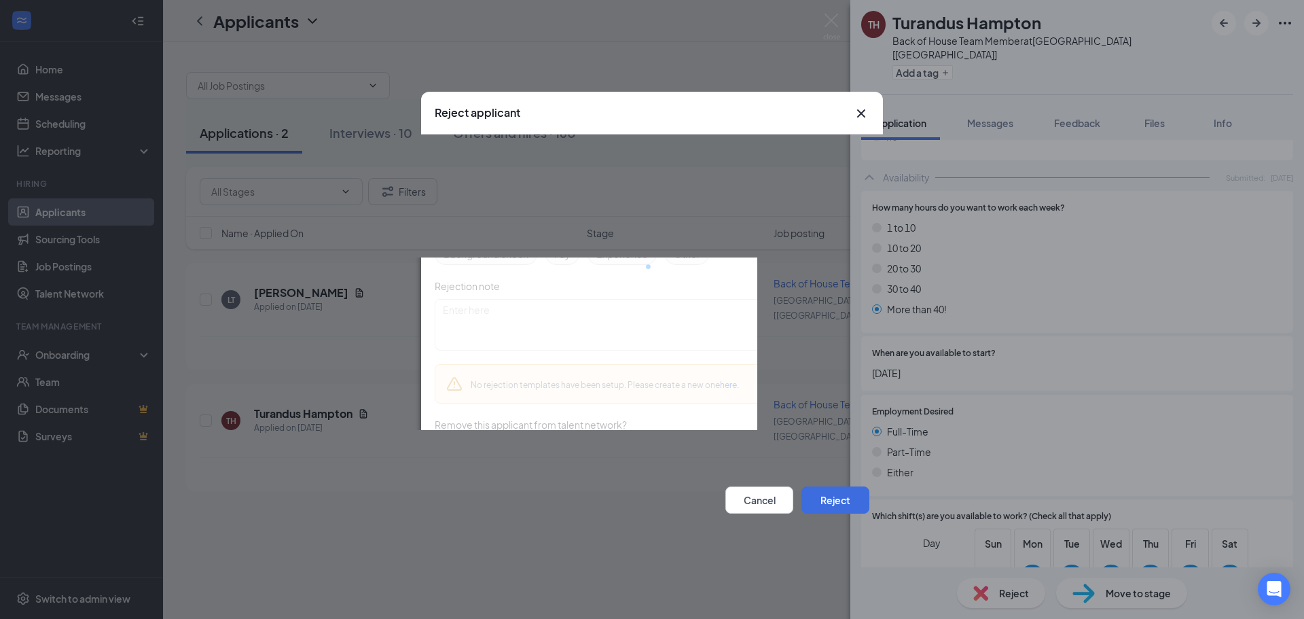
scroll to position [883, 0]
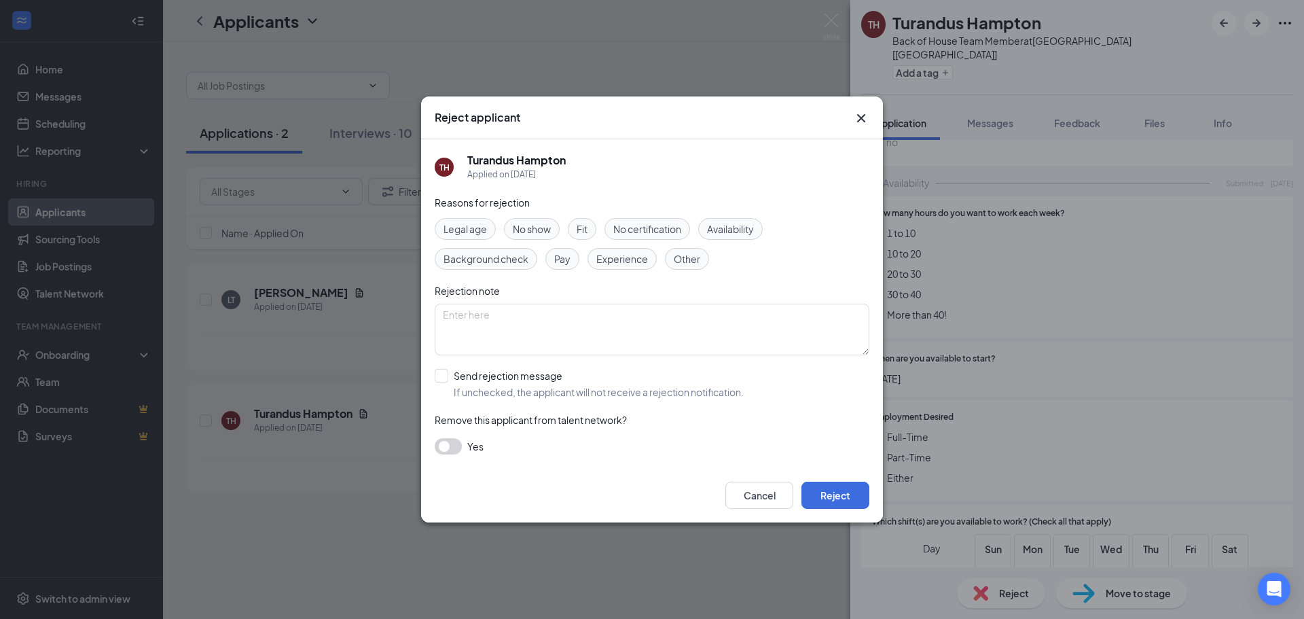
click at [861, 115] on icon "Cross" at bounding box center [861, 118] width 16 height 16
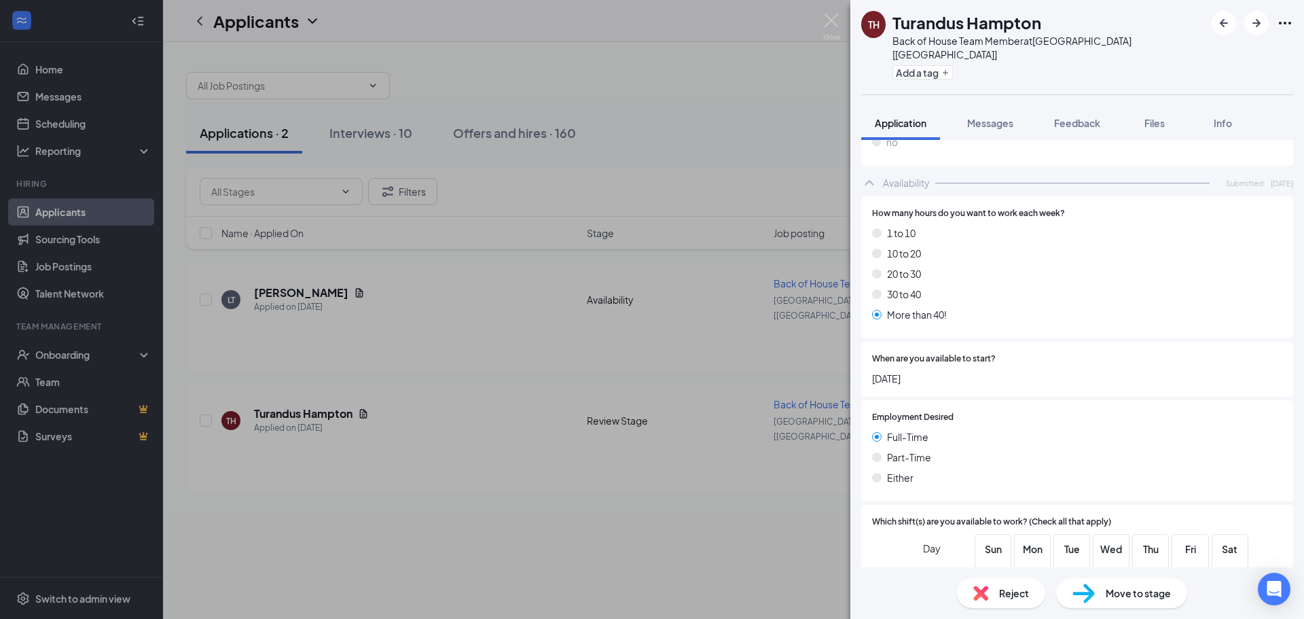
click at [1129, 602] on div "Move to stage" at bounding box center [1121, 593] width 131 height 30
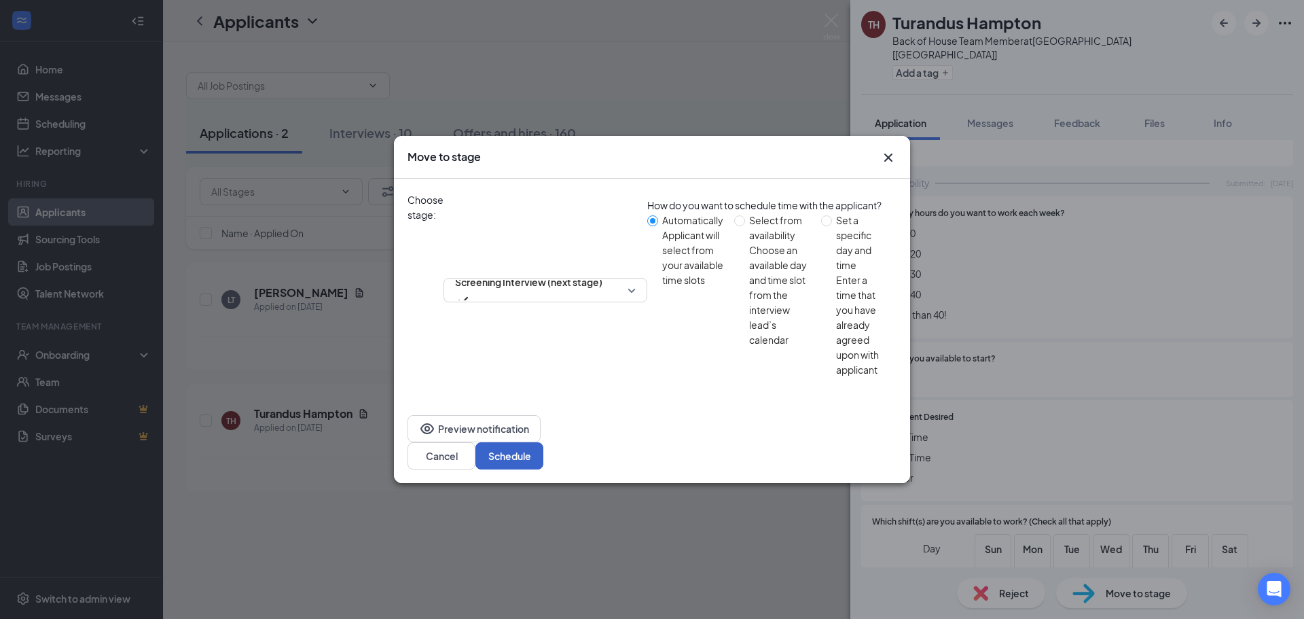
click at [543, 442] on button "Schedule" at bounding box center [509, 455] width 68 height 27
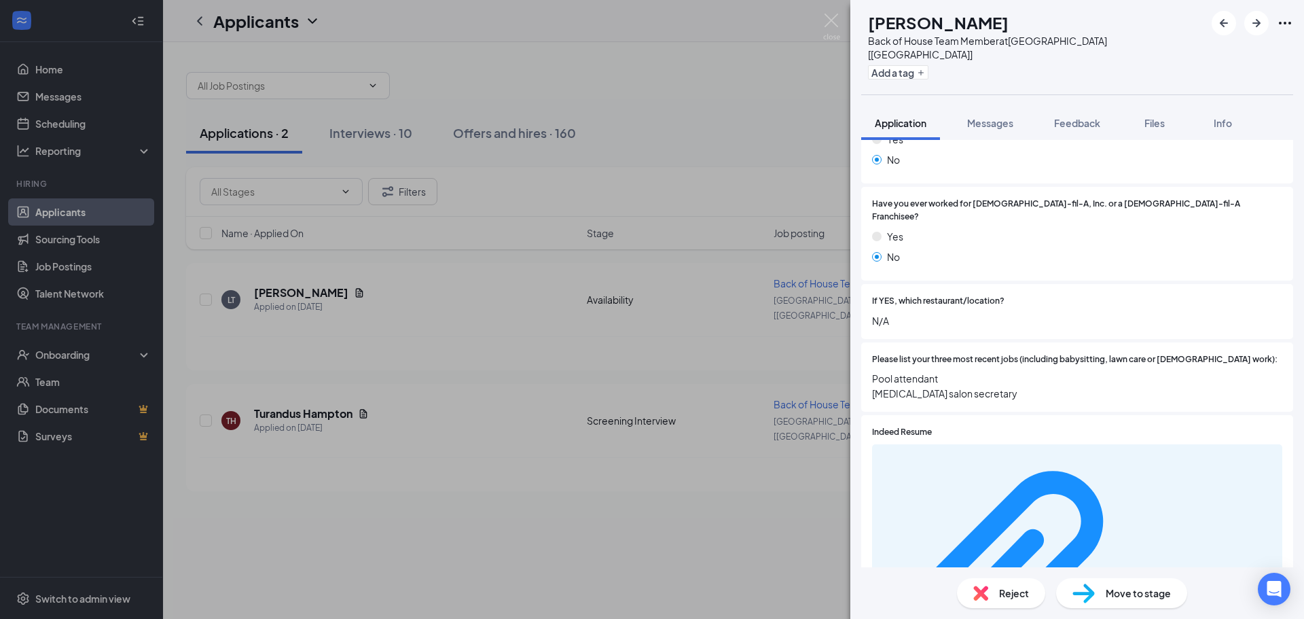
scroll to position [249, 0]
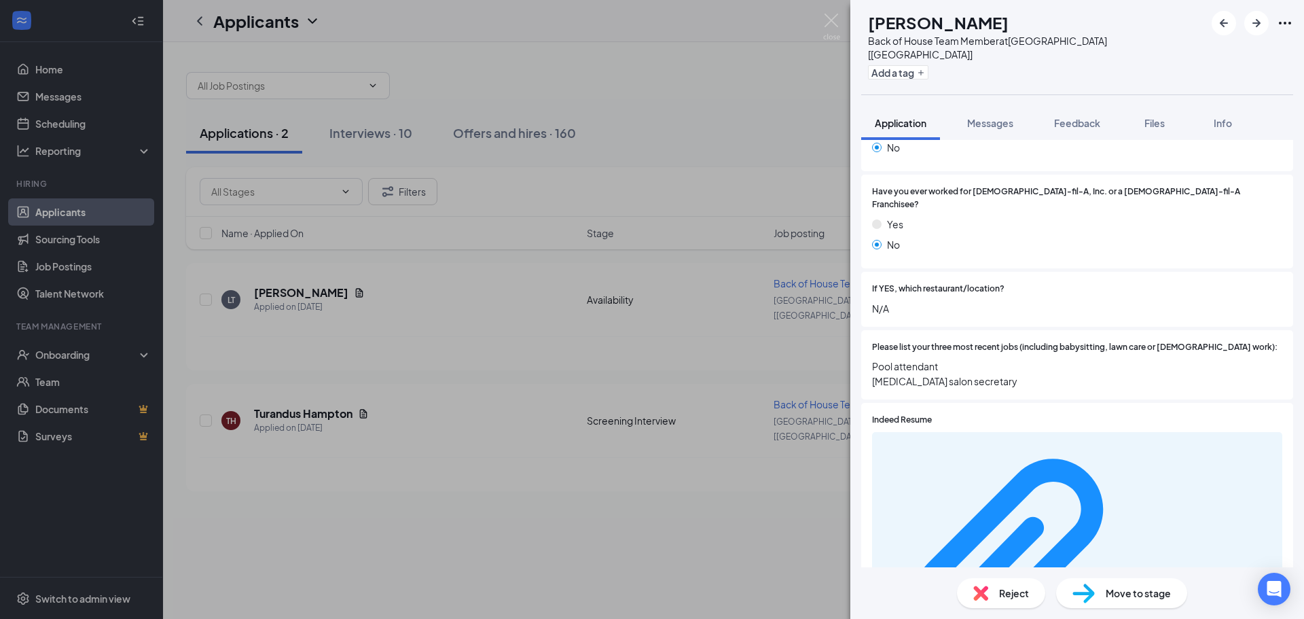
click at [1012, 597] on span "Reject" at bounding box center [1014, 592] width 30 height 15
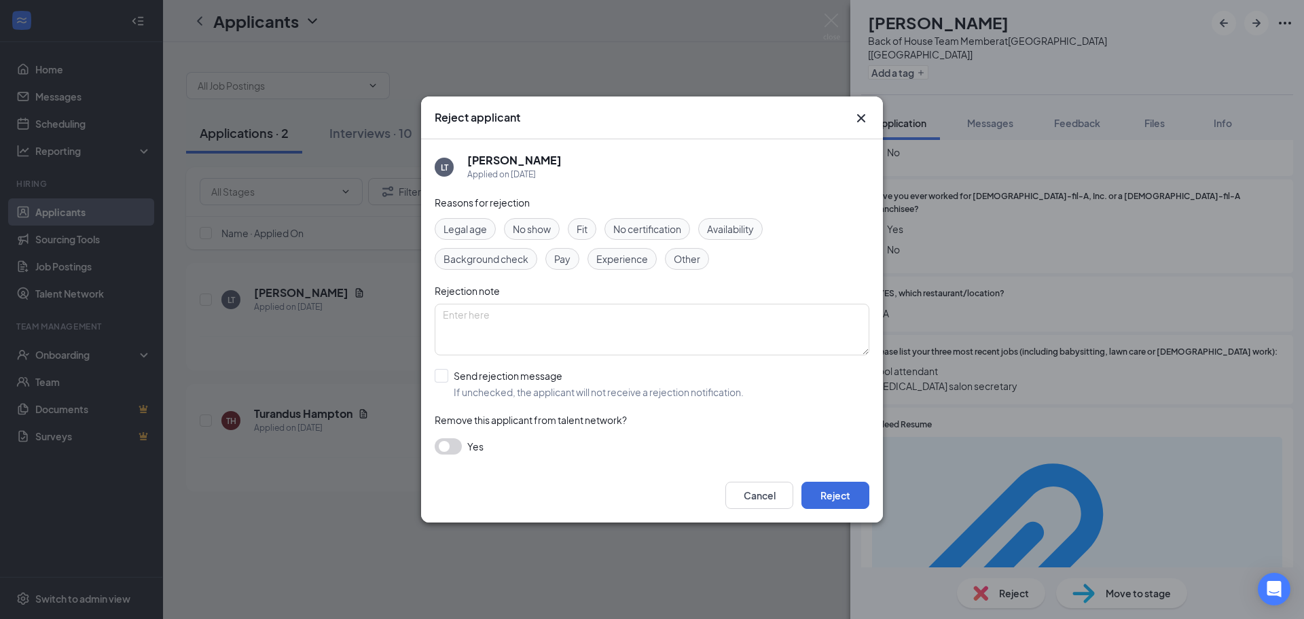
click at [456, 445] on button "button" at bounding box center [448, 446] width 27 height 16
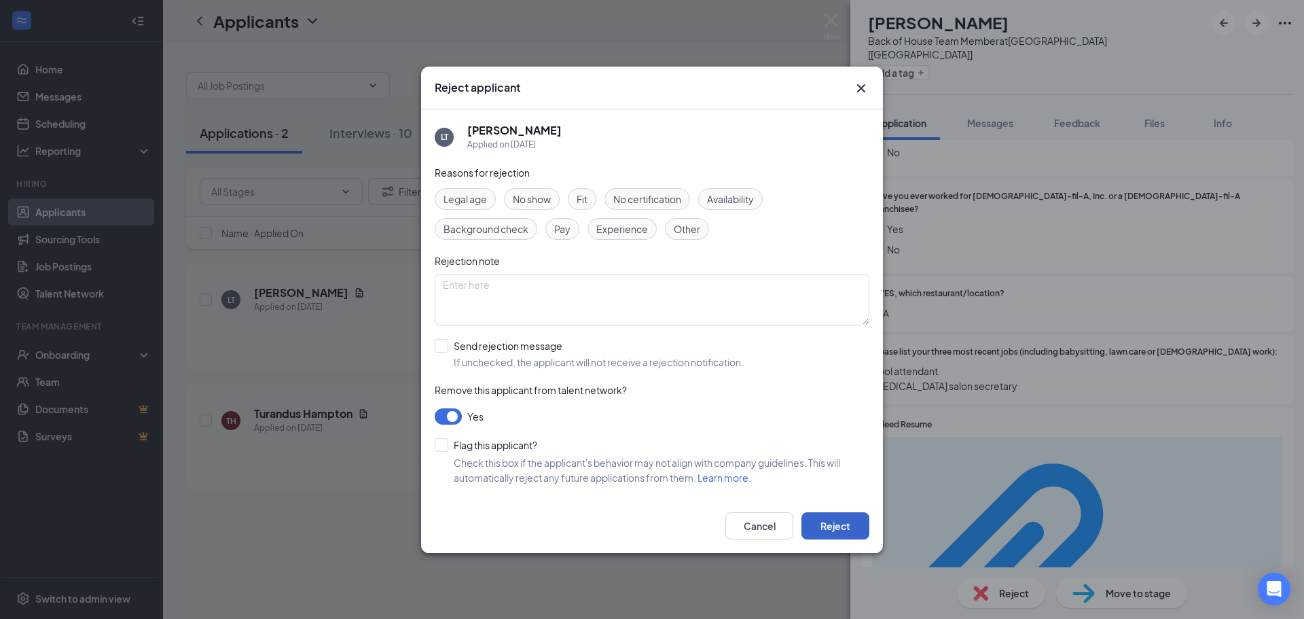
click at [830, 514] on button "Reject" at bounding box center [835, 525] width 68 height 27
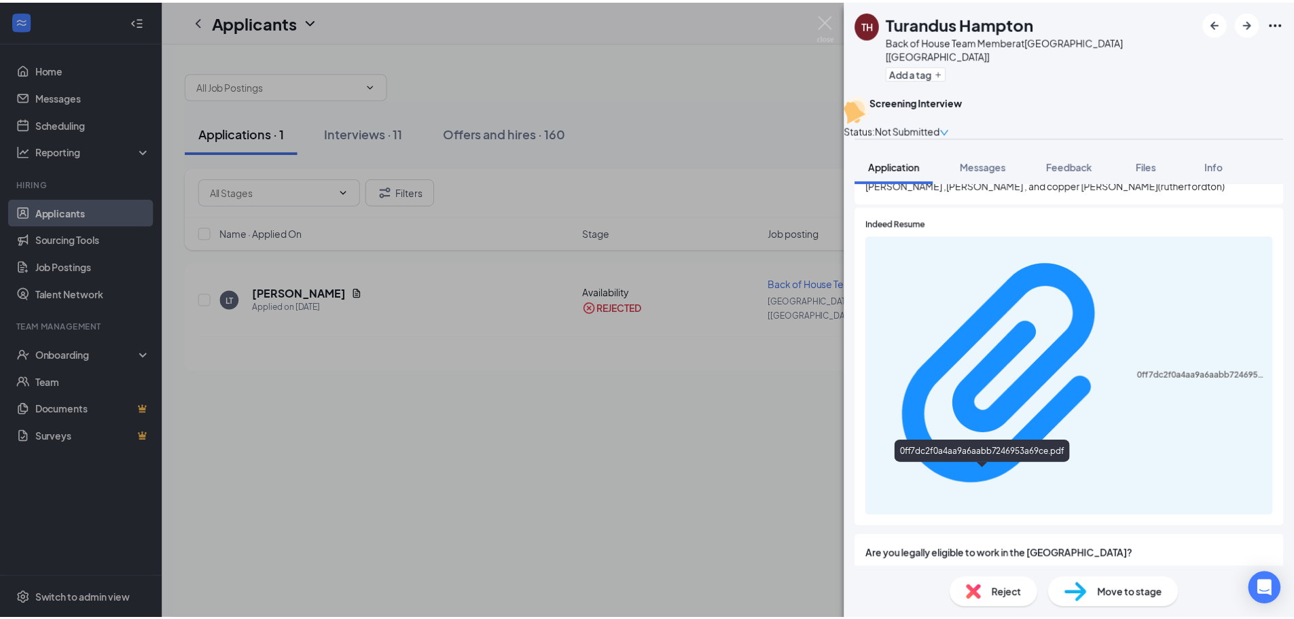
scroll to position [543, 0]
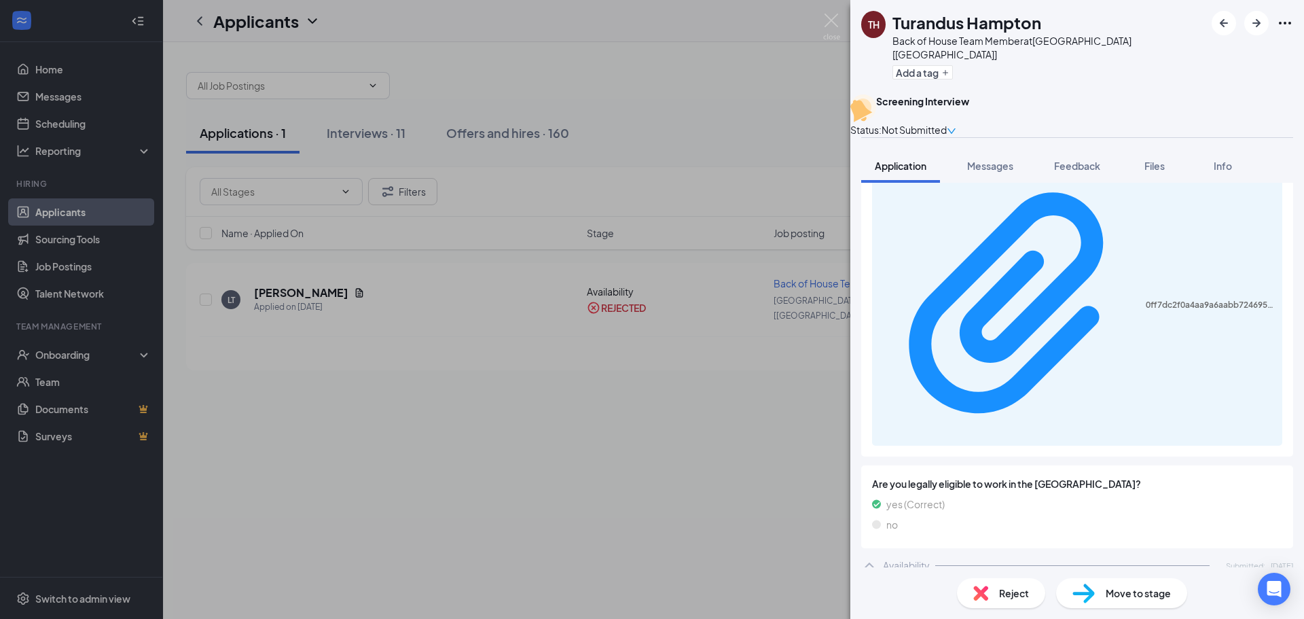
click at [1114, 600] on span "Move to stage" at bounding box center [1137, 592] width 65 height 15
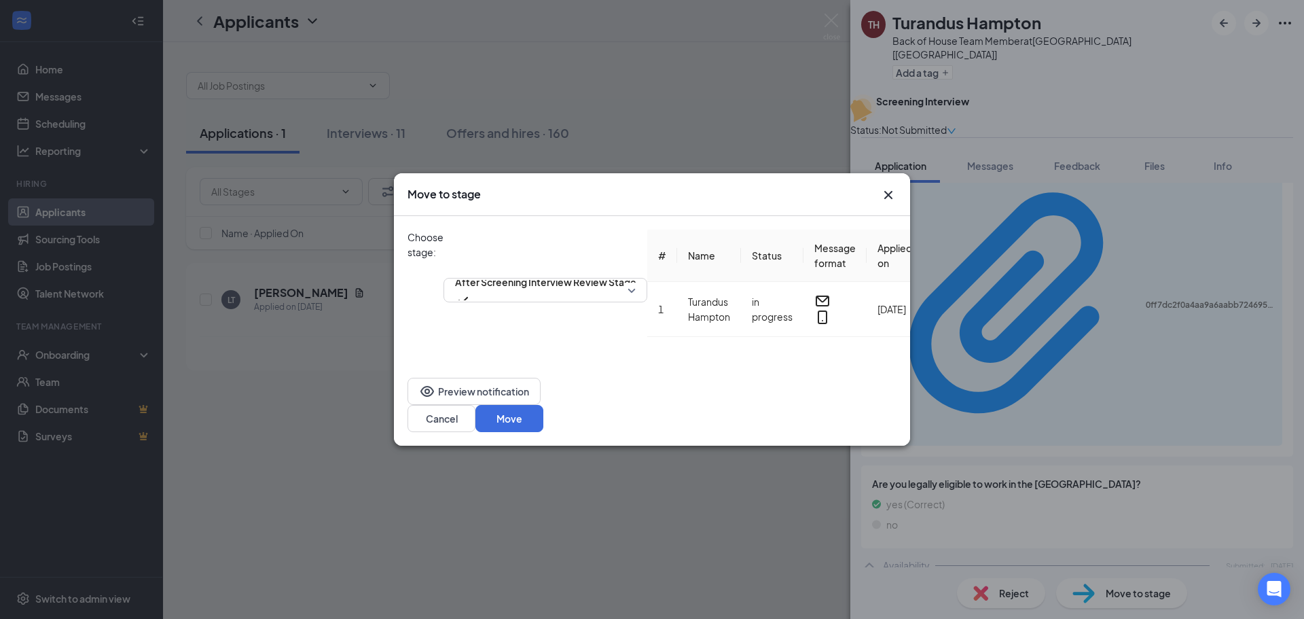
click at [885, 187] on icon "Cross" at bounding box center [888, 195] width 16 height 16
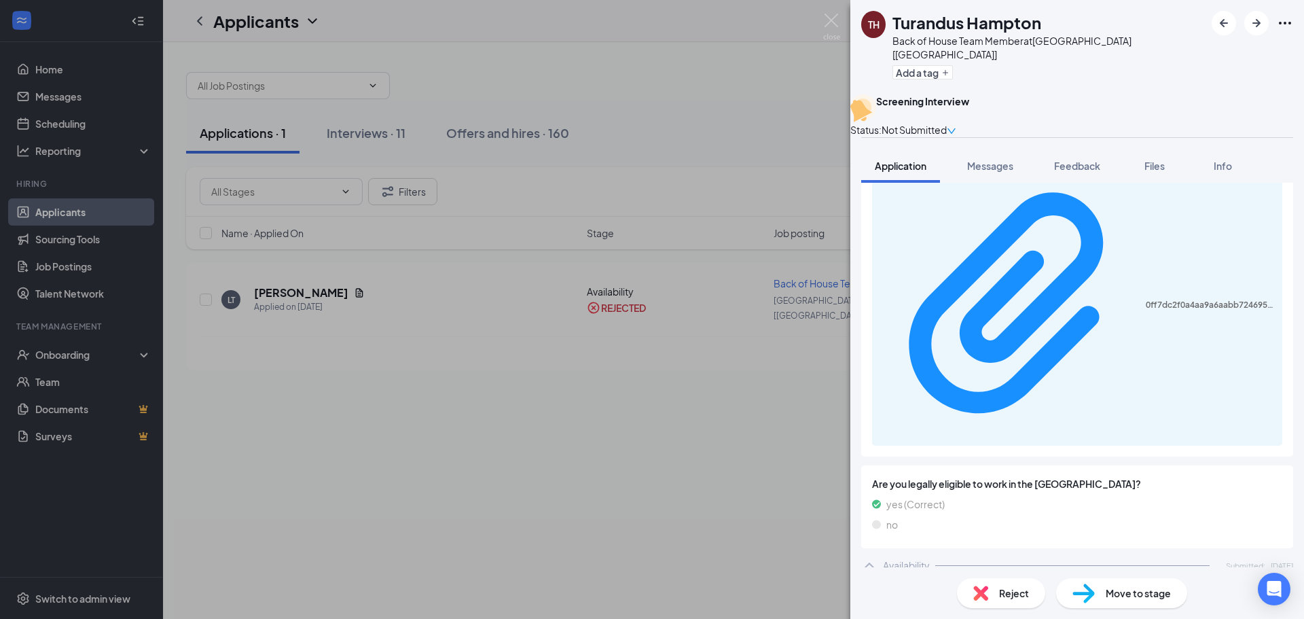
click at [828, 10] on div "TH Turandus Hampton Back of House Team Member at Forest City [NC] Add a tag Scr…" at bounding box center [652, 309] width 1304 height 619
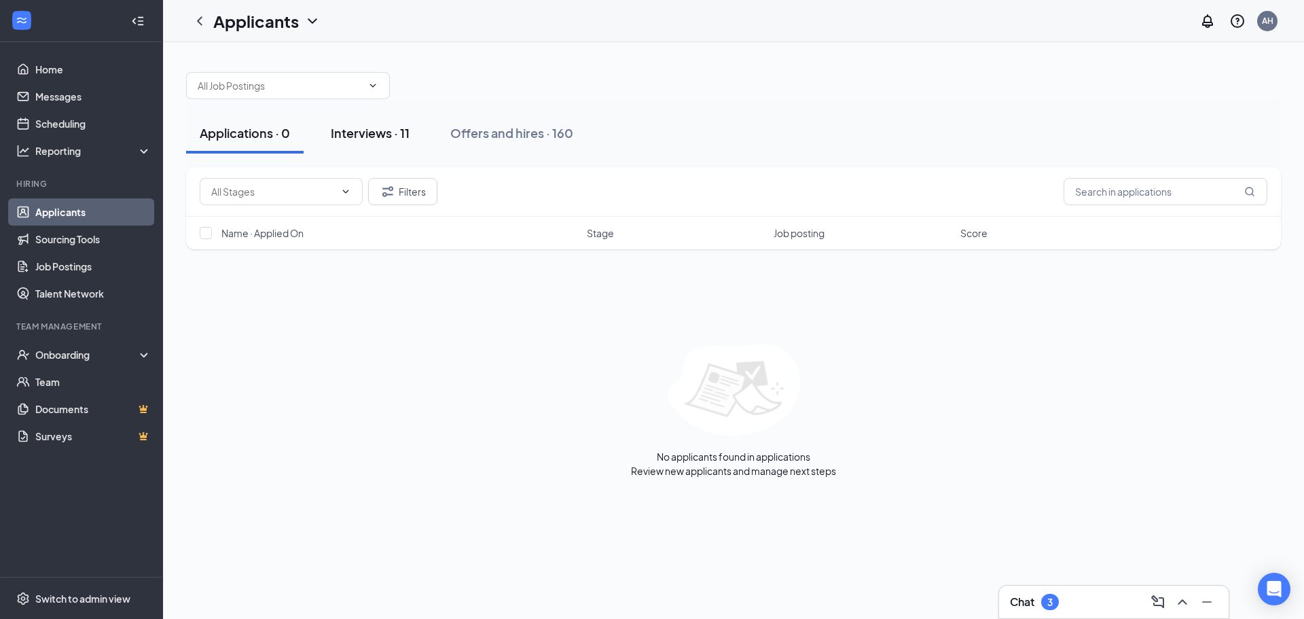
click at [353, 137] on div "Interviews · 11" at bounding box center [370, 132] width 79 height 17
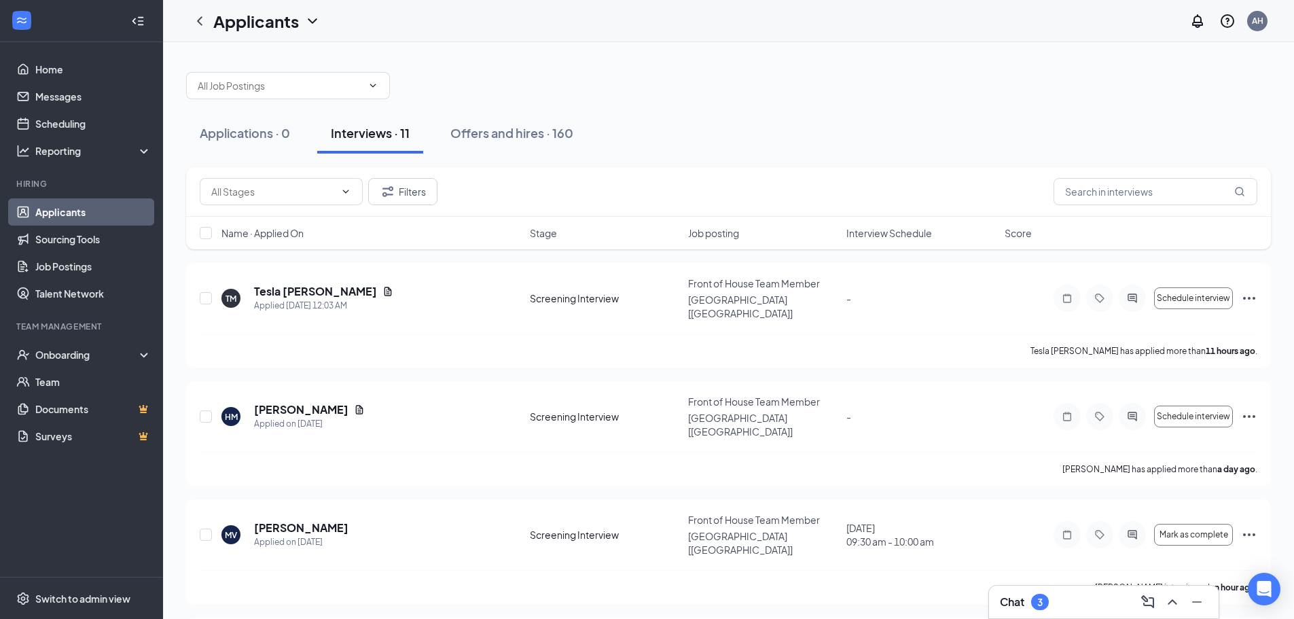
click at [884, 229] on span "Interview Schedule" at bounding box center [889, 233] width 86 height 14
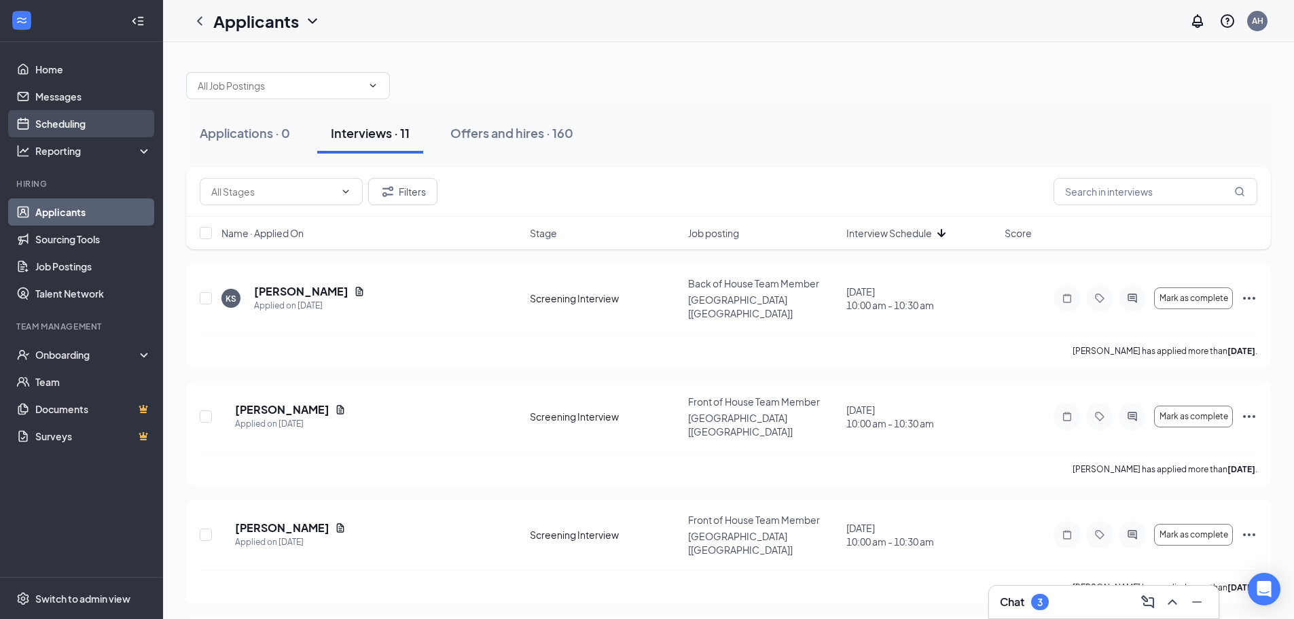
click at [58, 122] on link "Scheduling" at bounding box center [93, 123] width 116 height 27
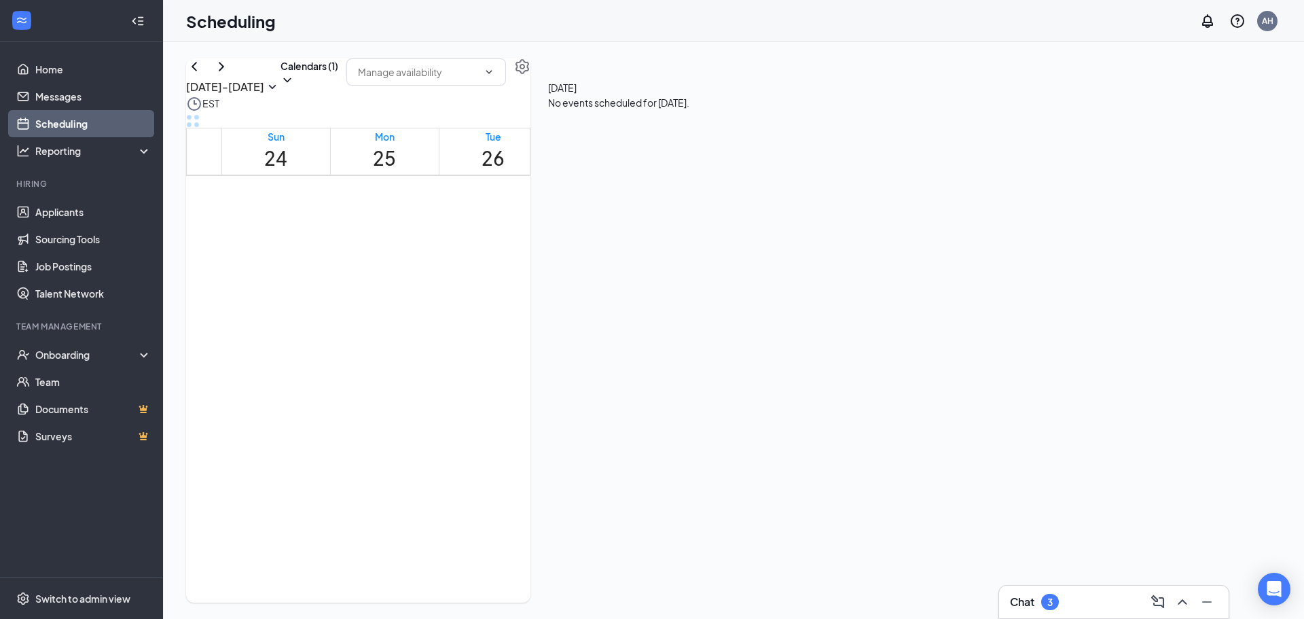
scroll to position [1075, 0]
click at [294, 87] on icon "ChevronDown" at bounding box center [287, 80] width 14 height 14
click at [731, 124] on input "All" at bounding box center [722, 117] width 29 height 14
checkbox input "true"
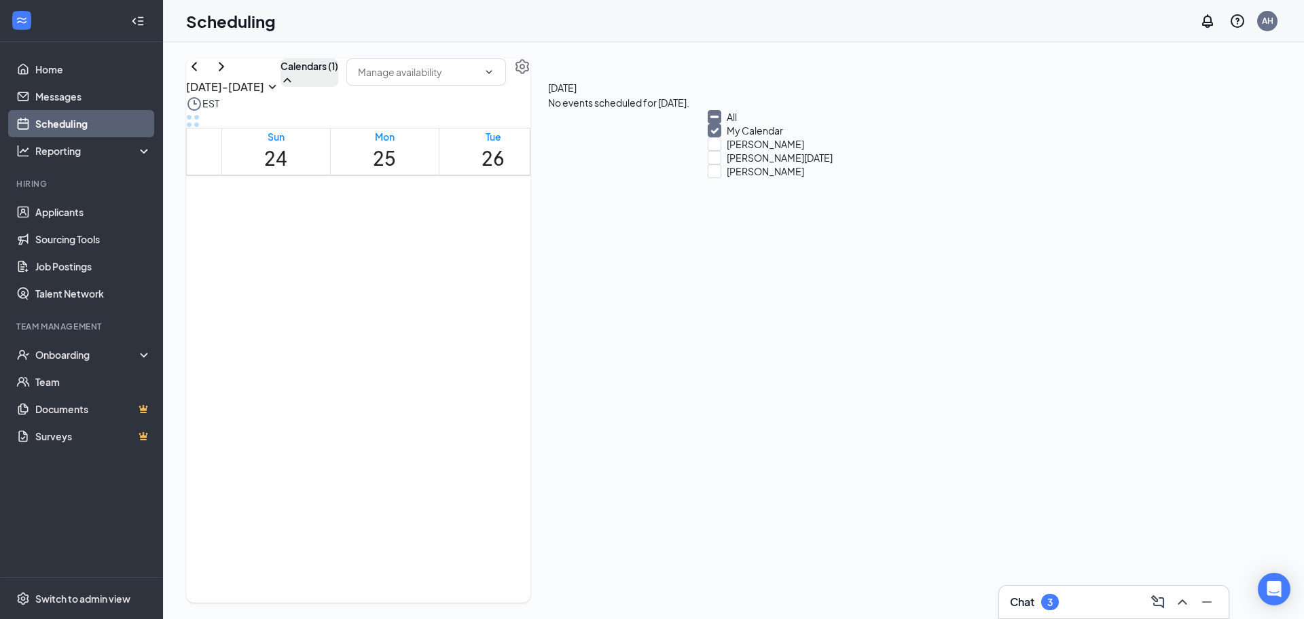
checkbox input "true"
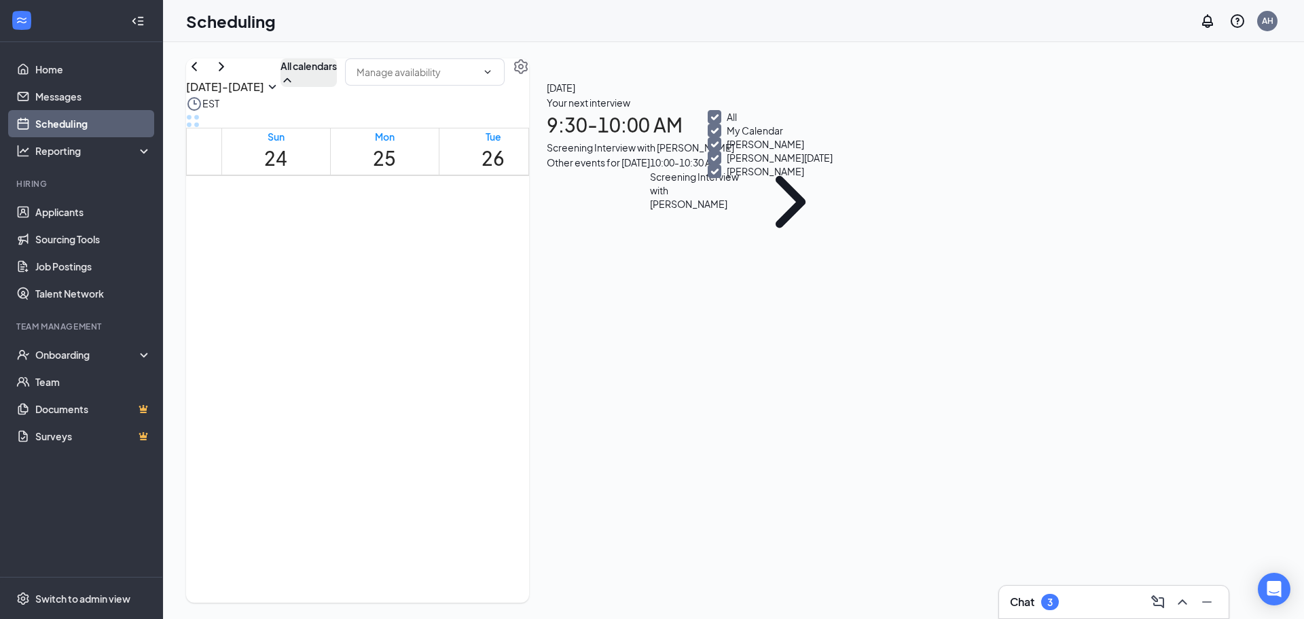
click at [529, 77] on div "Aug 24 - Aug 30 All calendars EST Sun 24 Mon 25 Tue 26 Wed 27 Thu 28 Fri 29 Sat…" at bounding box center [357, 330] width 343 height 544
click at [744, 211] on div "Screening Interview with Jeffery Goodwin" at bounding box center [697, 190] width 94 height 41
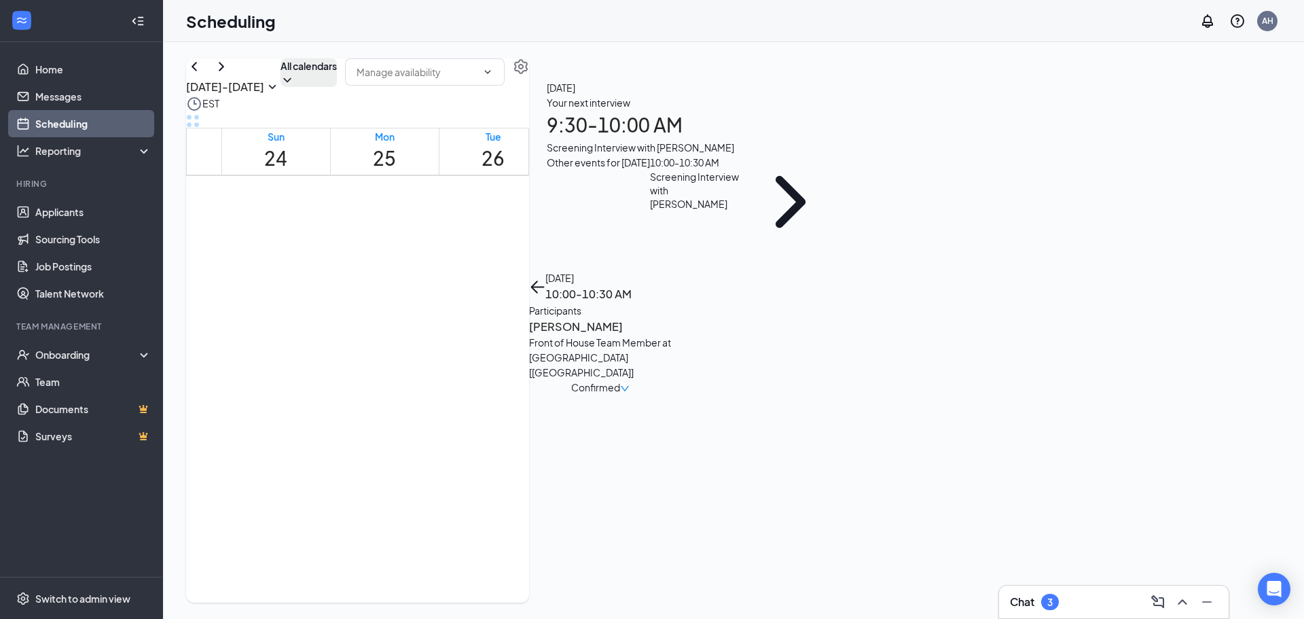
click at [672, 380] on div "Confirmed" at bounding box center [600, 387] width 143 height 15
click at [620, 380] on span "Confirmed" at bounding box center [595, 387] width 49 height 15
click at [1213, 211] on span "Request Reschedule" at bounding box center [1175, 211] width 93 height 15
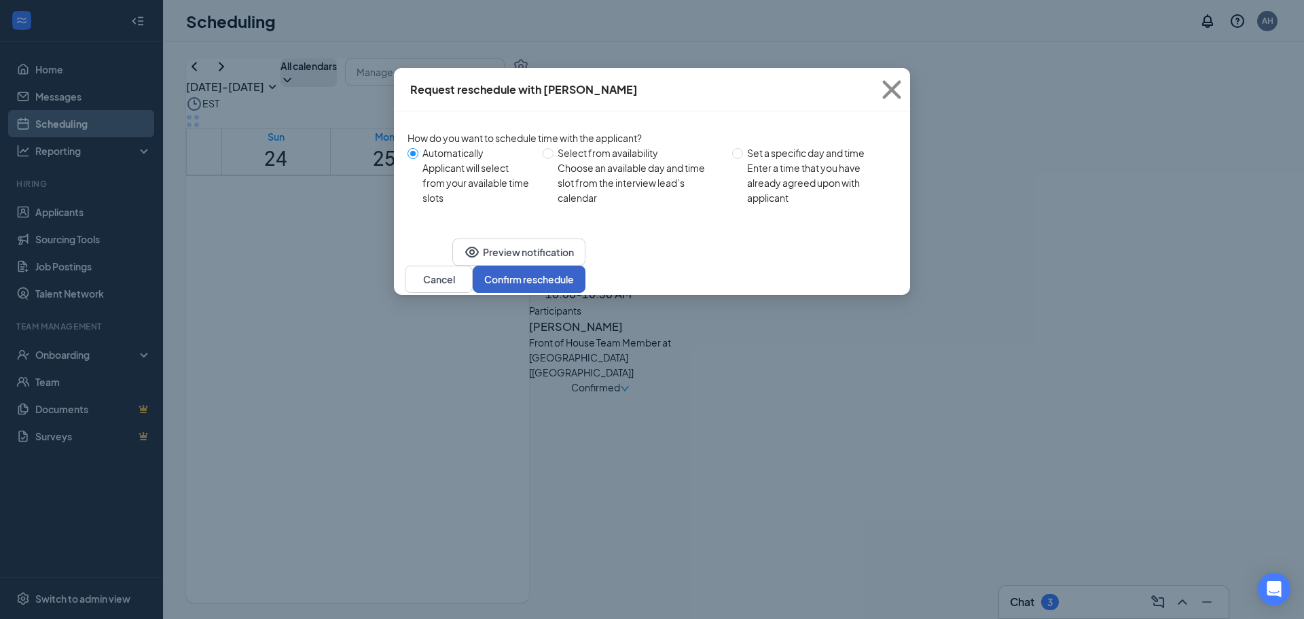
click at [585, 293] on button "Confirm reschedule" at bounding box center [529, 279] width 113 height 27
